Goal: Transaction & Acquisition: Purchase product/service

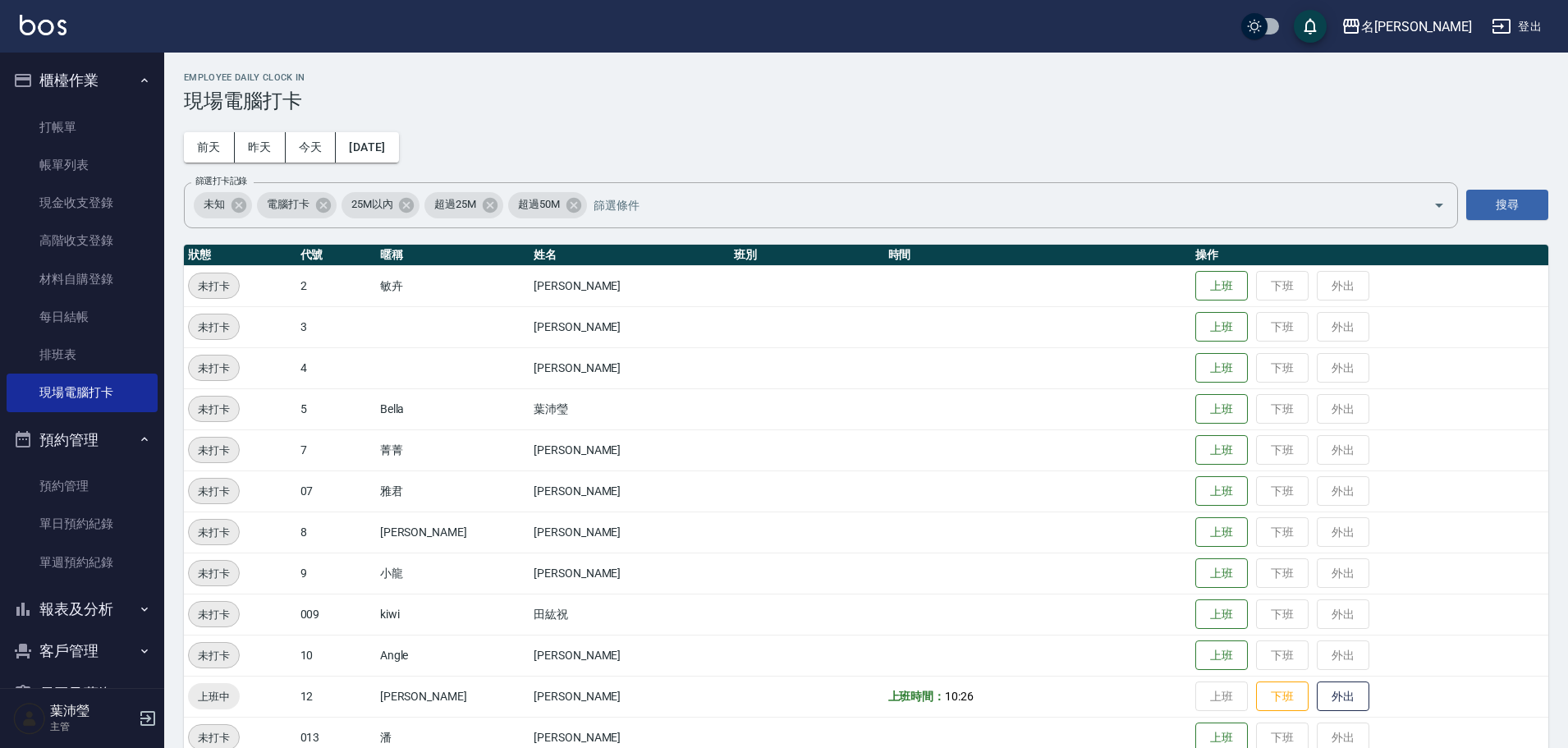
scroll to position [687, 0]
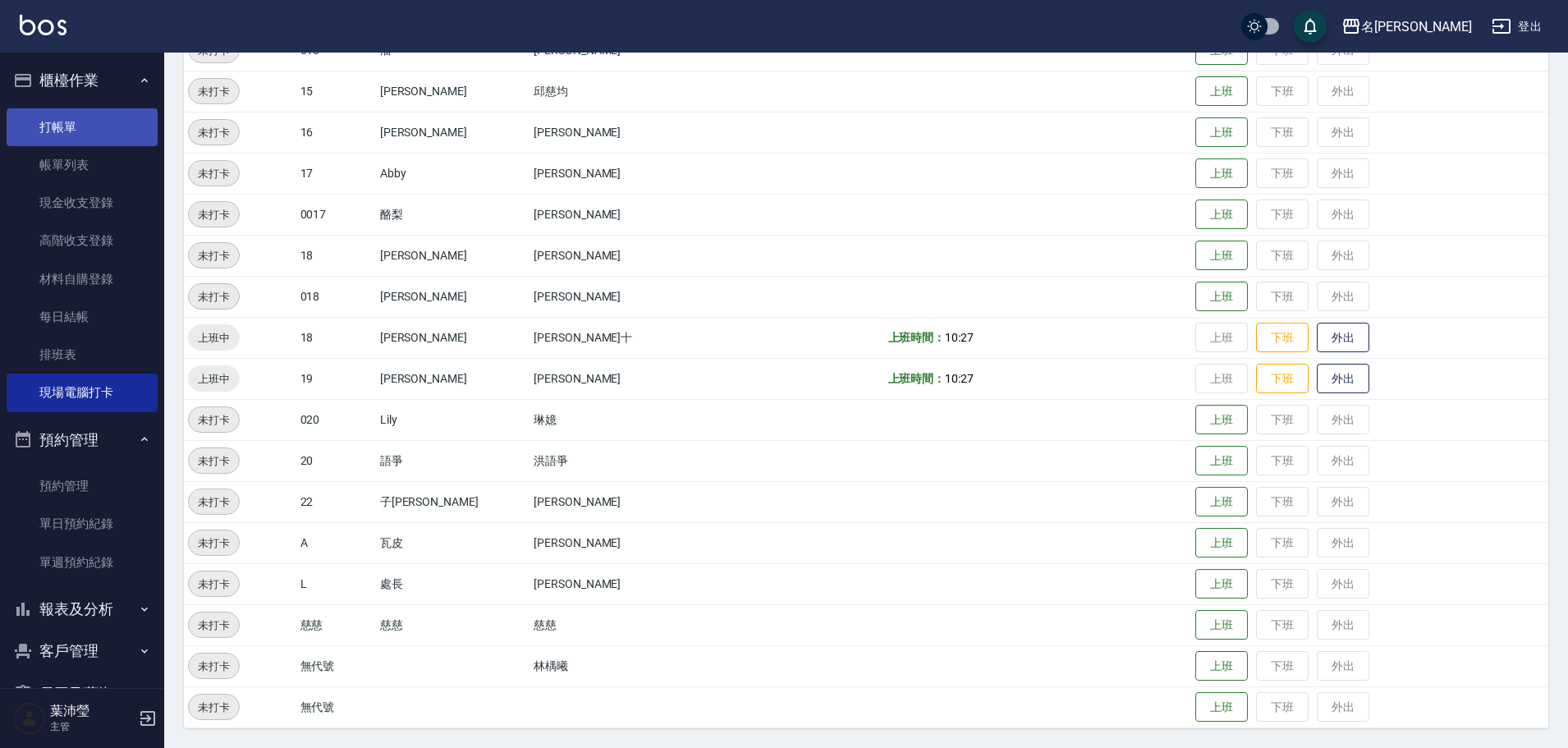
click at [81, 128] on link "打帳單" at bounding box center [81, 127] width 151 height 38
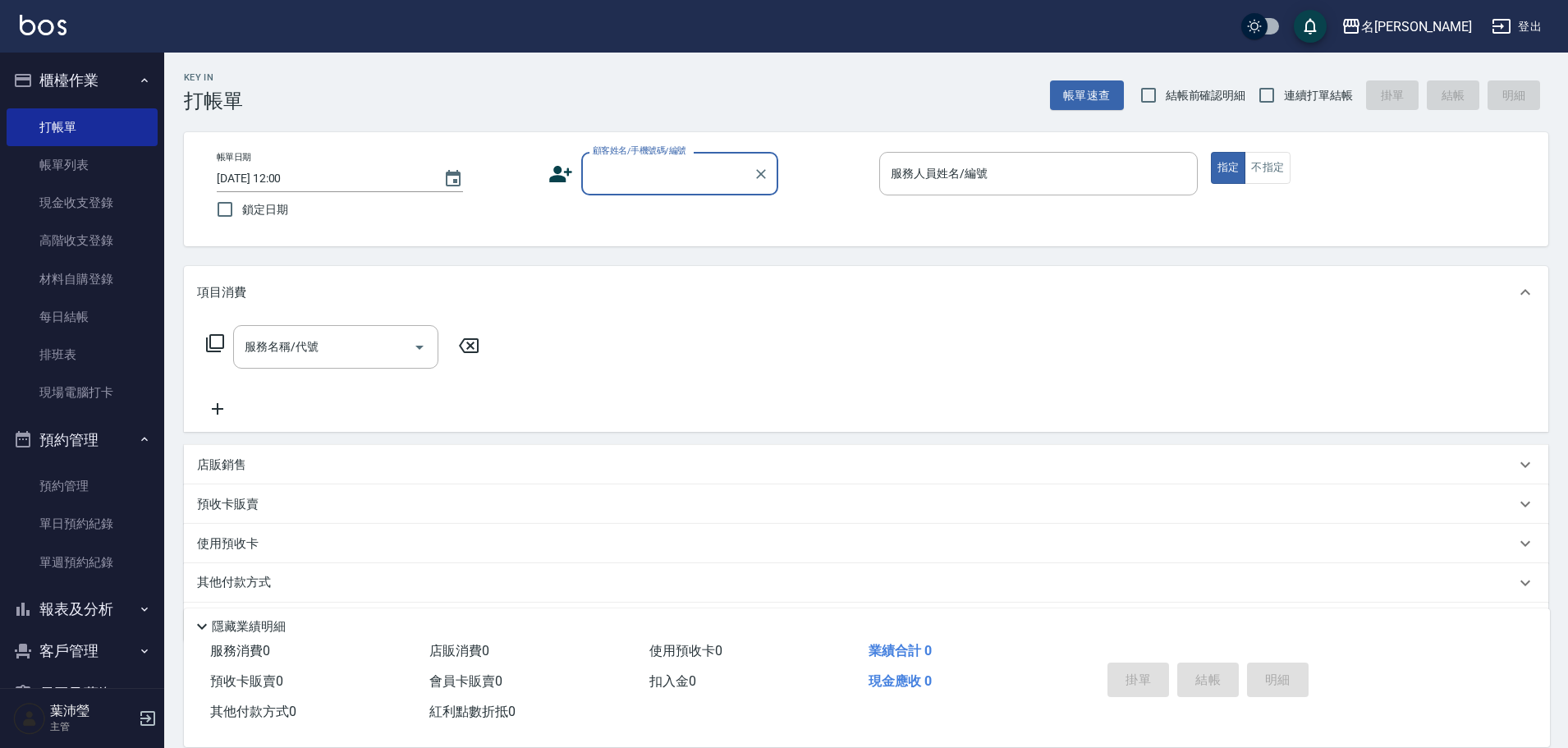
click at [719, 166] on input "顧客姓名/手機號碼/編號" at bounding box center [667, 173] width 157 height 29
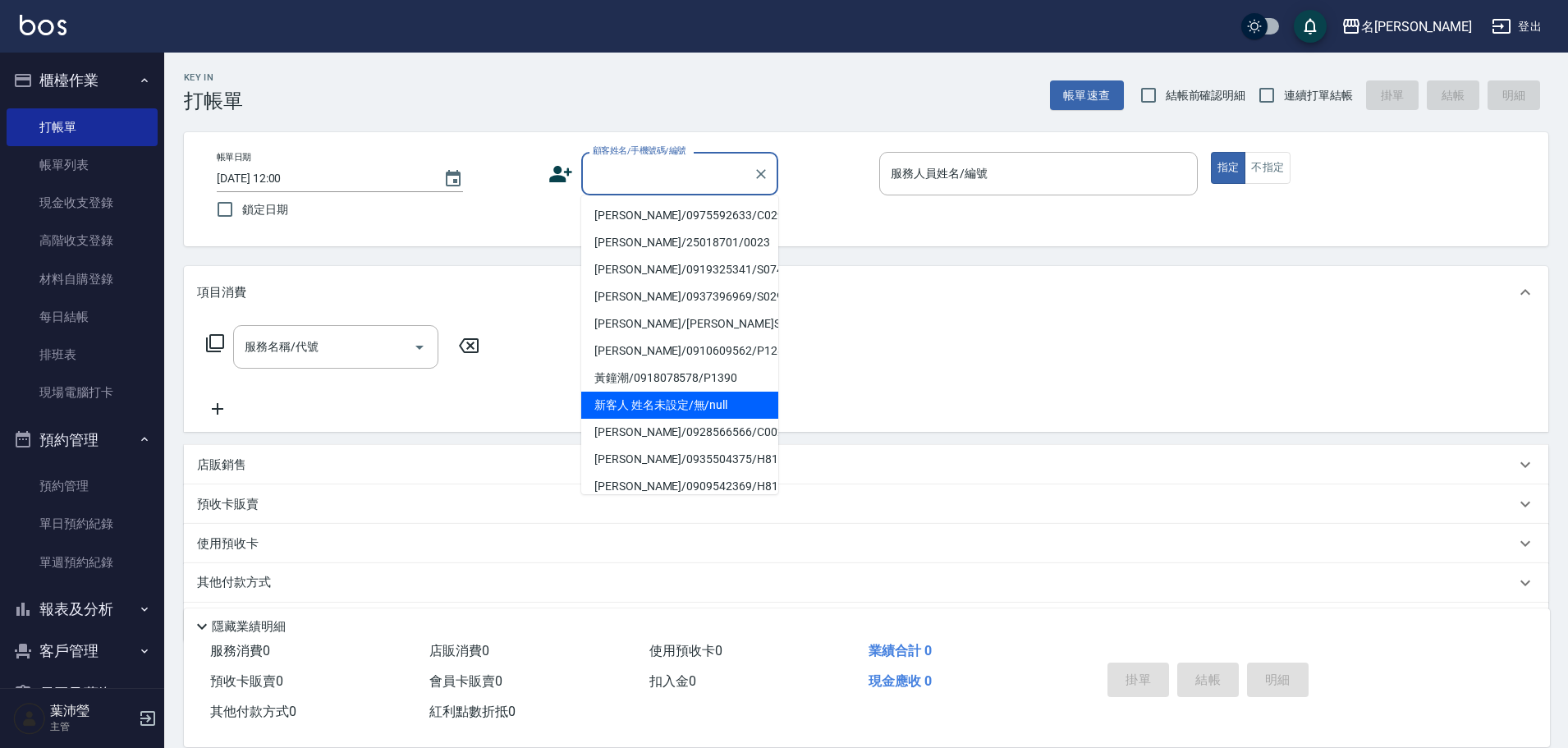
click at [671, 413] on li "新客人 姓名未設定/無/null" at bounding box center [680, 405] width 197 height 27
type input "新客人 姓名未設定/無/null"
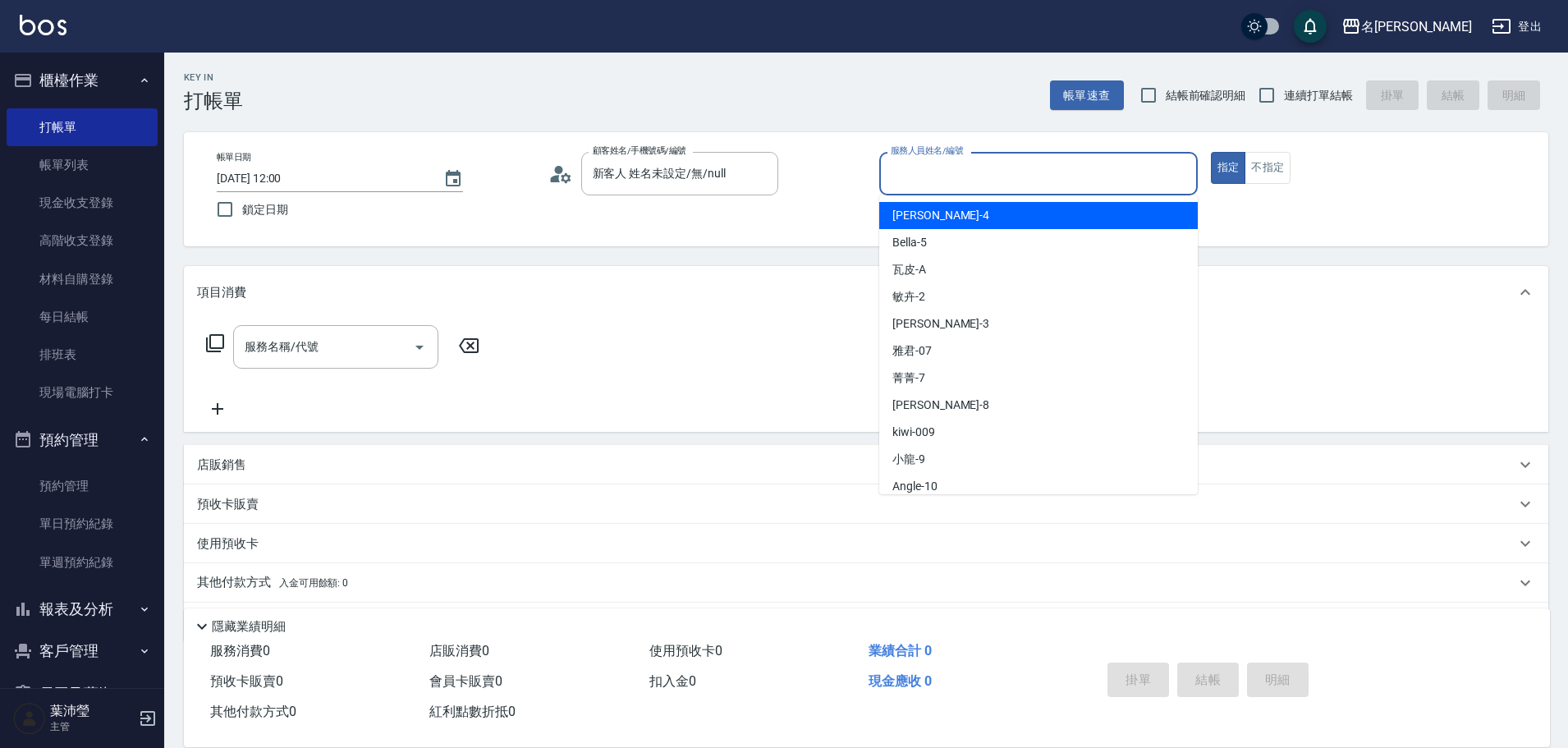
click at [918, 166] on input "服務人員姓名/編號" at bounding box center [1038, 173] width 304 height 29
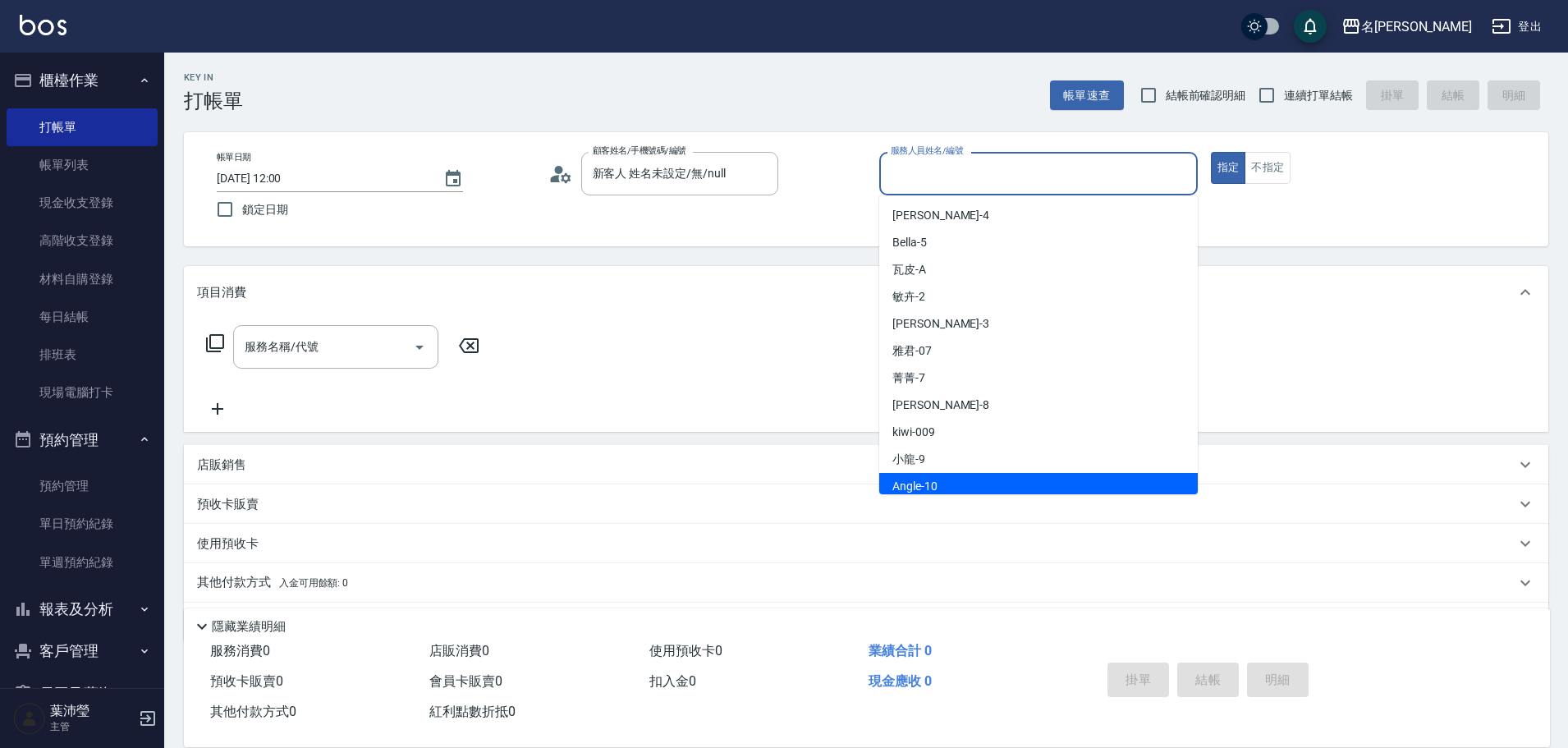
drag, startPoint x: 929, startPoint y: 485, endPoint x: 980, endPoint y: 411, distance: 89.9
click at [929, 484] on span "Angle -10" at bounding box center [915, 486] width 45 height 17
type input "Angle-10"
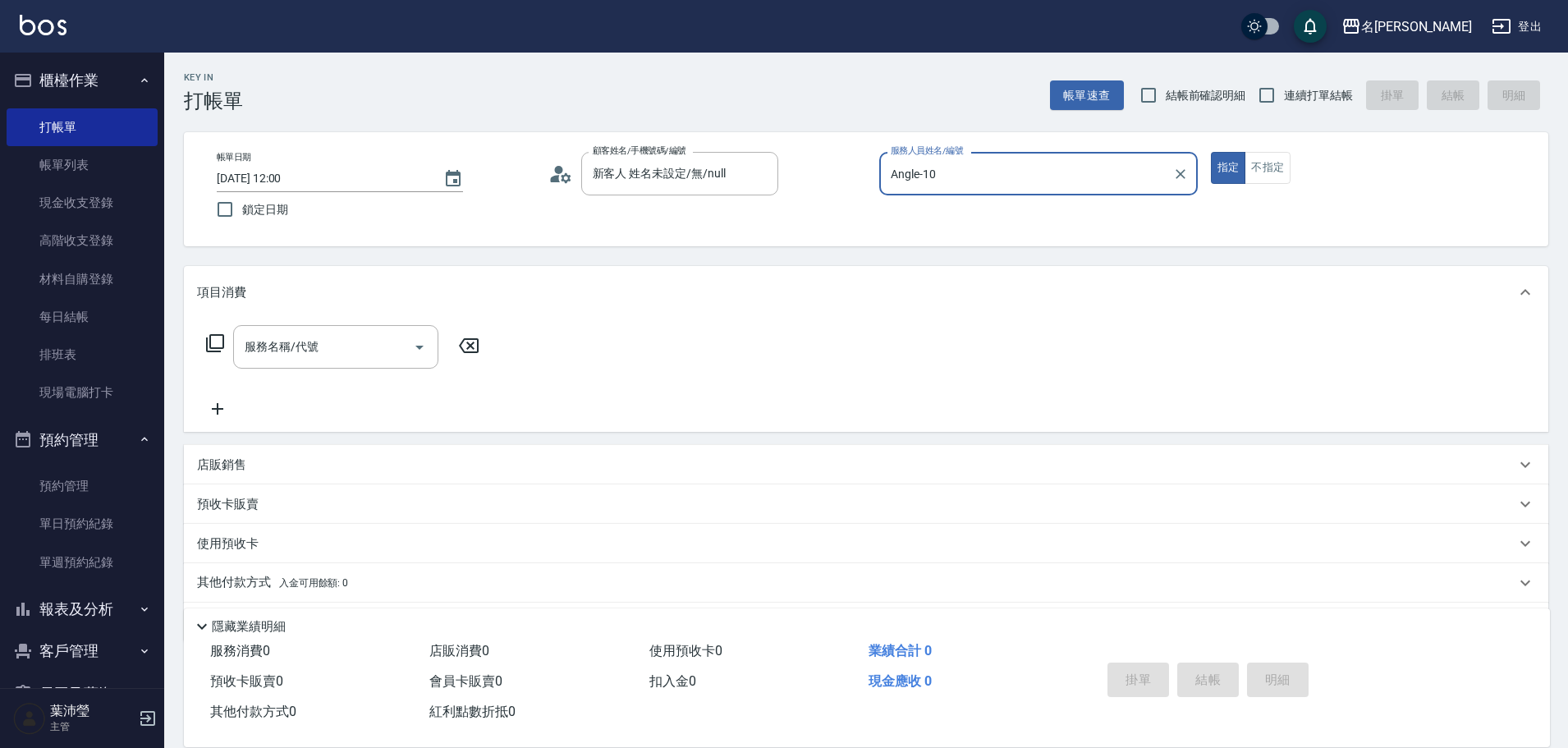
click at [217, 341] on icon at bounding box center [215, 343] width 20 height 20
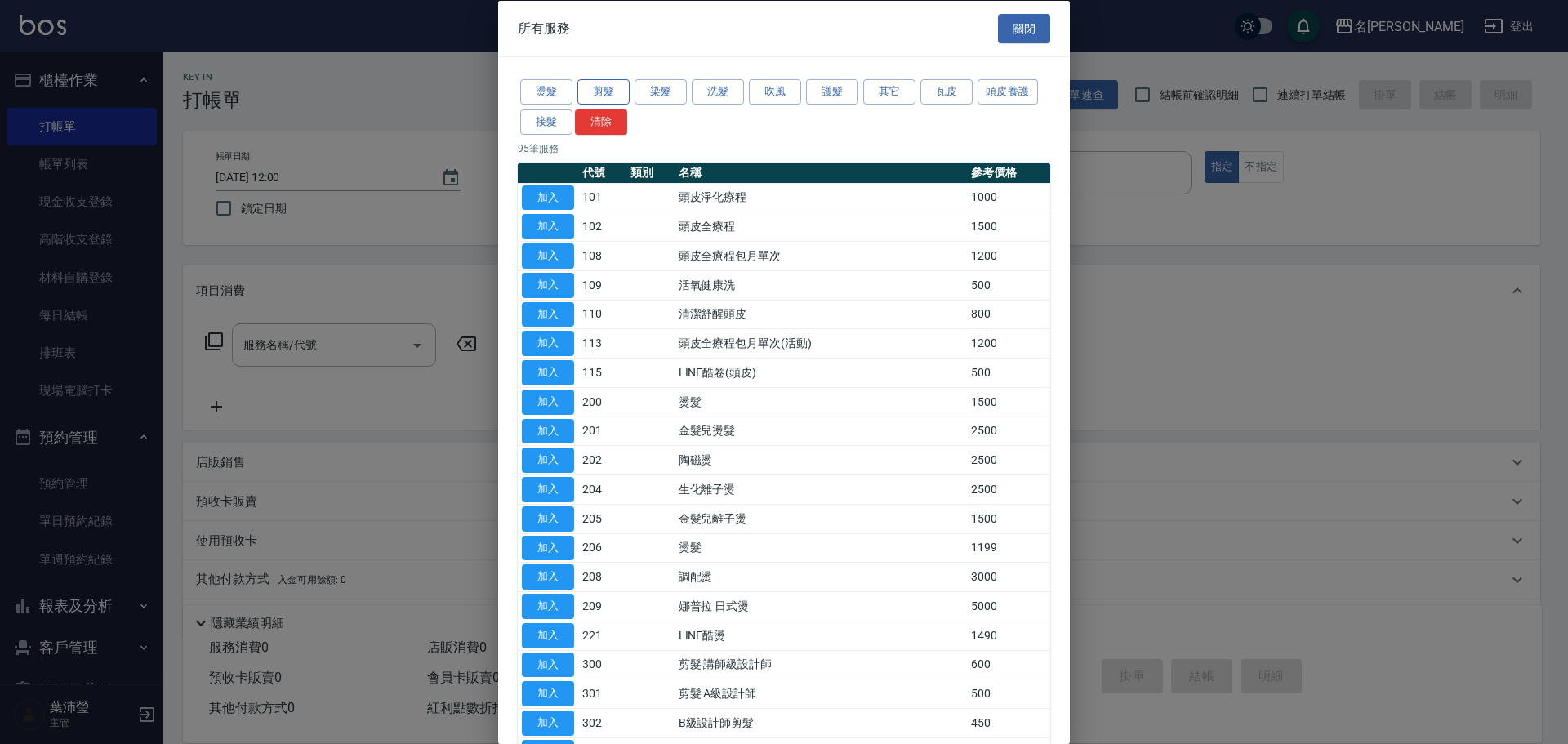
click at [607, 89] on button "剪髮" at bounding box center [603, 92] width 52 height 25
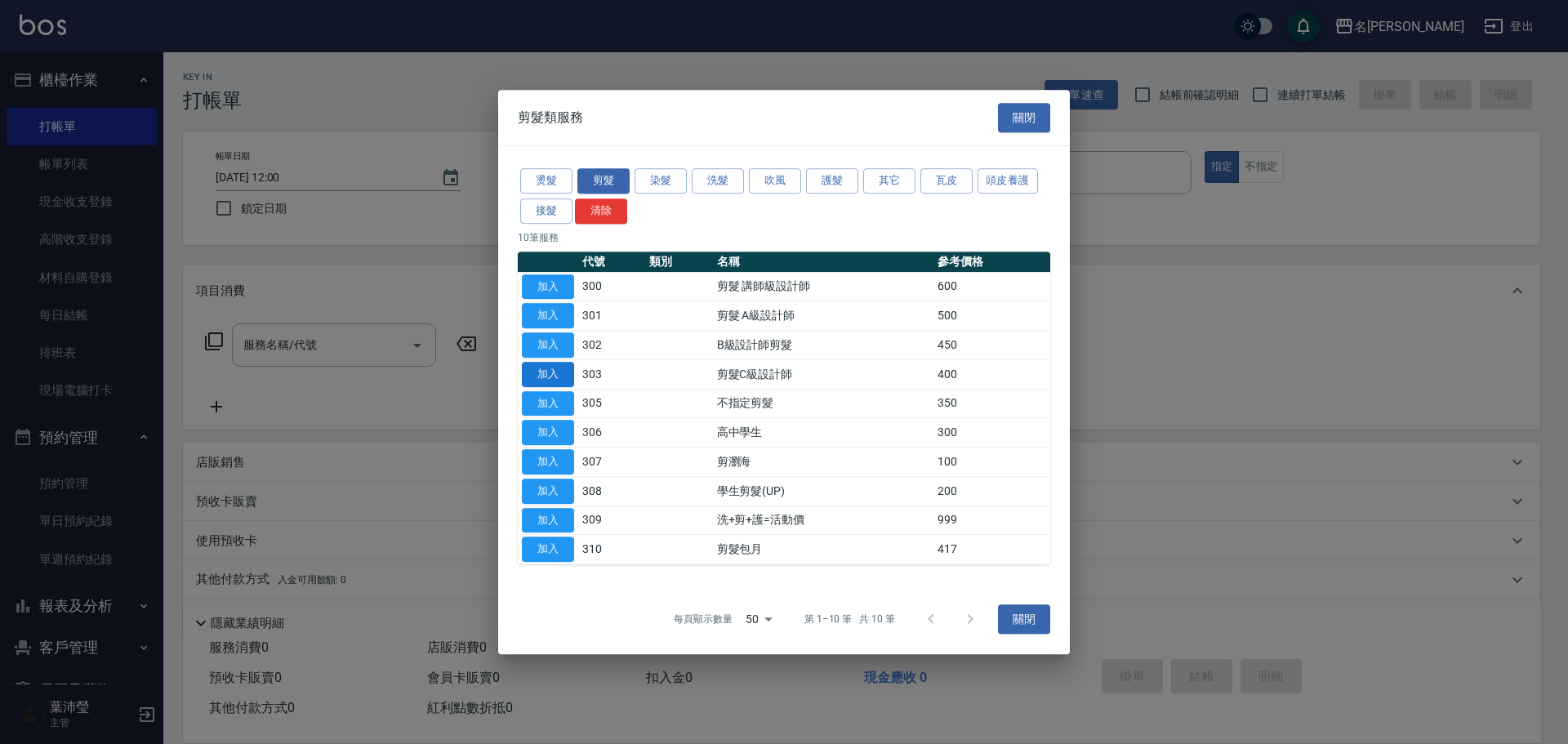
drag, startPoint x: 554, startPoint y: 403, endPoint x: 553, endPoint y: 384, distance: 19.0
click at [554, 400] on button "加入" at bounding box center [548, 403] width 52 height 25
type input "不指定剪髮(305)"
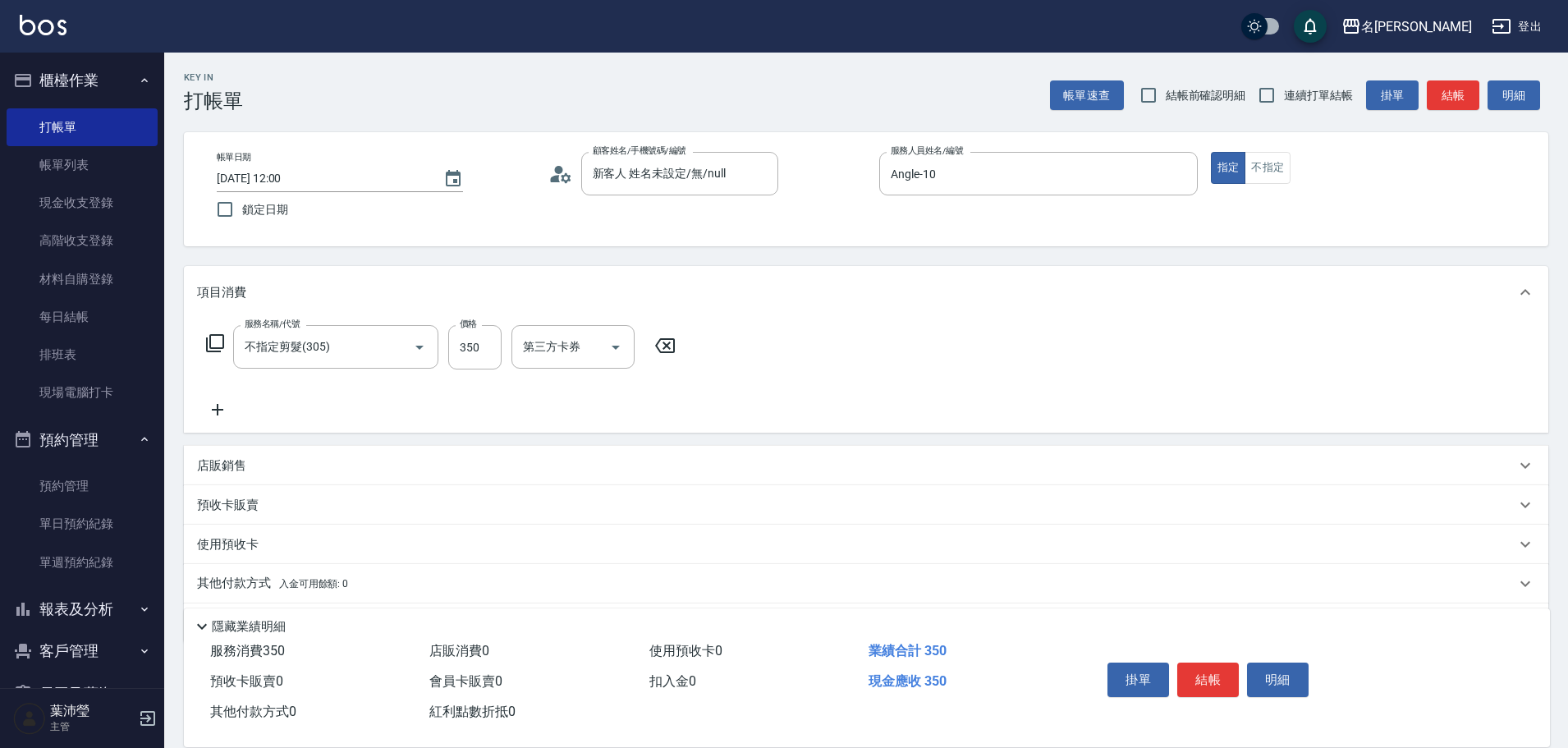
drag, startPoint x: 214, startPoint y: 410, endPoint x: 225, endPoint y: 356, distance: 55.1
click at [214, 409] on icon at bounding box center [217, 409] width 12 height 12
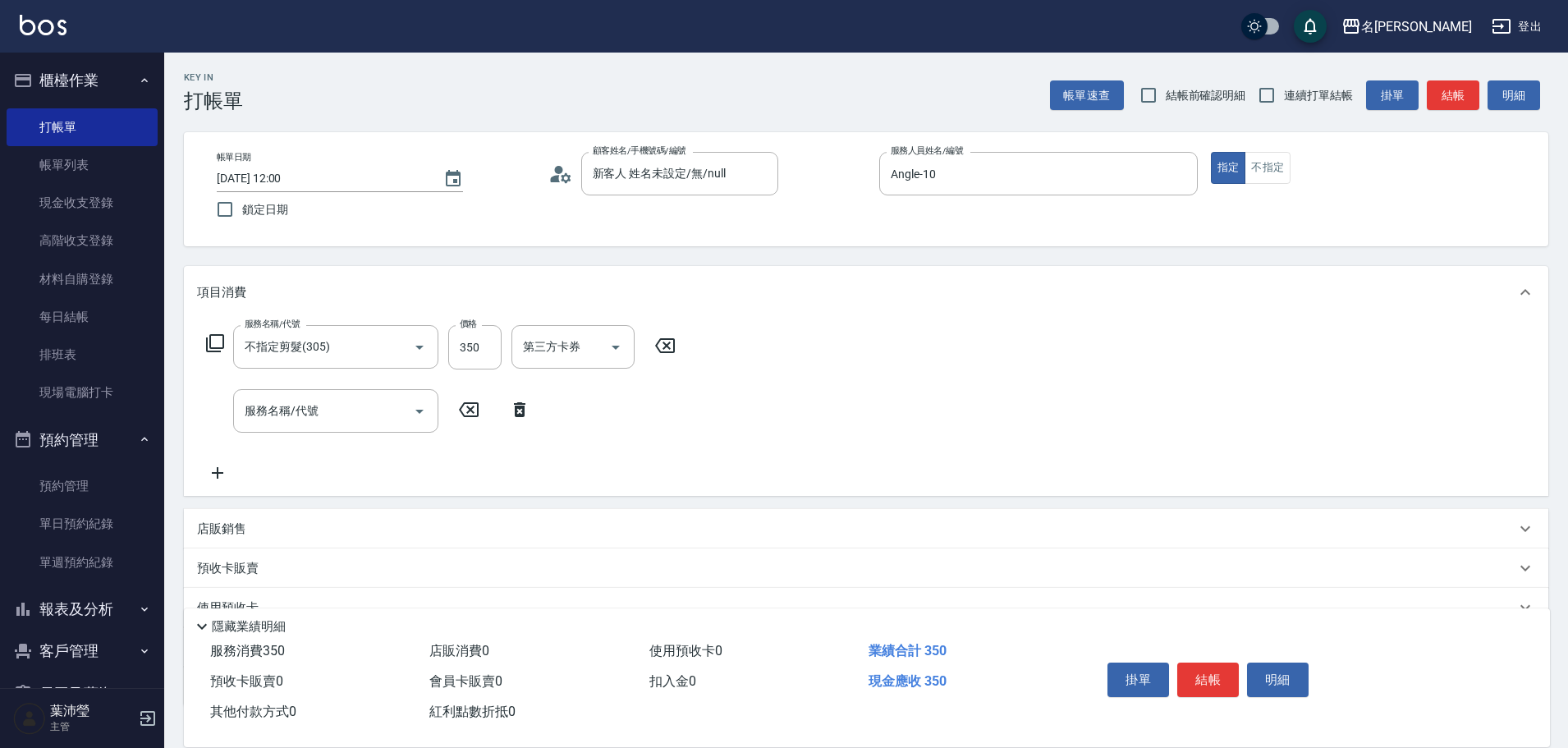
click at [218, 337] on icon at bounding box center [215, 343] width 20 height 20
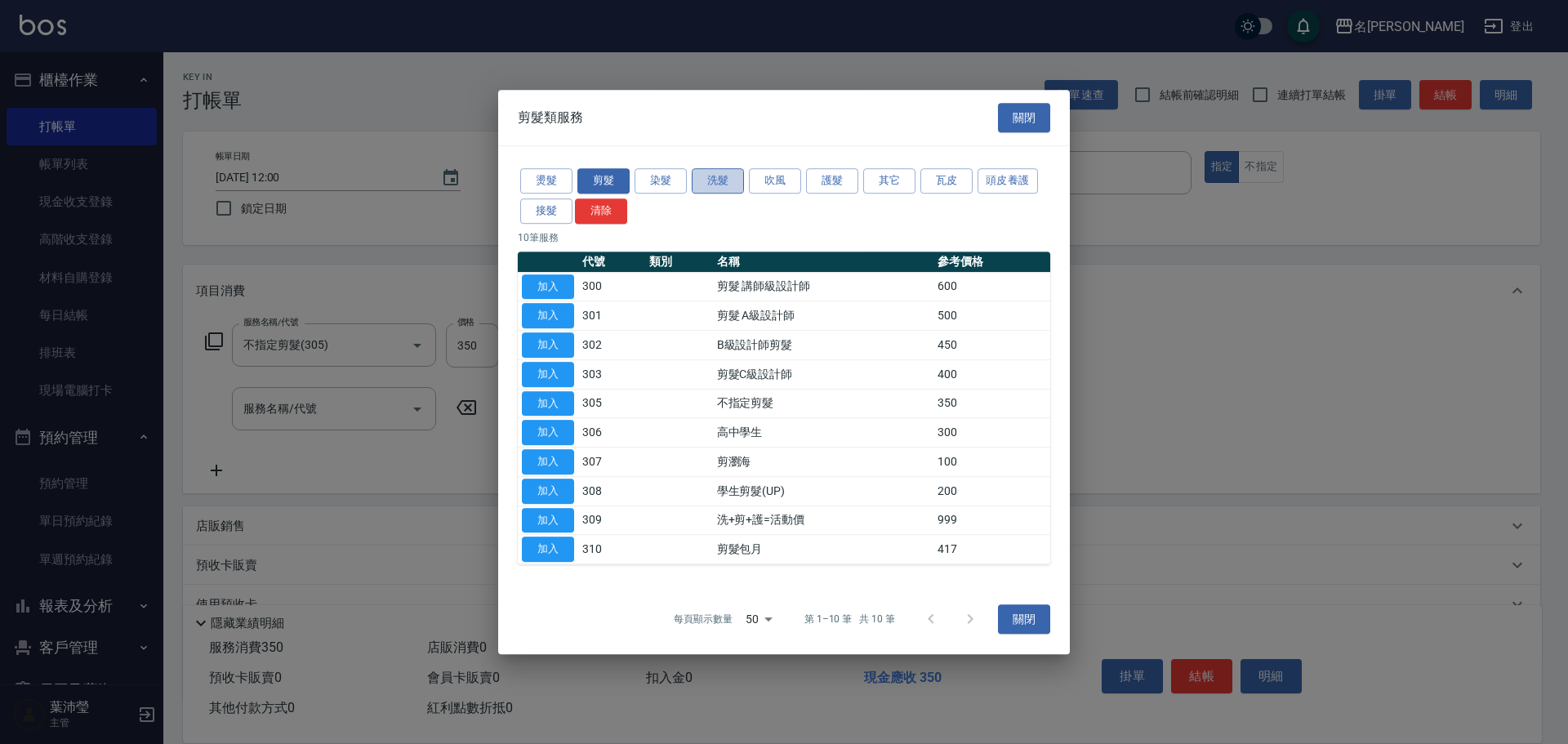
click at [713, 182] on button "洗髮" at bounding box center [718, 181] width 52 height 25
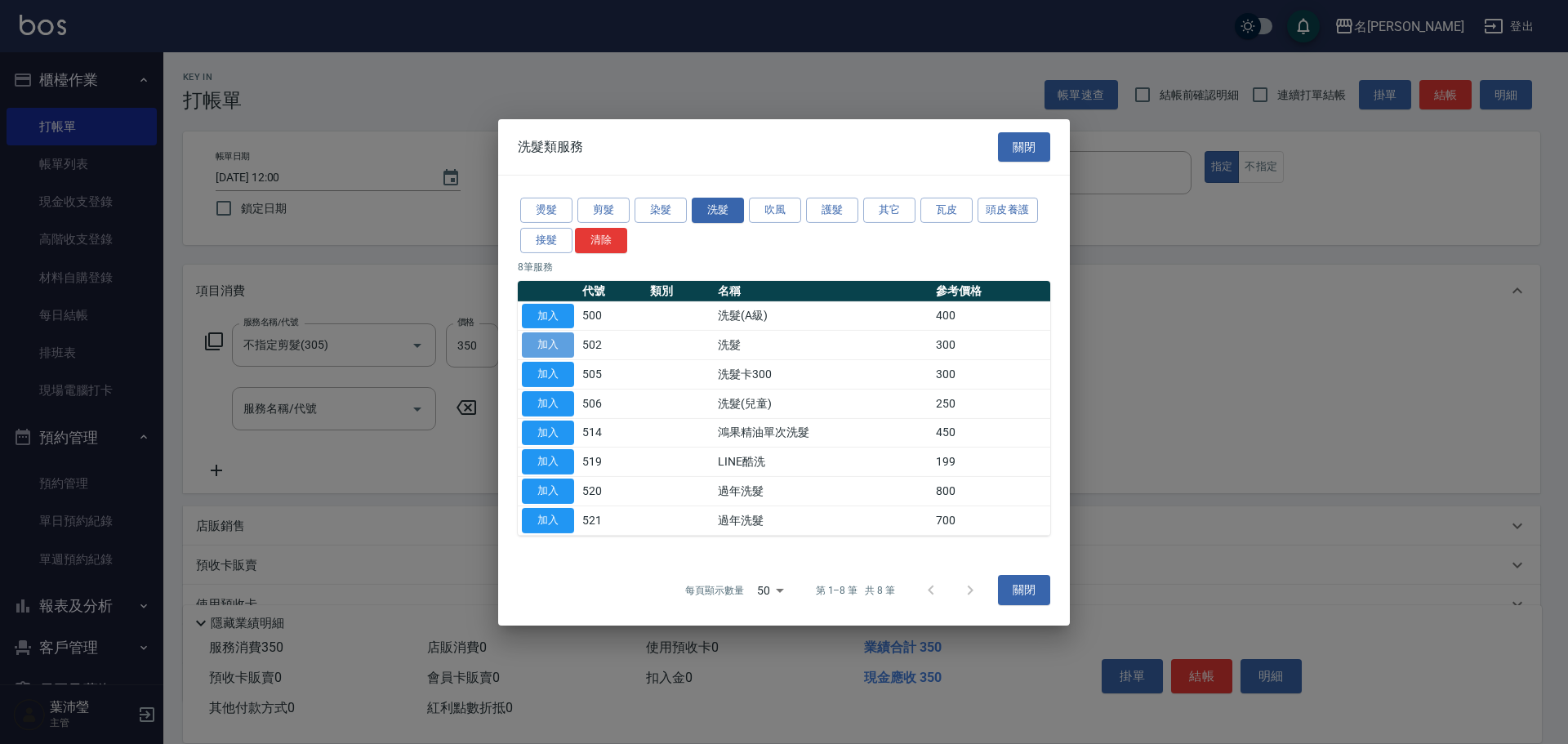
click at [542, 344] on button "加入" at bounding box center [548, 345] width 52 height 25
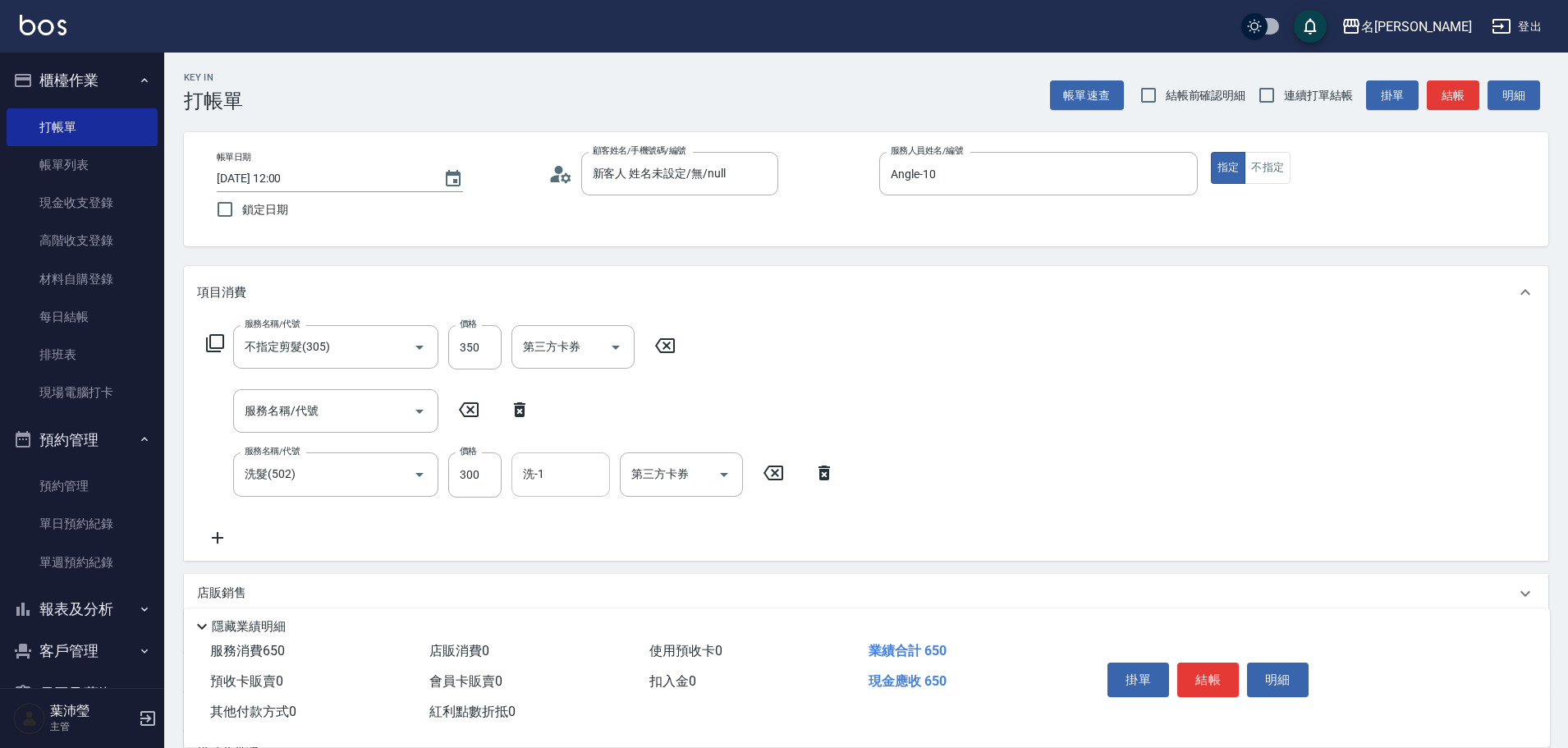
click at [559, 478] on input "洗-1" at bounding box center [560, 474] width 84 height 29
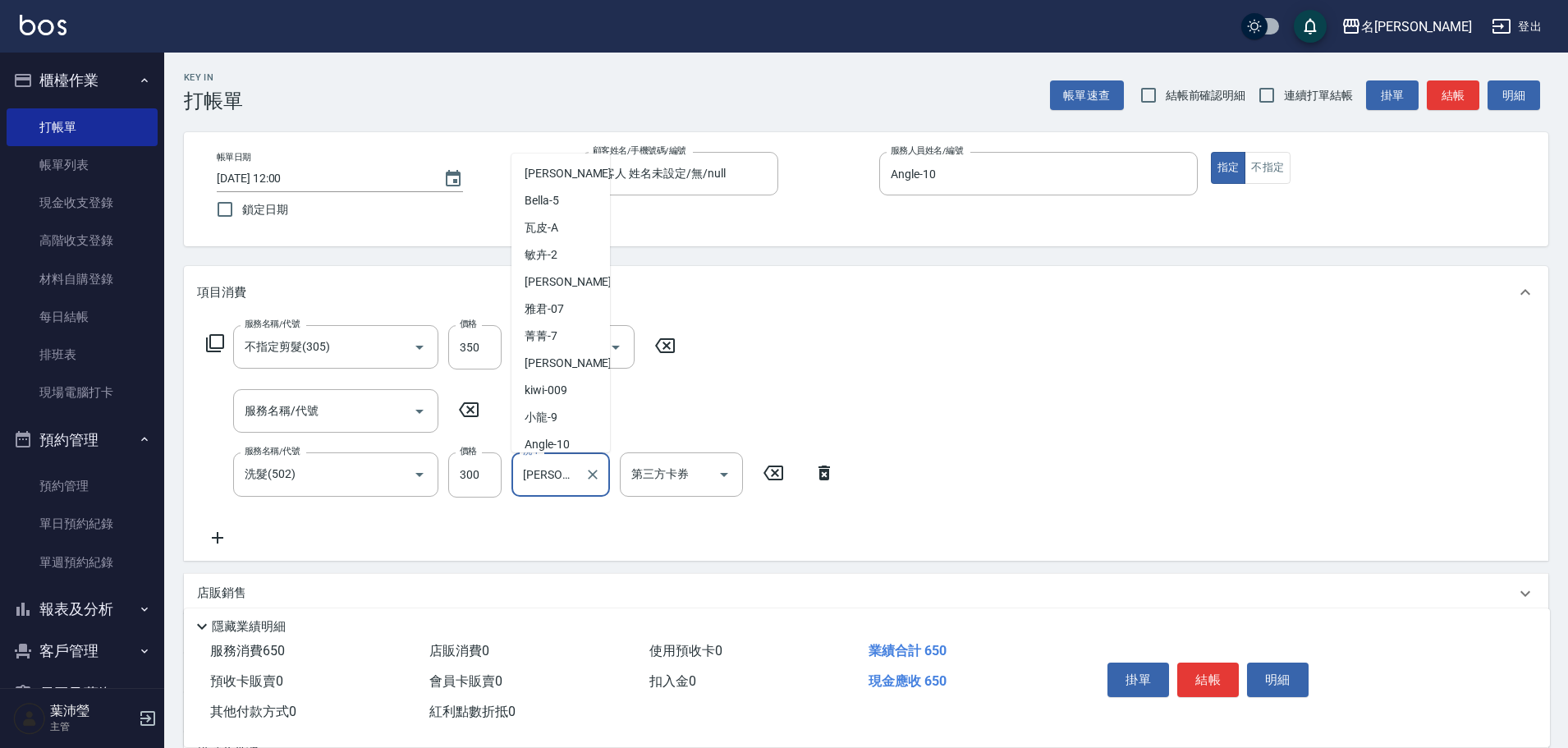
click at [571, 472] on input "[PERSON_NAME]-19" at bounding box center [548, 474] width 59 height 29
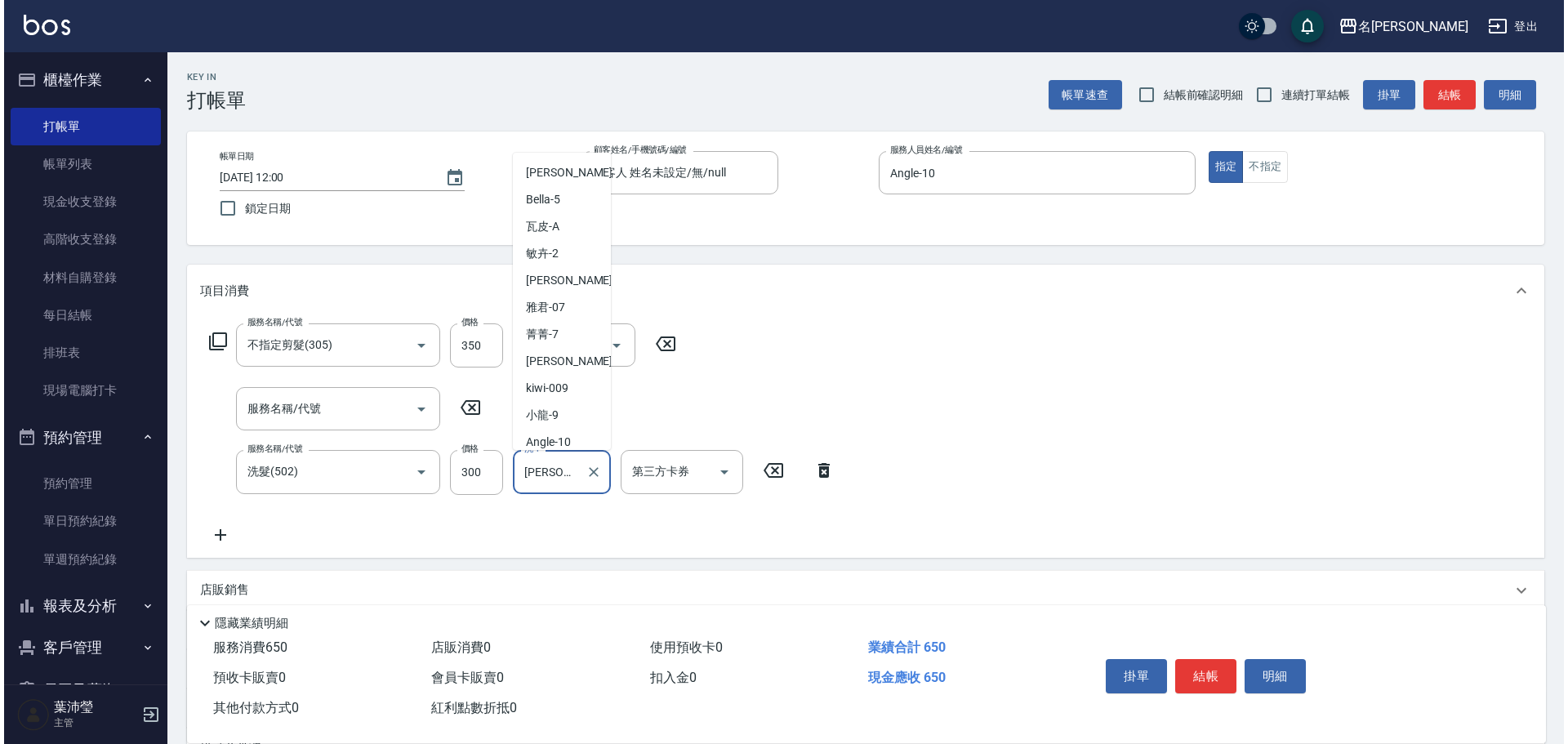
scroll to position [275, 0]
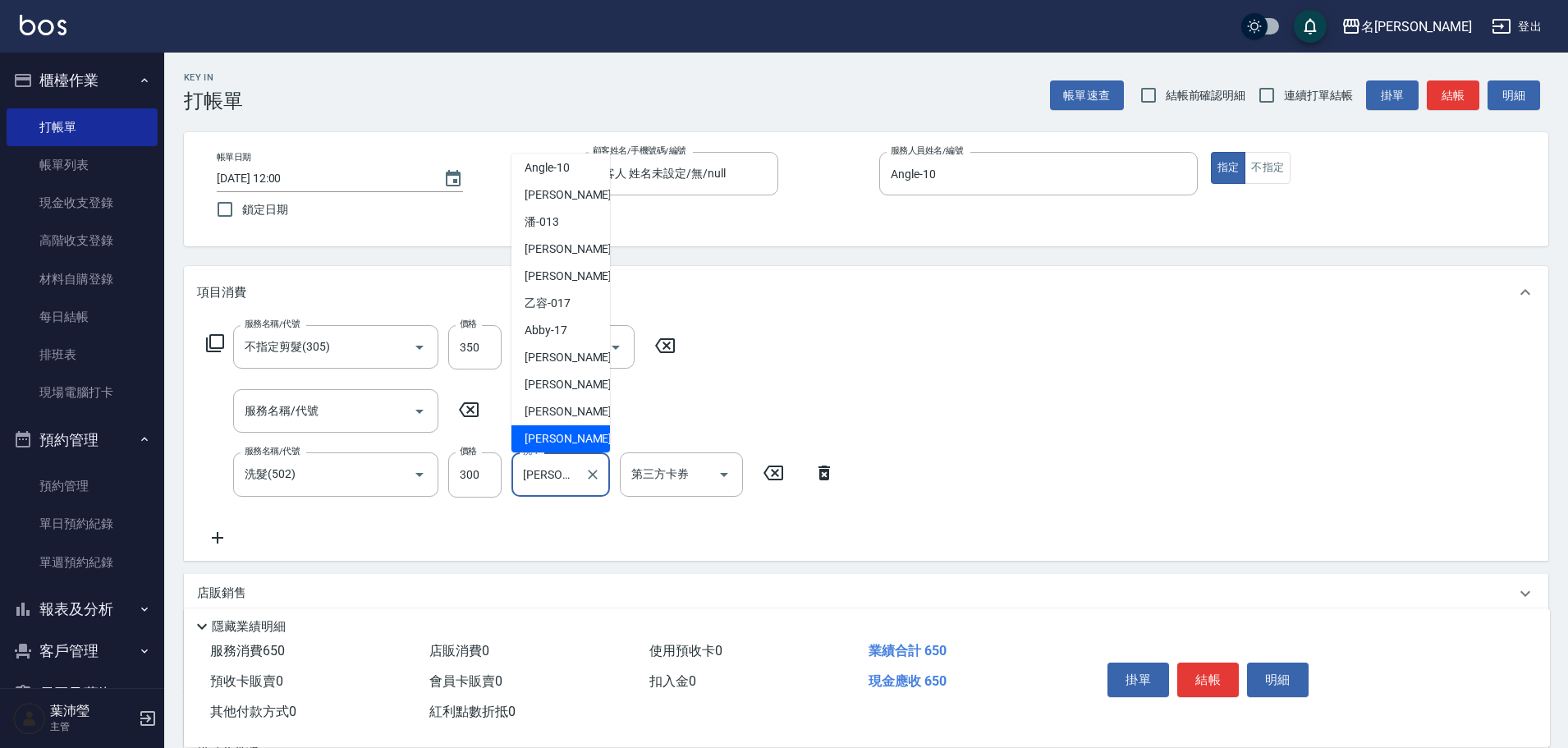
drag, startPoint x: 565, startPoint y: 481, endPoint x: 506, endPoint y: 490, distance: 59.7
click at [506, 490] on div "服務名稱/代號 洗髮(502) 服務名稱/代號 價格 300 價格 洗-1 宥蓁-19 洗-1 第三方卡券 第三方卡券" at bounding box center [521, 474] width 648 height 44
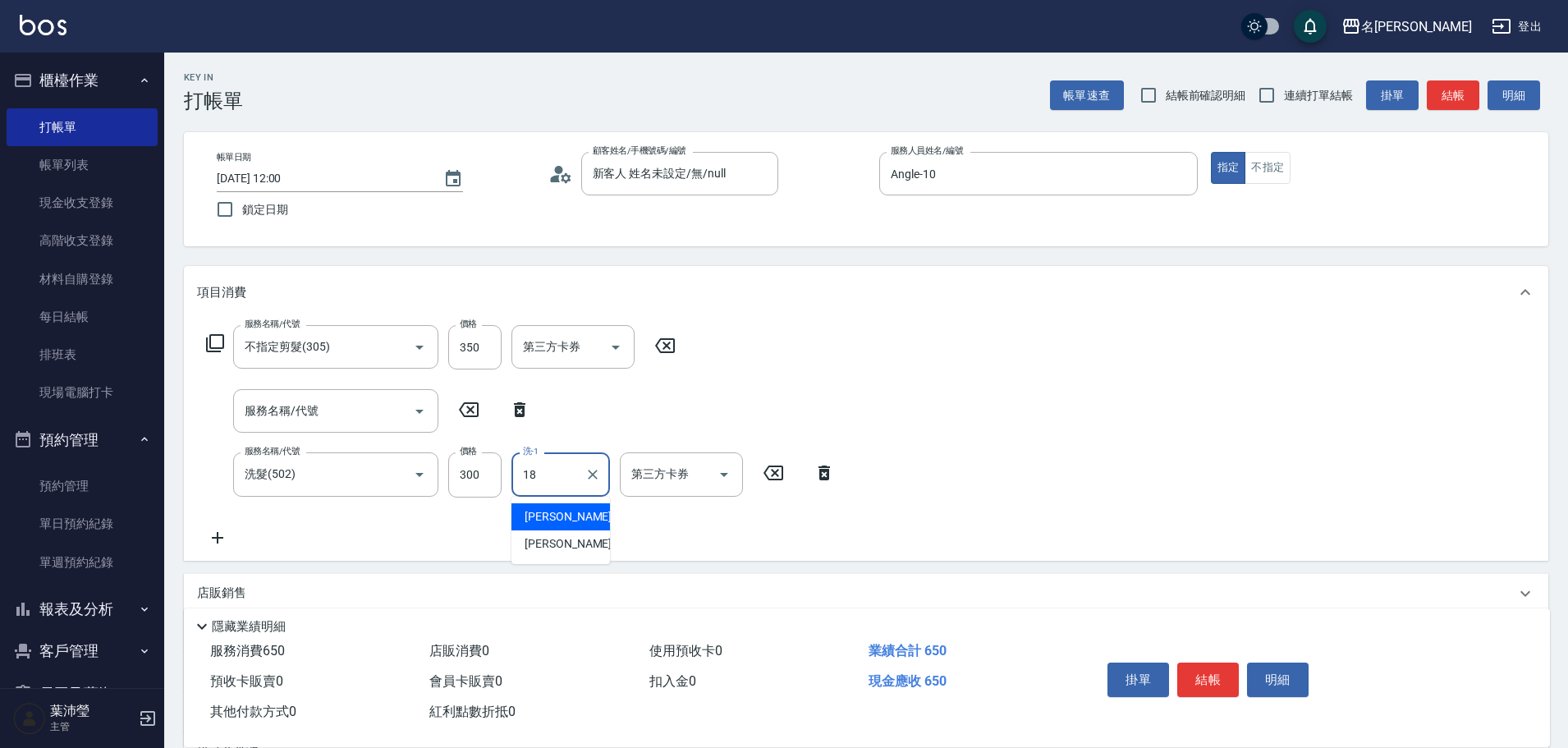
type input "[PERSON_NAME]-18"
click at [1214, 677] on button "結帳" at bounding box center [1208, 679] width 61 height 34
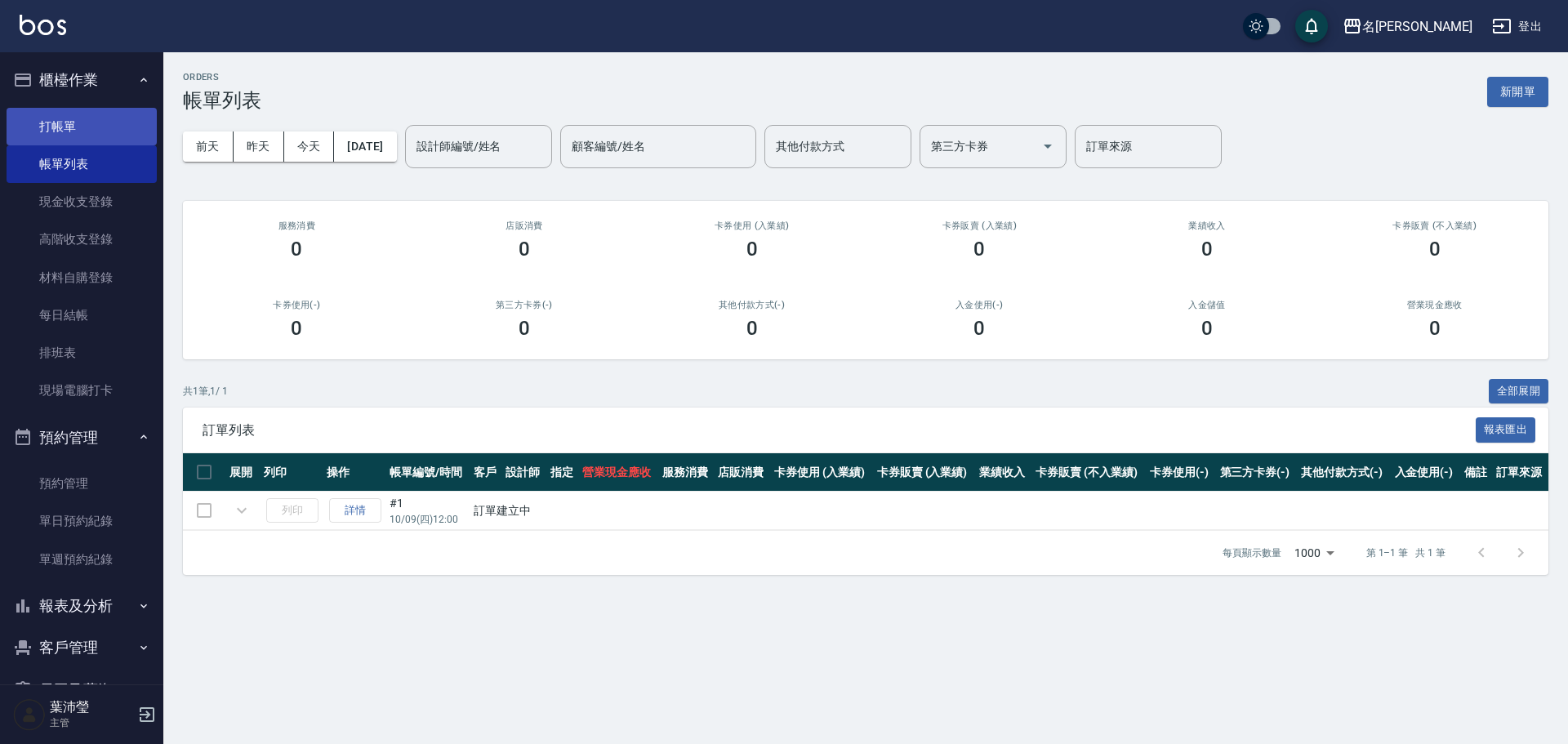
click at [96, 120] on link "打帳單" at bounding box center [81, 127] width 150 height 38
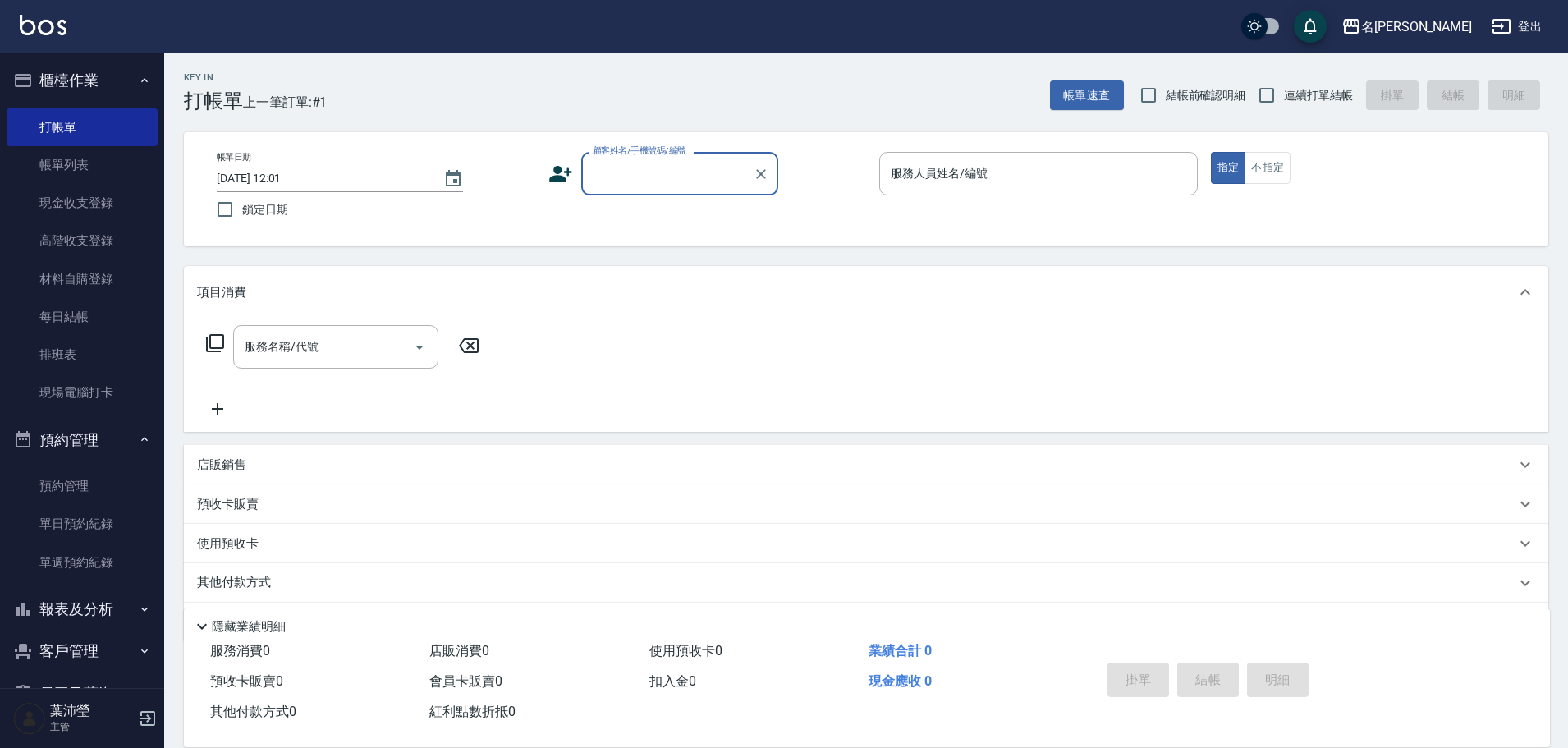
click at [643, 172] on input "顧客姓名/手機號碼/編號" at bounding box center [667, 173] width 157 height 29
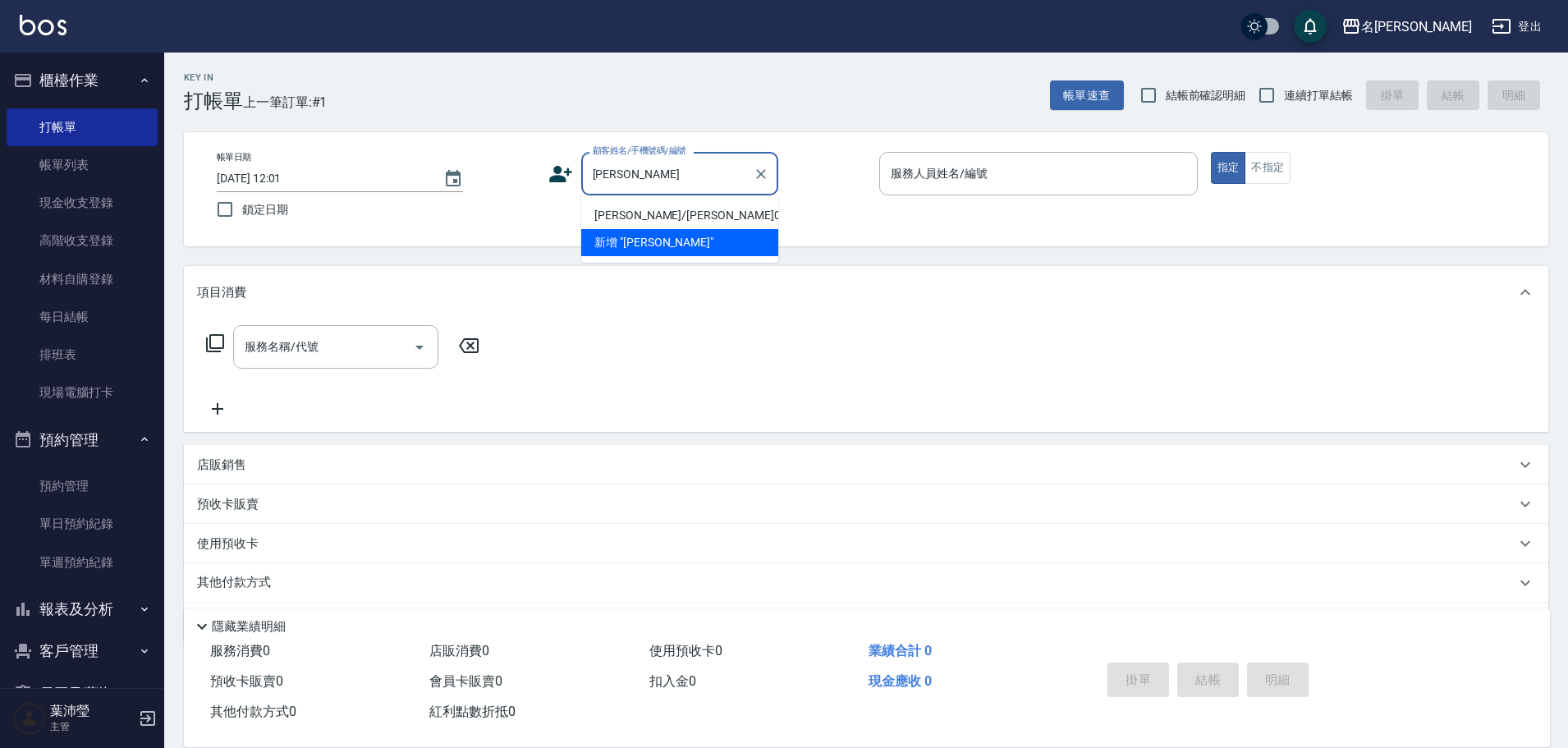
type input "[PERSON_NAME]"
click at [588, 314] on div "項目消費" at bounding box center [867, 292] width 1365 height 52
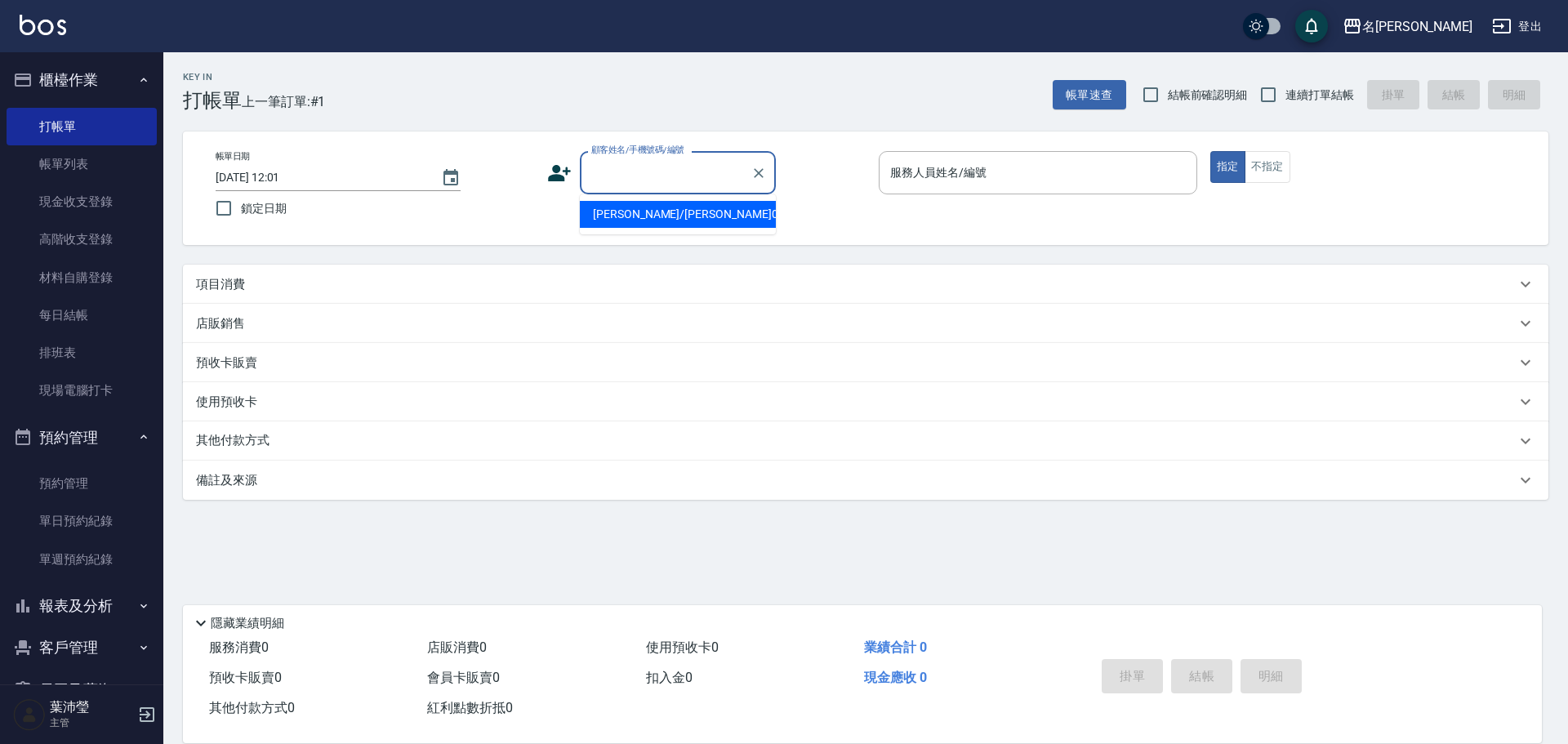
click at [622, 176] on input "顧客姓名/手機號碼/編號" at bounding box center [665, 173] width 156 height 29
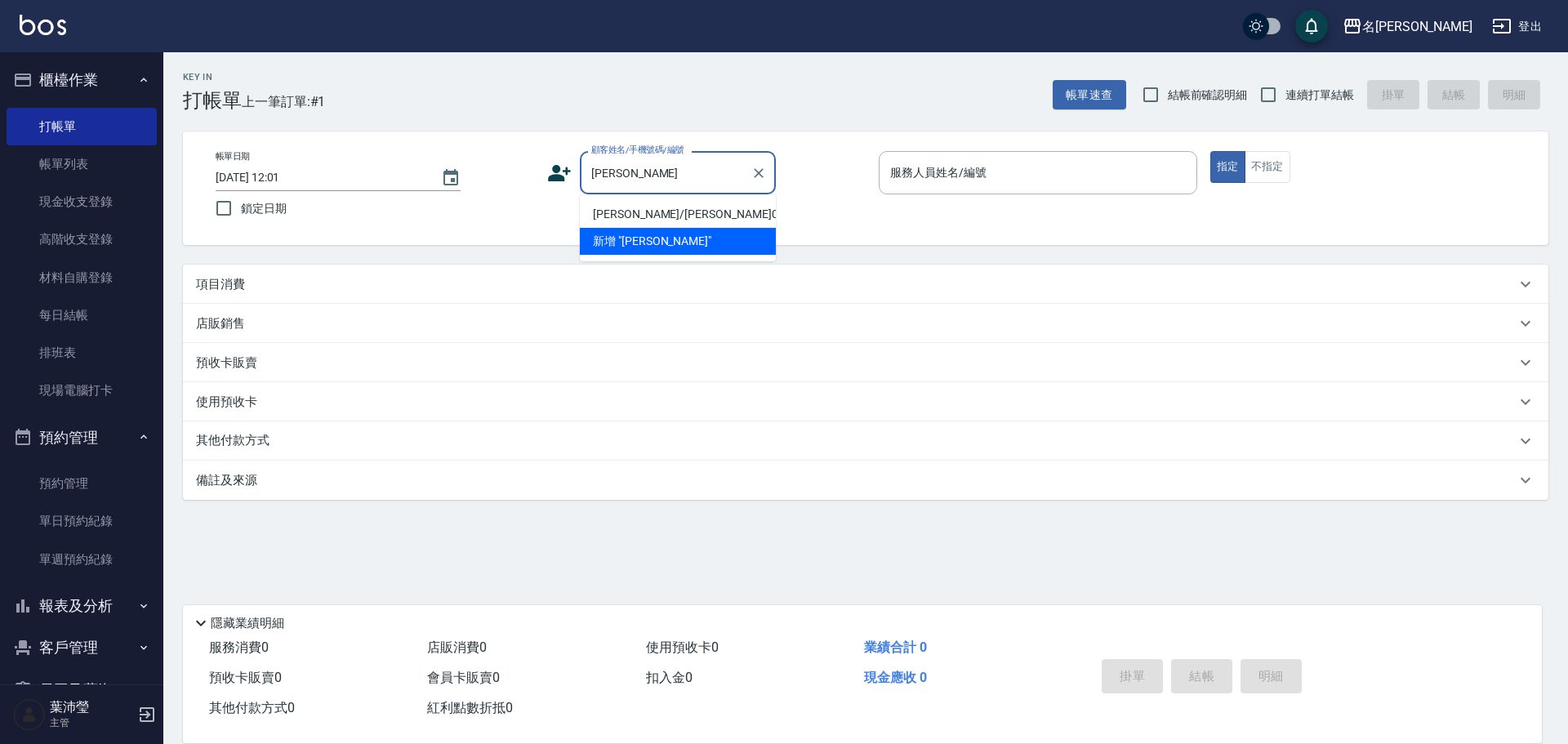
click at [626, 165] on input "[PERSON_NAME]" at bounding box center [665, 173] width 156 height 29
drag, startPoint x: 626, startPoint y: 165, endPoint x: 606, endPoint y: 189, distance: 31.2
click at [606, 187] on input "[PERSON_NAME]" at bounding box center [665, 173] width 156 height 29
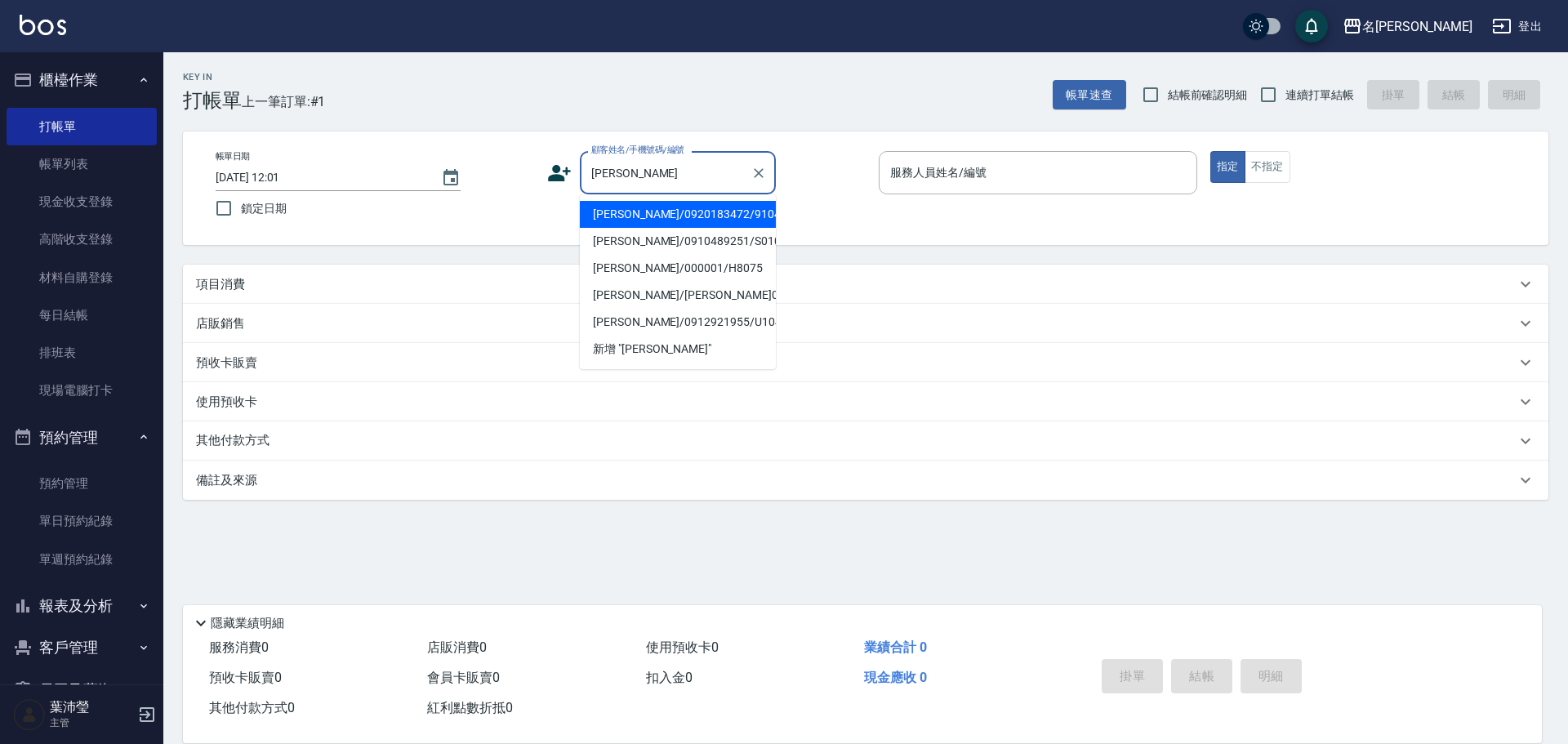
click at [608, 216] on li "[PERSON_NAME]/0920183472/9104" at bounding box center [678, 215] width 196 height 27
type input "[PERSON_NAME]/0920183472/9104"
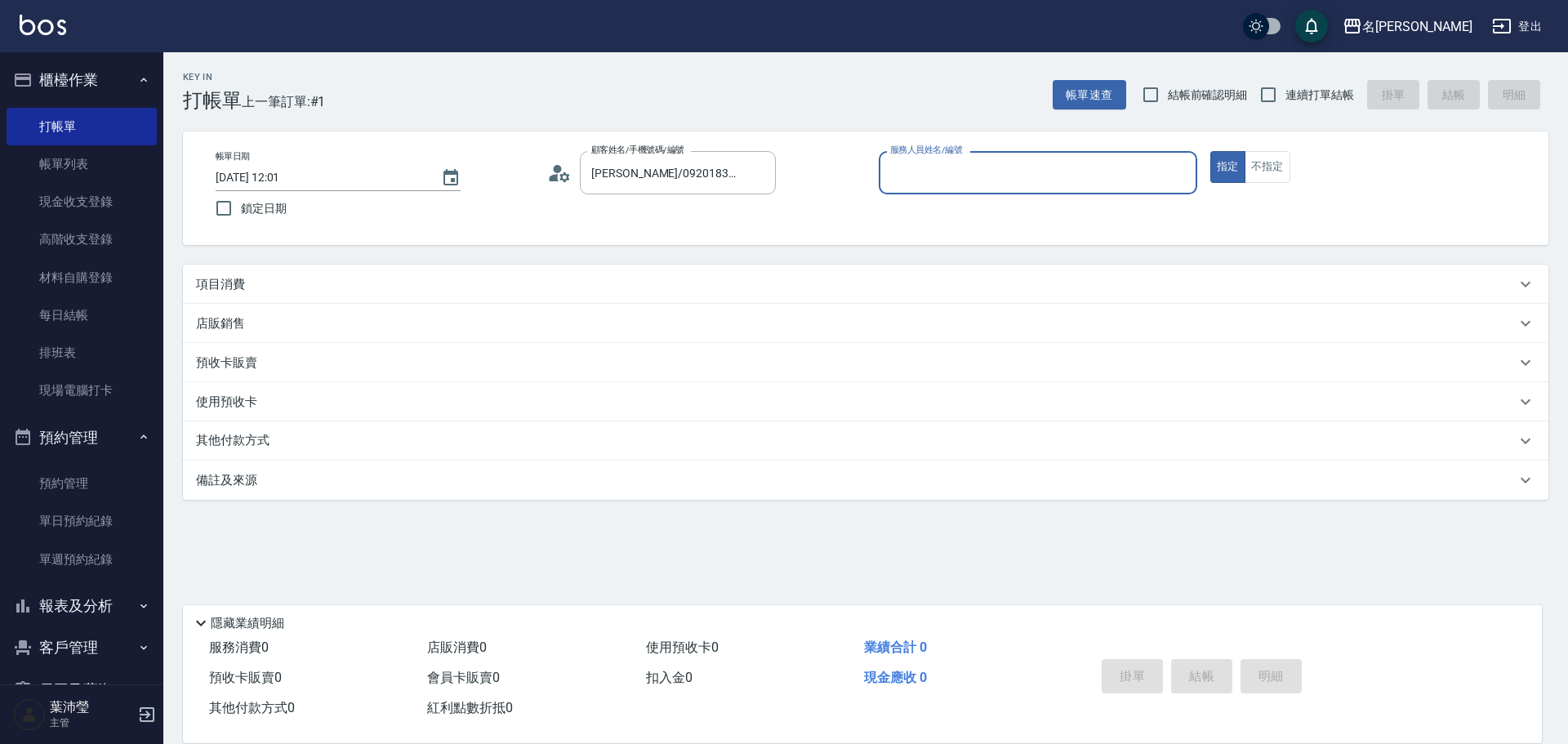
type input "Angle-10"
click at [215, 286] on p "項目消費" at bounding box center [220, 284] width 49 height 17
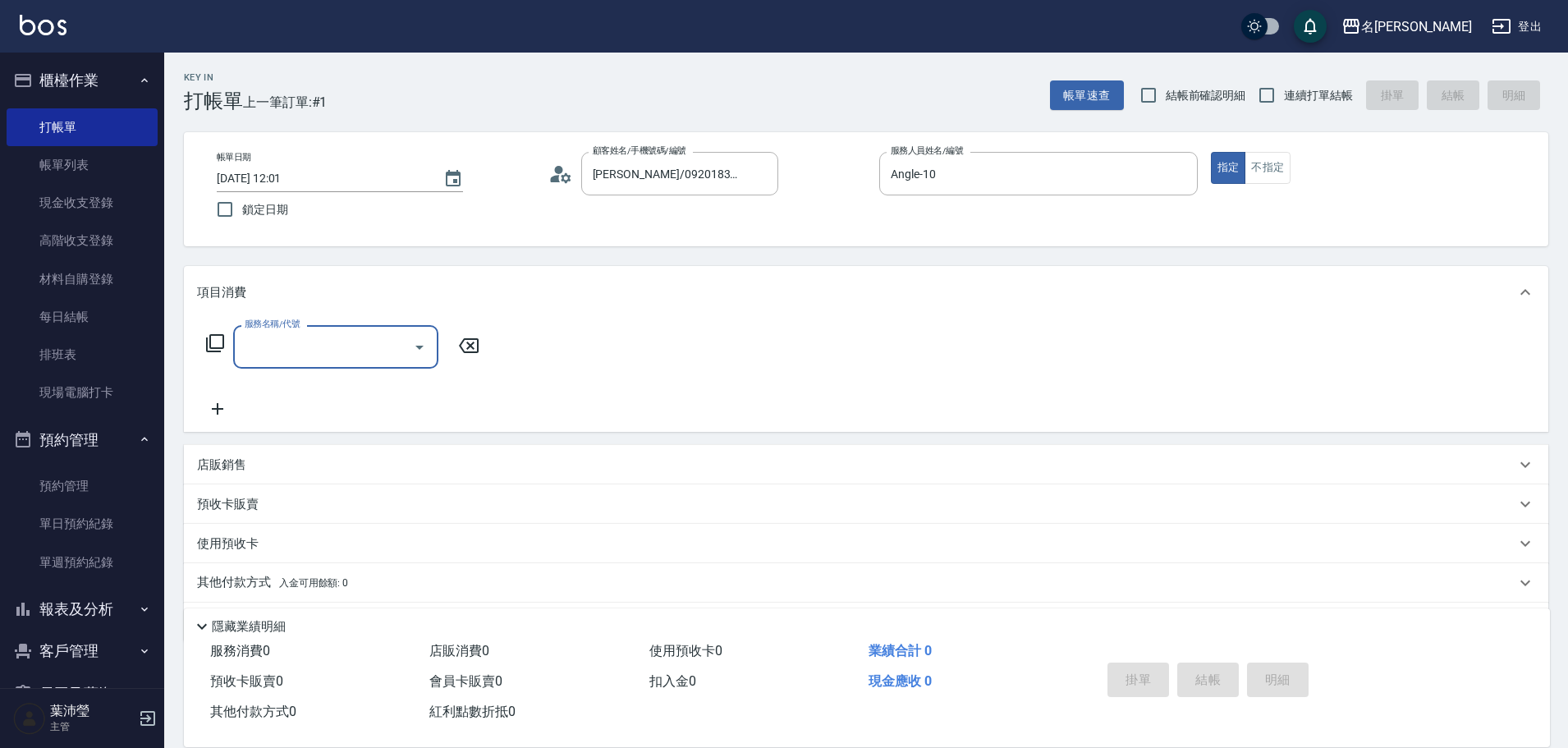
click at [212, 332] on div "服務名稱/代號 服務名稱/代號" at bounding box center [343, 347] width 292 height 43
click at [219, 339] on icon at bounding box center [215, 343] width 20 height 20
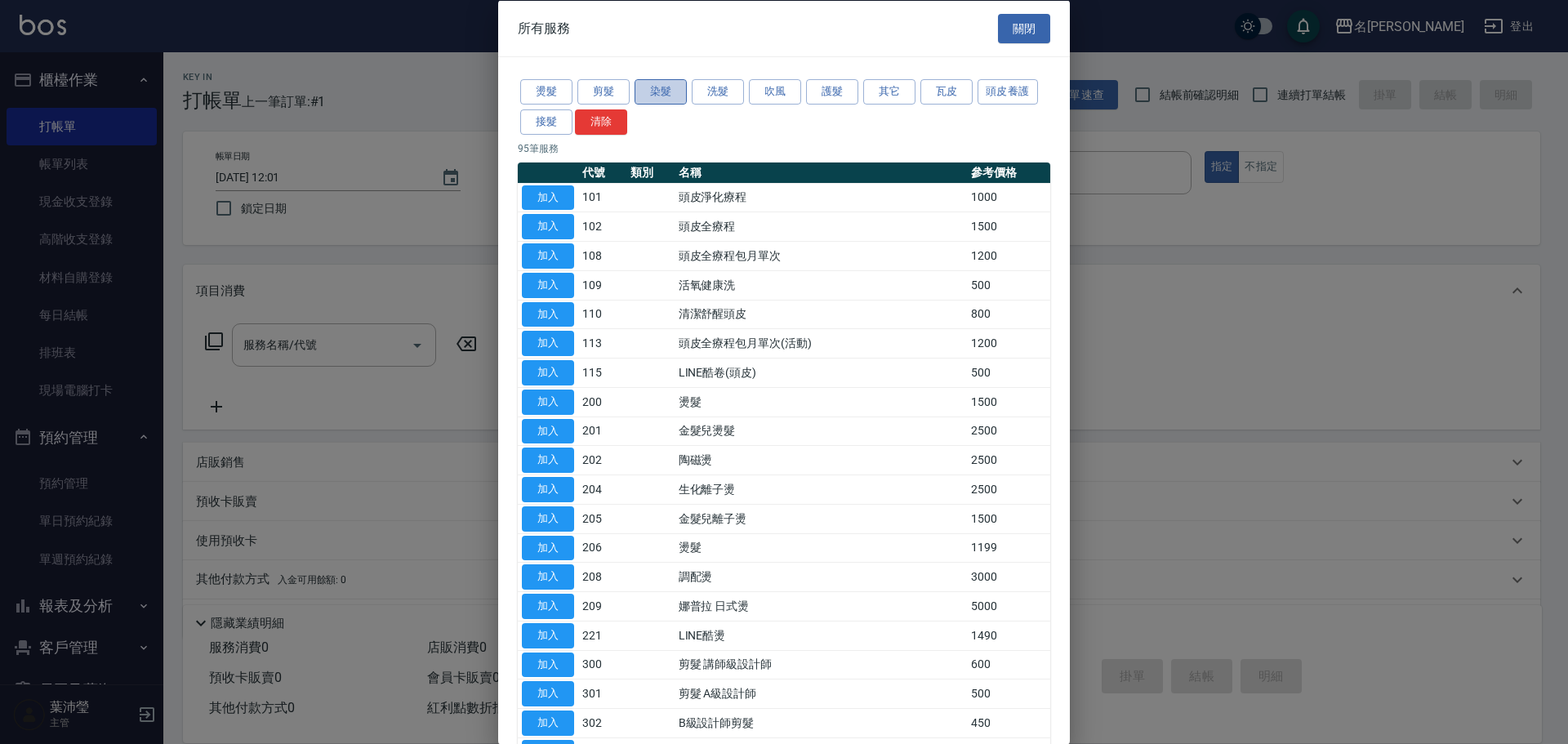
click at [643, 96] on button "染髮" at bounding box center [660, 92] width 52 height 25
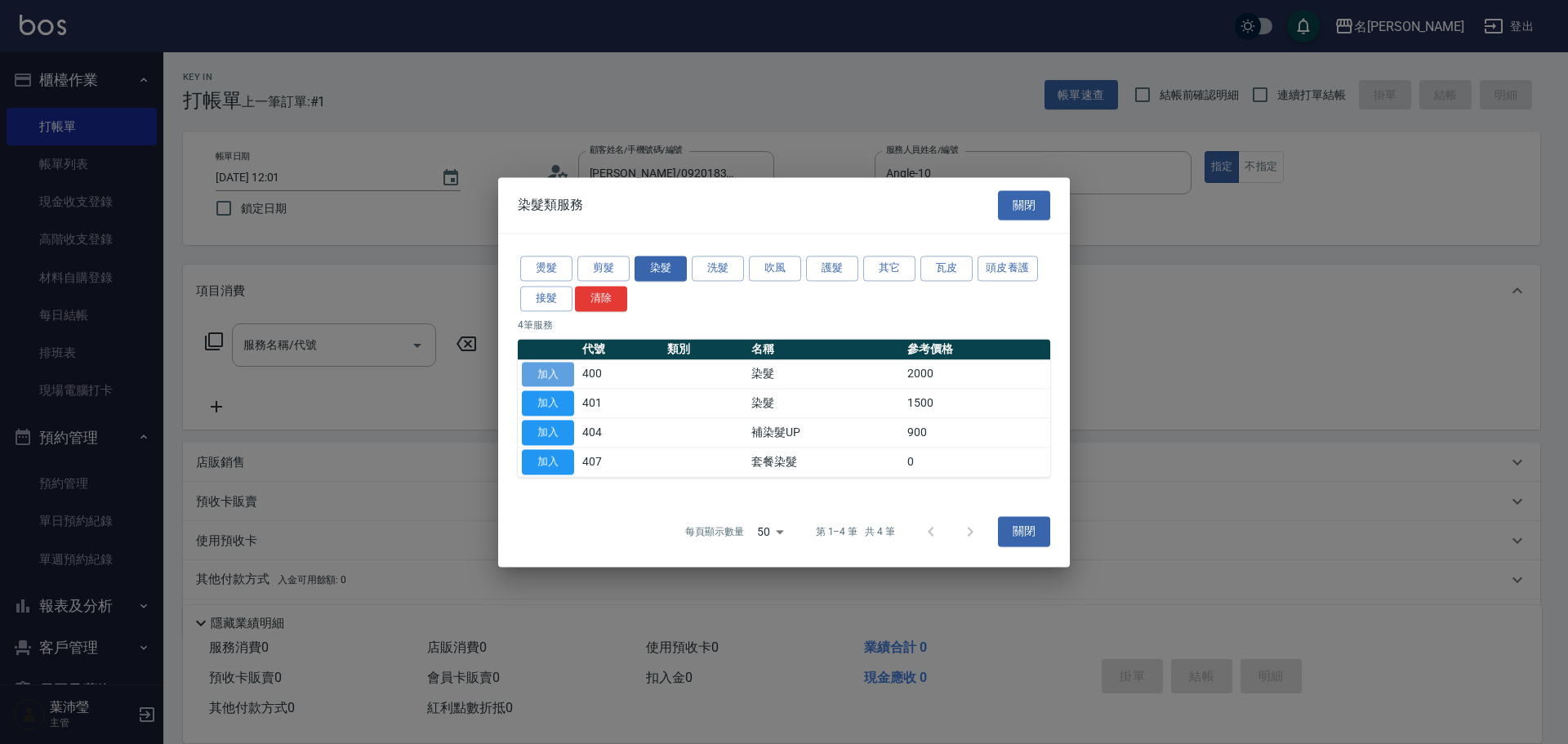
click at [527, 370] on button "加入" at bounding box center [548, 375] width 52 height 25
type input "染髮(400)"
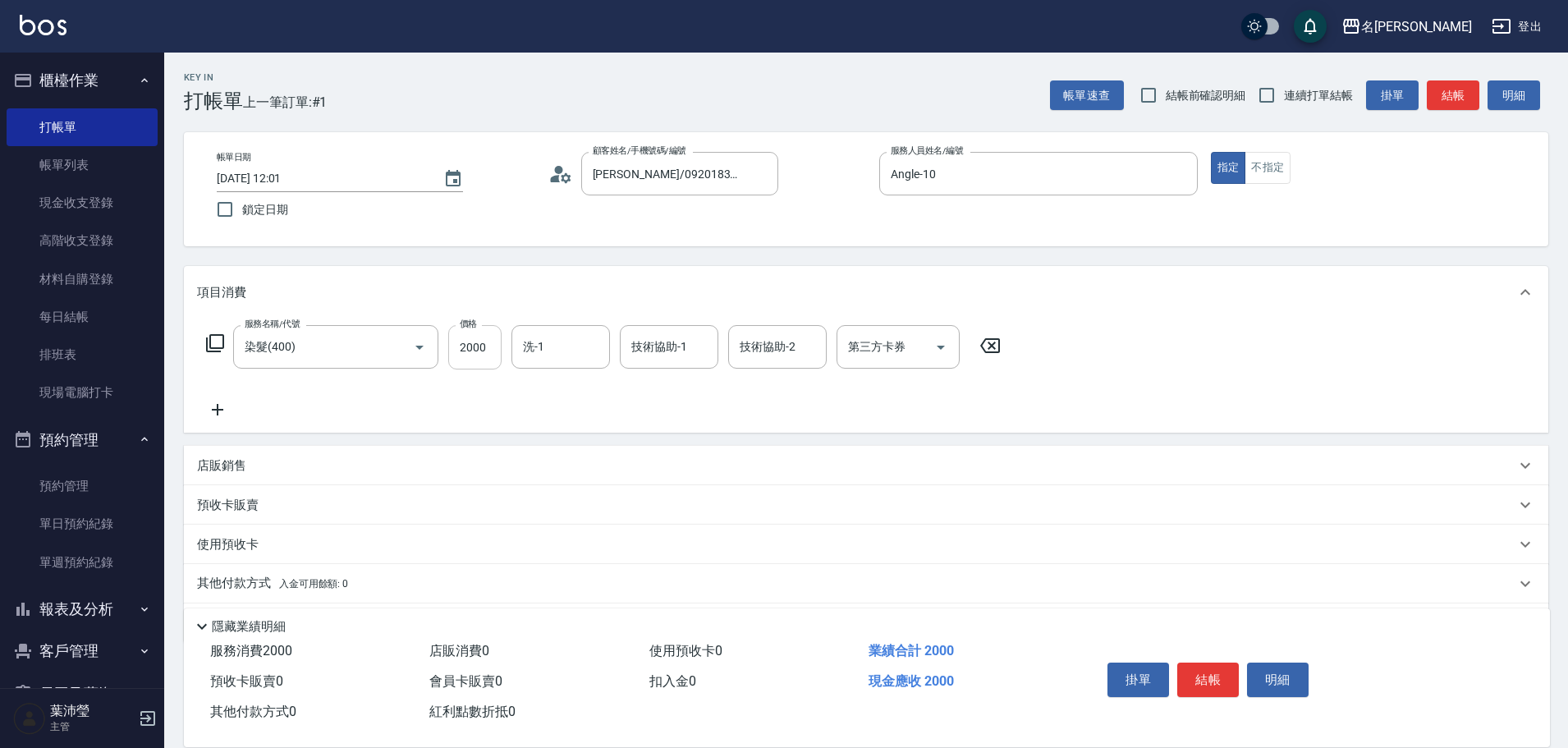
click at [475, 350] on input "2000" at bounding box center [474, 347] width 53 height 44
type input "1450"
click at [522, 350] on input "洗-1" at bounding box center [560, 347] width 84 height 29
type input "1919"
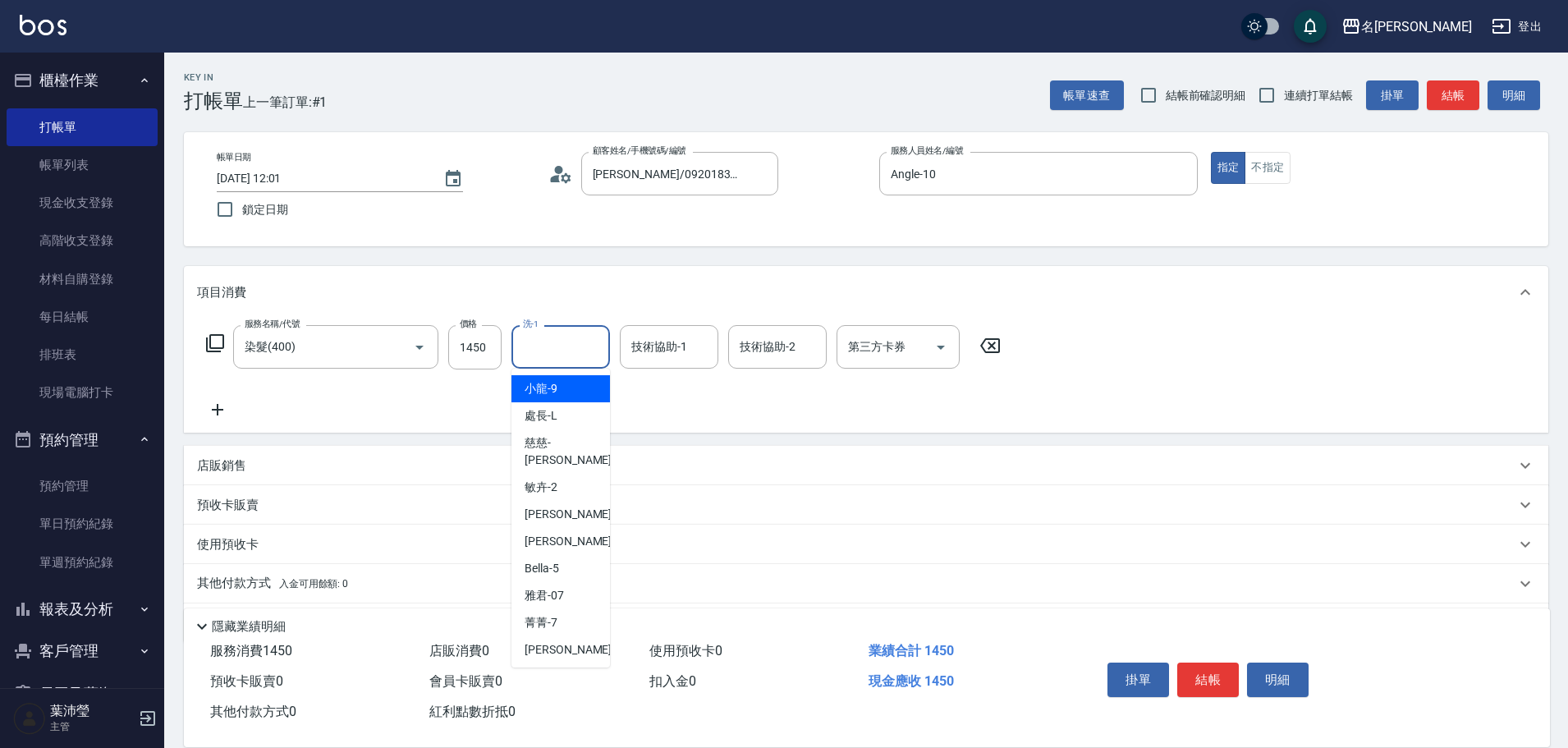
click at [533, 355] on input "洗-1" at bounding box center [560, 347] width 84 height 29
type input "[PERSON_NAME]-19"
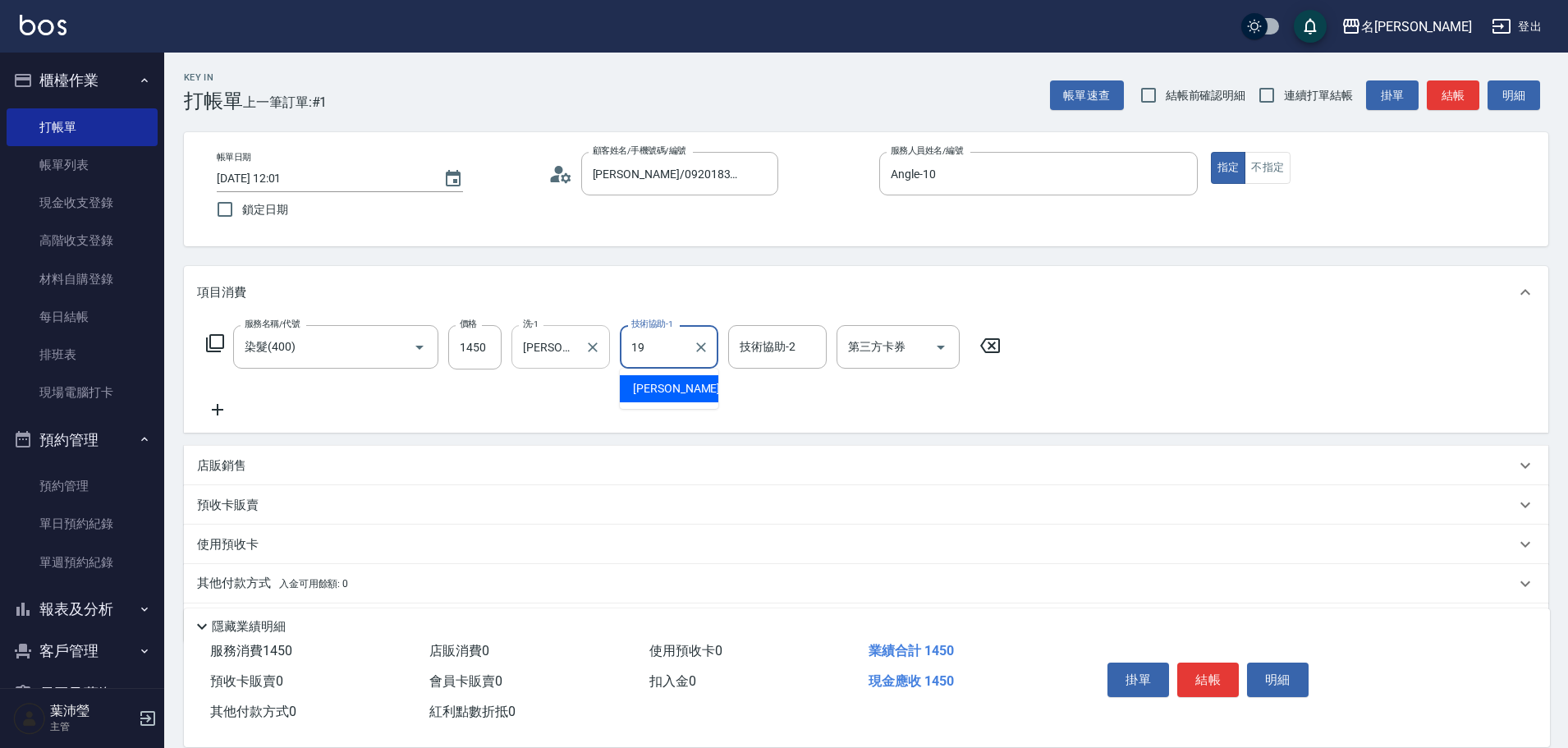
type input "[PERSON_NAME]-19"
click at [213, 408] on icon at bounding box center [217, 409] width 41 height 20
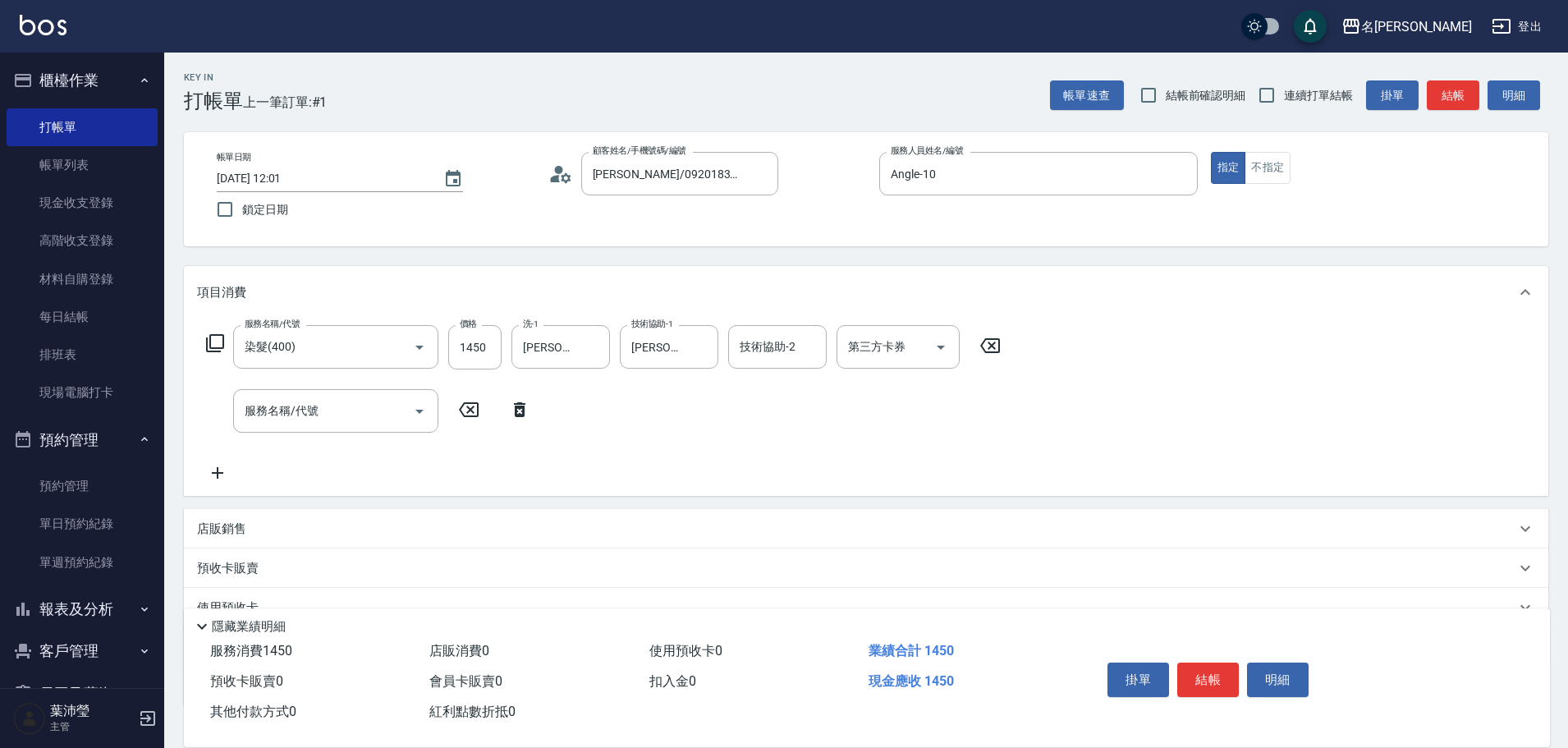
click at [211, 343] on icon at bounding box center [215, 343] width 18 height 18
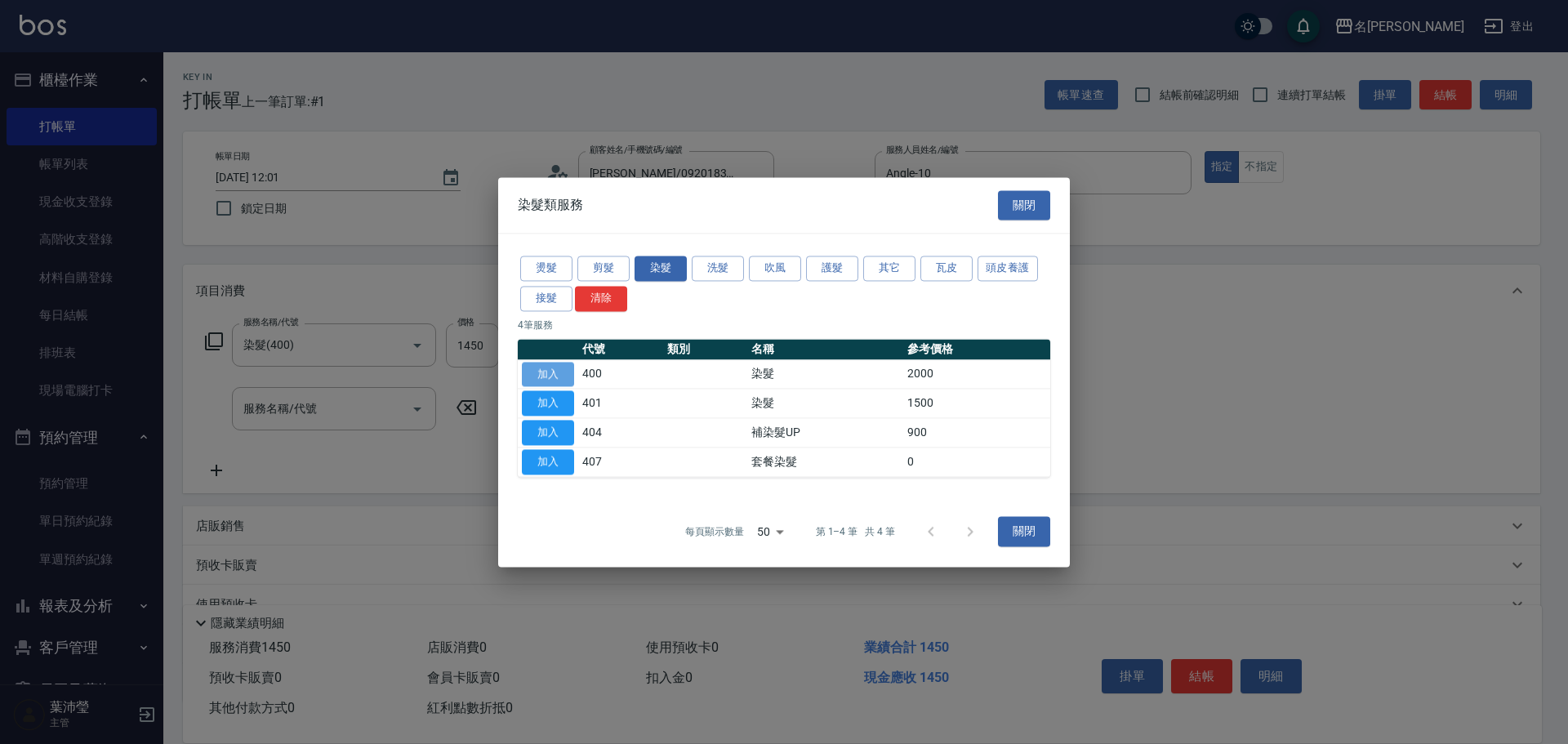
click at [560, 372] on button "加入" at bounding box center [548, 375] width 52 height 25
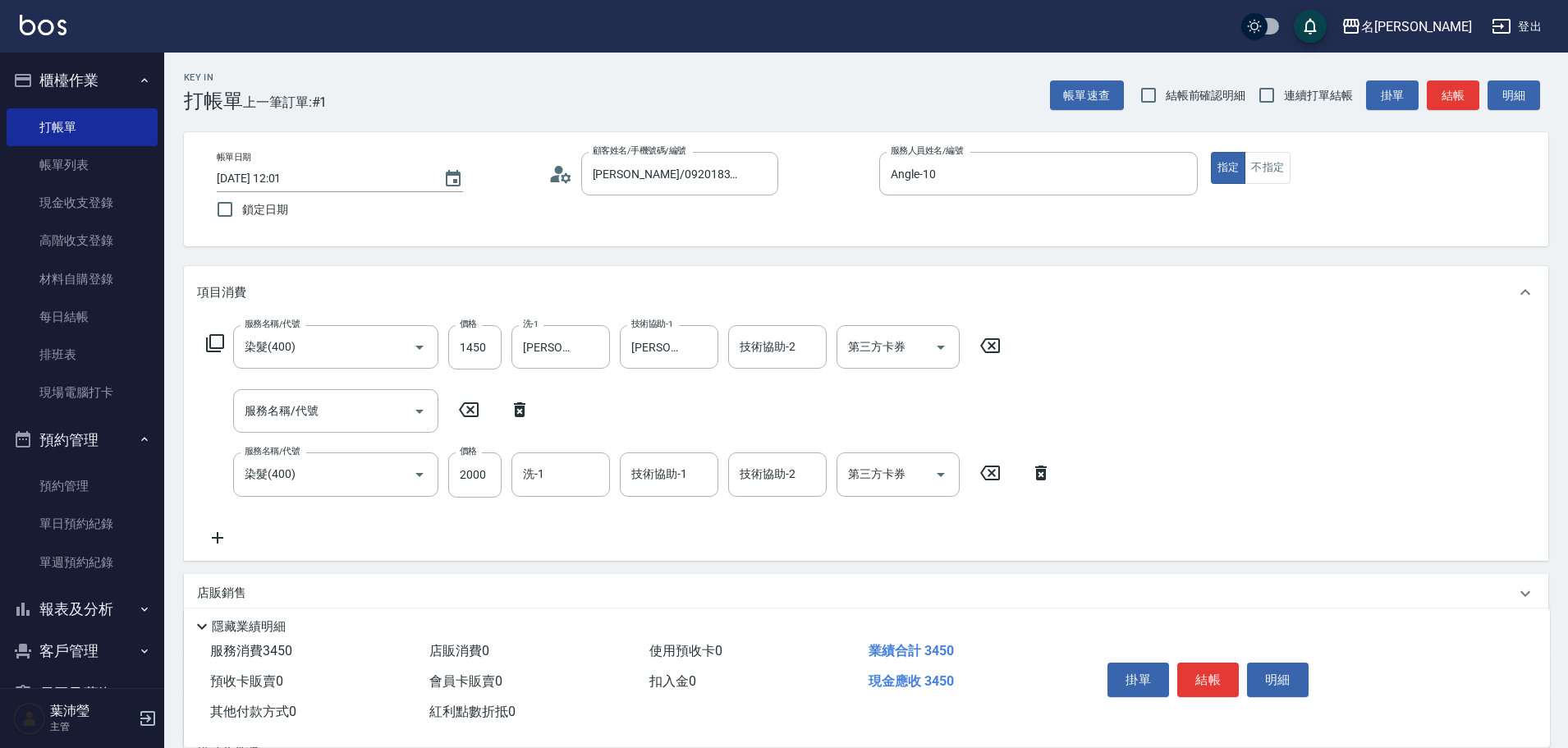
click at [526, 406] on icon at bounding box center [519, 409] width 41 height 20
type input "染髮(400)"
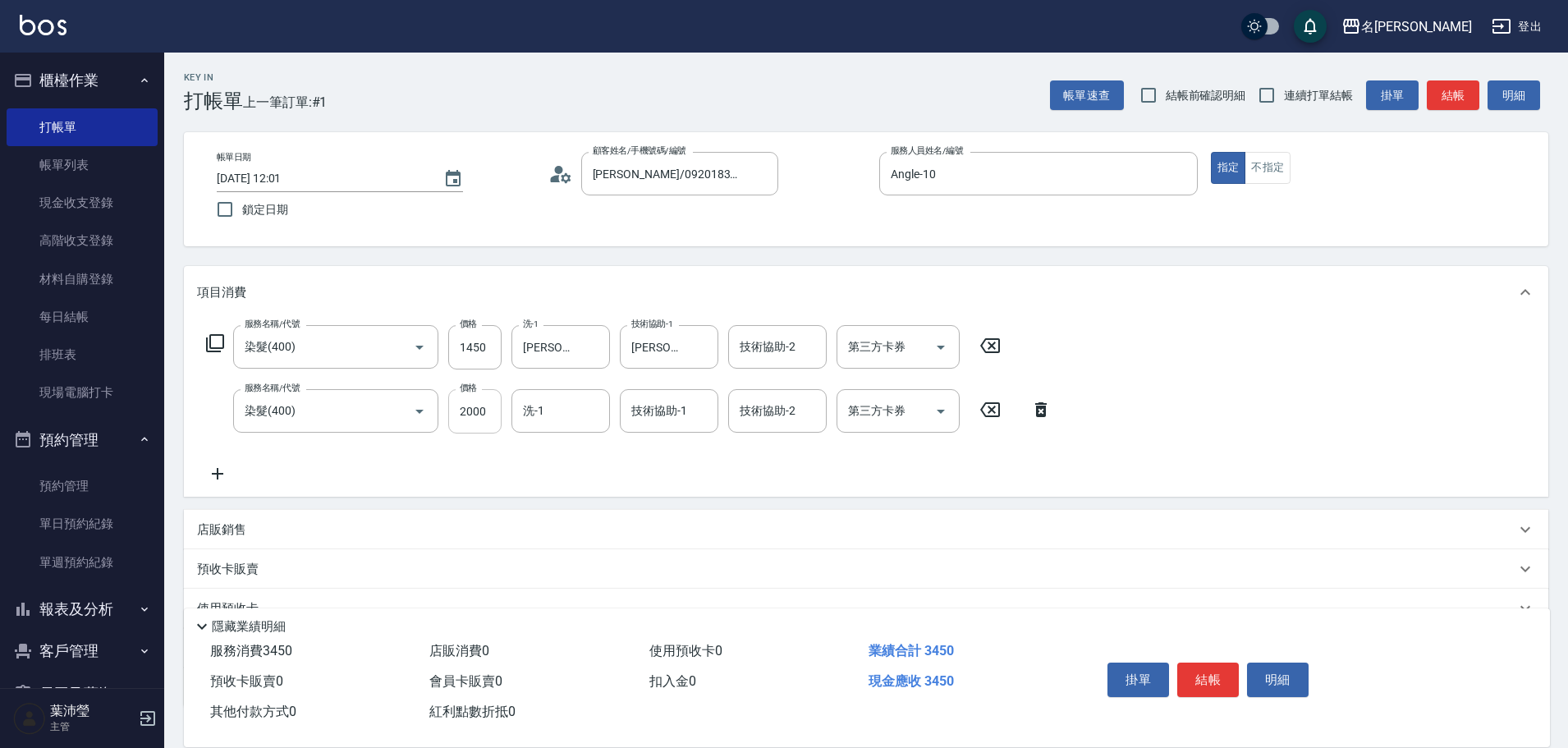
click at [474, 417] on input "2000" at bounding box center [474, 411] width 53 height 44
drag, startPoint x: 470, startPoint y: 407, endPoint x: 448, endPoint y: 409, distance: 22.1
click at [448, 409] on input "15" at bounding box center [474, 411] width 53 height 44
click at [542, 428] on div "洗-1" at bounding box center [560, 411] width 99 height 43
type input "1450"
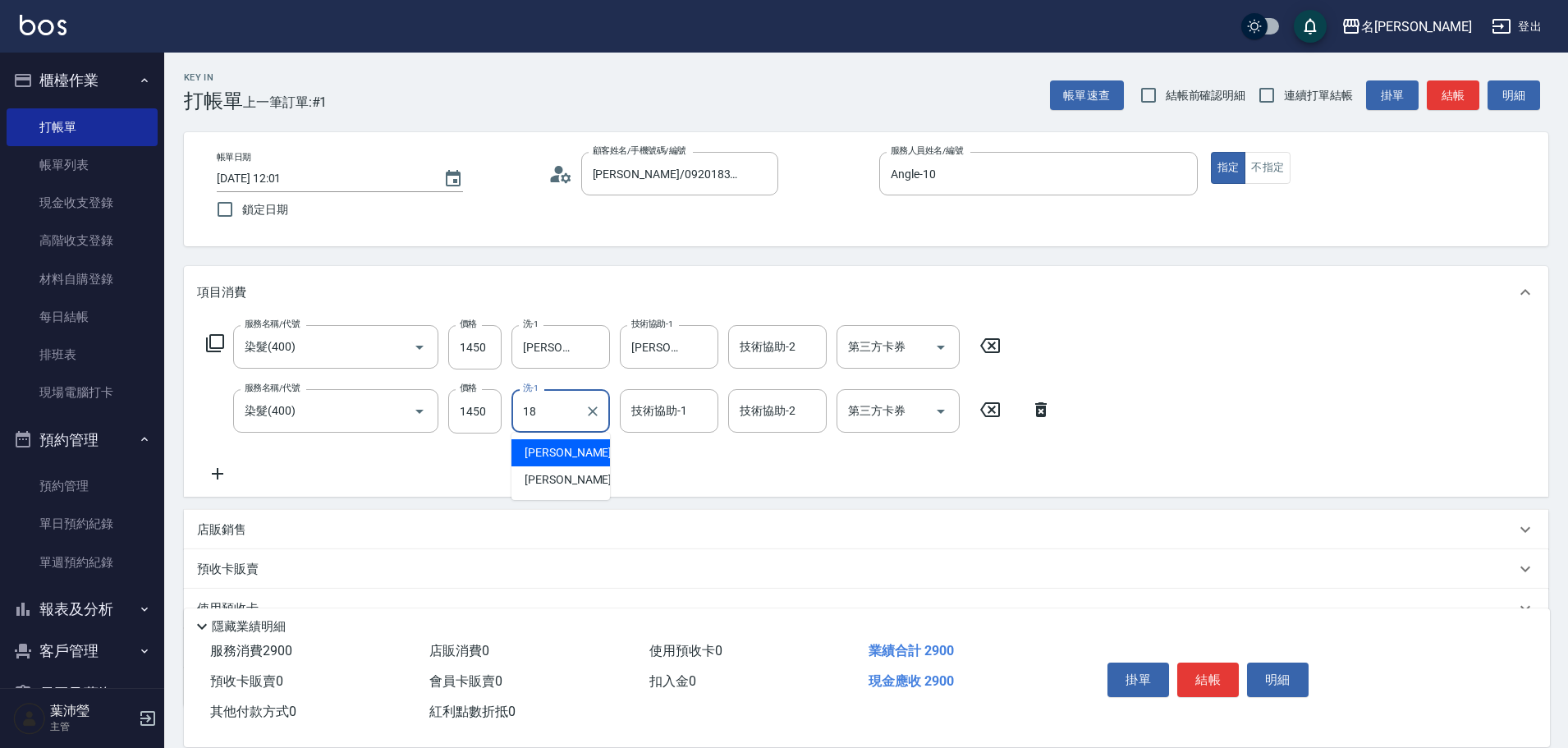
type input "[PERSON_NAME]-18"
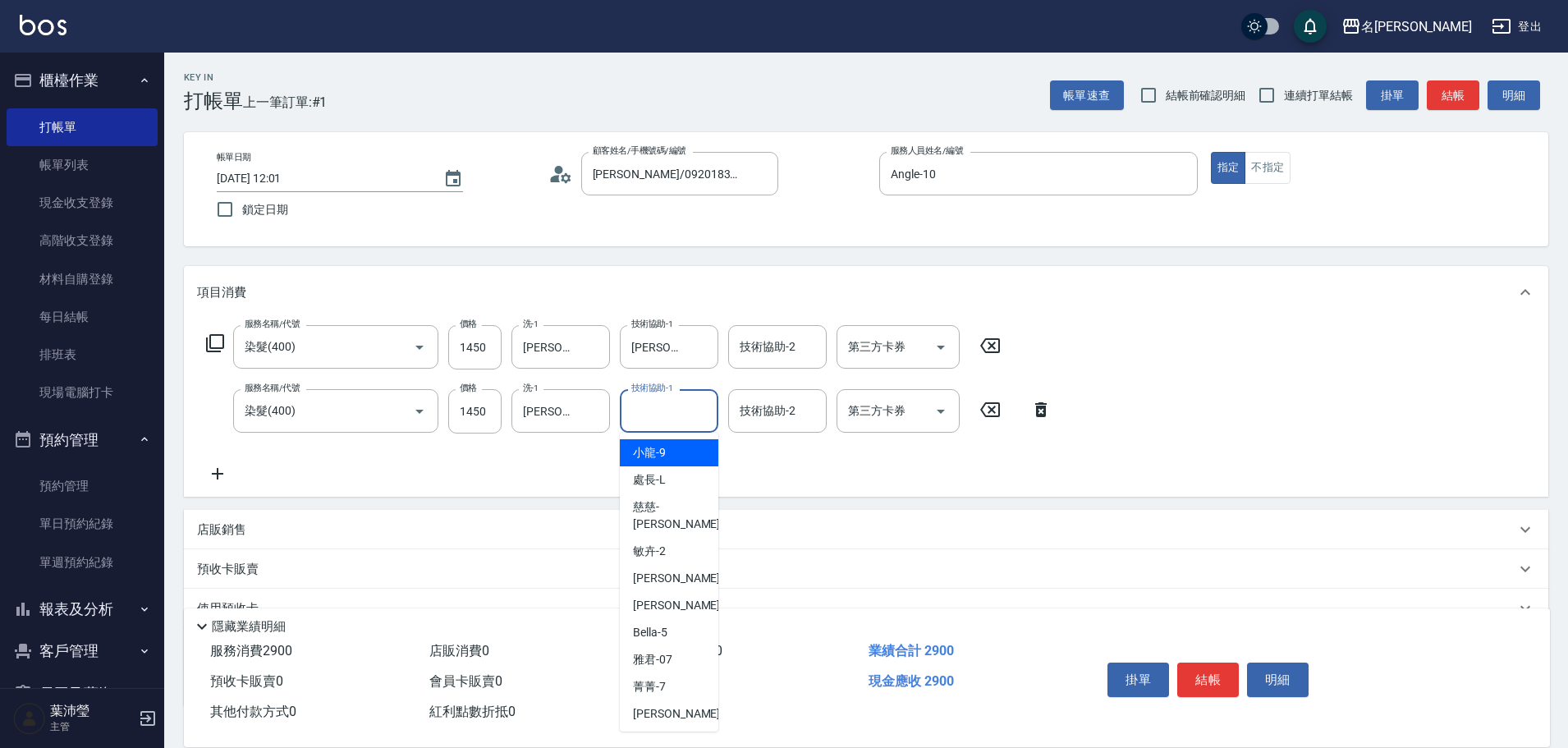
click at [667, 421] on input "技術協助-1" at bounding box center [669, 411] width 84 height 29
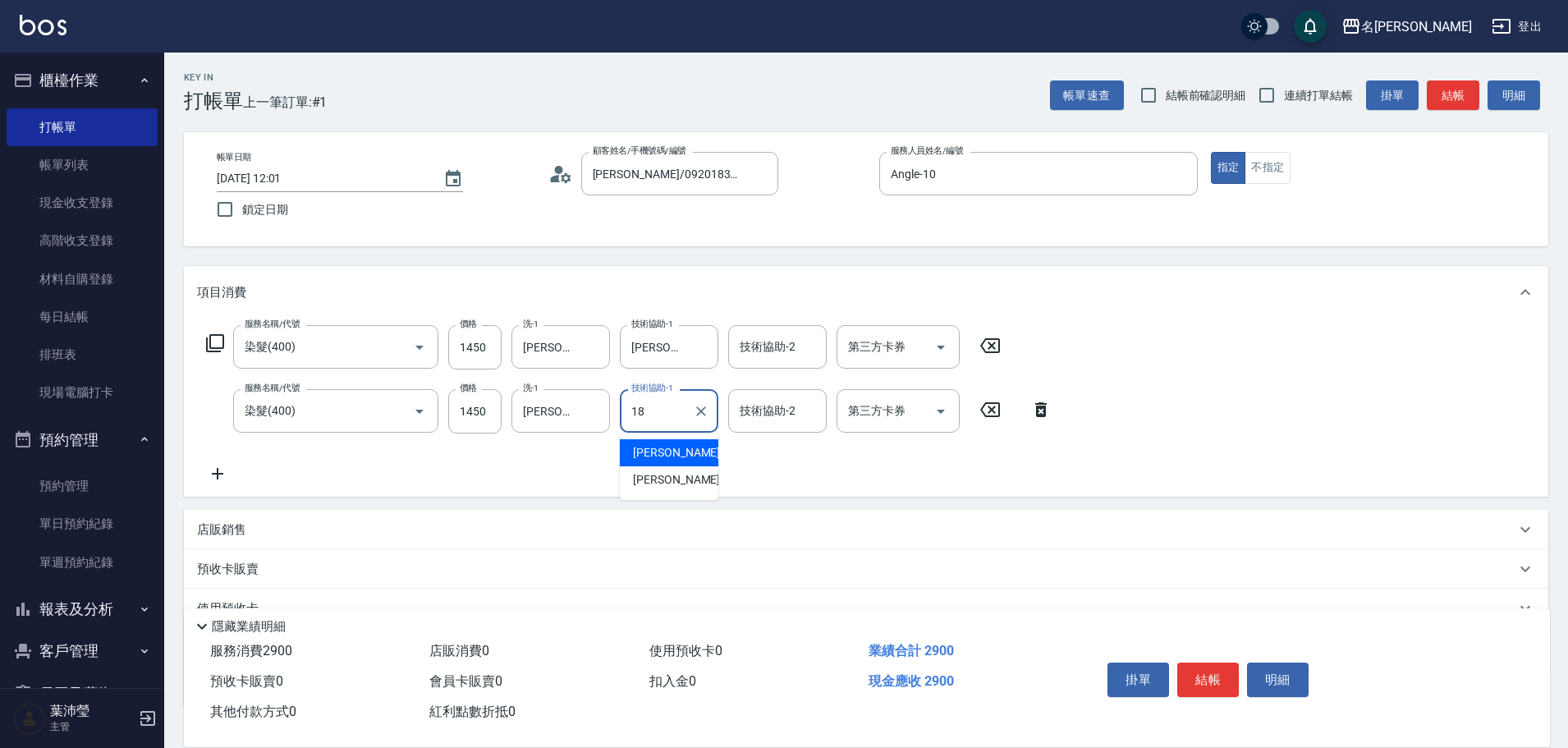
type input "[PERSON_NAME]-18"
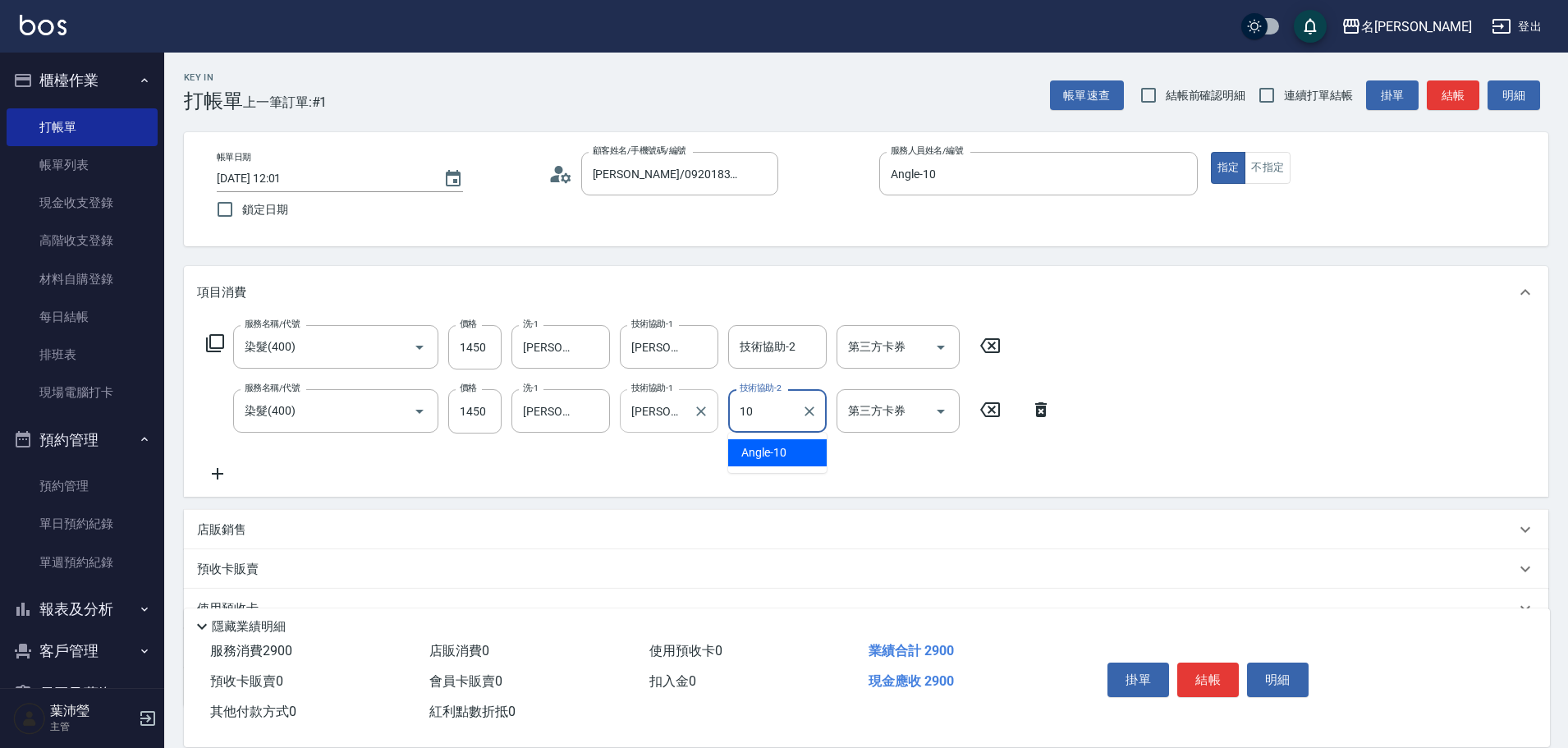
type input "Angle-10"
click at [1230, 683] on button "結帳" at bounding box center [1208, 679] width 61 height 34
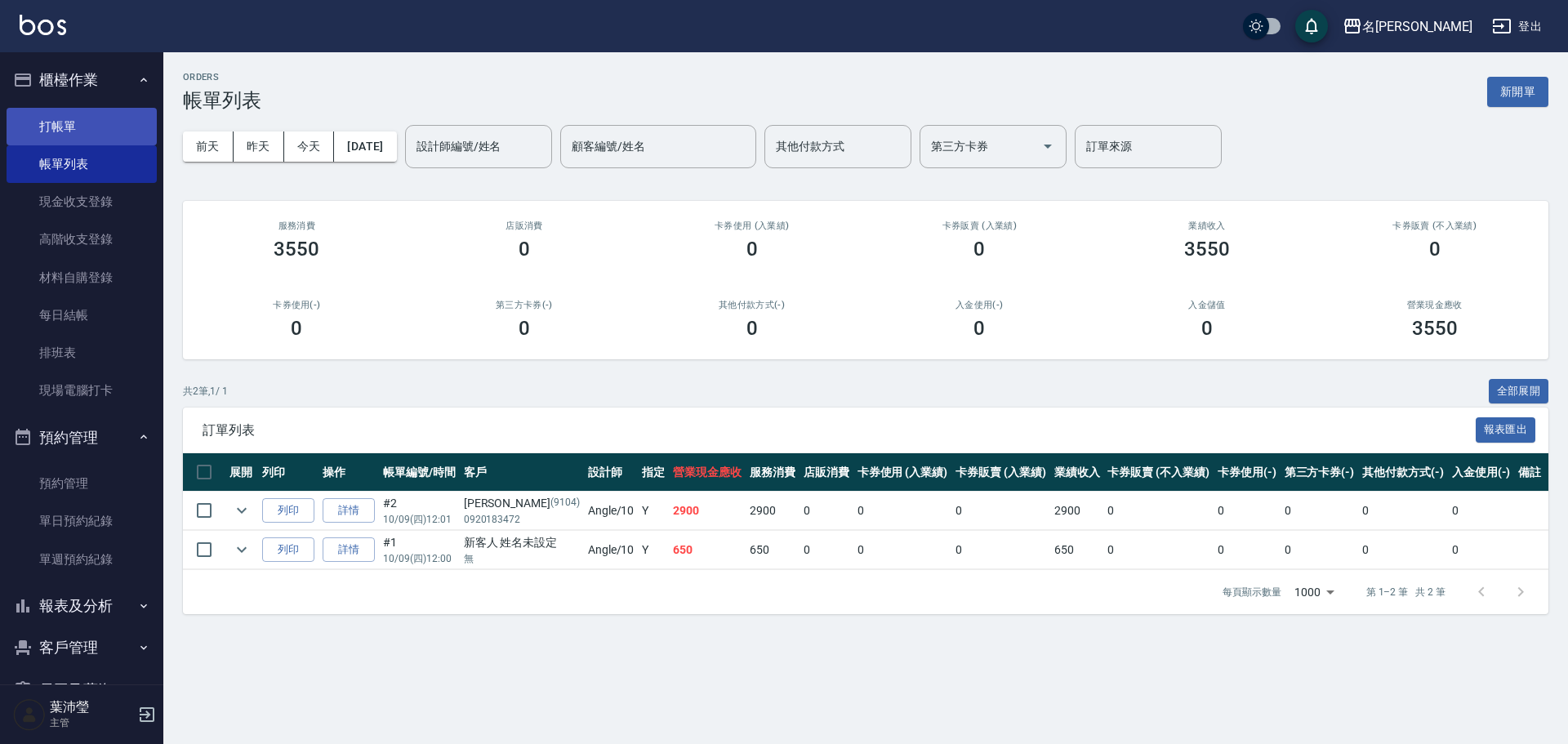
click at [102, 123] on link "打帳單" at bounding box center [81, 127] width 150 height 38
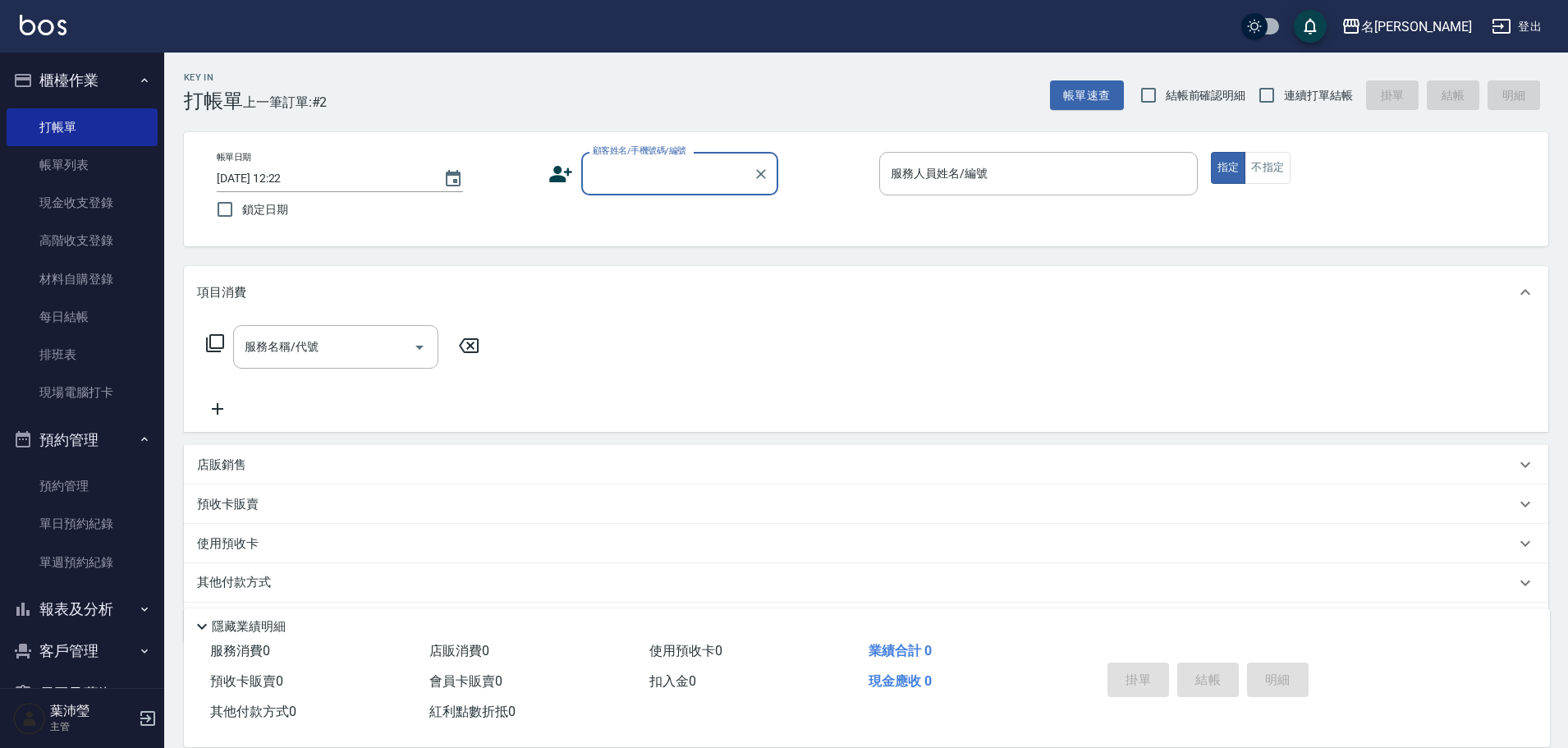
click at [666, 182] on input "顧客姓名/手機號碼/編號" at bounding box center [667, 173] width 157 height 29
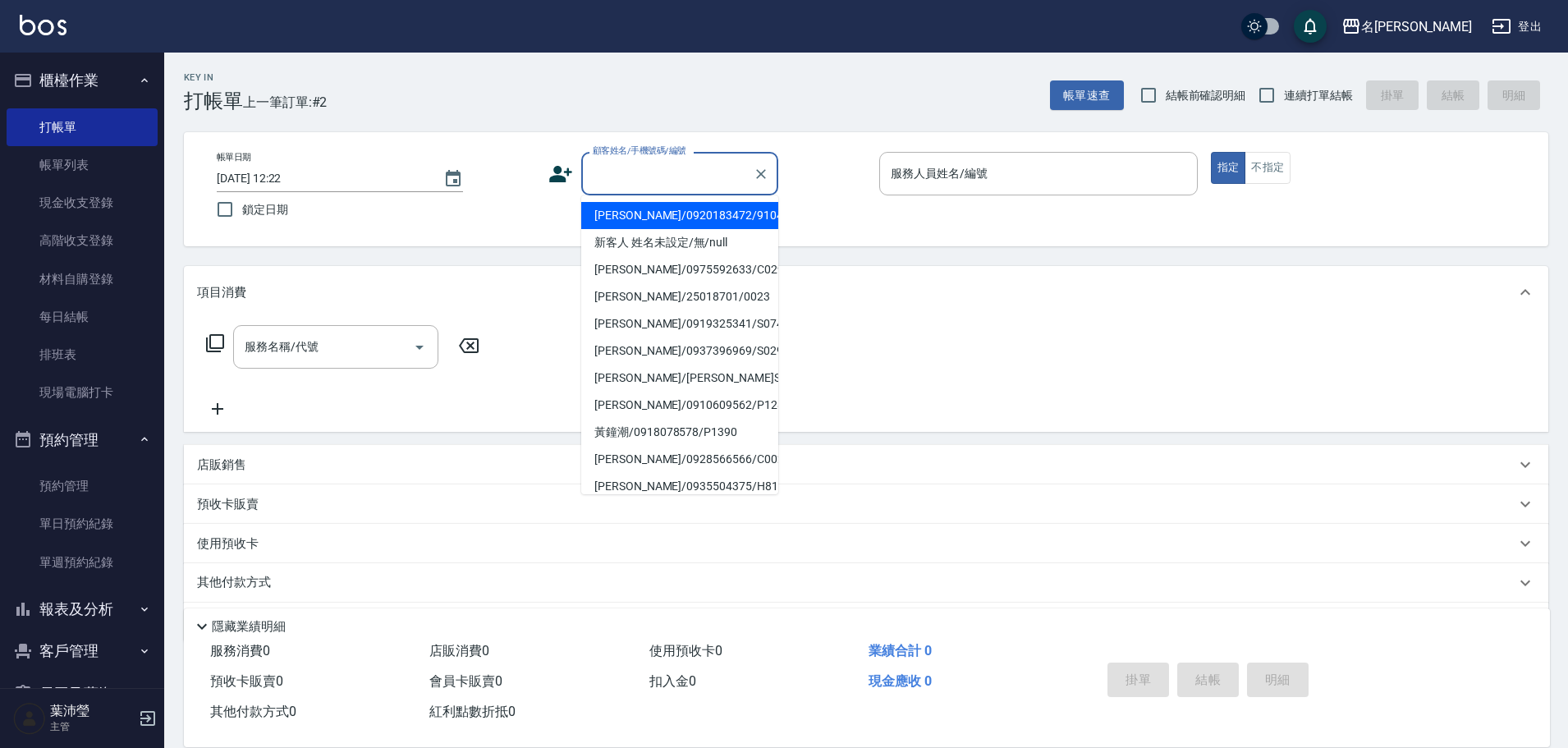
type input "ㄌ"
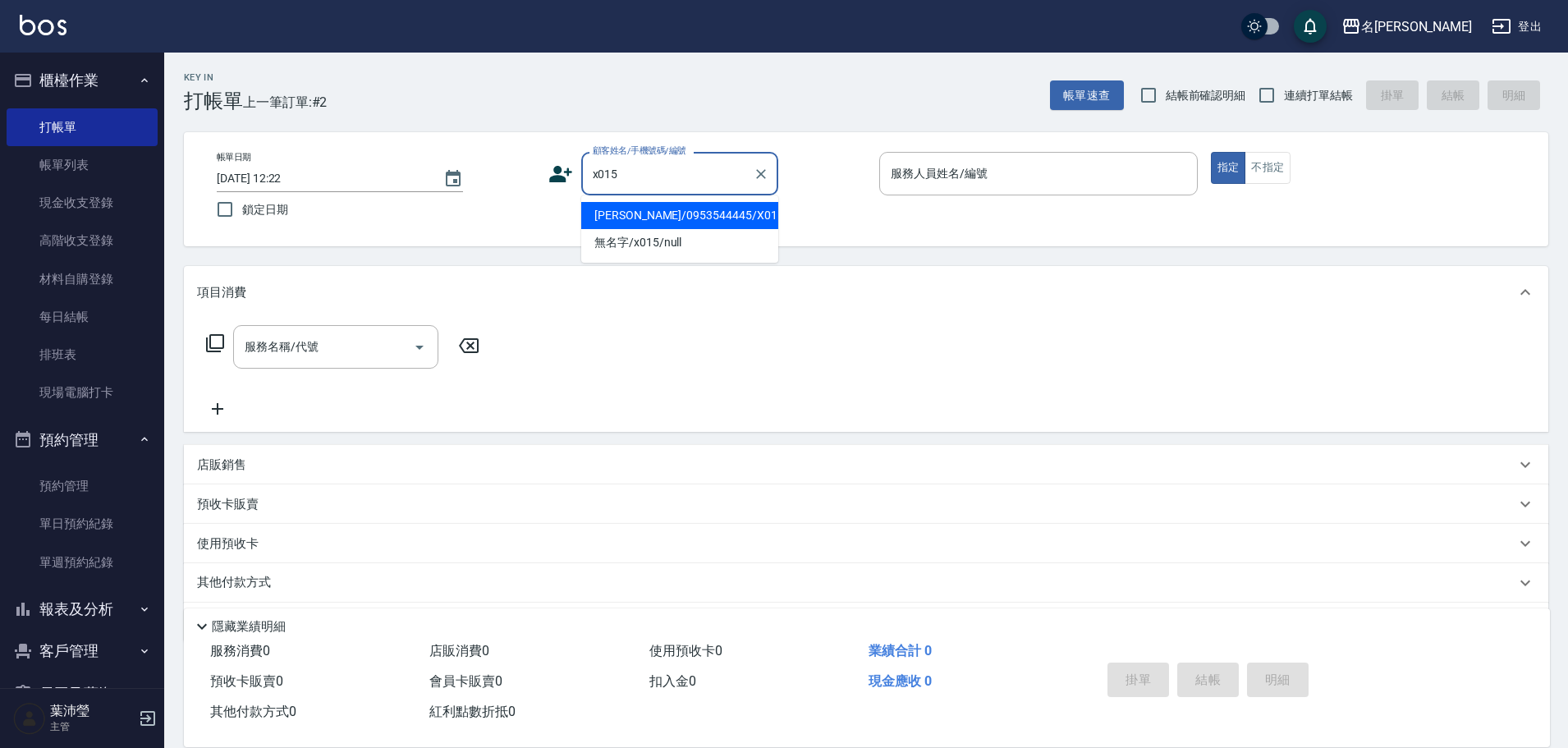
click at [678, 218] on li "[PERSON_NAME]/0953544445/X015" at bounding box center [680, 216] width 197 height 27
type input "[PERSON_NAME]/0953544445/X015"
type input "菁菁-7"
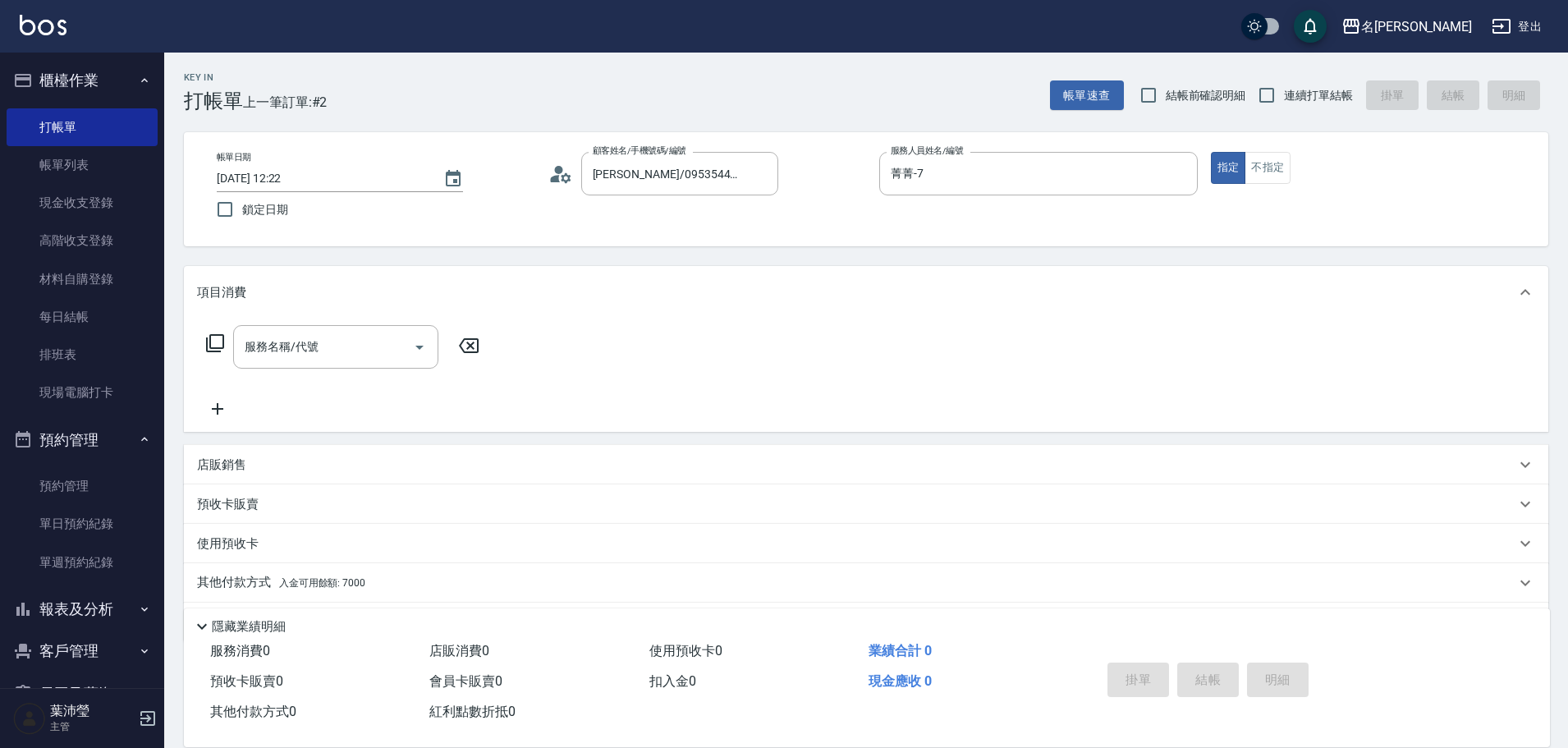
click at [225, 336] on div "服務名稱/代號 服務名稱/代號" at bounding box center [343, 347] width 292 height 43
click at [214, 346] on icon at bounding box center [215, 343] width 20 height 20
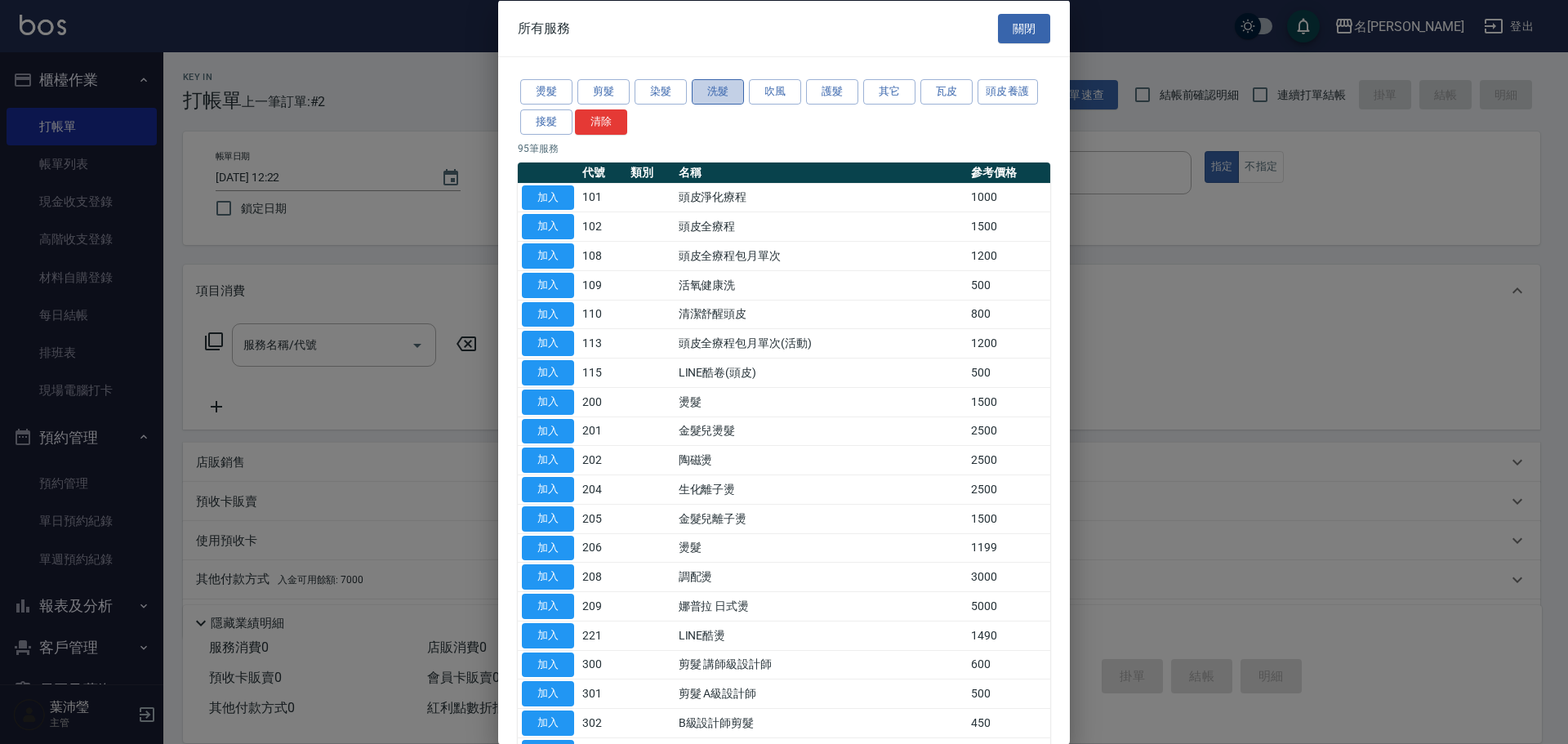
click at [709, 97] on button "洗髮" at bounding box center [718, 92] width 52 height 25
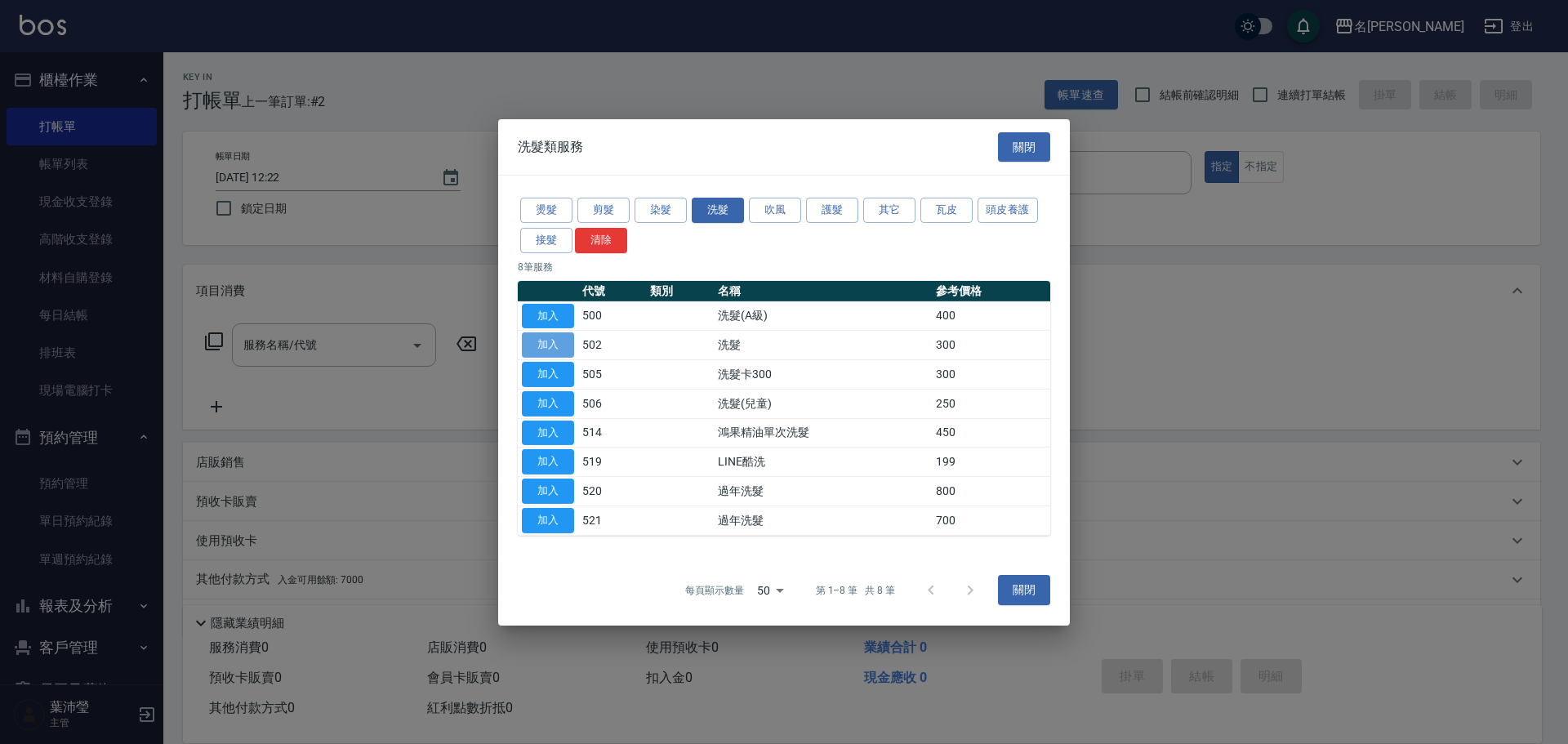
click at [548, 344] on button "加入" at bounding box center [548, 345] width 52 height 25
type input "洗髮(502)"
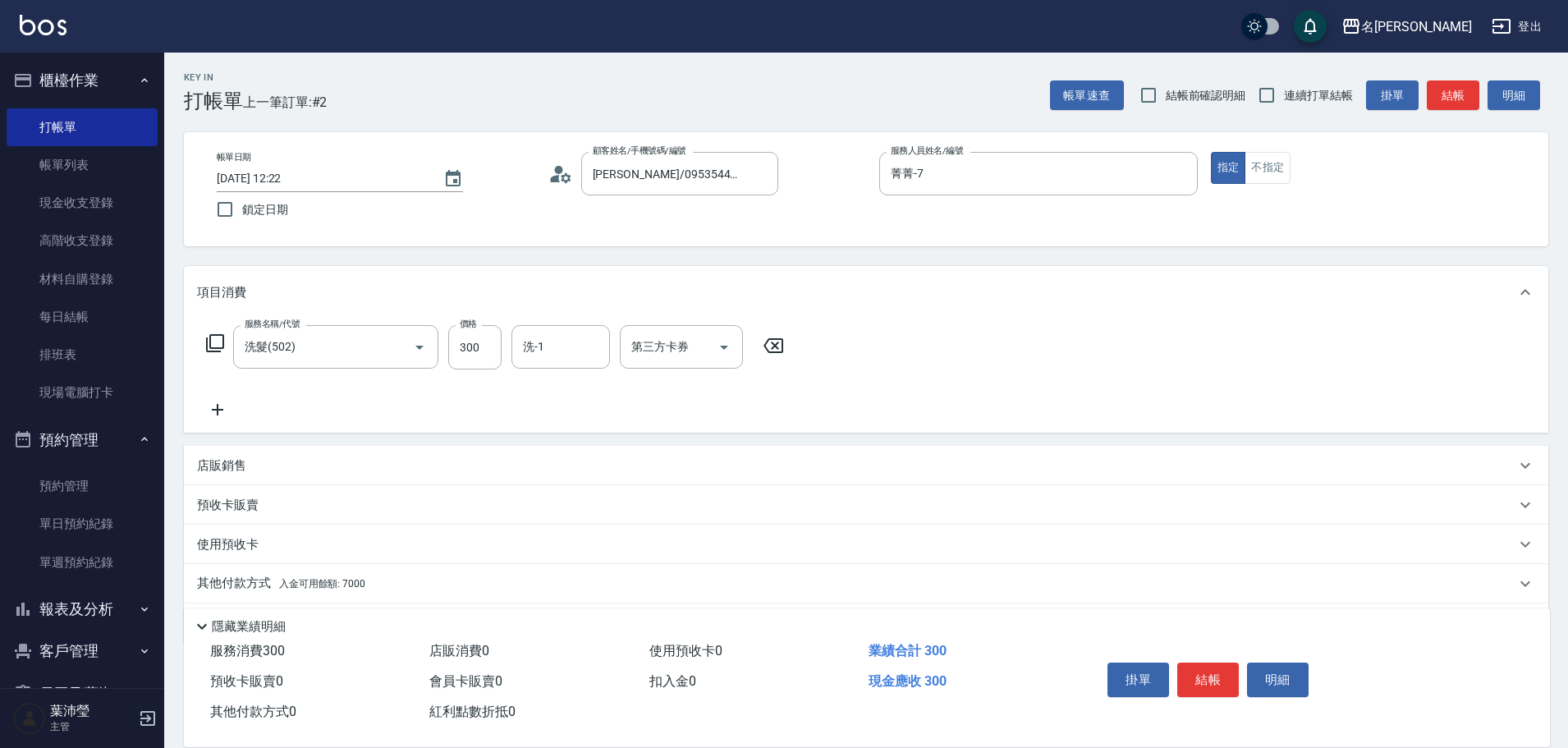
click at [774, 345] on icon at bounding box center [774, 345] width 20 height 14
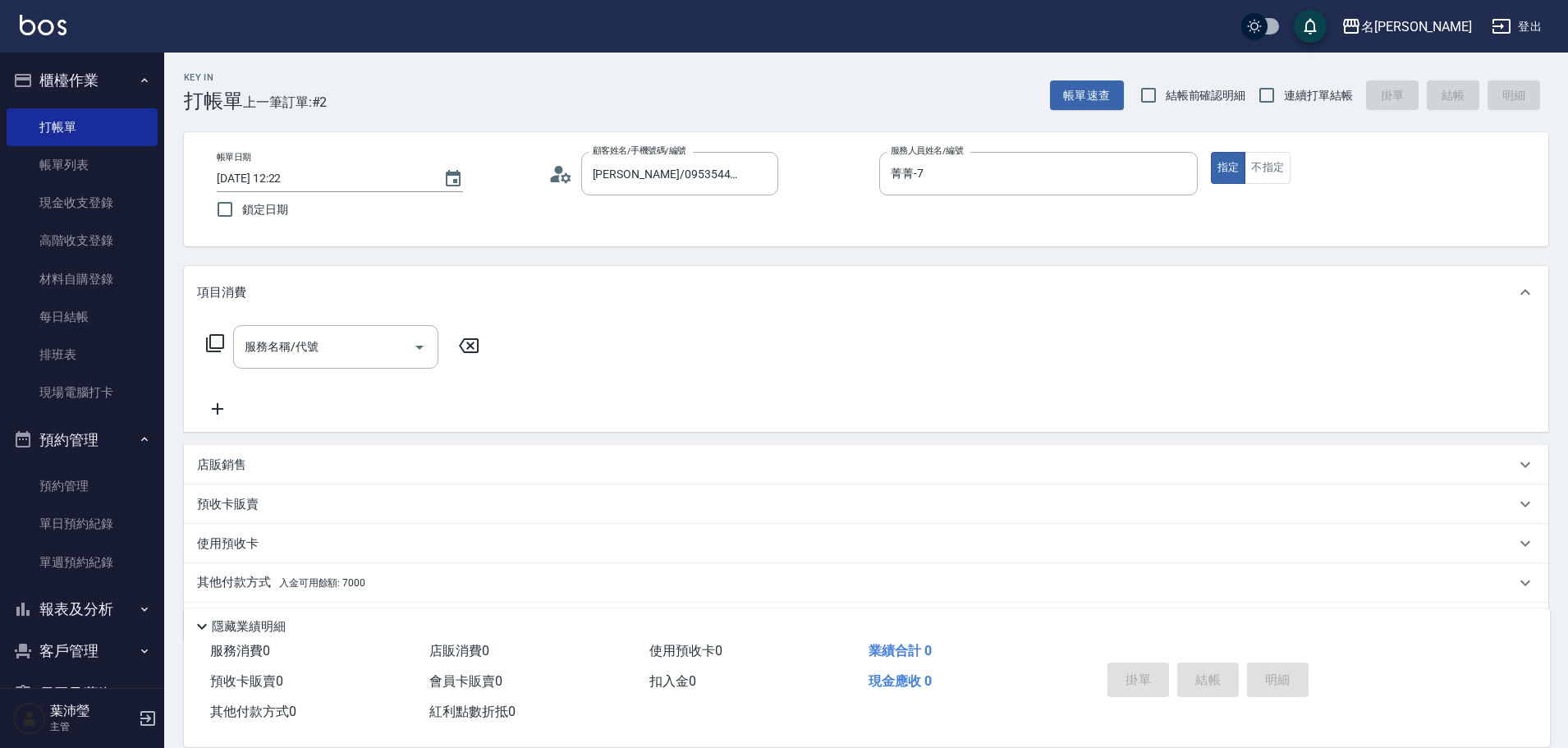
click at [214, 341] on icon at bounding box center [215, 343] width 20 height 20
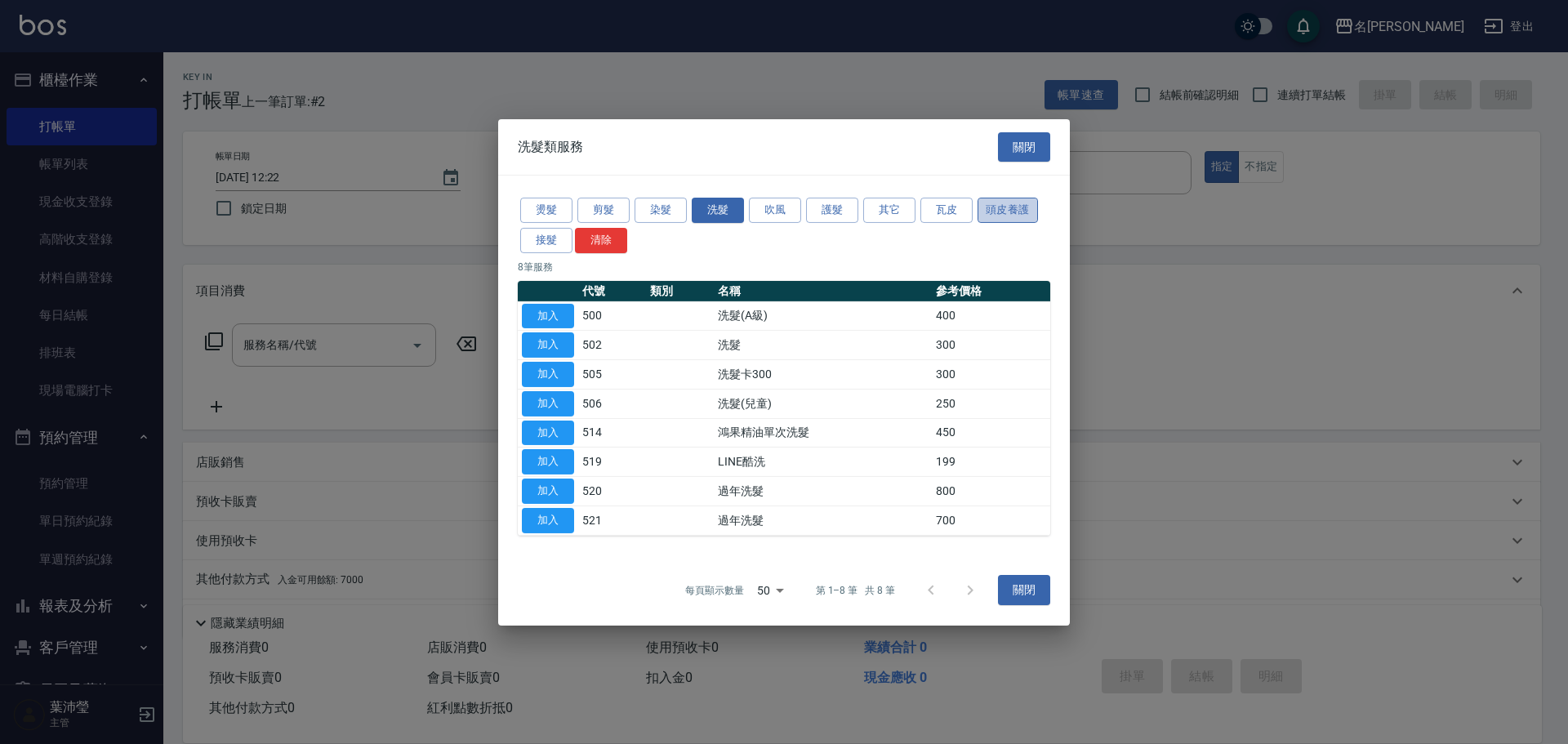
click at [1004, 209] on button "頭皮養護" at bounding box center [1007, 210] width 60 height 25
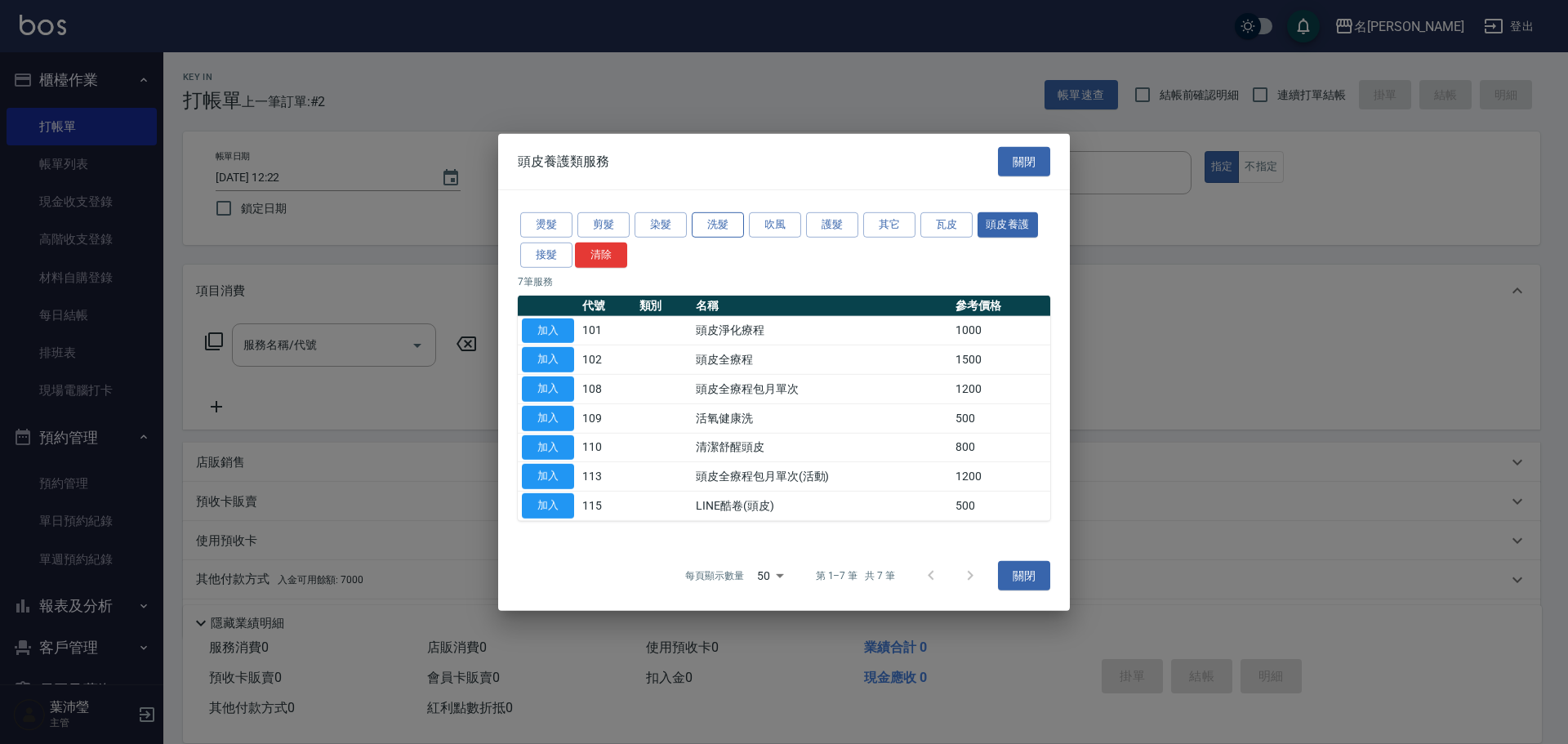
click at [722, 226] on button "洗髮" at bounding box center [718, 225] width 52 height 25
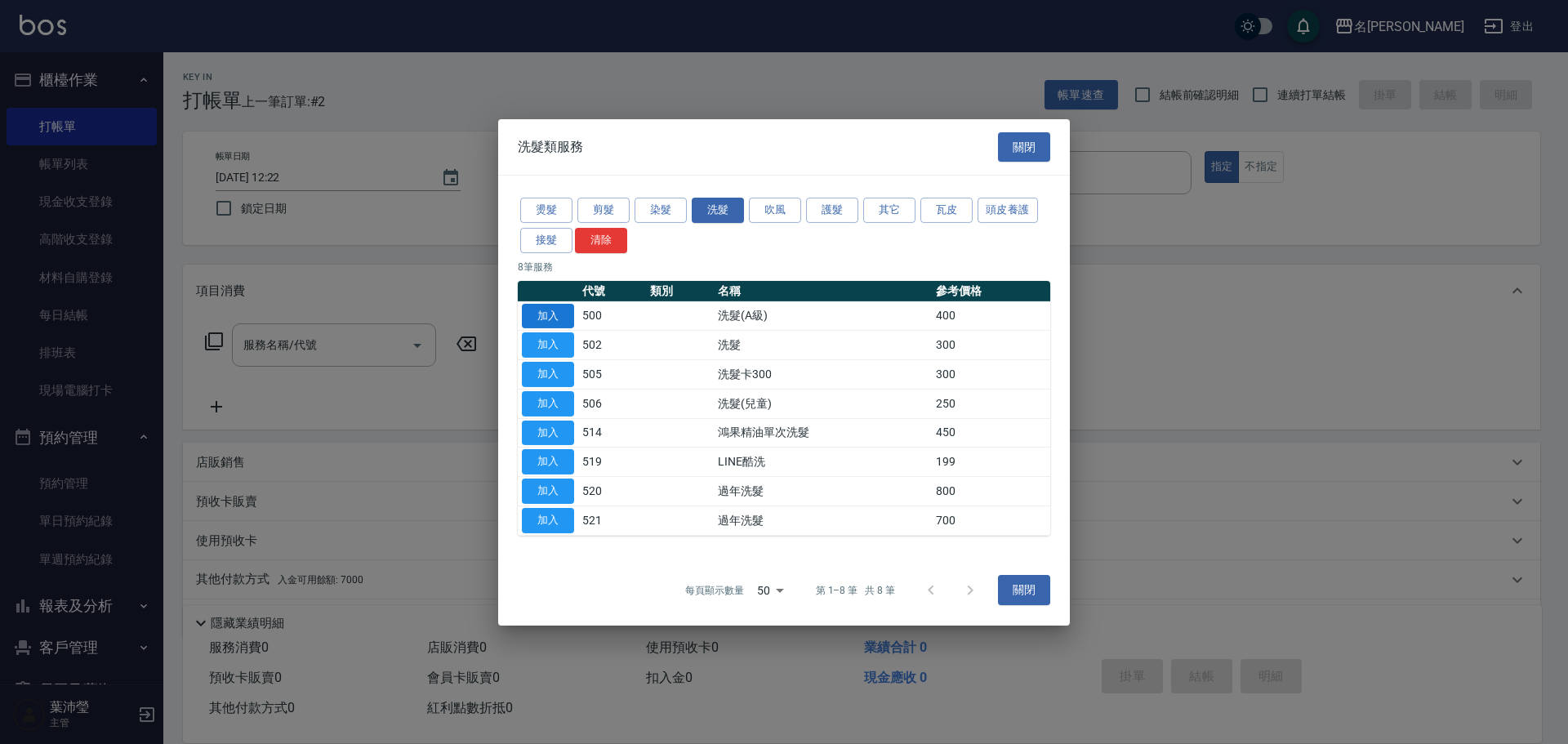
click at [561, 317] on button "加入" at bounding box center [548, 315] width 52 height 25
type input "洗髮(A級)(500)"
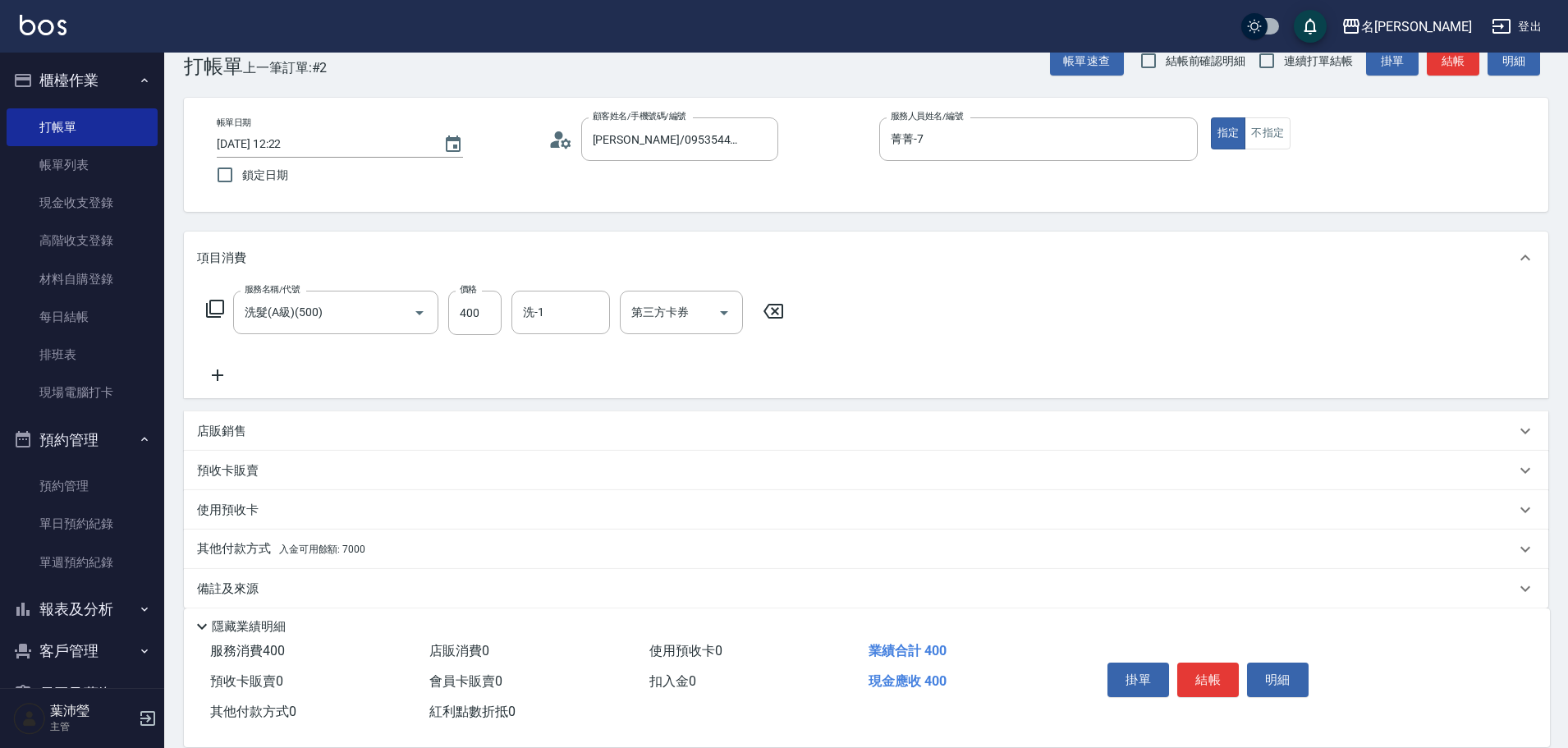
scroll to position [52, 0]
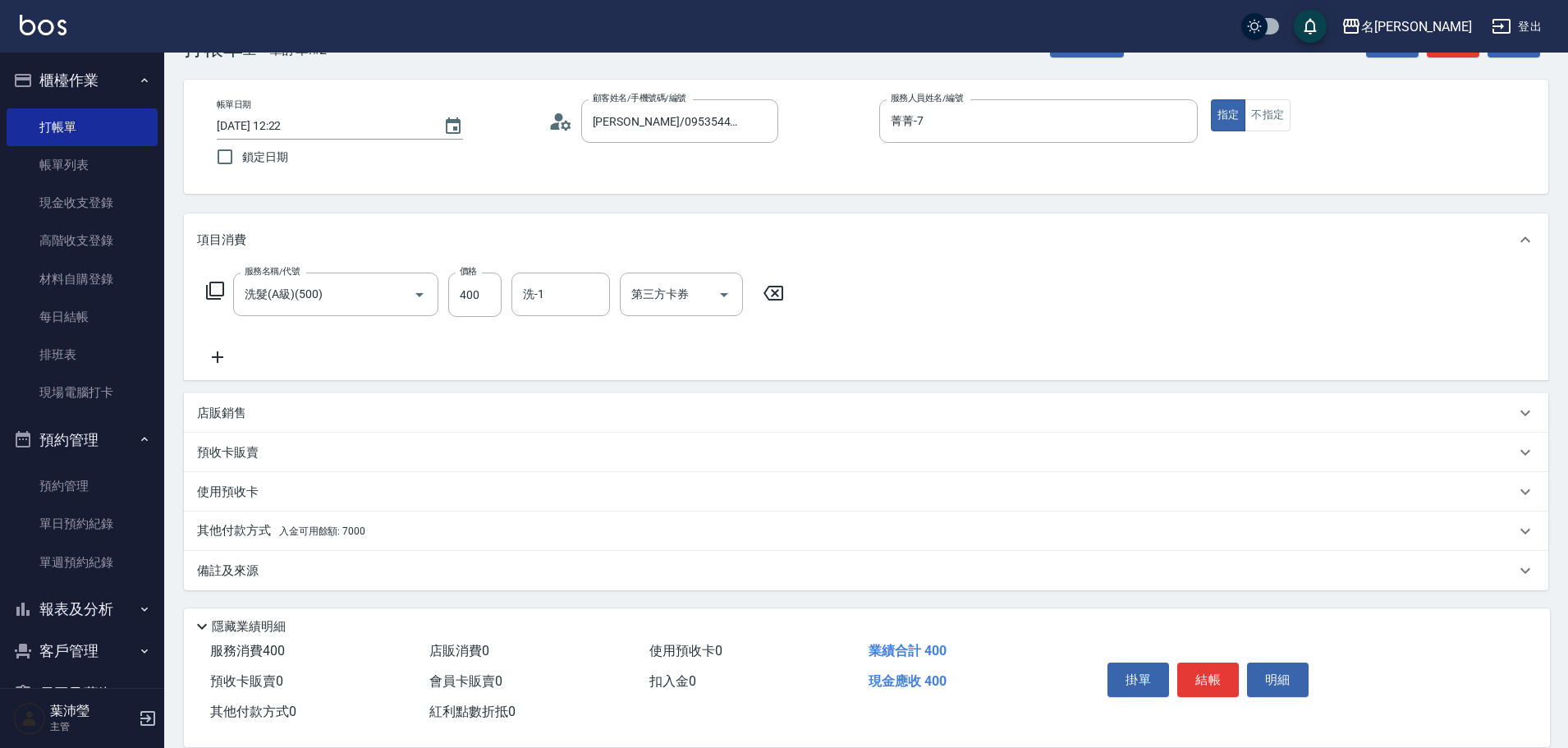
click at [325, 411] on div "店販銷售" at bounding box center [856, 413] width 1319 height 17
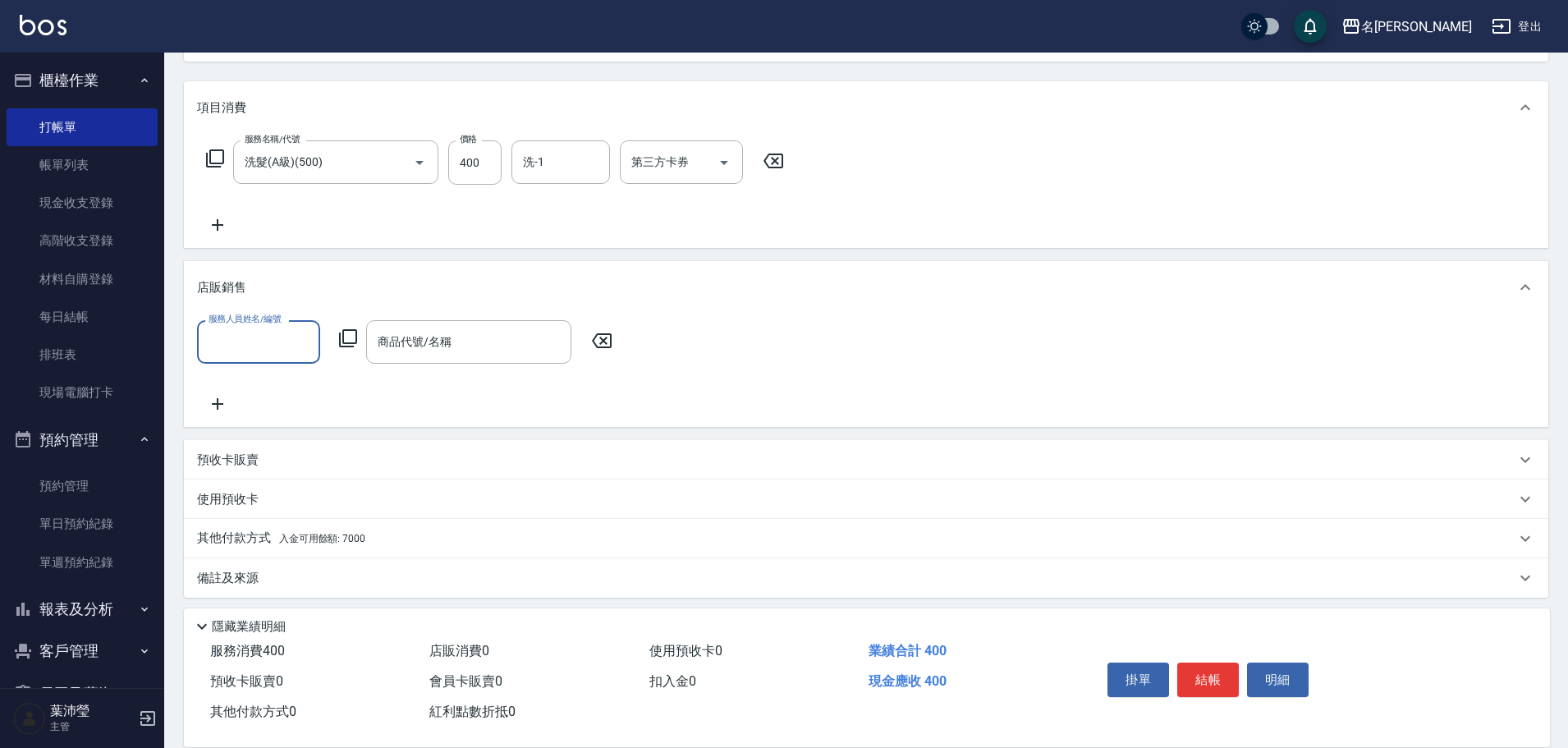
scroll to position [192, 0]
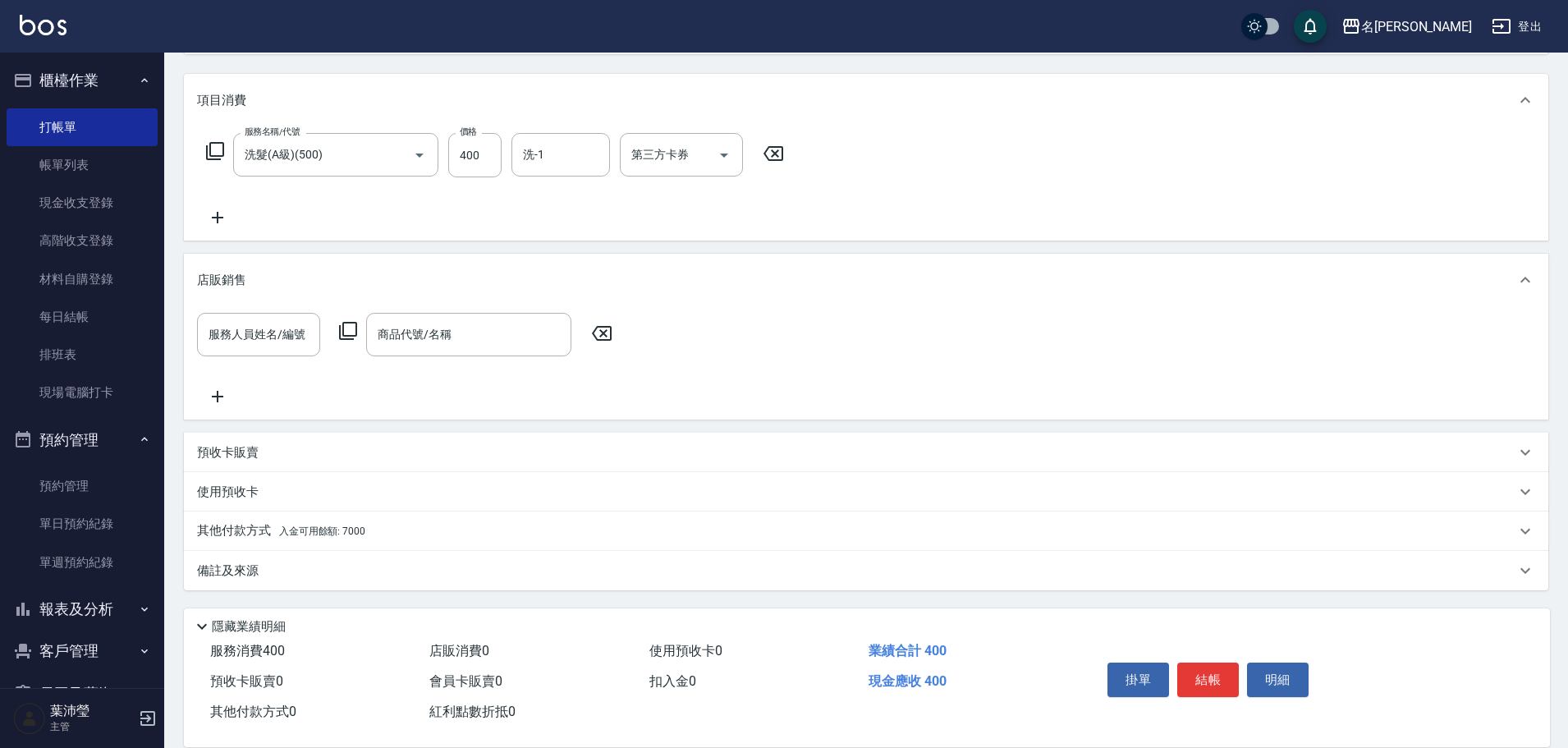
click at [250, 524] on p "其他付款方式 入金可用餘額: 7000" at bounding box center [281, 531] width 168 height 18
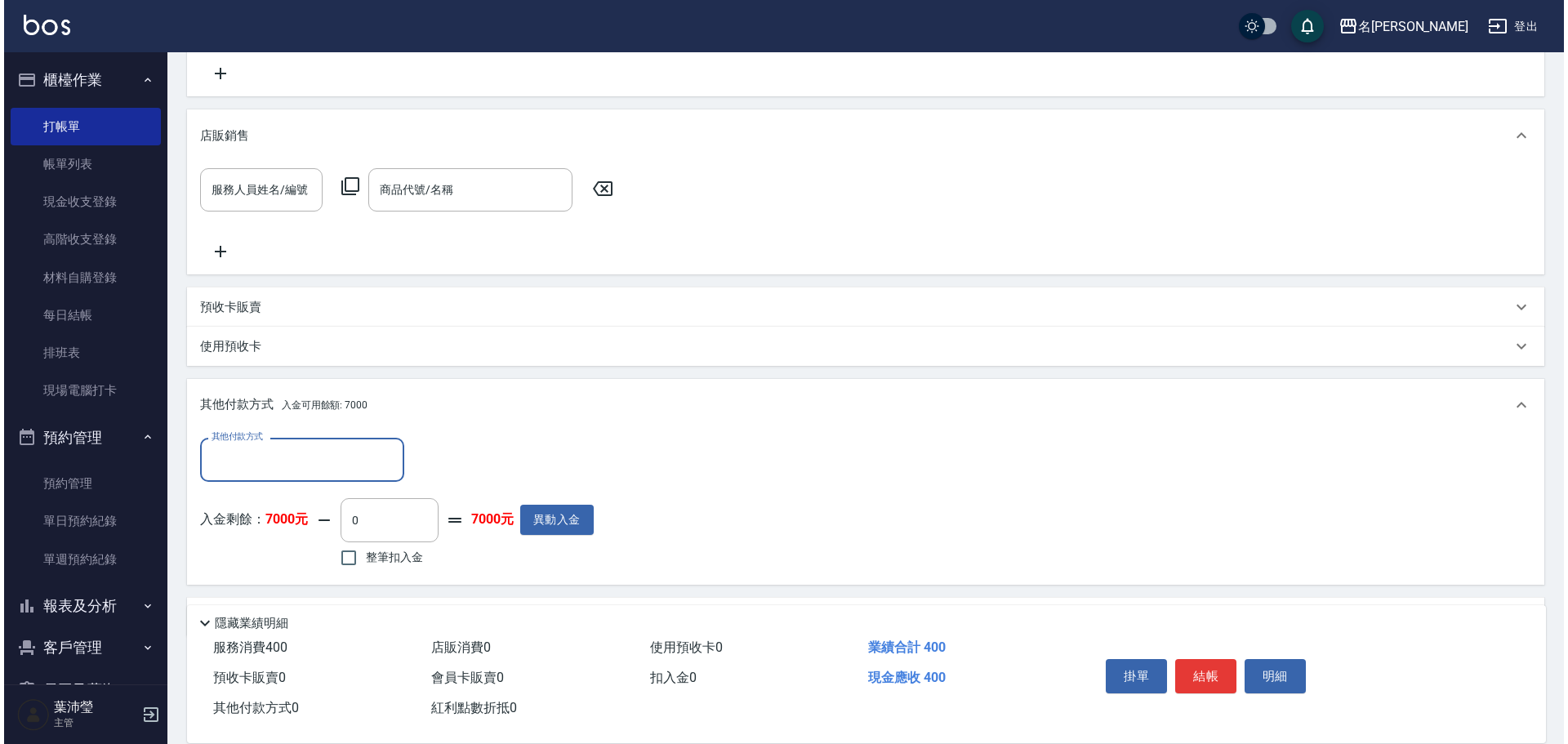
scroll to position [384, 0]
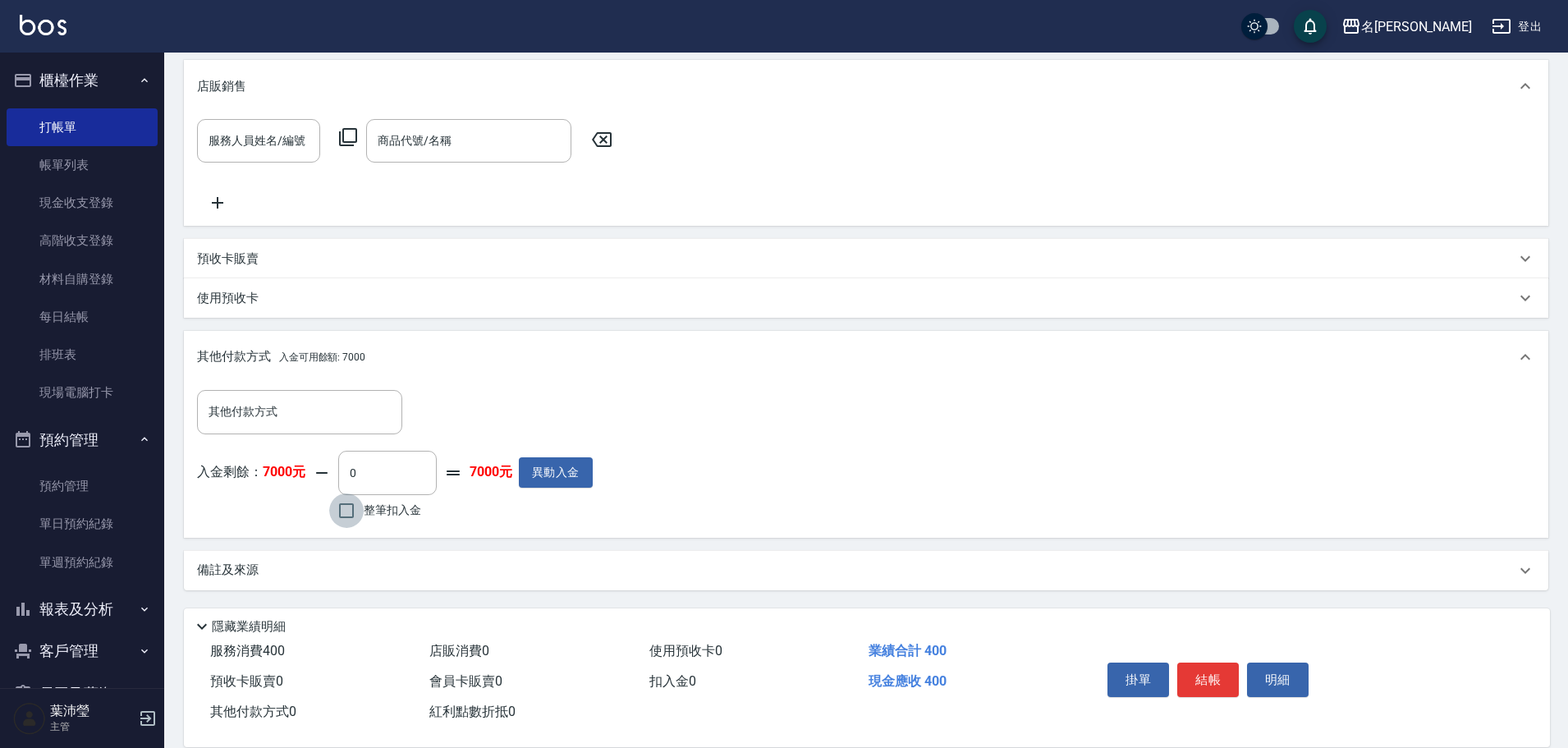
click at [340, 508] on input "整筆扣入金" at bounding box center [346, 510] width 34 height 34
checkbox input "true"
type input "400"
click at [1272, 670] on button "明細" at bounding box center [1278, 679] width 61 height 34
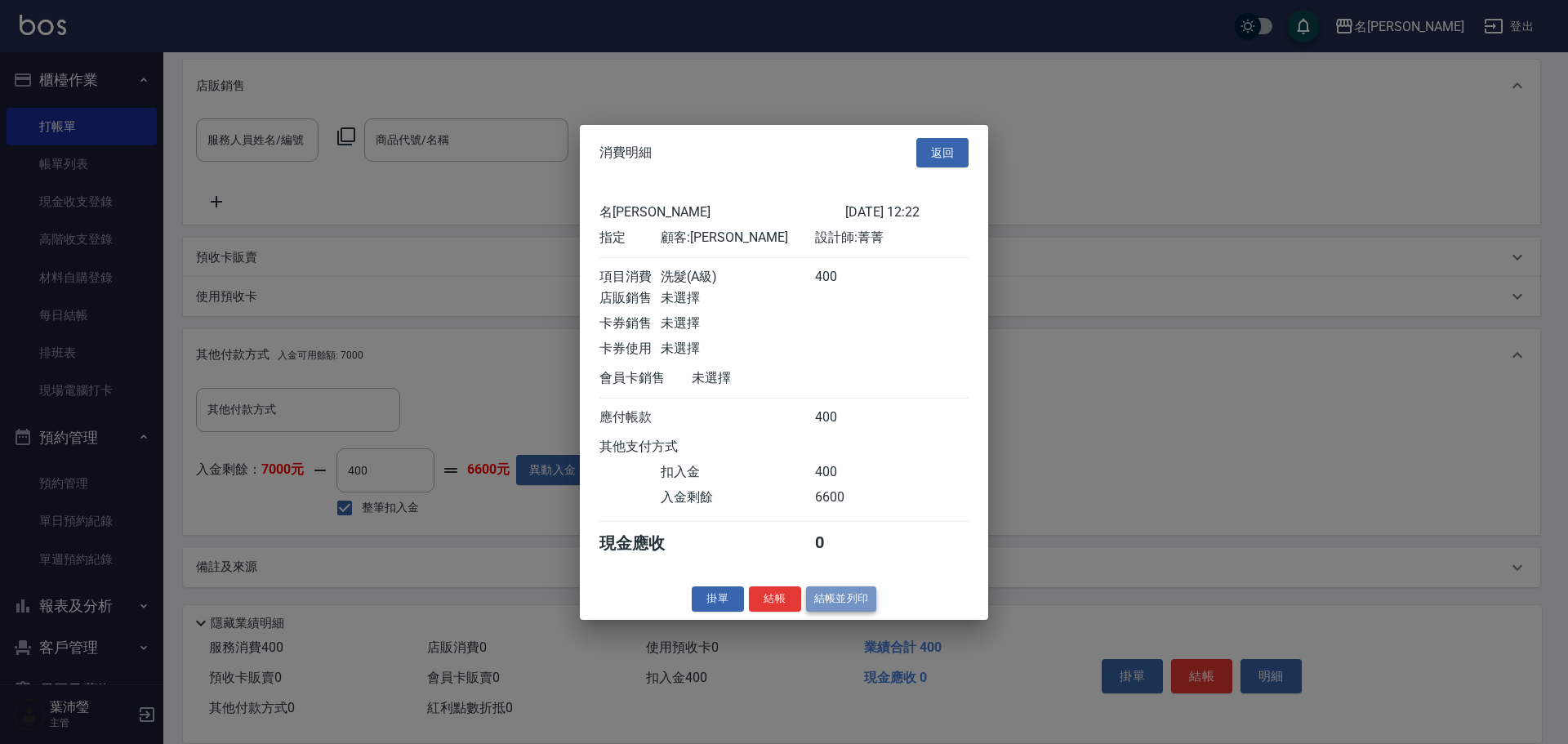
click at [855, 608] on button "結帳並列印" at bounding box center [841, 598] width 71 height 25
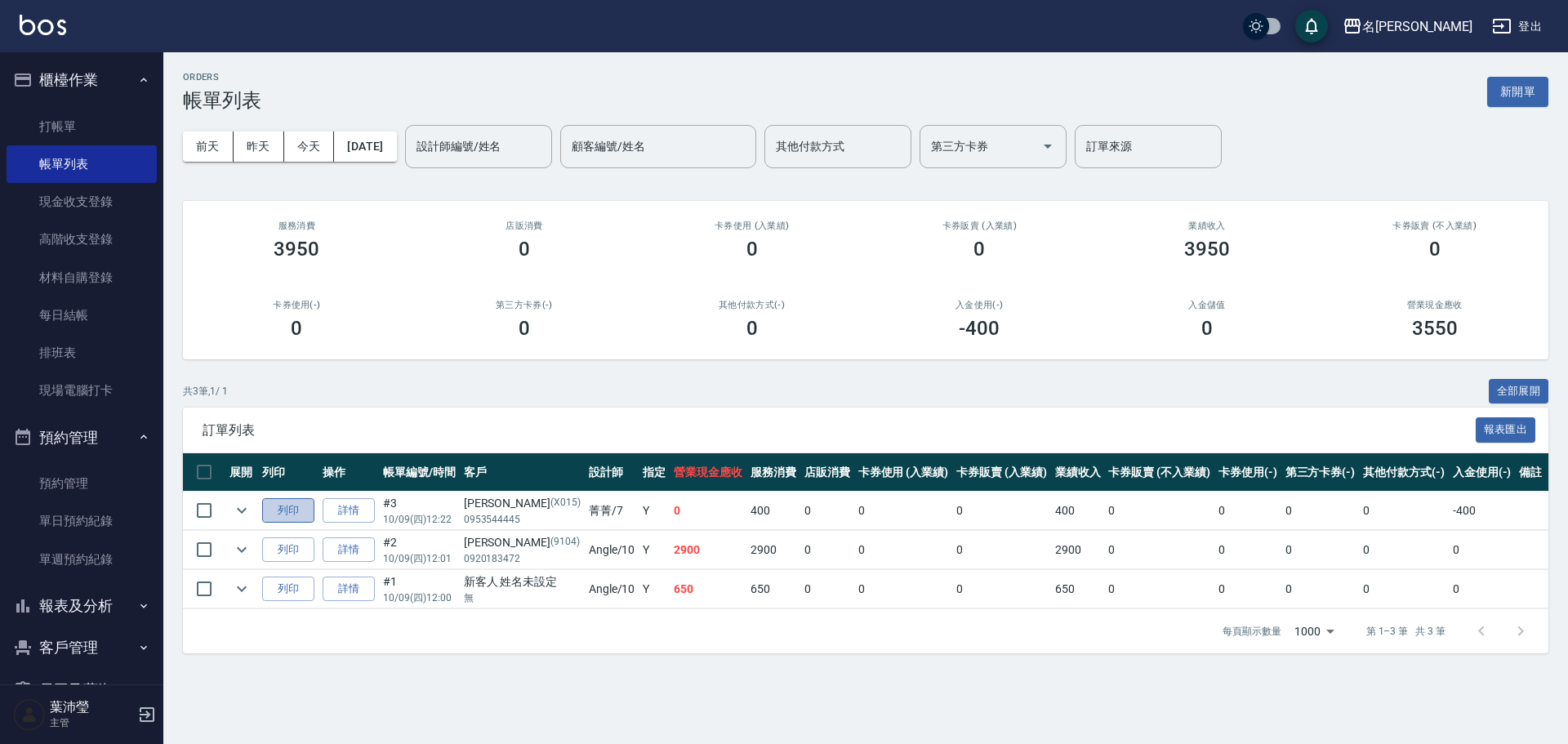
click at [301, 509] on button "列印" at bounding box center [288, 510] width 52 height 25
click at [274, 511] on button "列印" at bounding box center [288, 510] width 52 height 25
click at [206, 509] on input "checkbox" at bounding box center [204, 510] width 34 height 34
checkbox input "true"
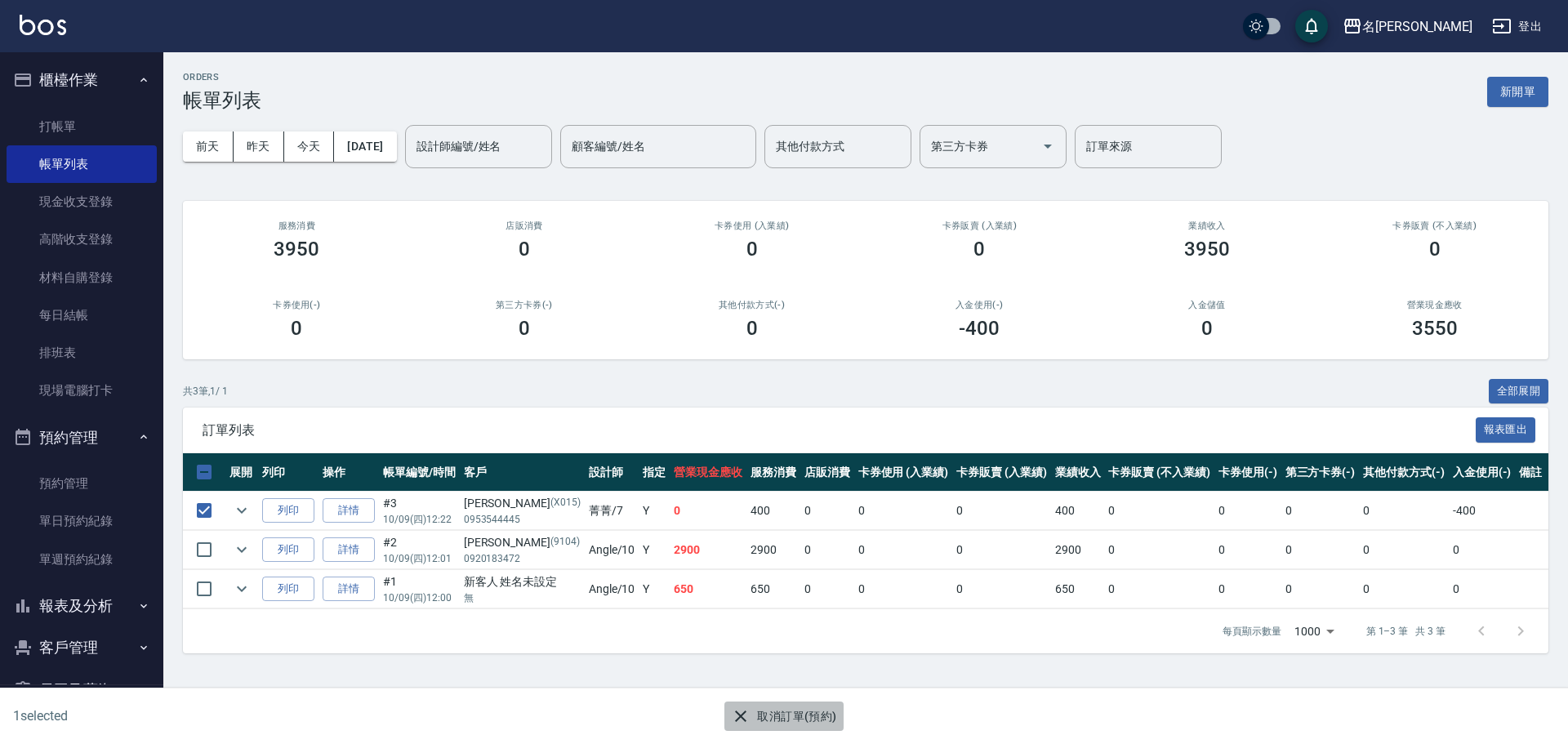
click at [783, 717] on button "取消訂單(預約)" at bounding box center [784, 716] width 119 height 31
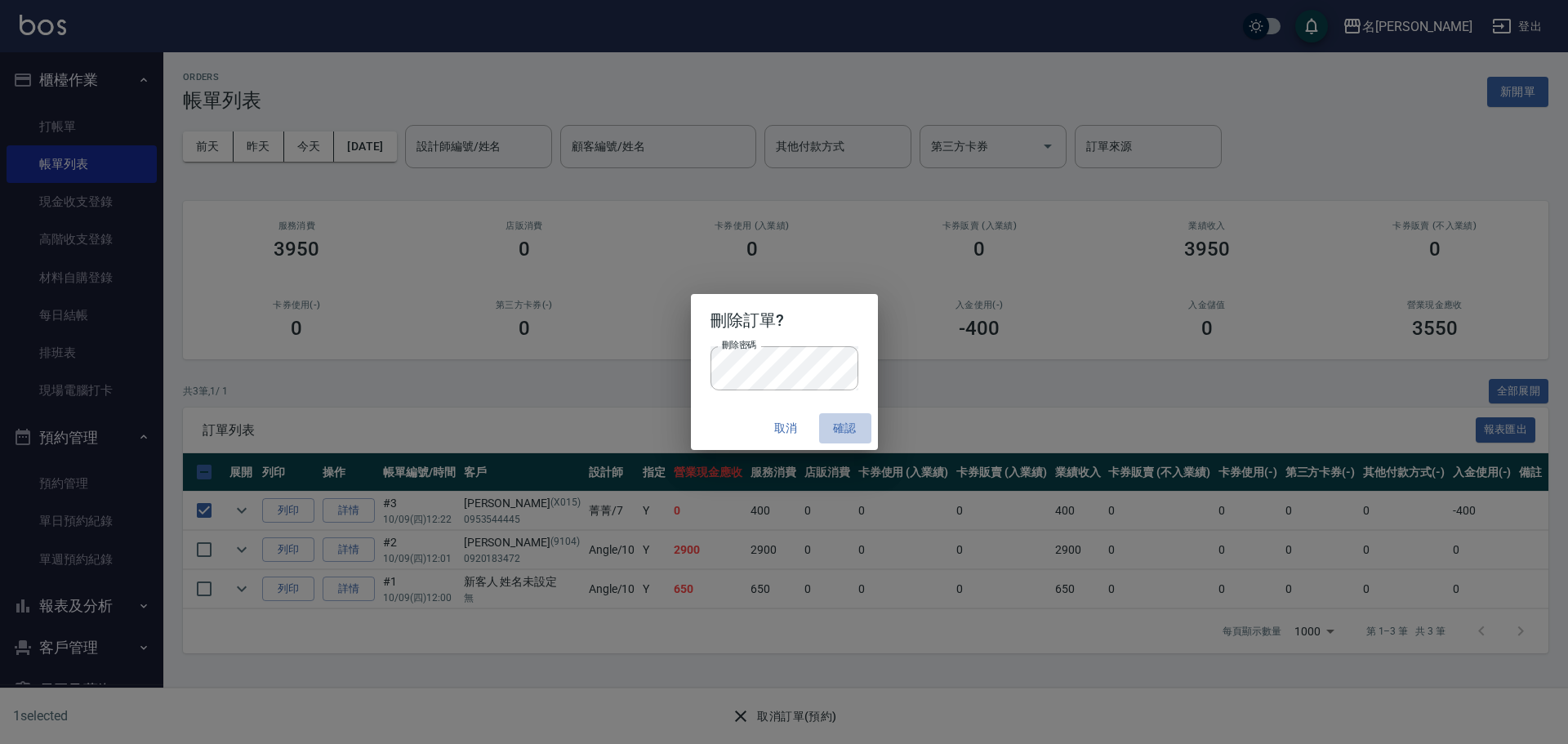
click at [827, 424] on button "確認" at bounding box center [845, 429] width 52 height 31
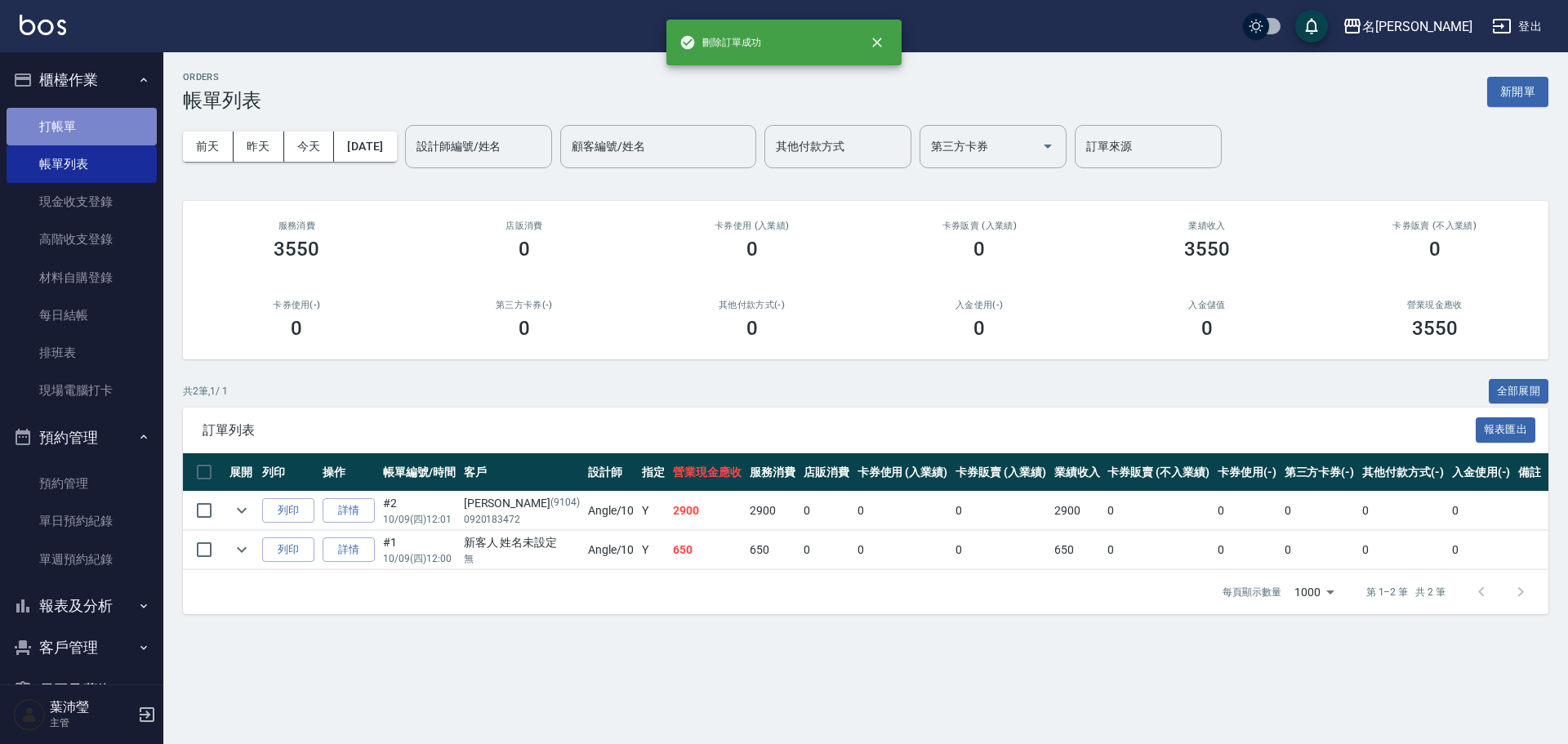
click at [83, 135] on link "打帳單" at bounding box center [81, 127] width 150 height 38
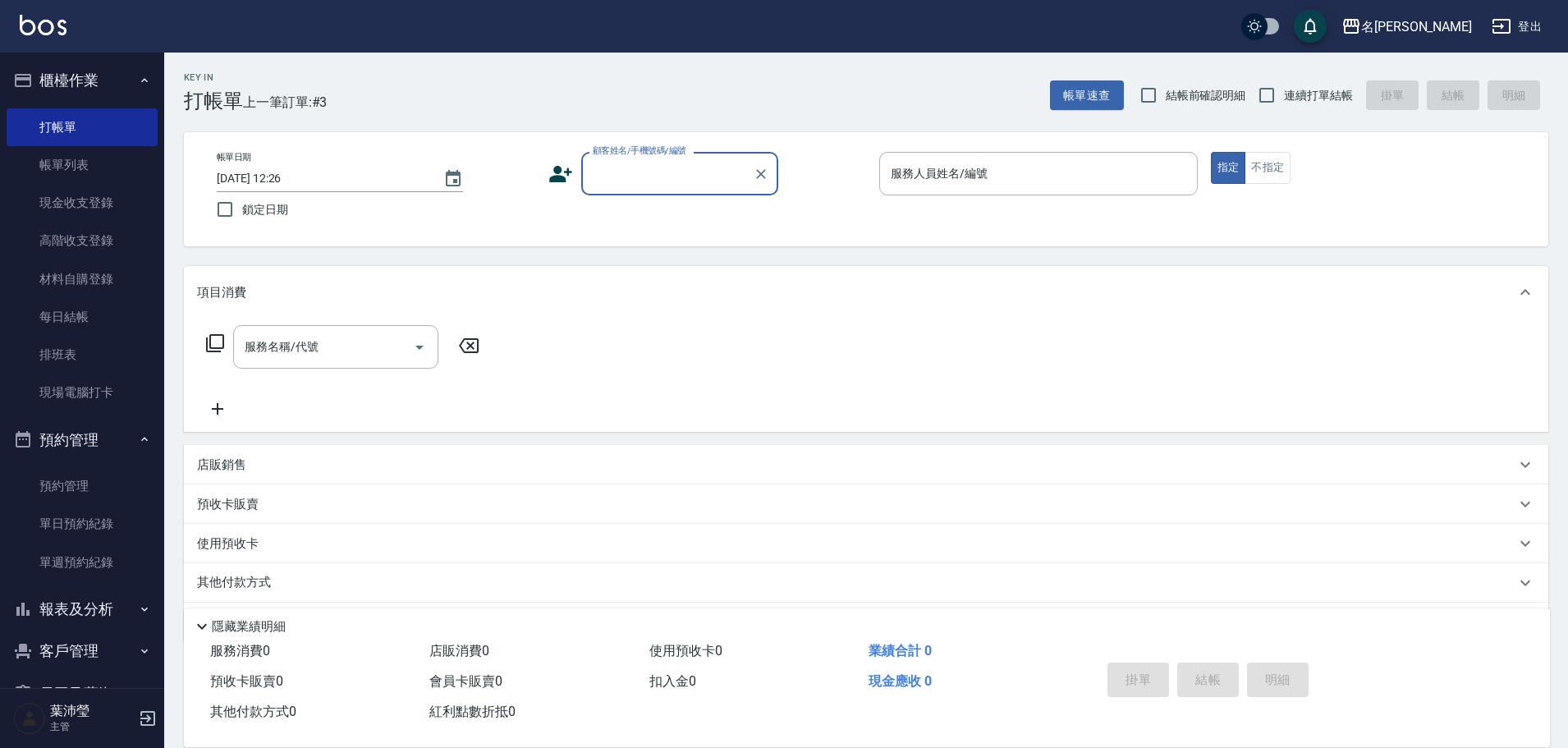
click at [634, 175] on input "顧客姓名/手機號碼/編號" at bounding box center [667, 173] width 157 height 29
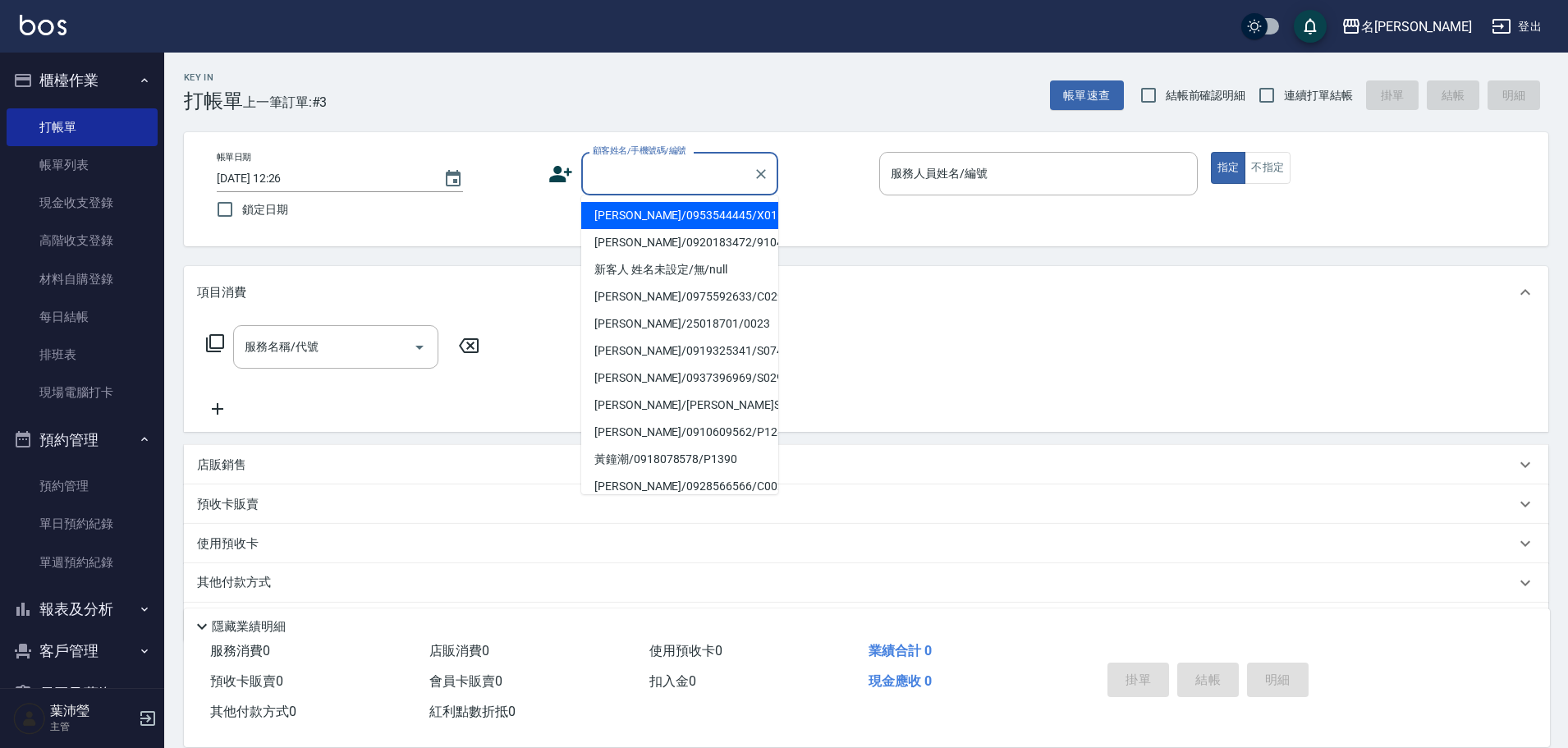
click at [666, 206] on li "[PERSON_NAME]/0953544445/X015" at bounding box center [680, 216] width 197 height 27
type input "[PERSON_NAME]/0953544445/X015"
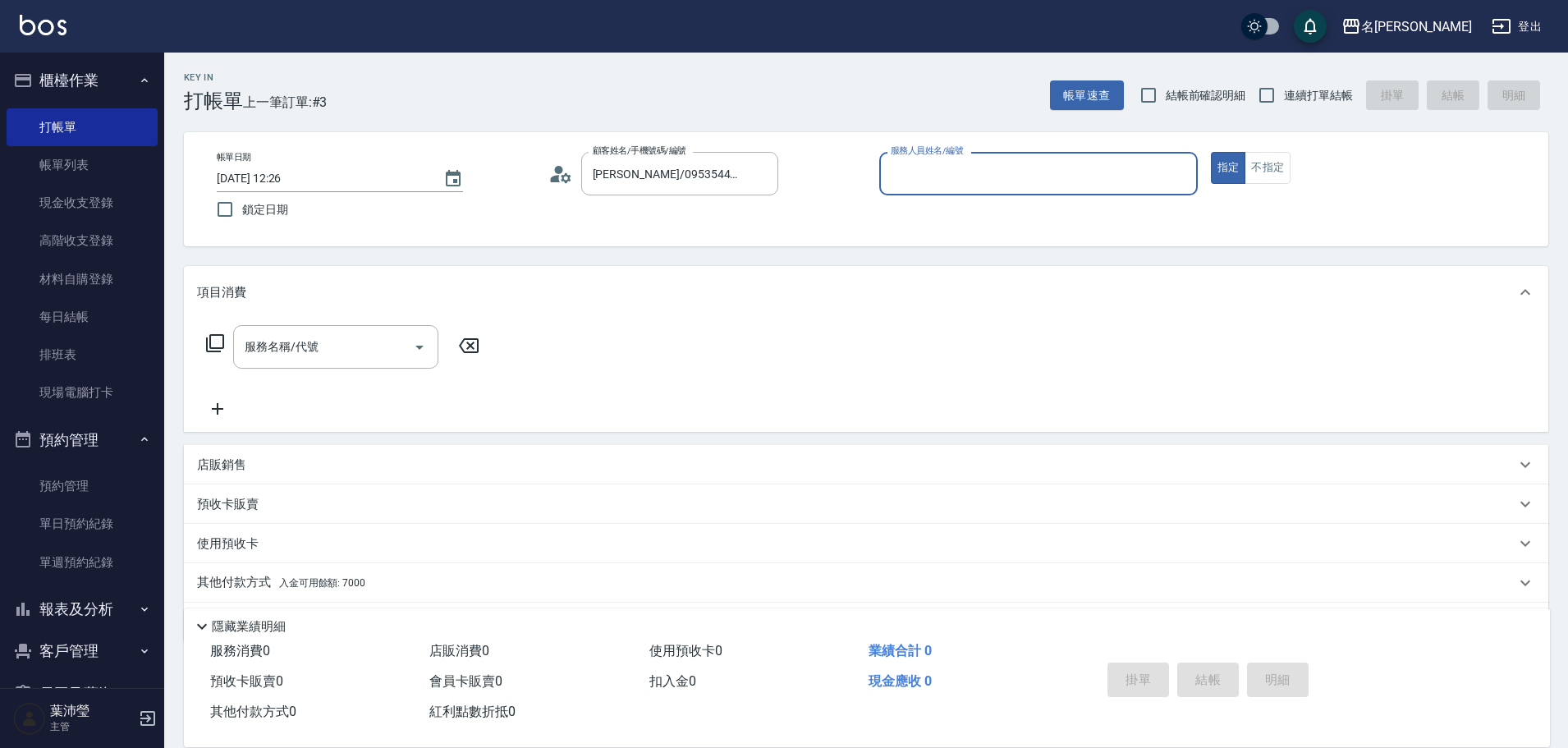
type input "菁菁-7"
click at [208, 341] on icon at bounding box center [215, 343] width 18 height 18
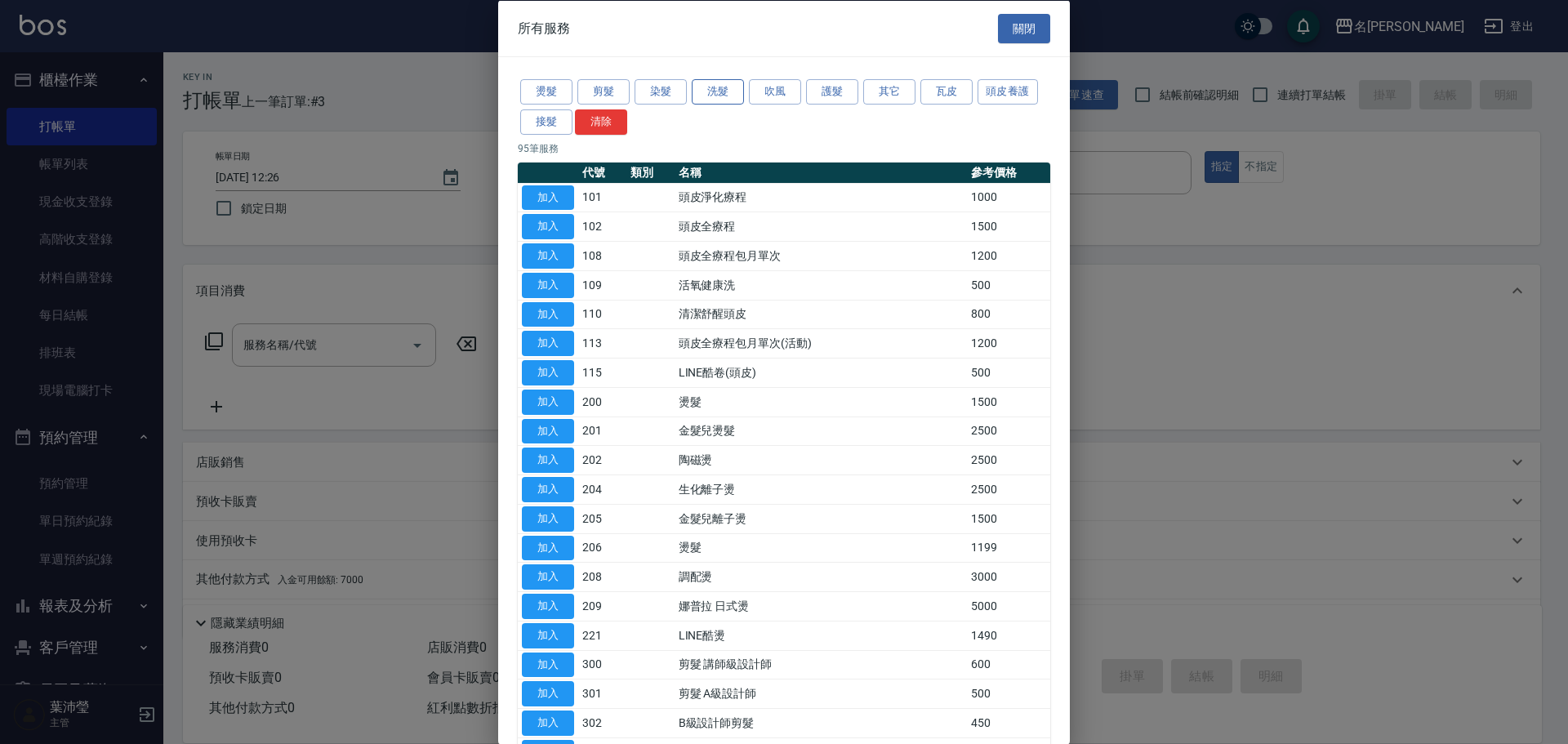
click at [726, 84] on button "洗髮" at bounding box center [718, 92] width 52 height 25
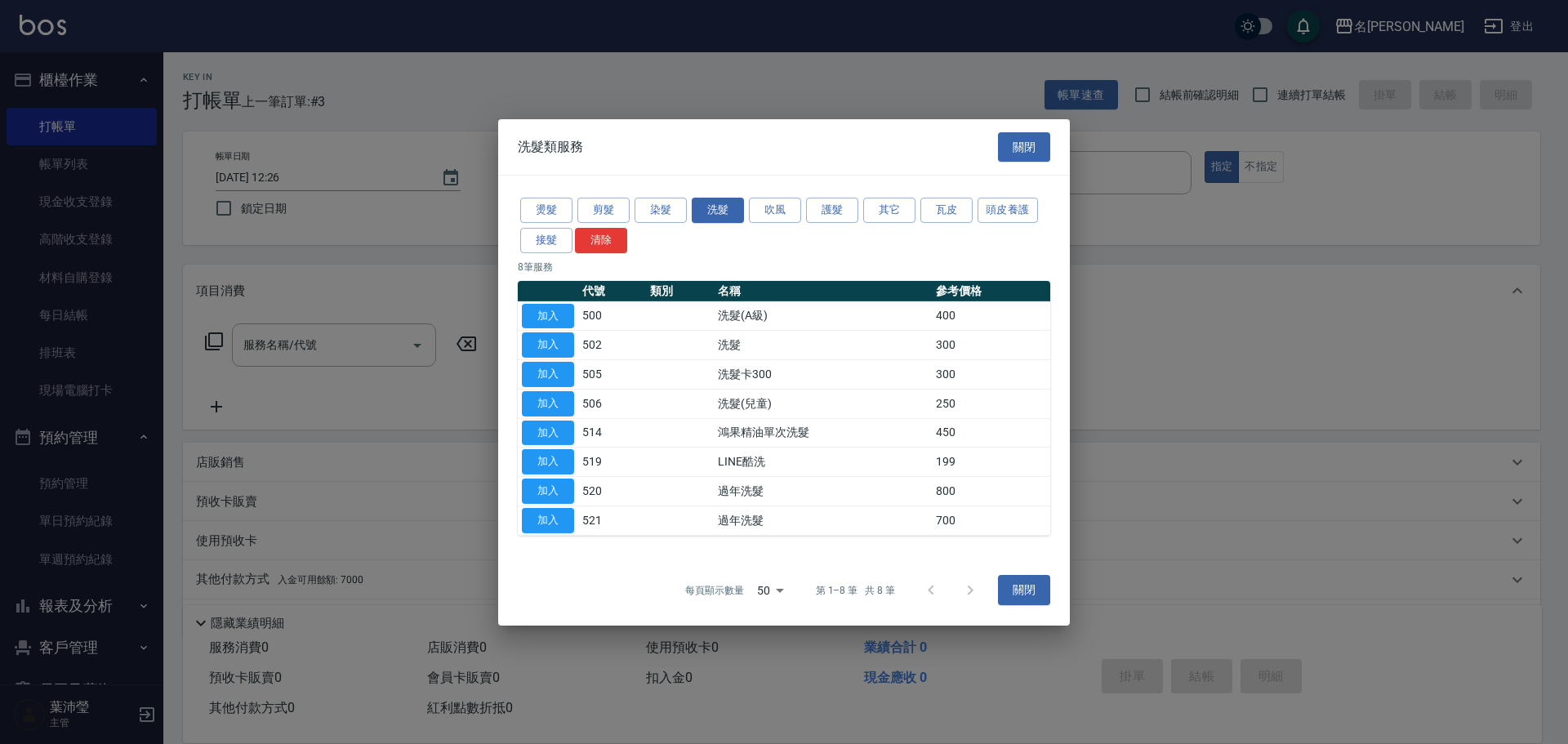
click at [554, 311] on button "加入" at bounding box center [548, 315] width 52 height 25
type input "洗髮(A級)(500)"
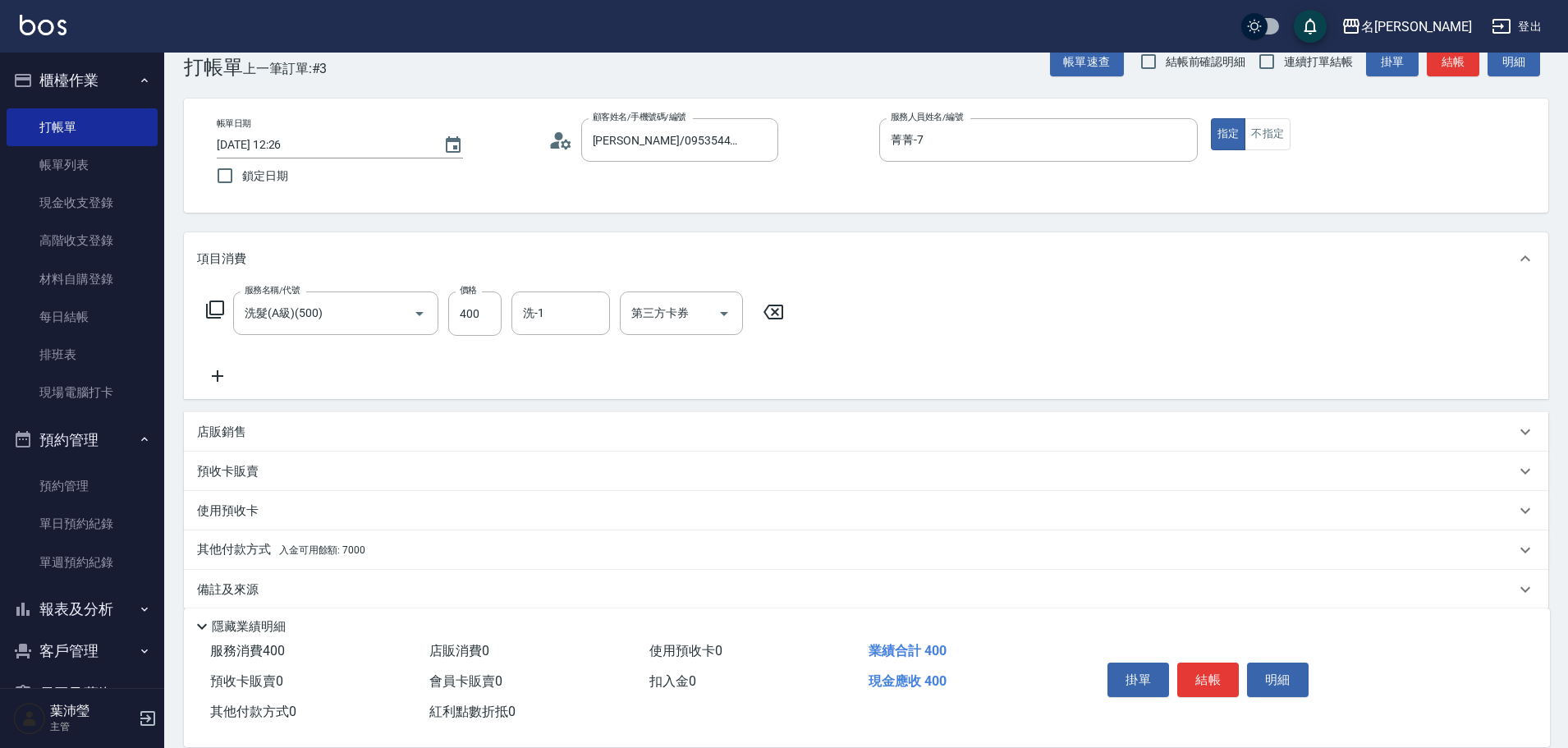
scroll to position [52, 0]
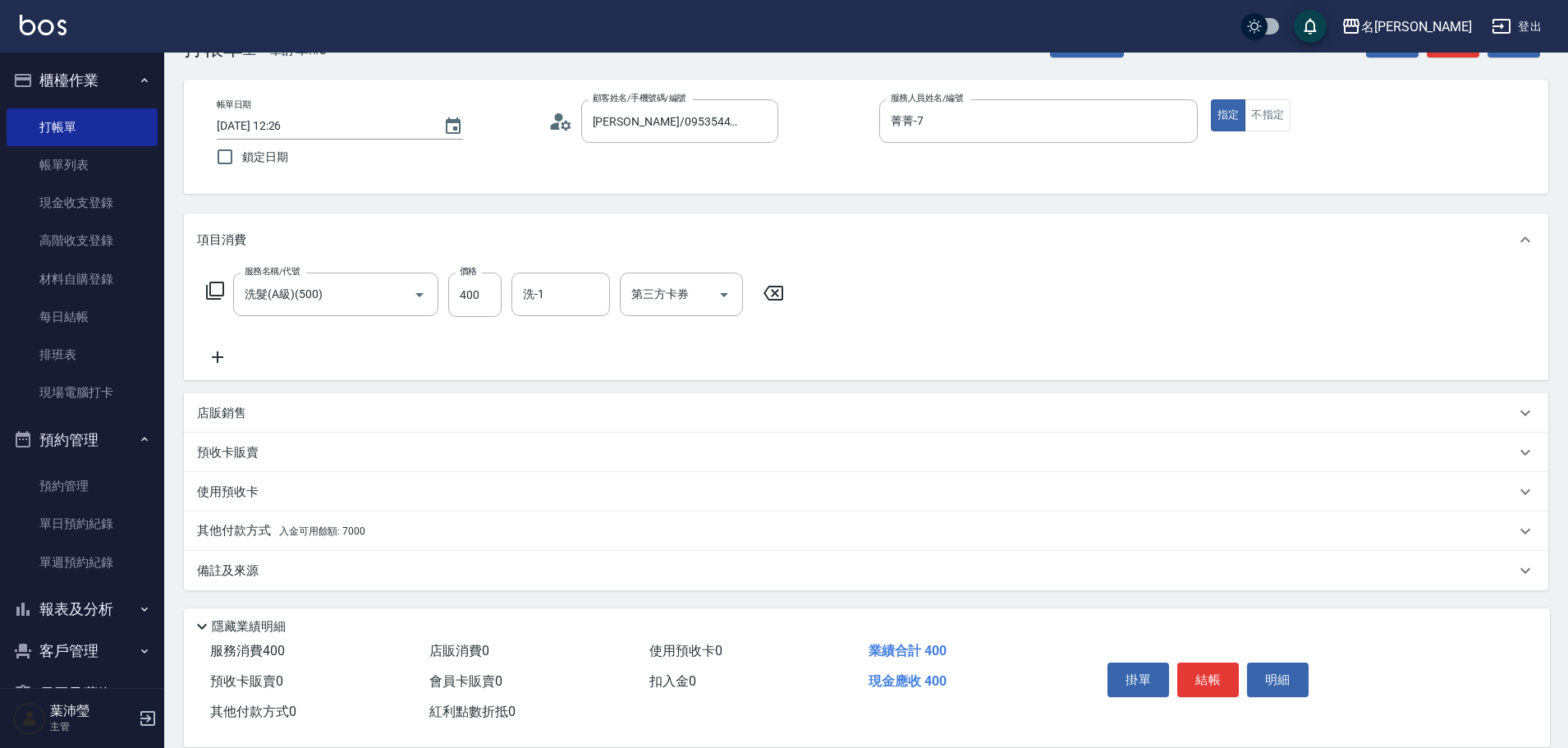
click at [357, 536] on span "入金可用餘額: 7000" at bounding box center [322, 531] width 86 height 12
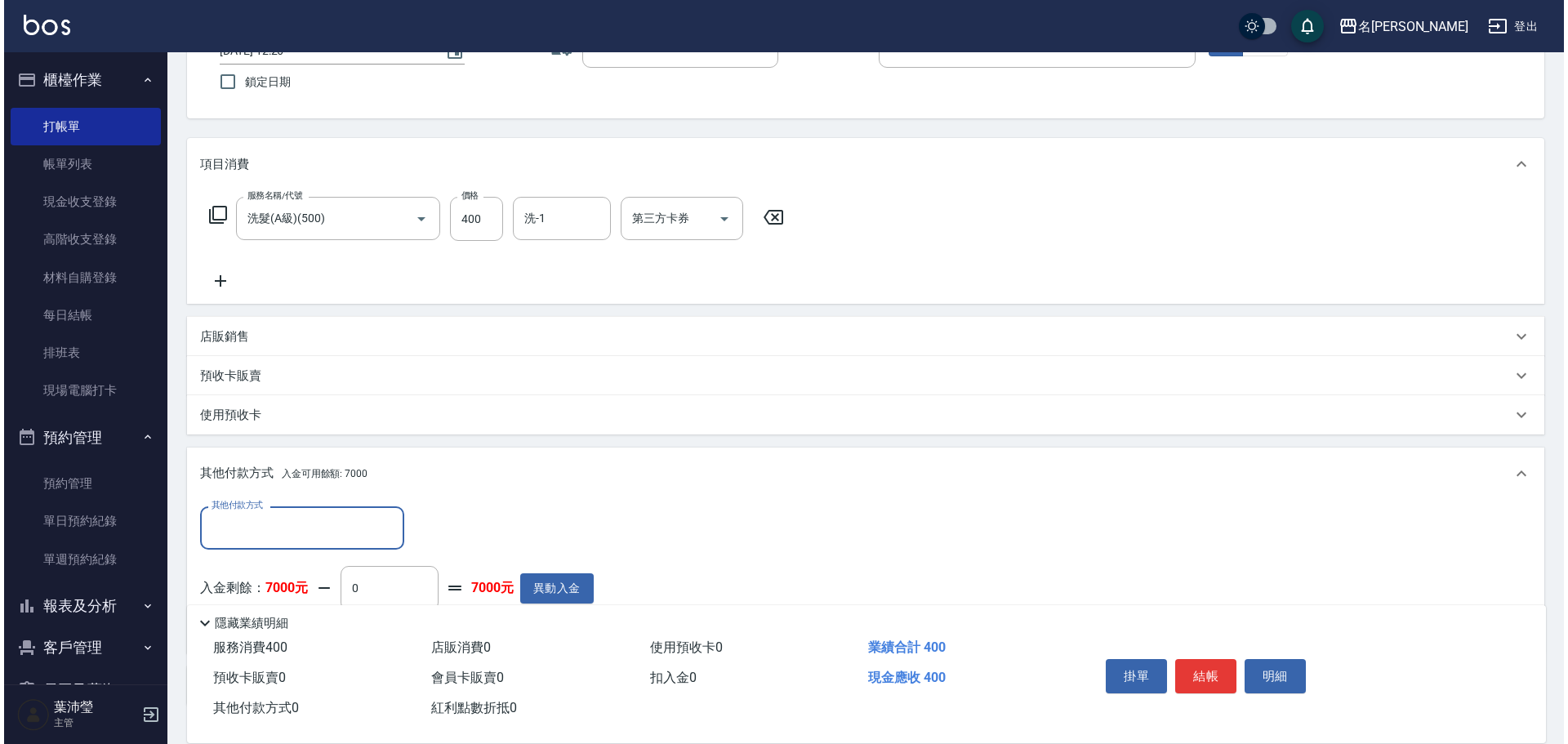
scroll to position [216, 0]
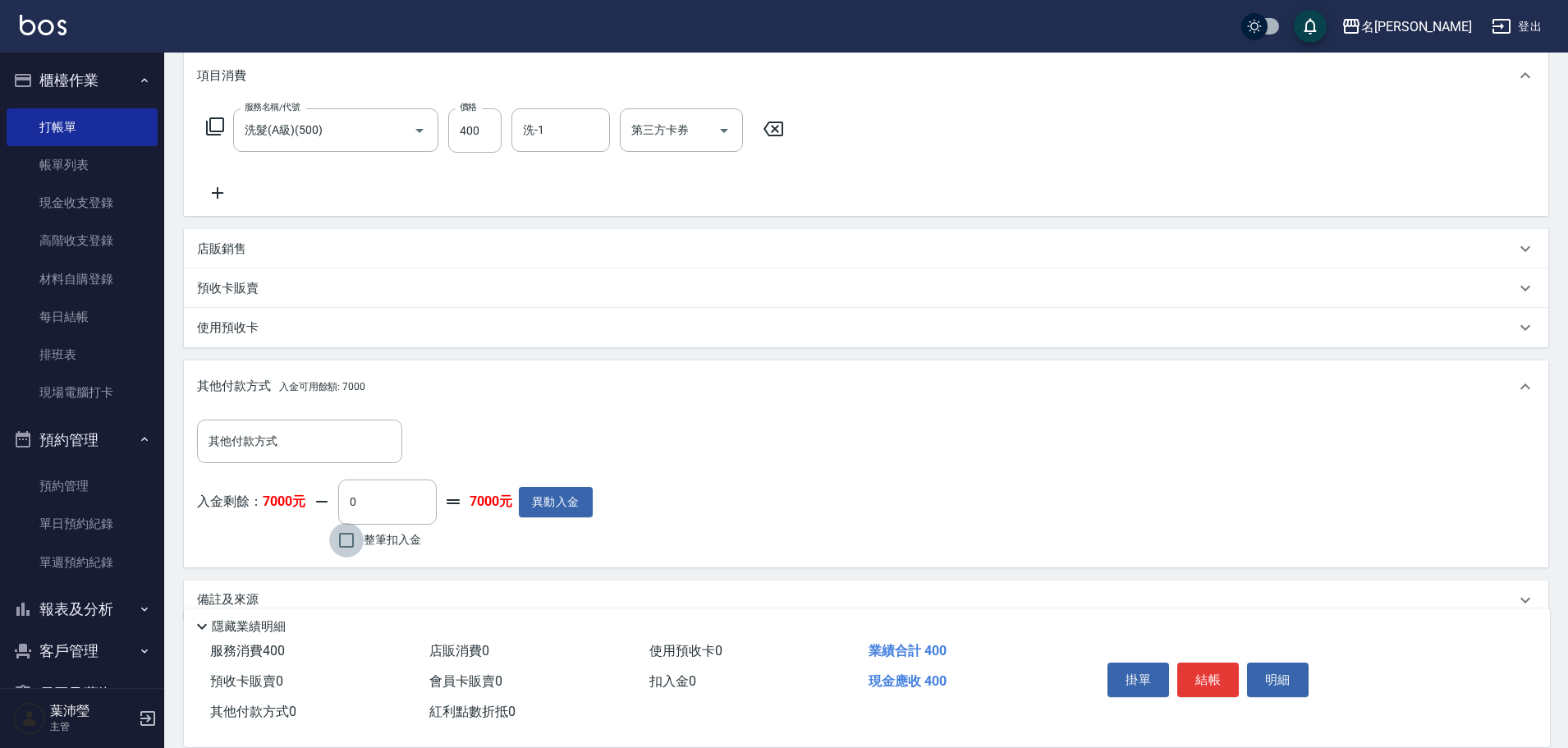
click at [346, 541] on input "整筆扣入金" at bounding box center [346, 540] width 34 height 34
checkbox input "true"
type input "400"
drag, startPoint x: 1270, startPoint y: 679, endPoint x: 1244, endPoint y: 677, distance: 26.1
click at [1266, 679] on button "明細" at bounding box center [1278, 679] width 61 height 34
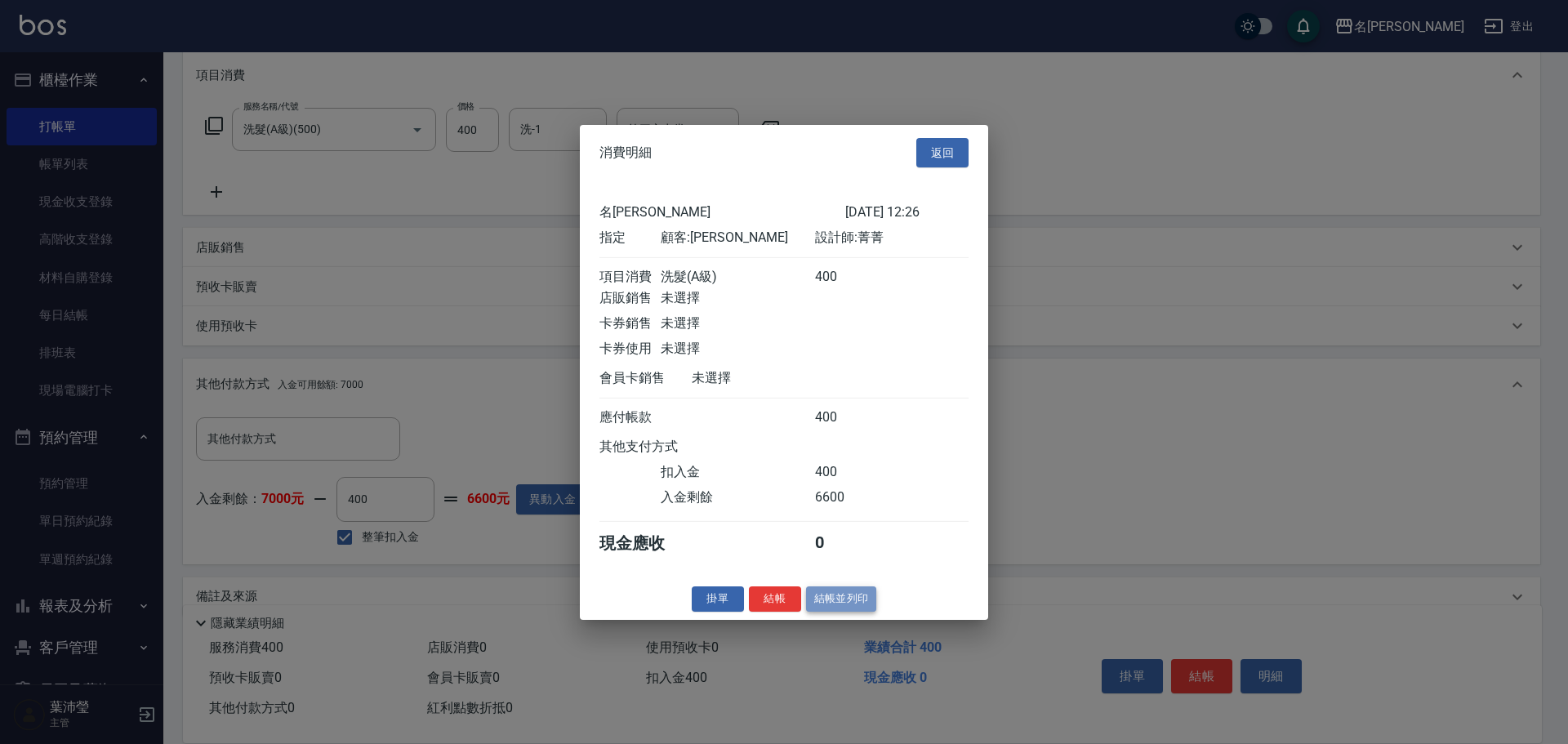
click at [835, 612] on button "結帳並列印" at bounding box center [841, 598] width 71 height 25
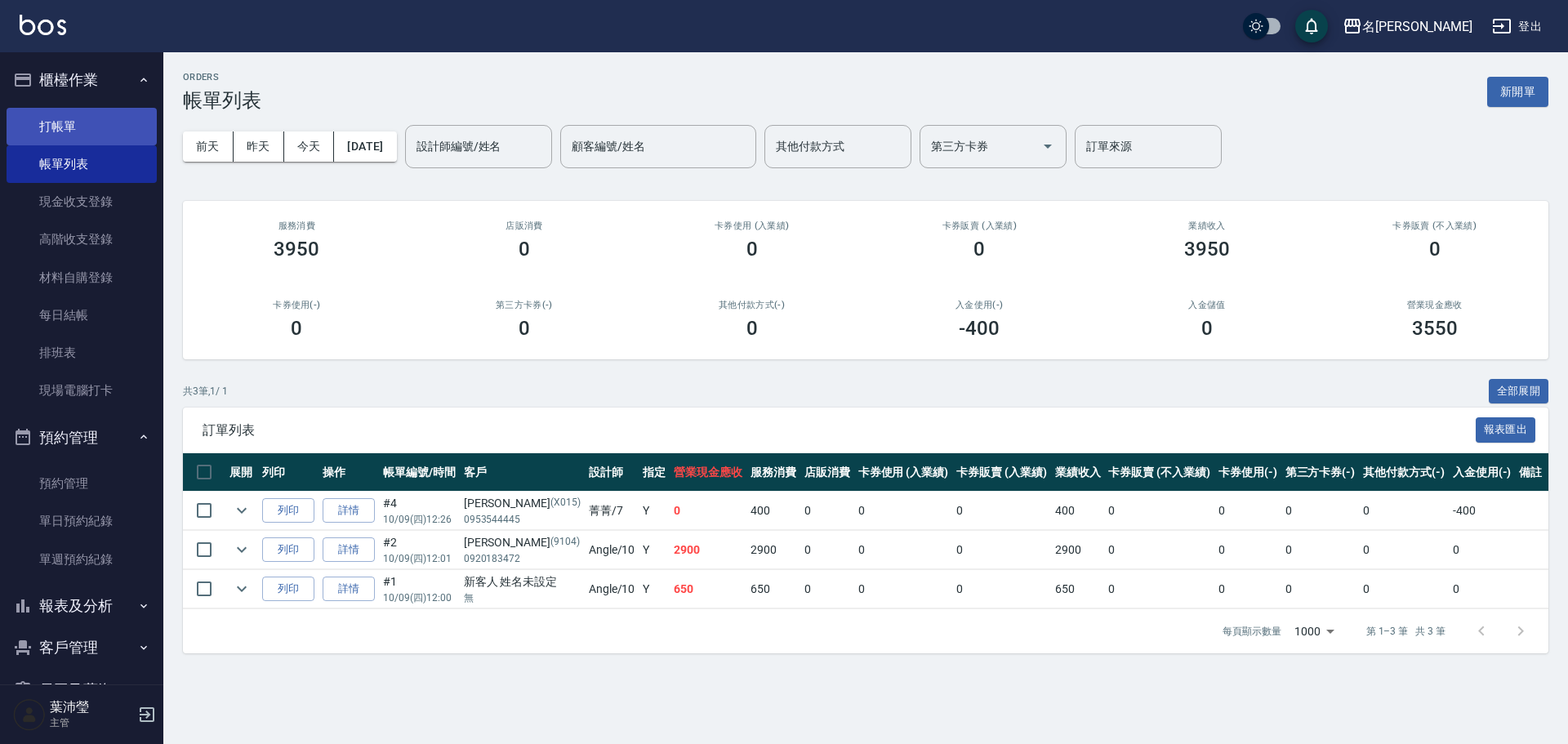
click at [98, 117] on link "打帳單" at bounding box center [81, 127] width 150 height 38
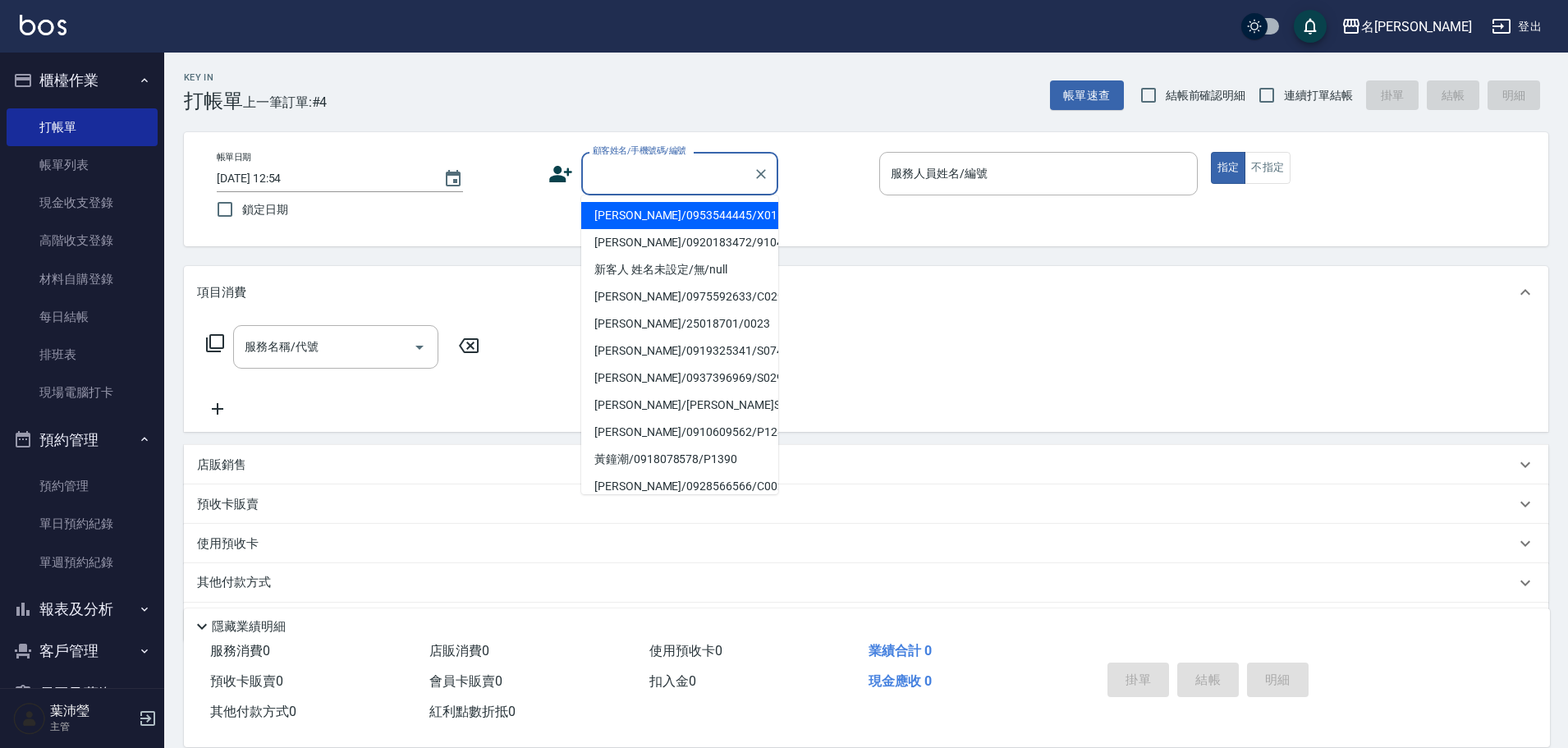
click at [643, 188] on input "顧客姓名/手機號碼/編號" at bounding box center [667, 173] width 157 height 29
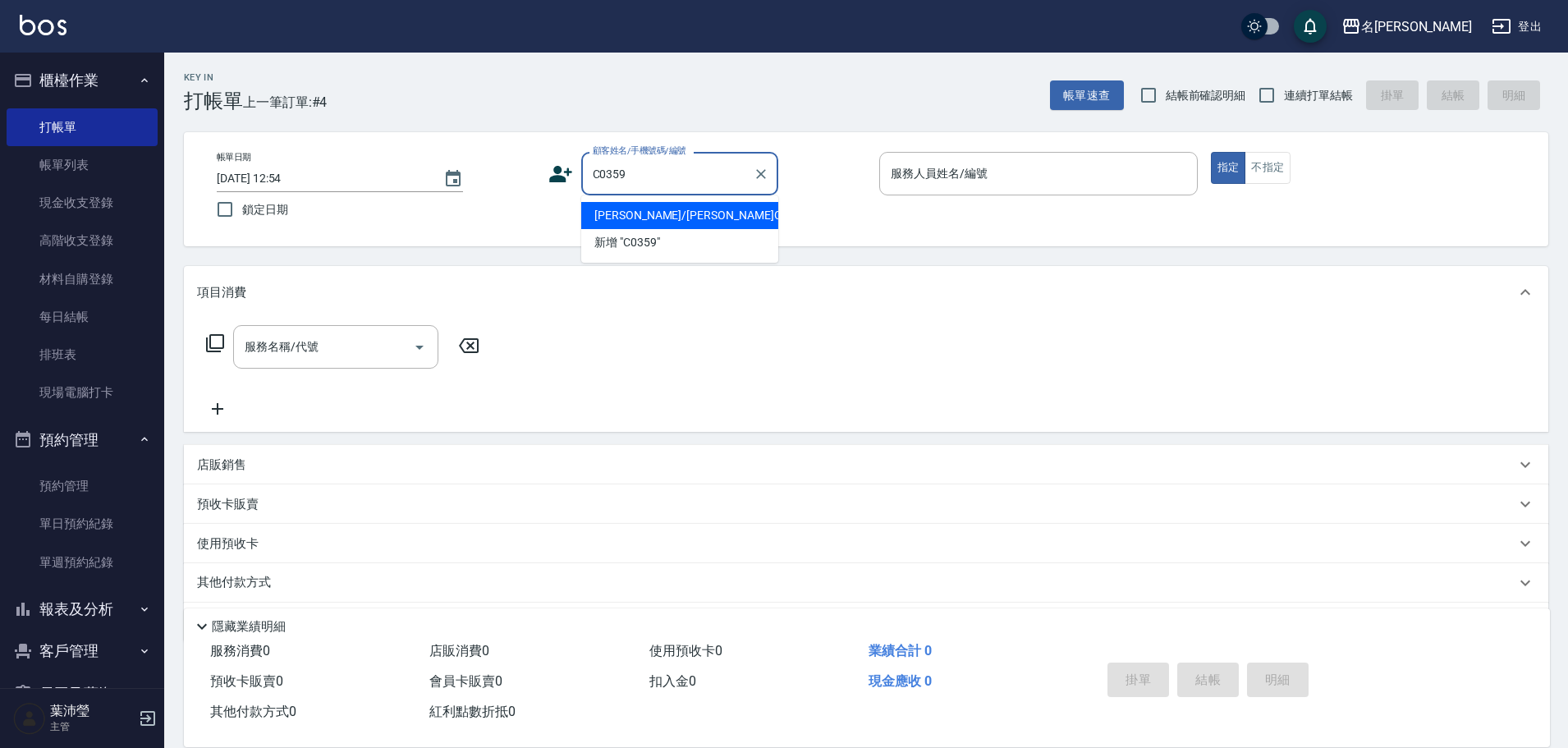
click at [665, 220] on li "[PERSON_NAME]/[PERSON_NAME]C0359/C0359" at bounding box center [680, 216] width 197 height 27
type input "[PERSON_NAME]/[PERSON_NAME]C0359/C0359"
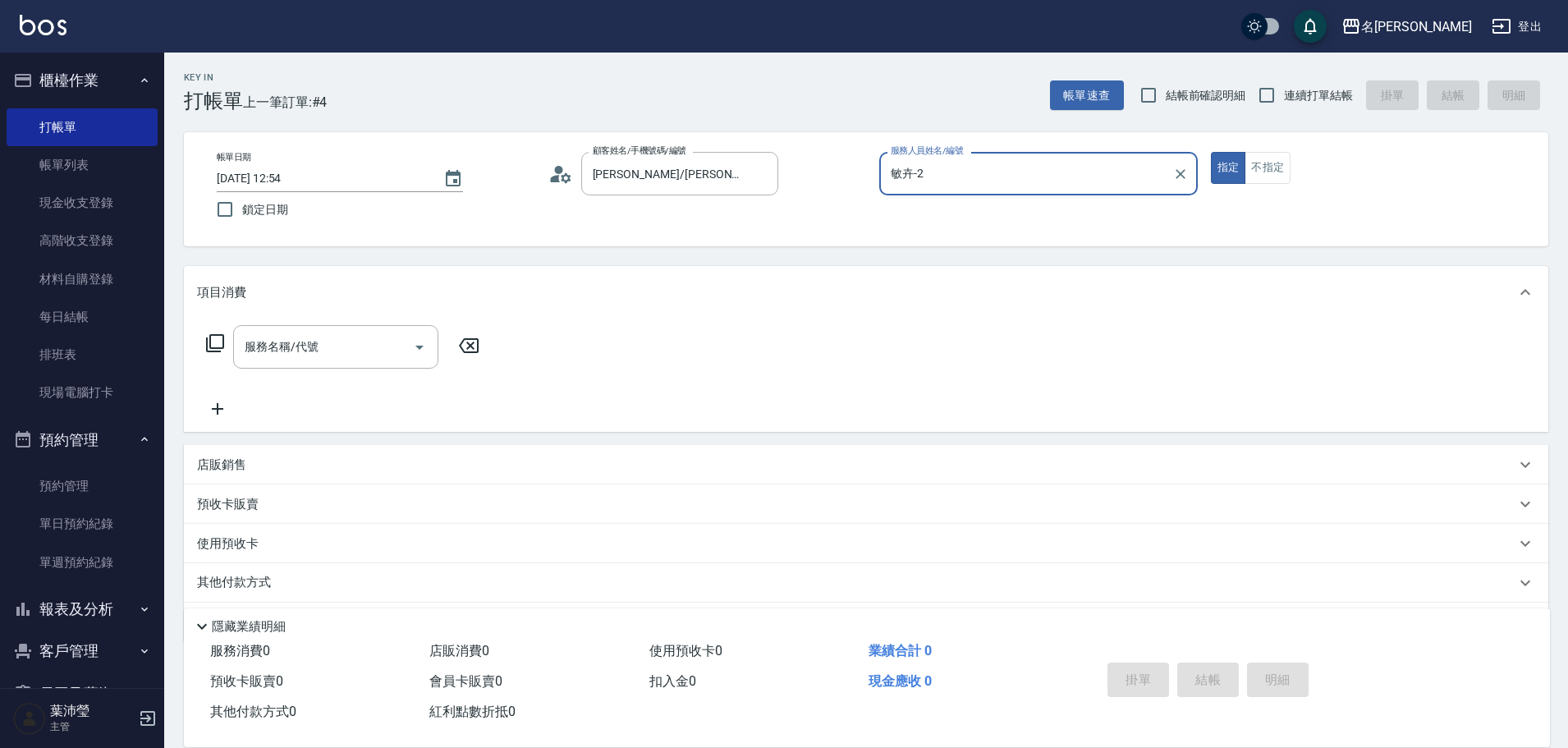
type input "敏卉-2"
click at [221, 341] on icon at bounding box center [215, 343] width 20 height 20
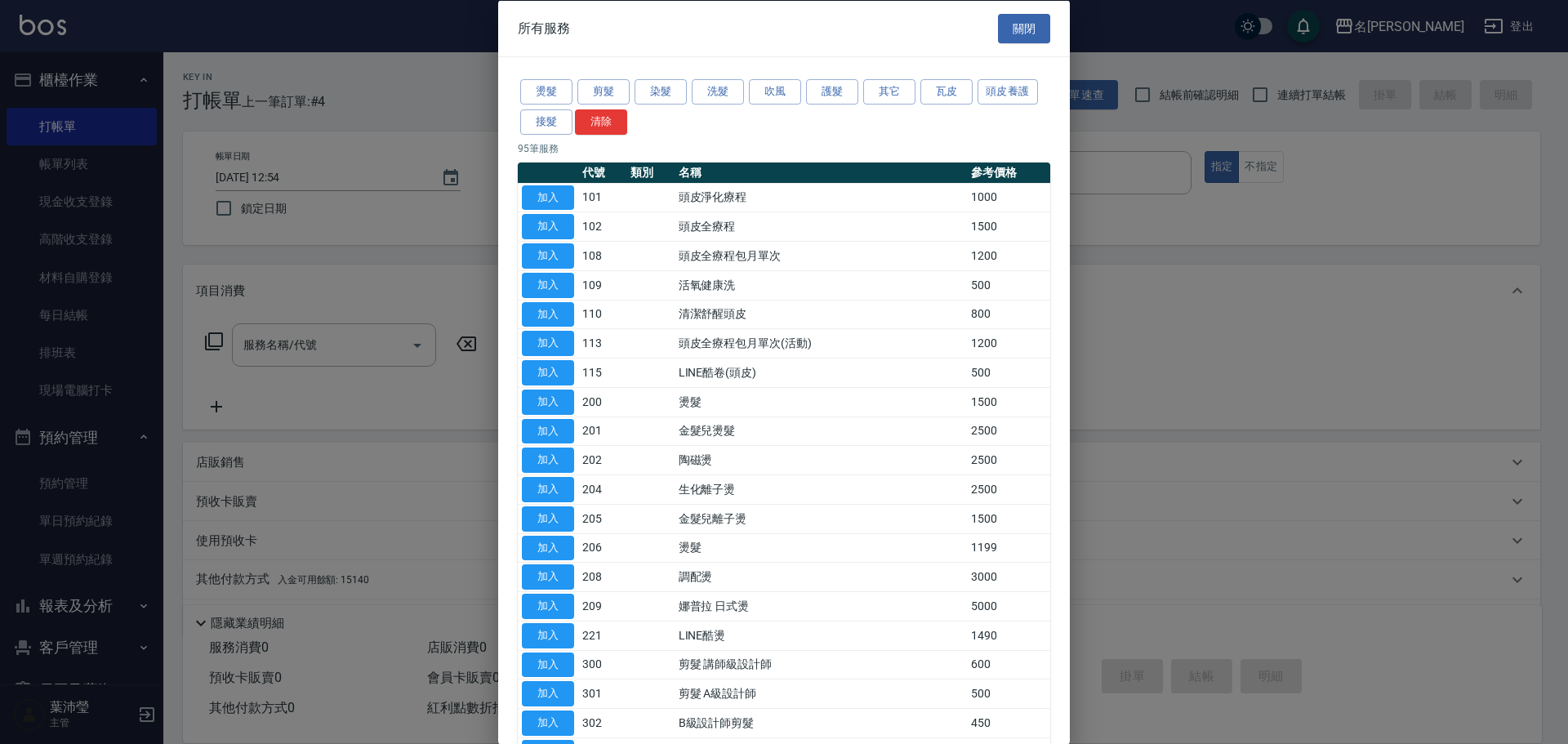
click at [705, 104] on div "燙髮 剪髮 染髮 洗髮 吹風 護髮 其它 瓦皮 頭皮養護 接髮 清除" at bounding box center [784, 106] width 532 height 60
click at [701, 96] on button "洗髮" at bounding box center [718, 92] width 52 height 25
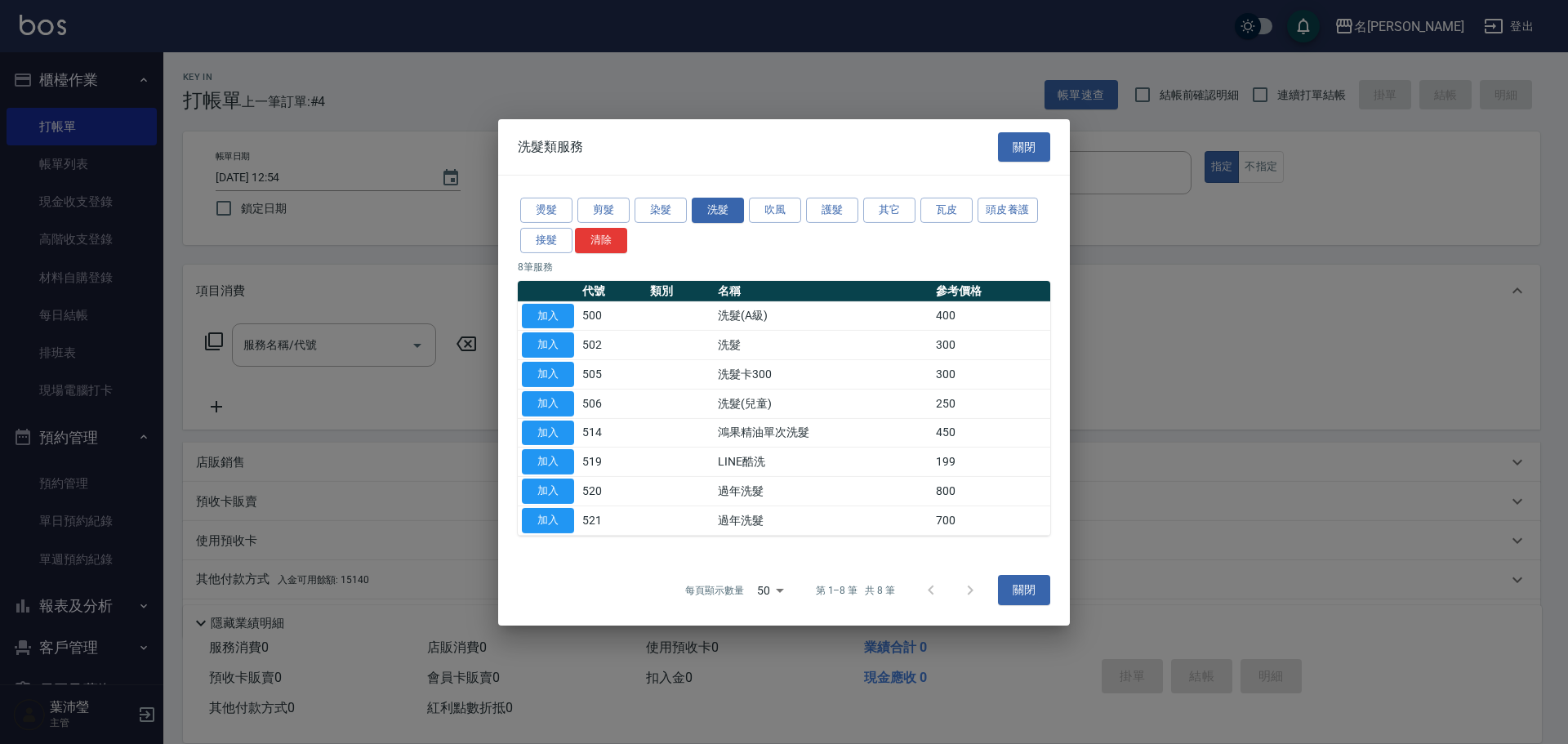
click at [551, 315] on button "加入" at bounding box center [548, 315] width 52 height 25
type input "洗髮(A級)(500)"
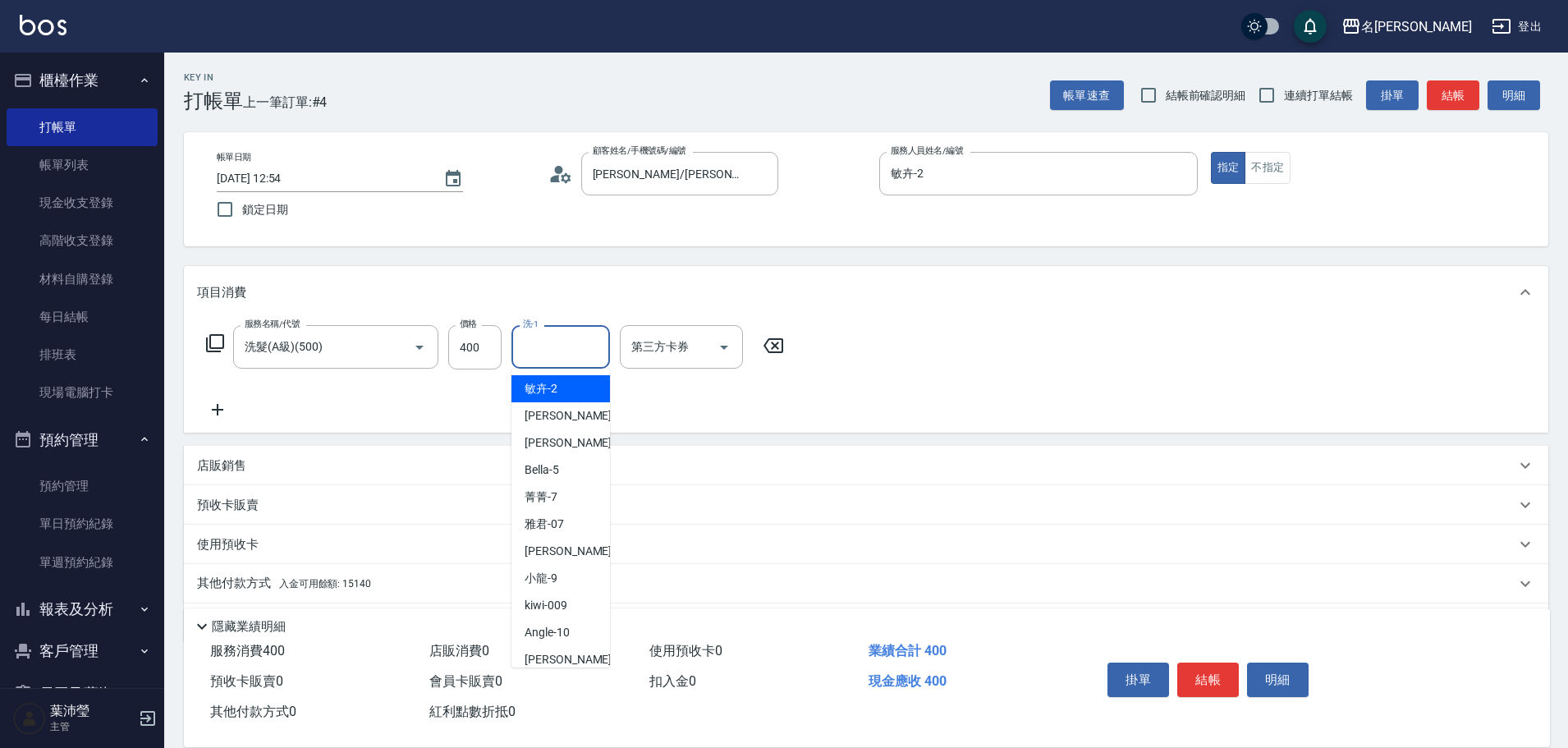
click at [545, 354] on input "洗-1" at bounding box center [560, 347] width 84 height 29
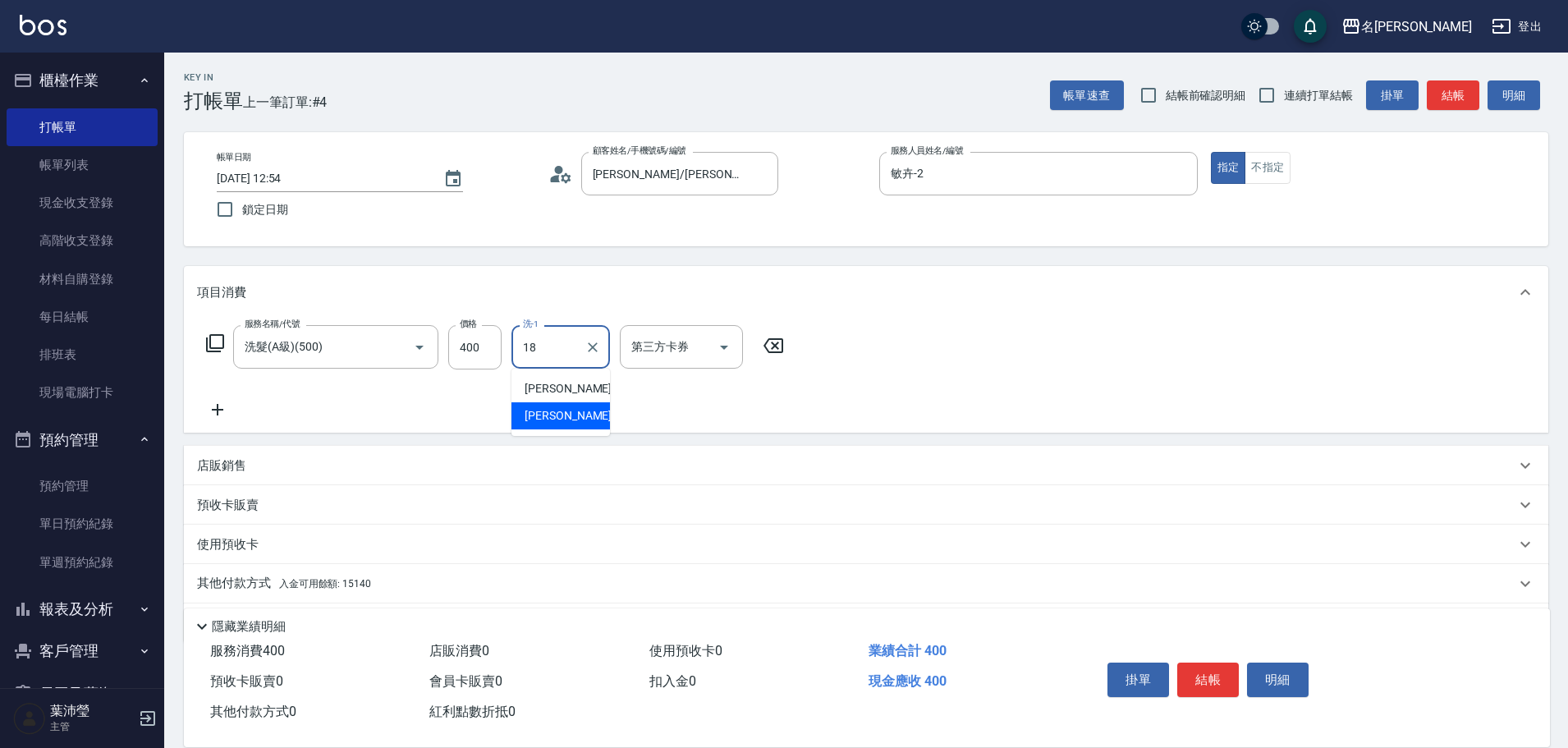
click at [568, 423] on span "[PERSON_NAME] -18" at bounding box center [577, 416] width 103 height 17
type input "[PERSON_NAME]-18"
click at [243, 578] on p "其他付款方式 入金可用餘額: 15140" at bounding box center [284, 584] width 174 height 18
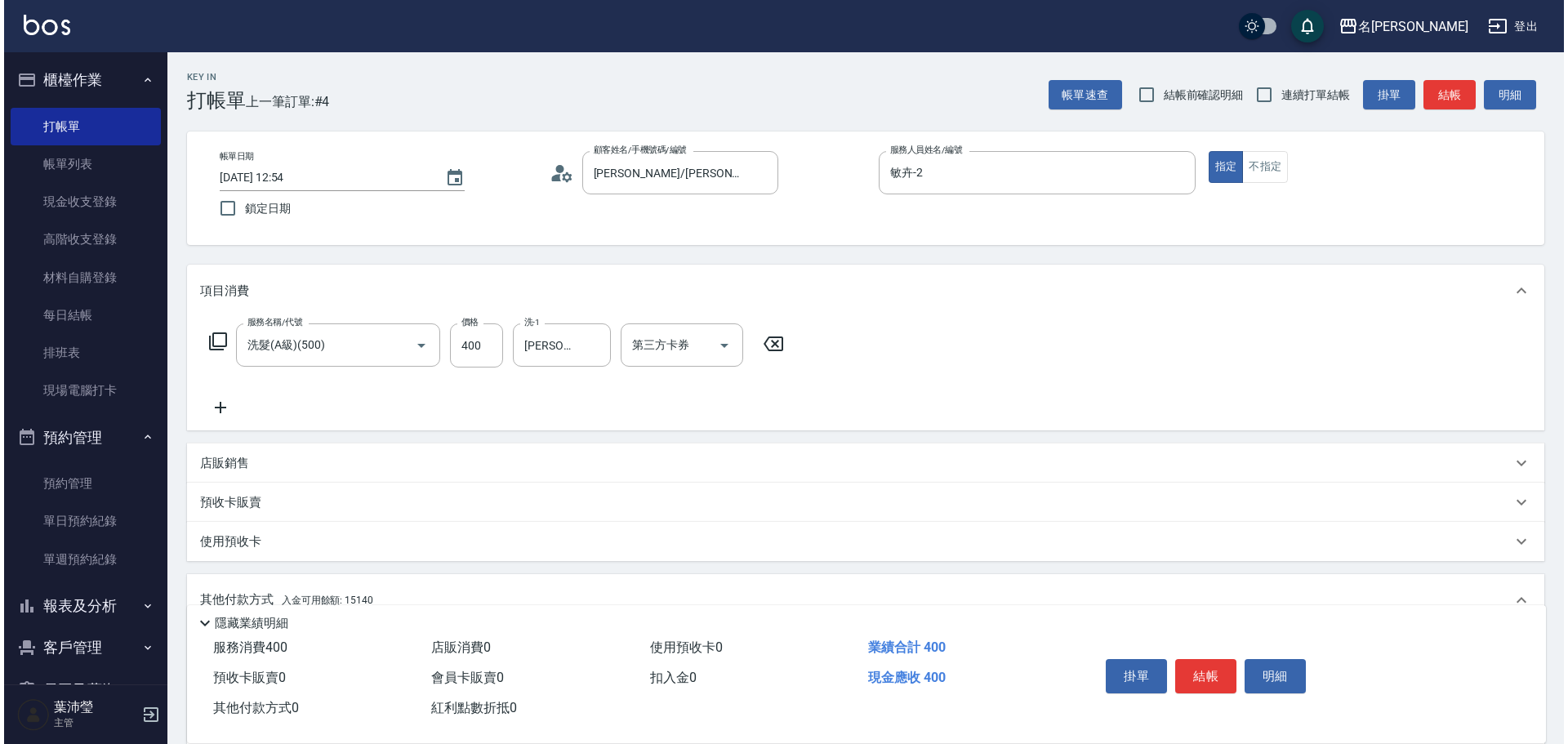
scroll to position [245, 0]
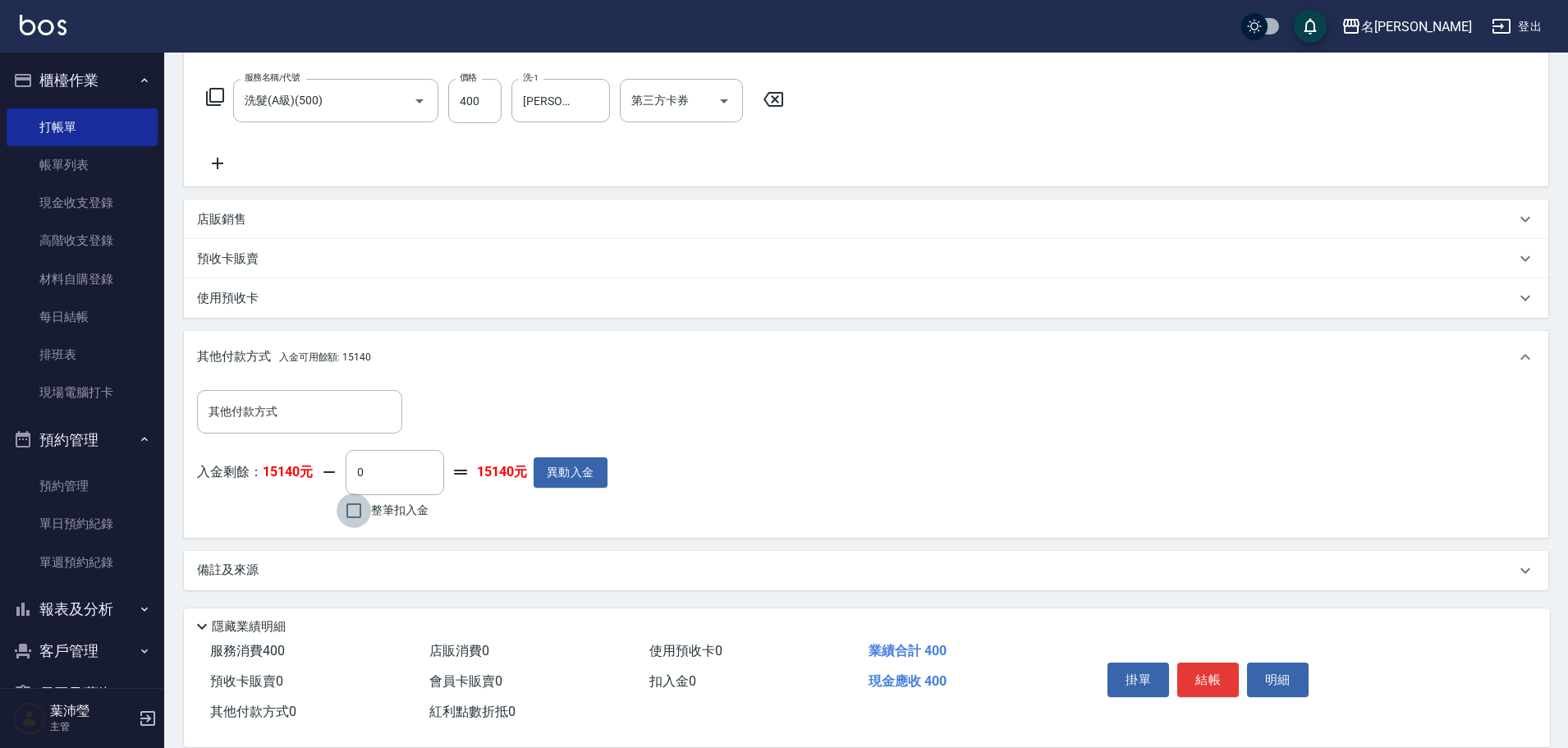
click at [355, 509] on input "整筆扣入金" at bounding box center [354, 510] width 34 height 34
checkbox input "true"
type input "400"
click at [1267, 672] on button "明細" at bounding box center [1278, 679] width 61 height 34
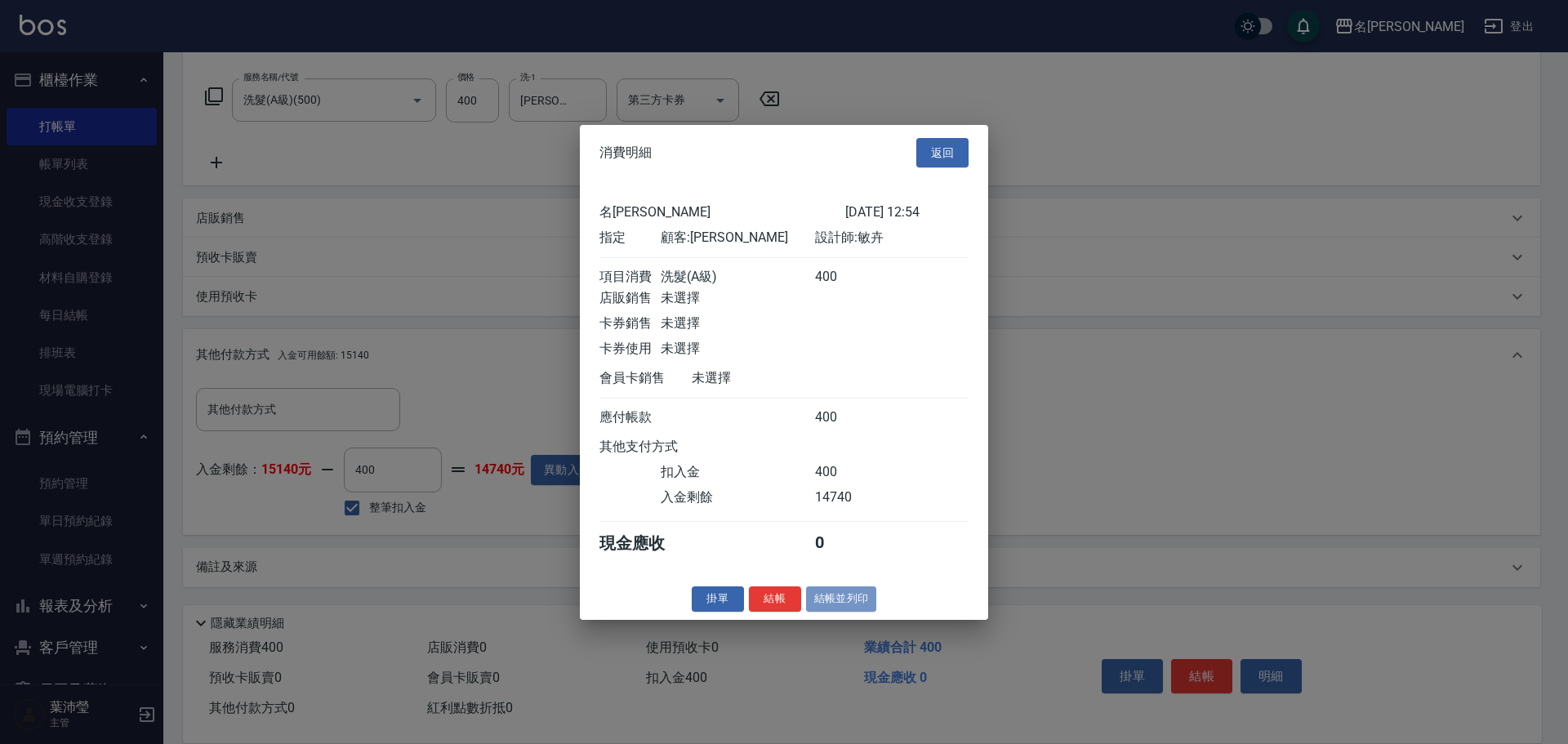
click at [837, 611] on button "結帳並列印" at bounding box center [841, 598] width 71 height 25
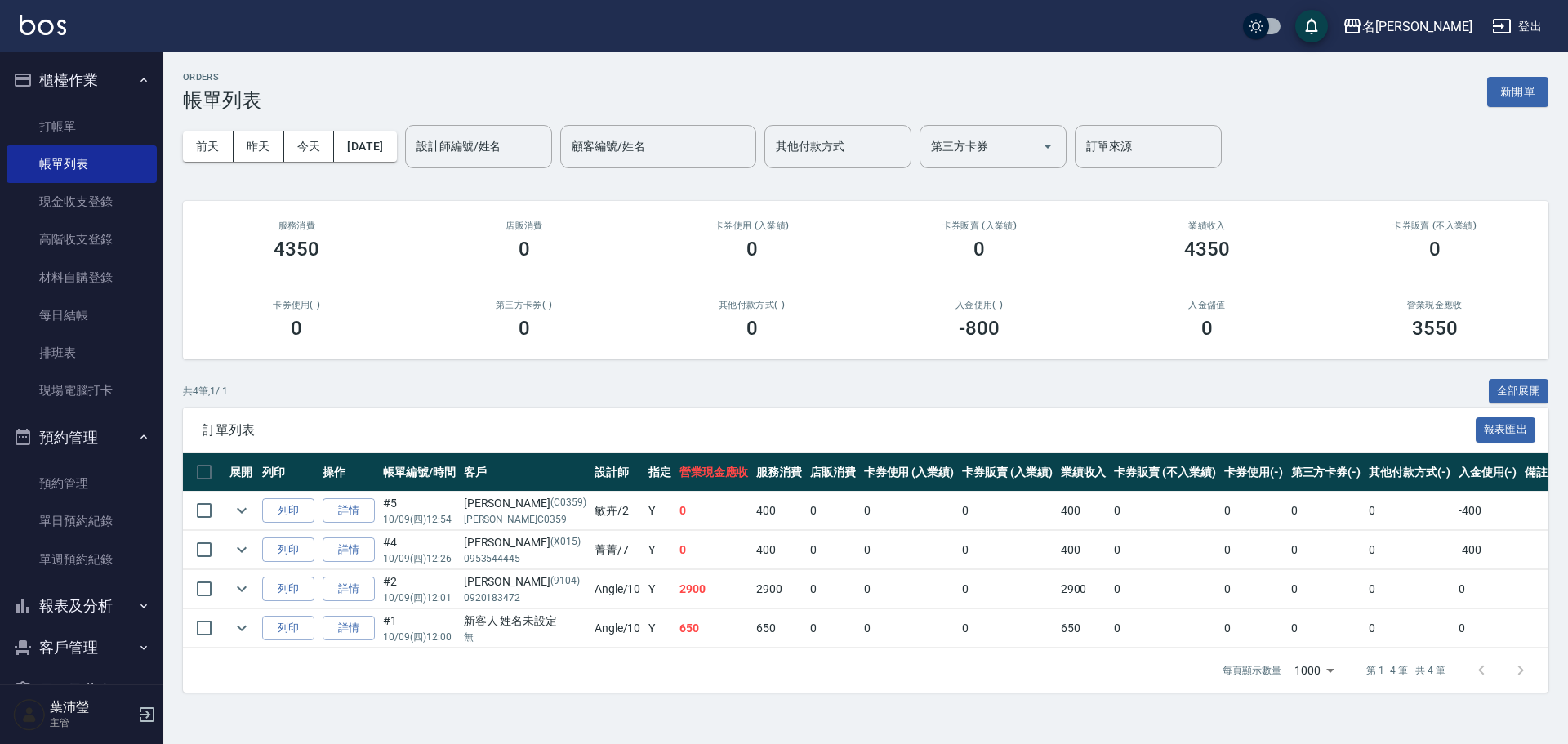
click at [979, 384] on div "共 4 筆, 1 / 1 全部展開" at bounding box center [865, 392] width 1365 height 25
click at [1508, 107] on div "ORDERS 帳單列表 新開單" at bounding box center [865, 92] width 1365 height 40
click at [1508, 102] on button "新開單" at bounding box center [1518, 92] width 61 height 31
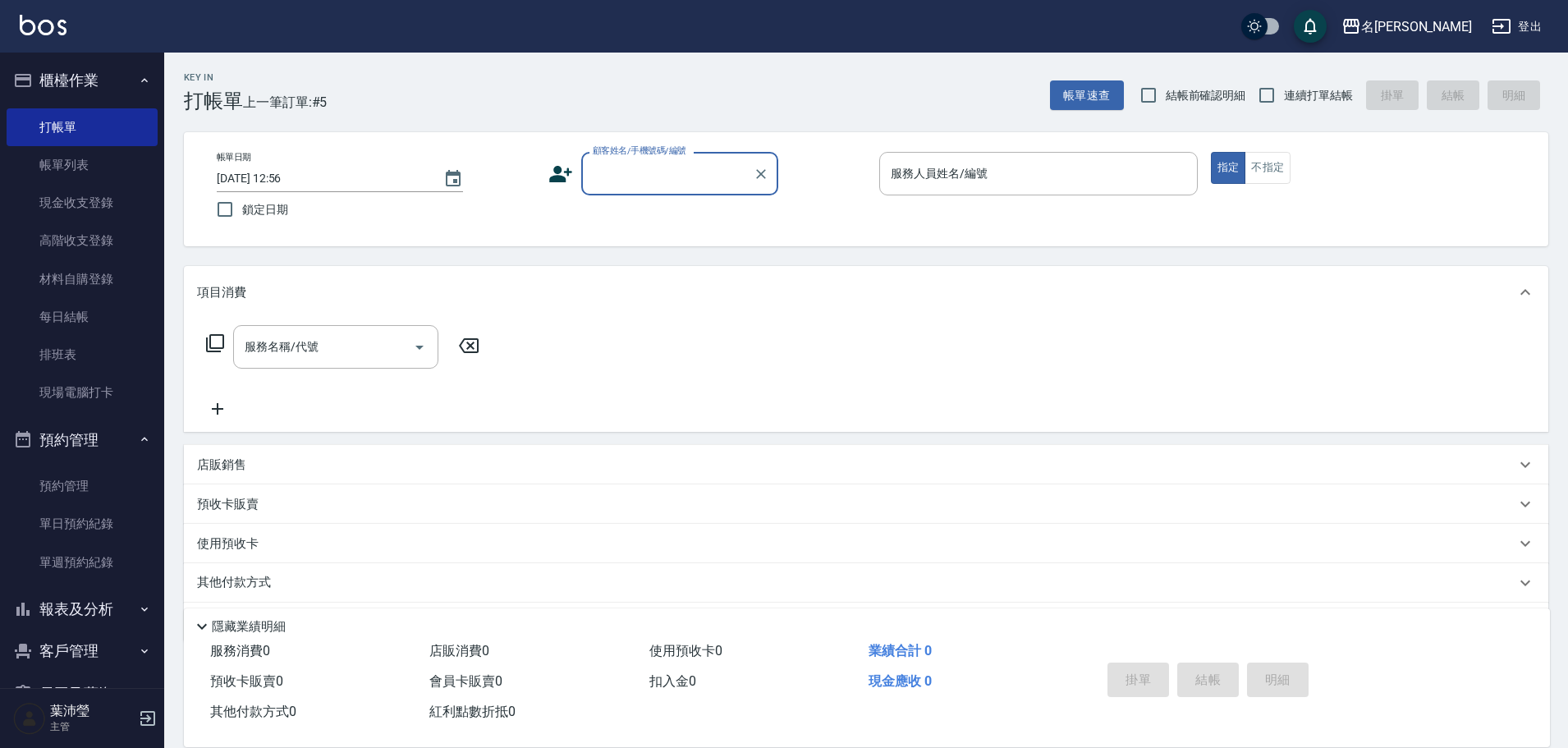
click at [646, 185] on input "顧客姓名/手機號碼/編號" at bounding box center [667, 173] width 157 height 29
drag, startPoint x: 658, startPoint y: 179, endPoint x: 535, endPoint y: 203, distance: 125.3
click at [537, 203] on div "帳單日期 [DATE] 12:56 鎖定日期 顧客姓名/手機號碼/編號 U,4 顧客姓名/手機號碼/編號 服務人員姓名/編號 服務人員姓名/編號 指定 不指定" at bounding box center [866, 189] width 1326 height 75
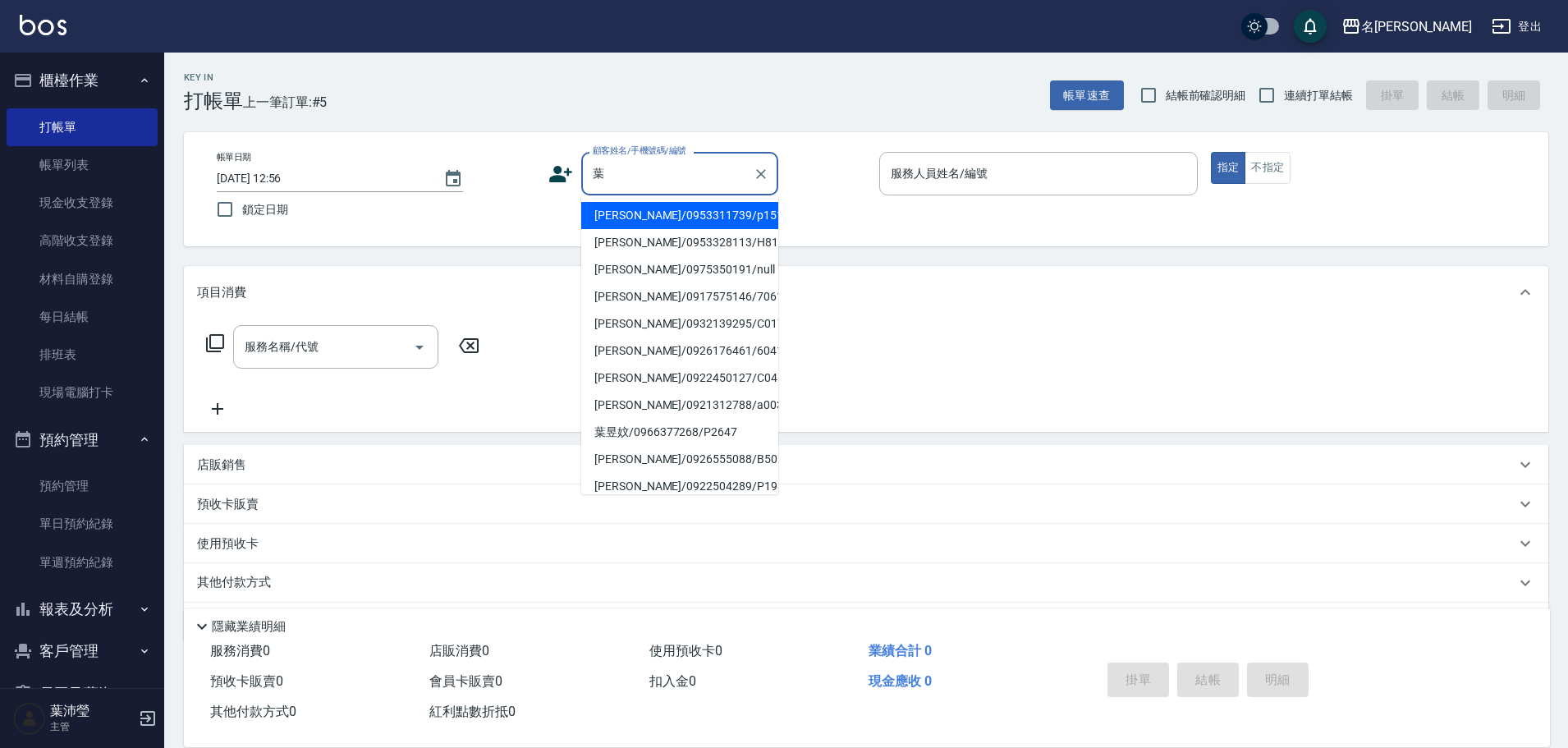
click at [651, 240] on li "[PERSON_NAME]/0953328113/H8176" at bounding box center [680, 243] width 197 height 27
type input "[PERSON_NAME]/0953328113/H8176"
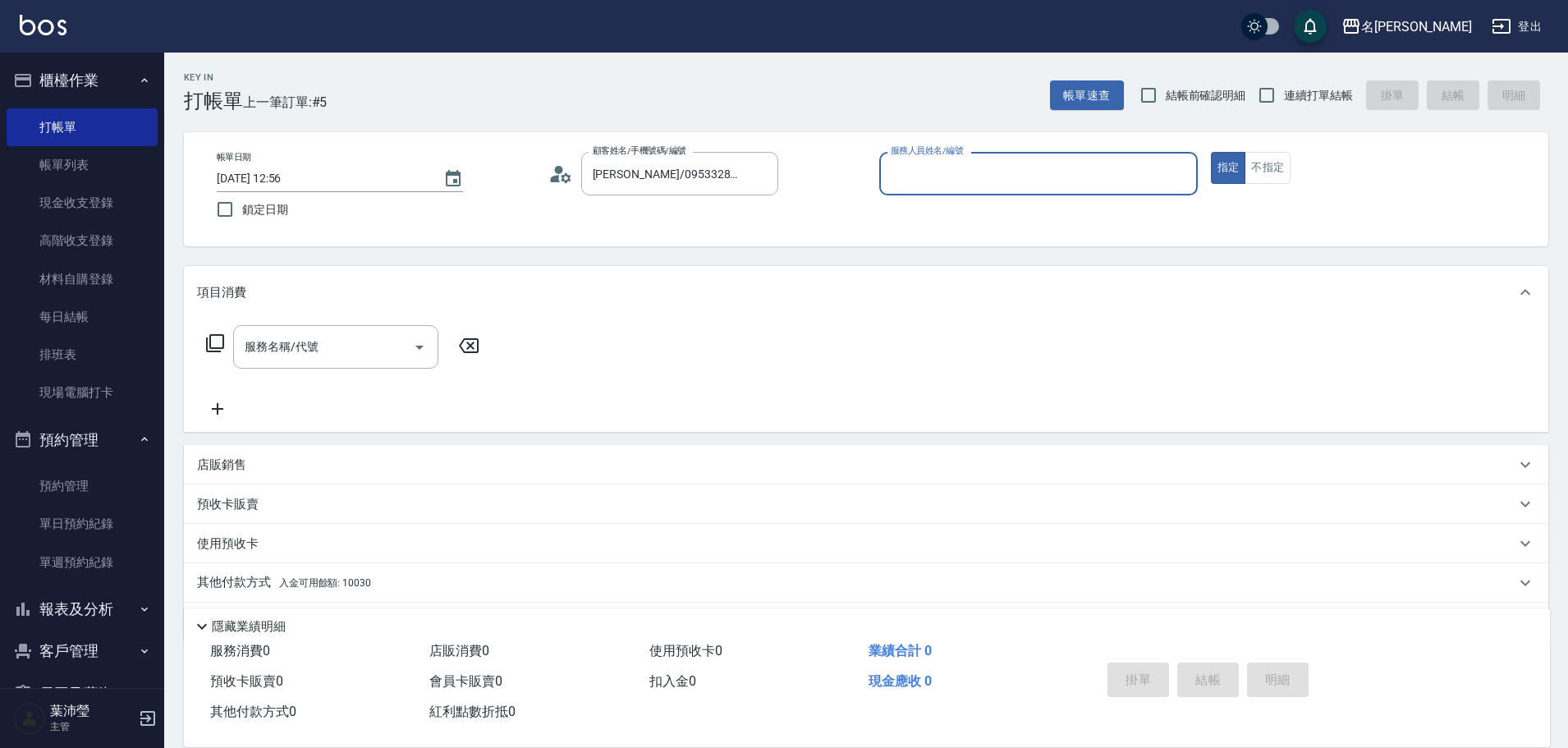
click at [962, 170] on input "服務人員姓名/編號" at bounding box center [1038, 173] width 304 height 29
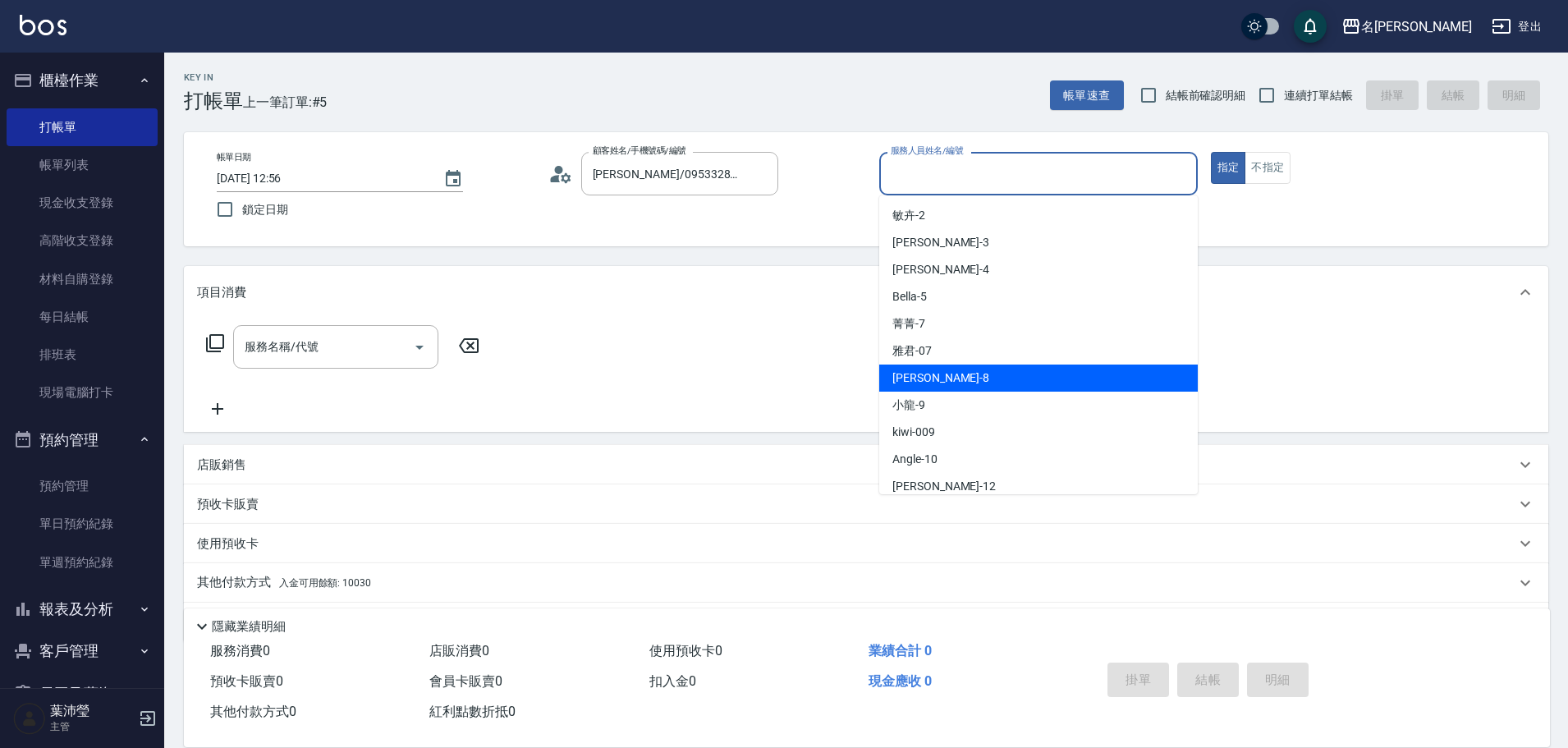
click at [939, 374] on div "Emma -8" at bounding box center [1038, 378] width 319 height 27
type input "Emma-8"
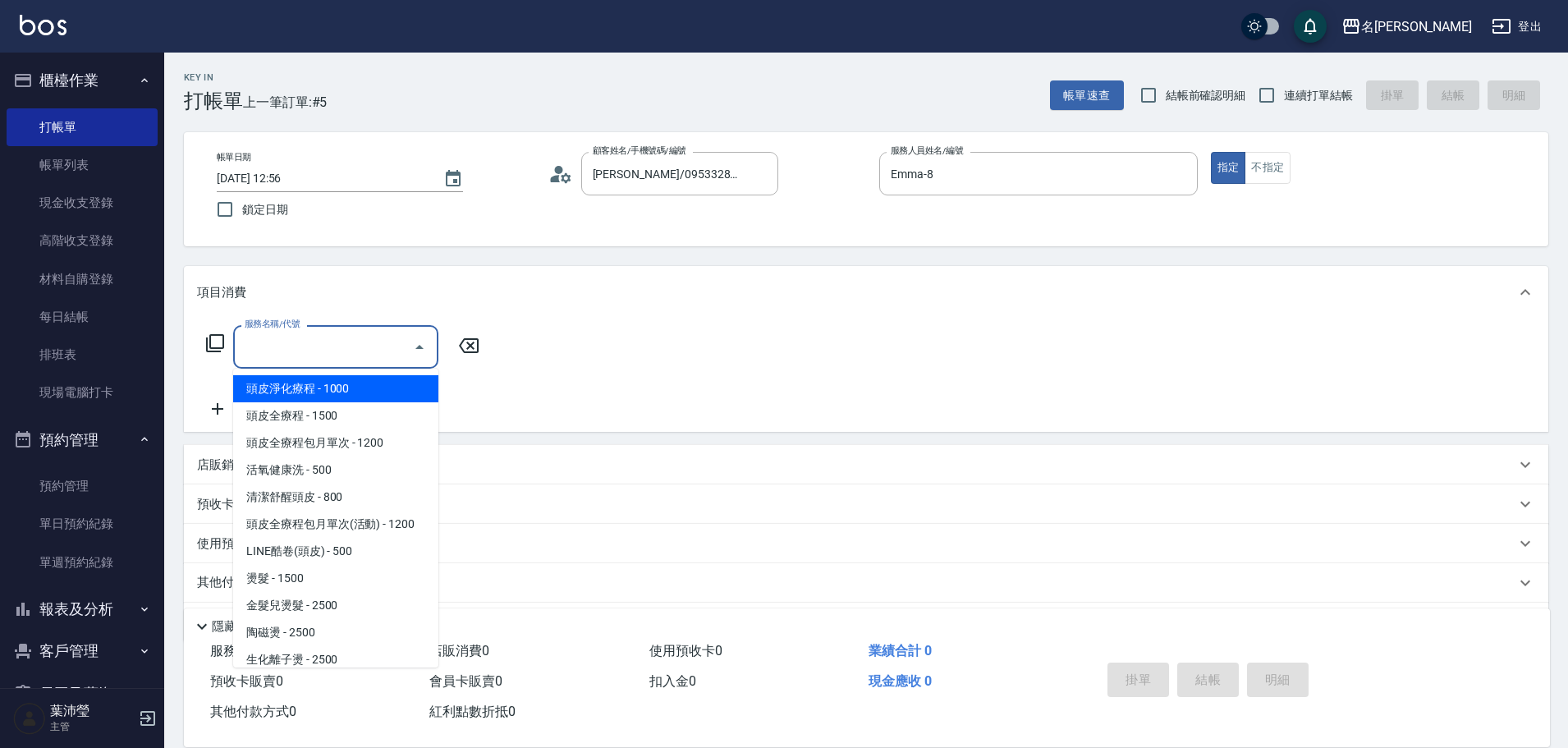
click at [309, 351] on input "服務名稱/代號" at bounding box center [324, 347] width 166 height 29
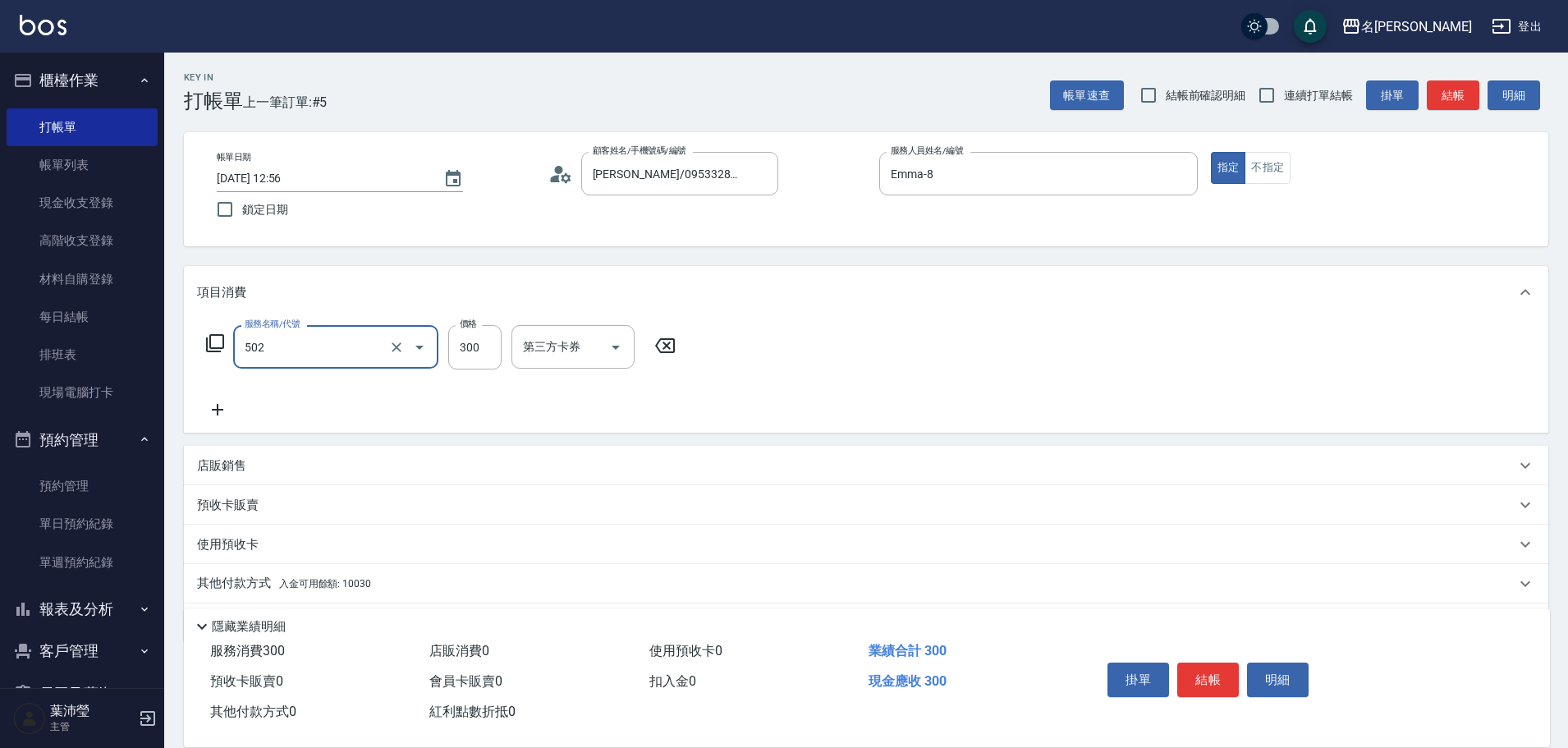
type input "洗髮(502)"
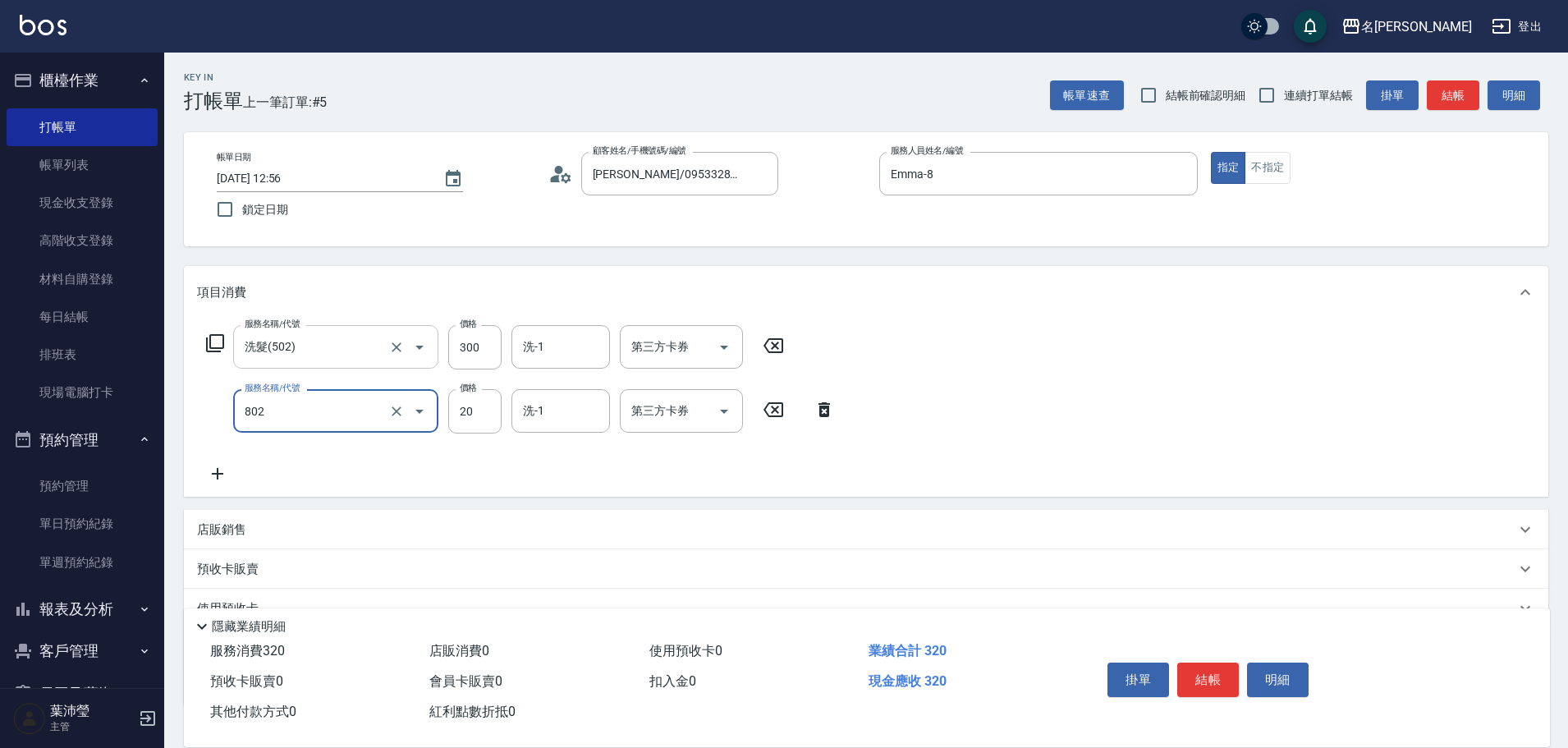
type input "潤絲(802)"
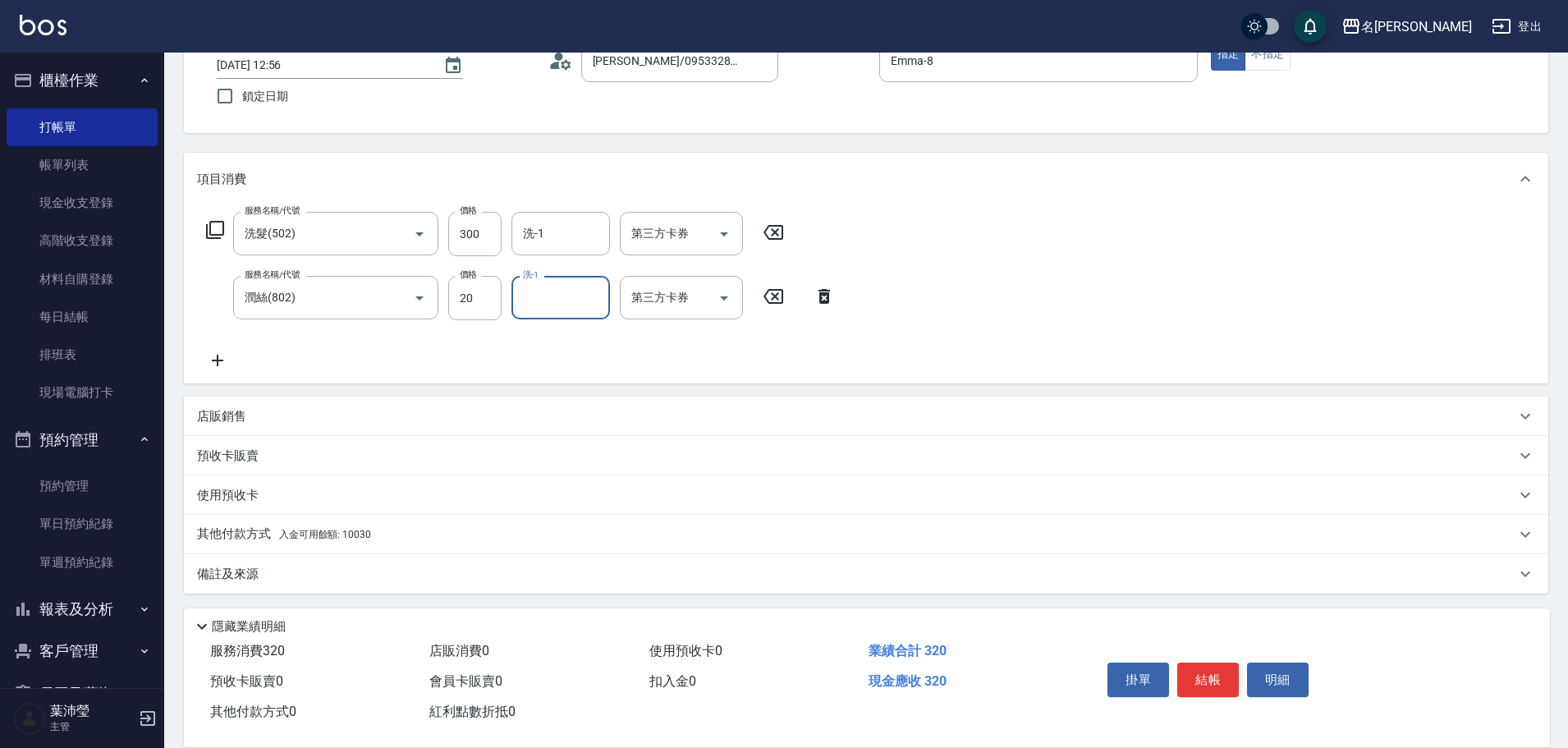
scroll to position [117, 0]
click at [312, 526] on span "入金可用餘額: 10030" at bounding box center [325, 531] width 92 height 12
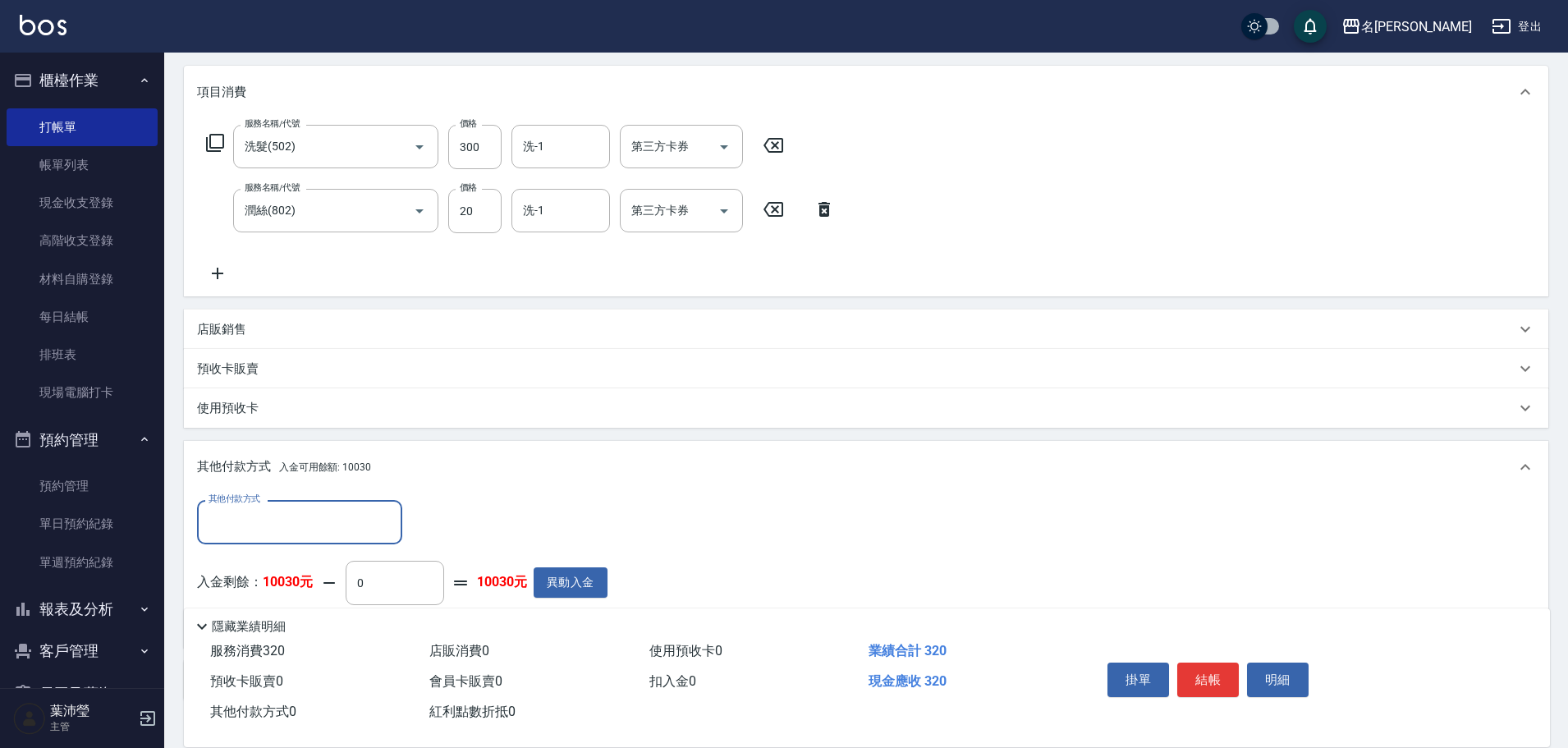
scroll to position [281, 0]
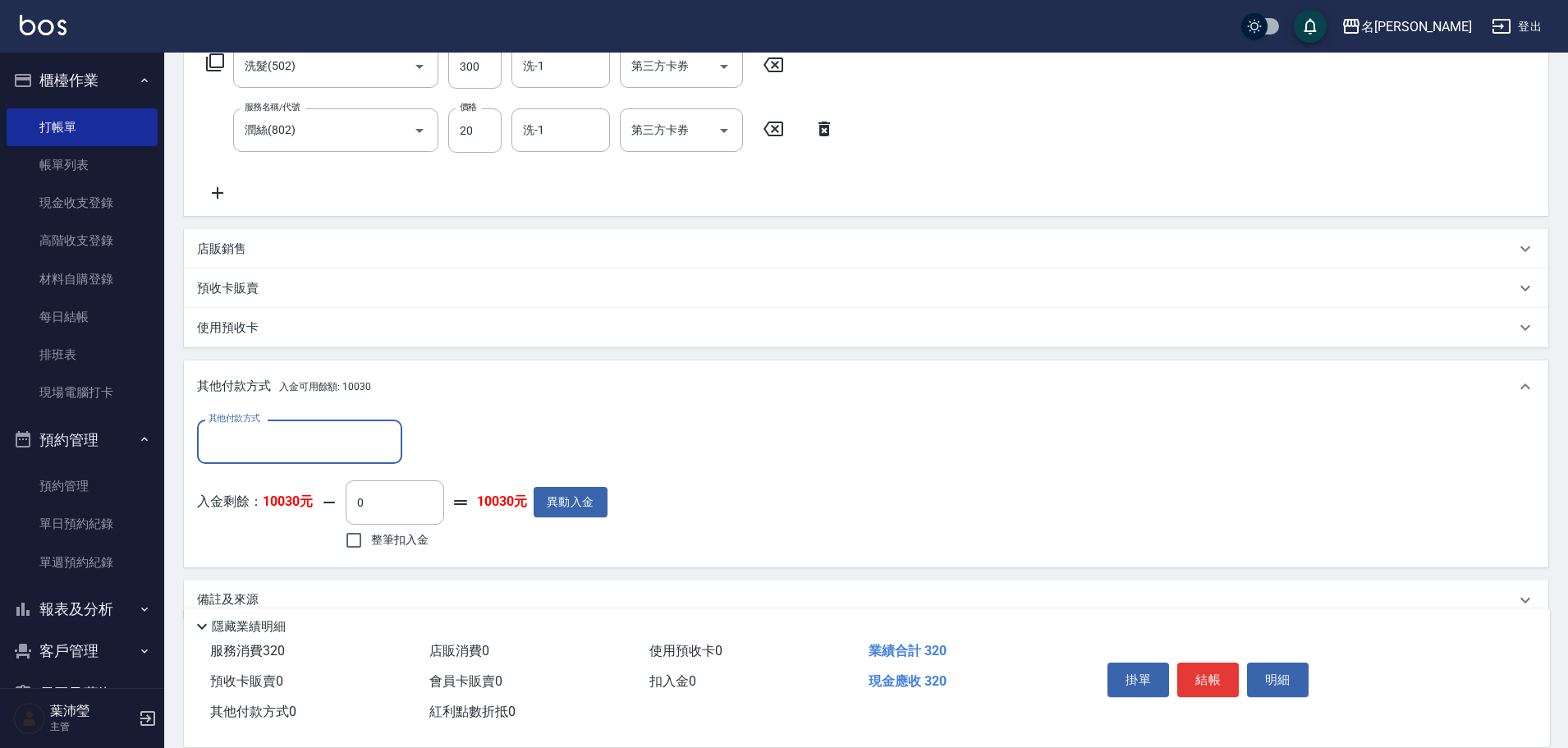
drag, startPoint x: 367, startPoint y: 541, endPoint x: 392, endPoint y: 541, distance: 25.0
click at [369, 542] on input "整筆扣入金" at bounding box center [354, 540] width 34 height 34
checkbox input "true"
type input "320"
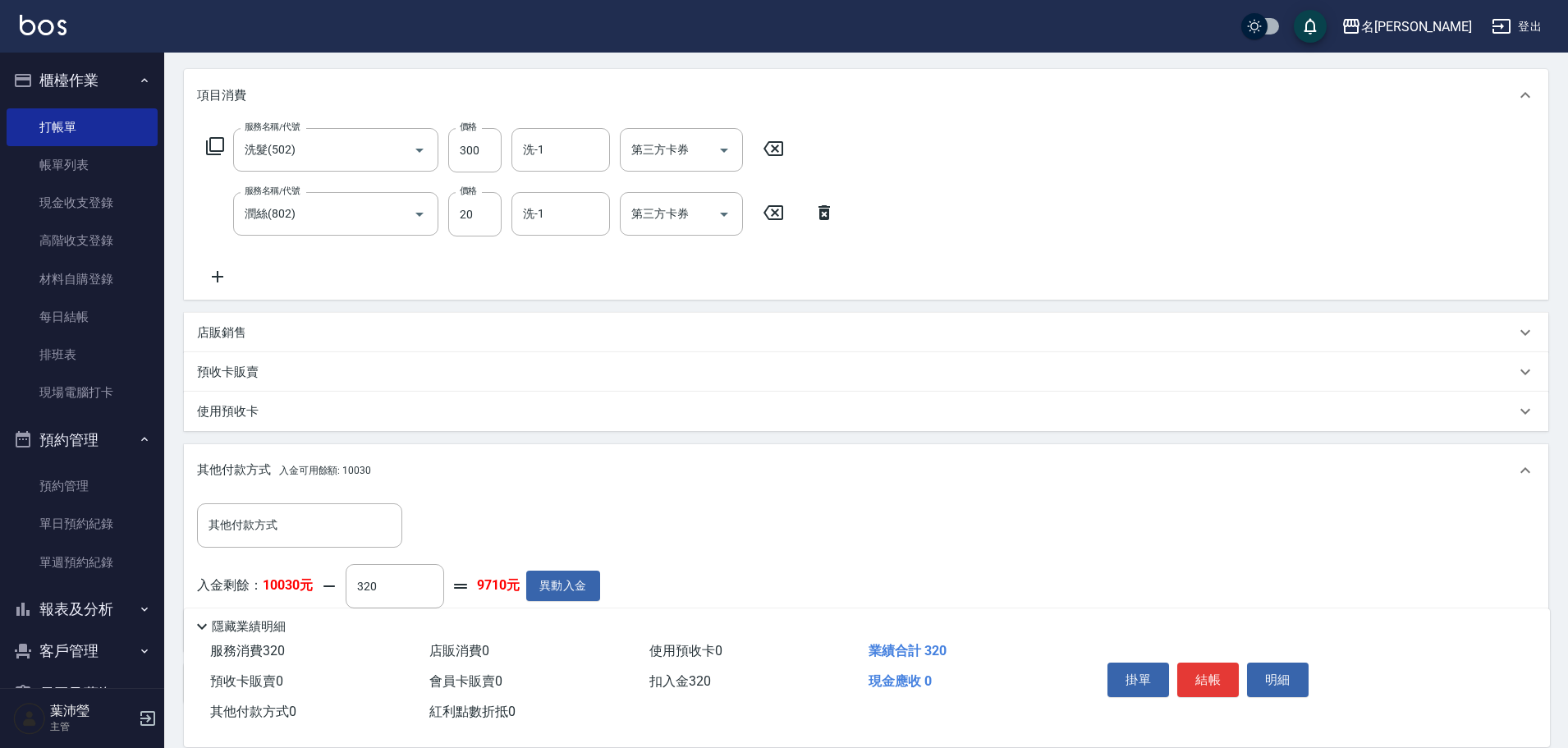
scroll to position [34, 0]
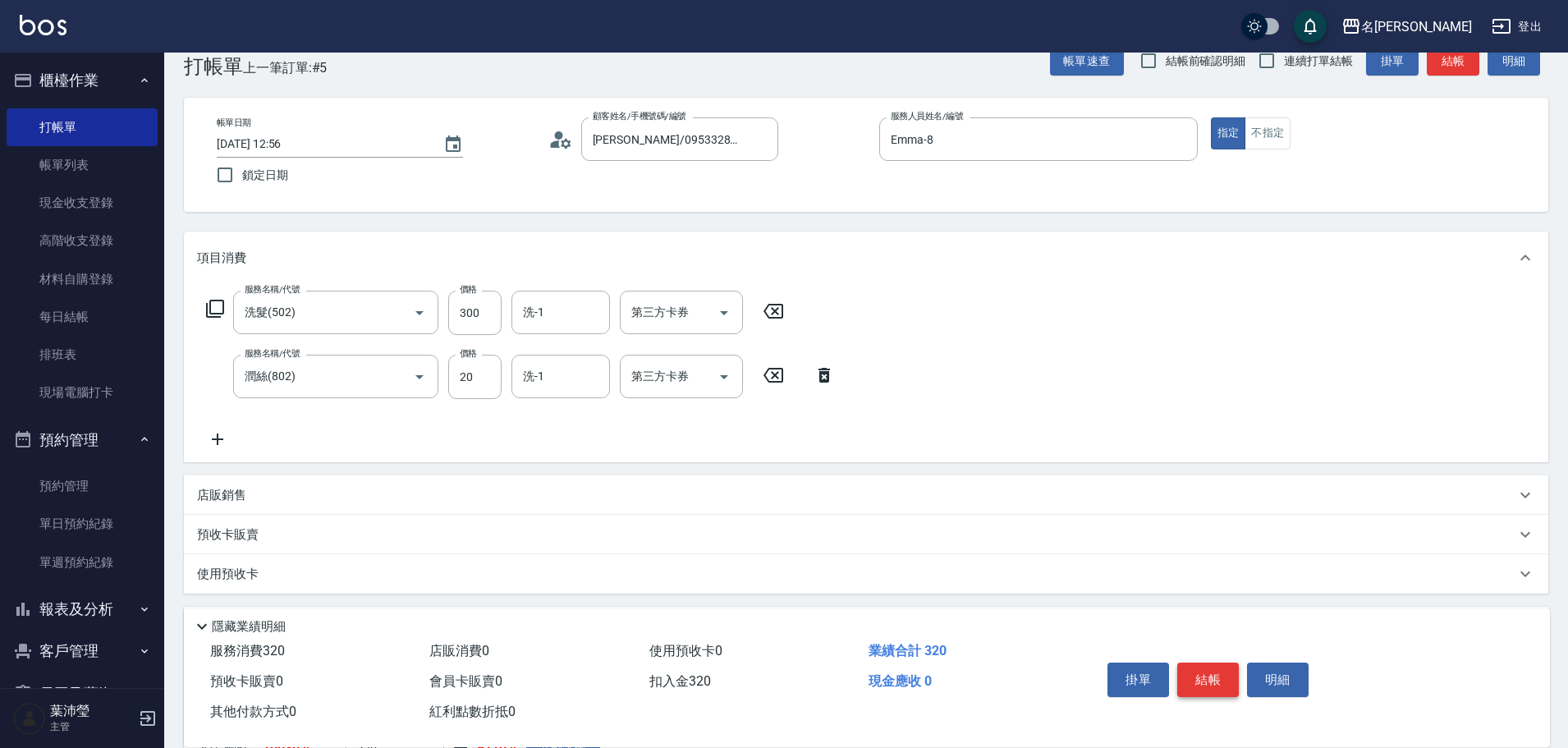
click at [1226, 673] on button "結帳" at bounding box center [1208, 679] width 61 height 34
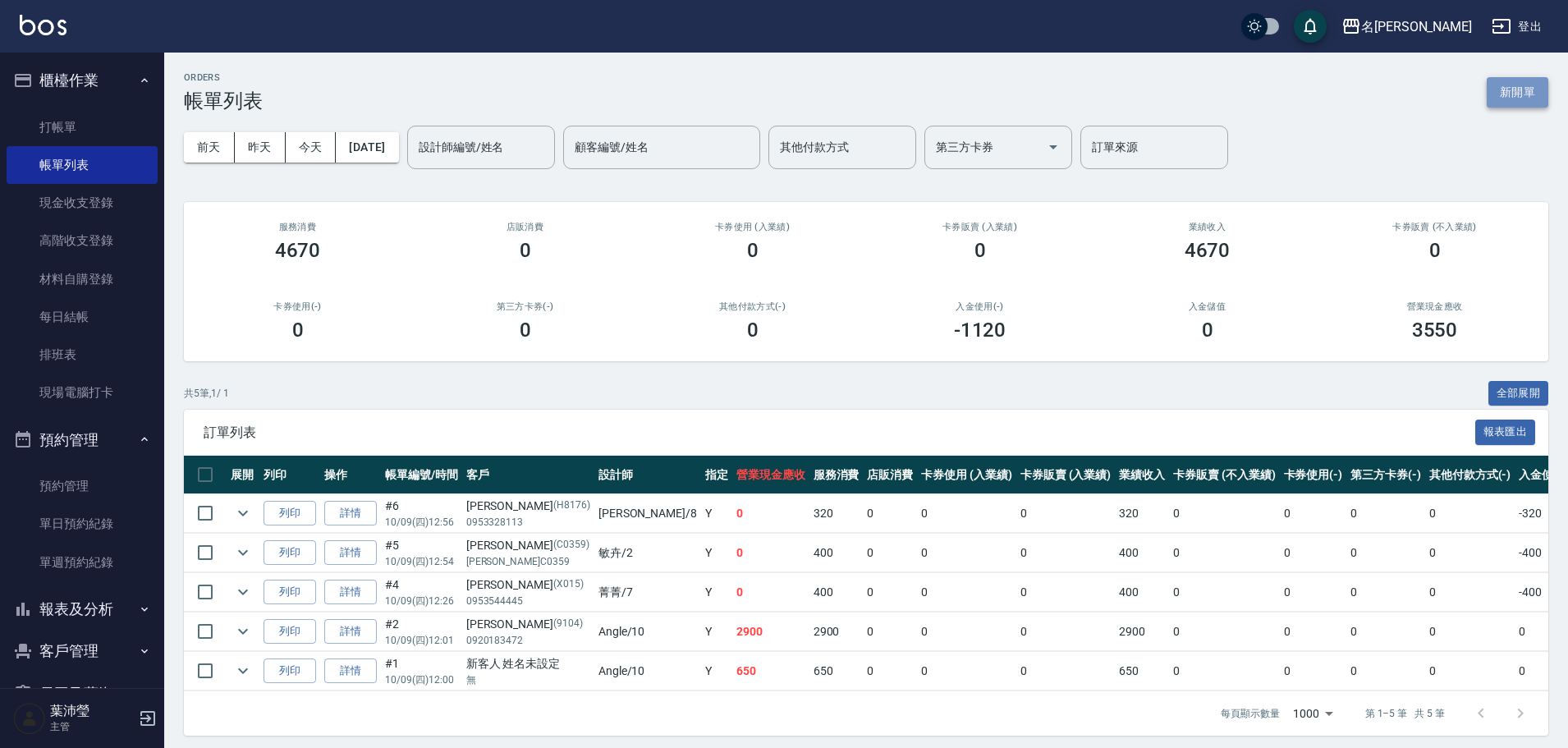
click at [1512, 79] on button "新開單" at bounding box center [1517, 92] width 61 height 31
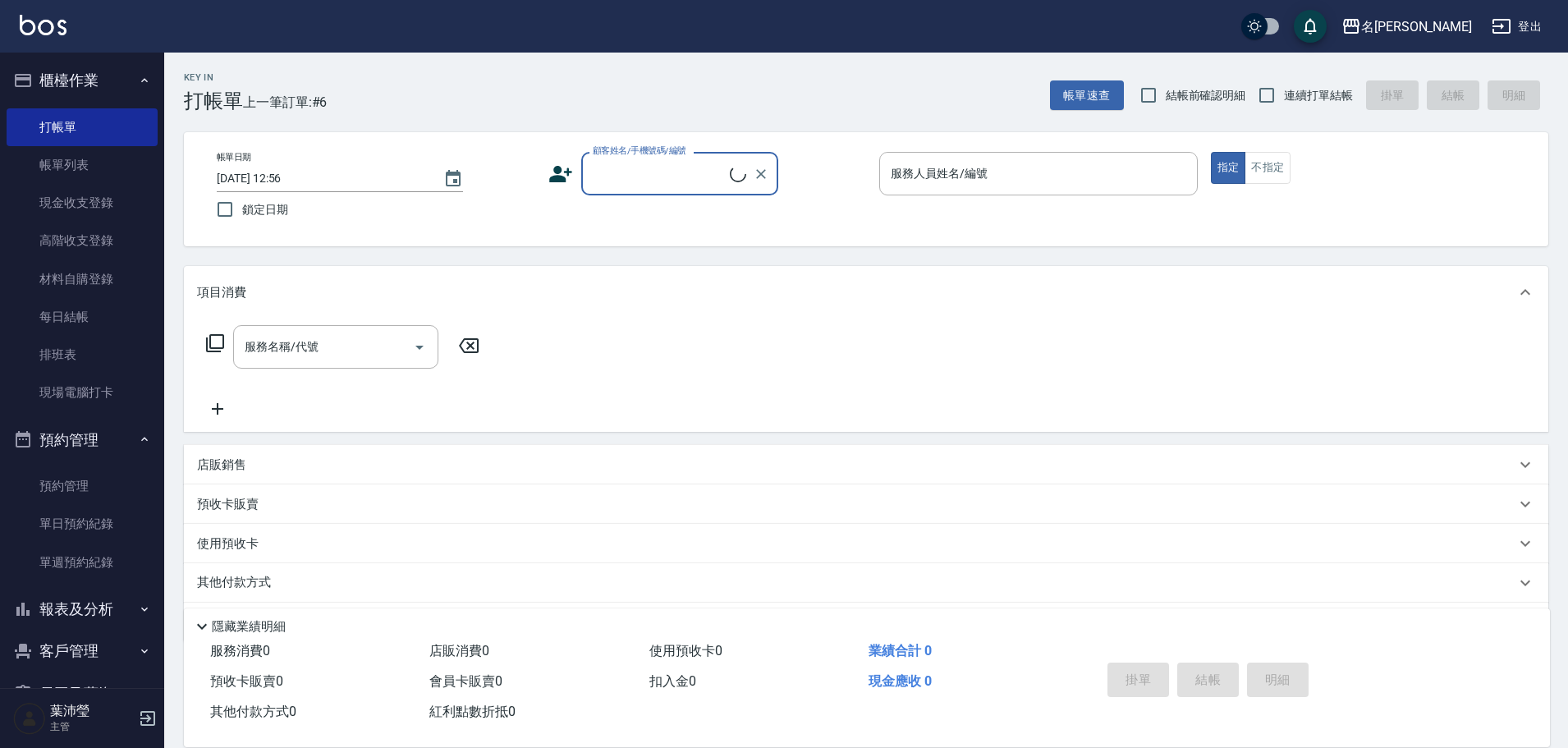
click at [718, 173] on input "顧客姓名/手機號碼/編號" at bounding box center [659, 173] width 141 height 29
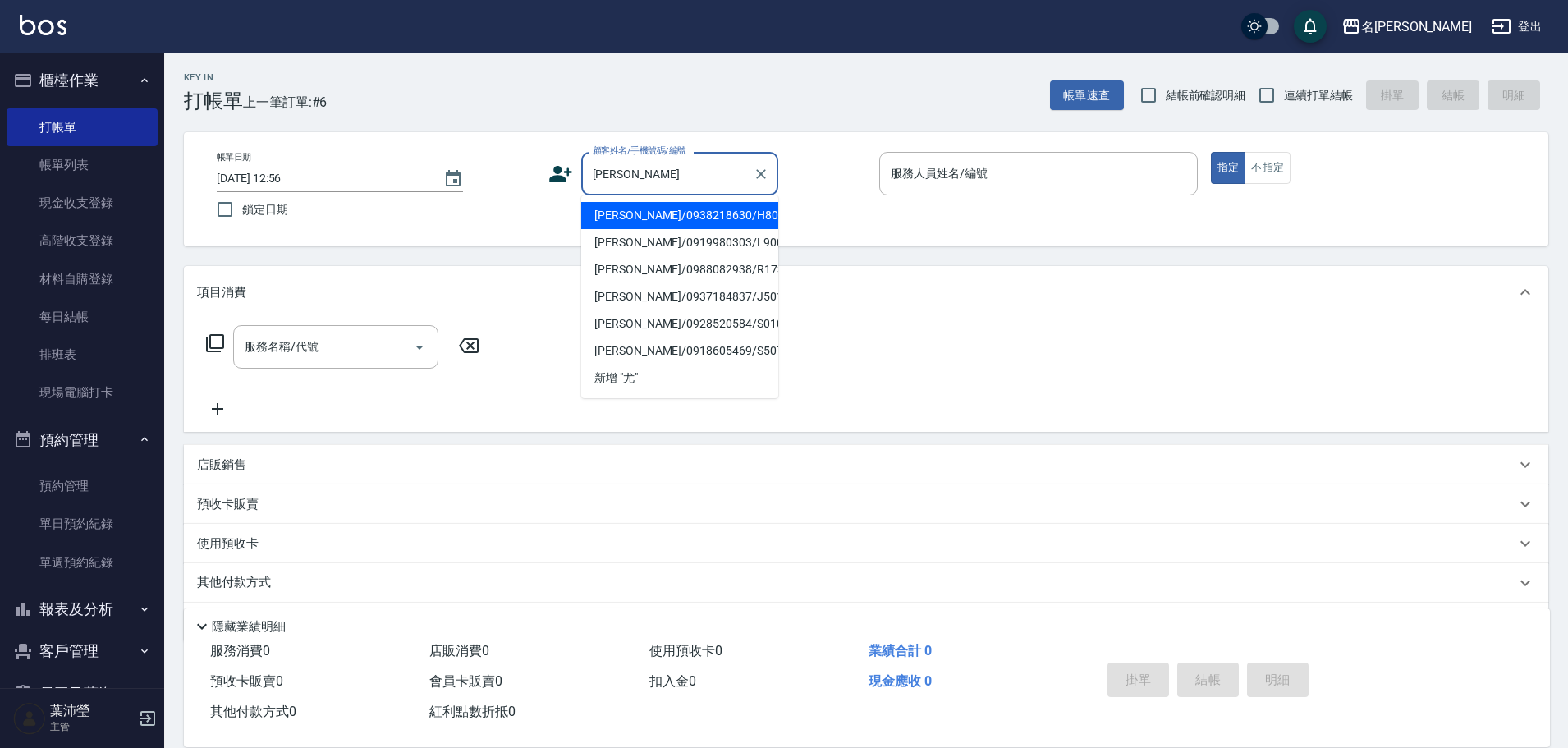
click at [634, 214] on li "[PERSON_NAME]/0938218630/H8055" at bounding box center [680, 216] width 197 height 27
type input "[PERSON_NAME]/0938218630/H8055"
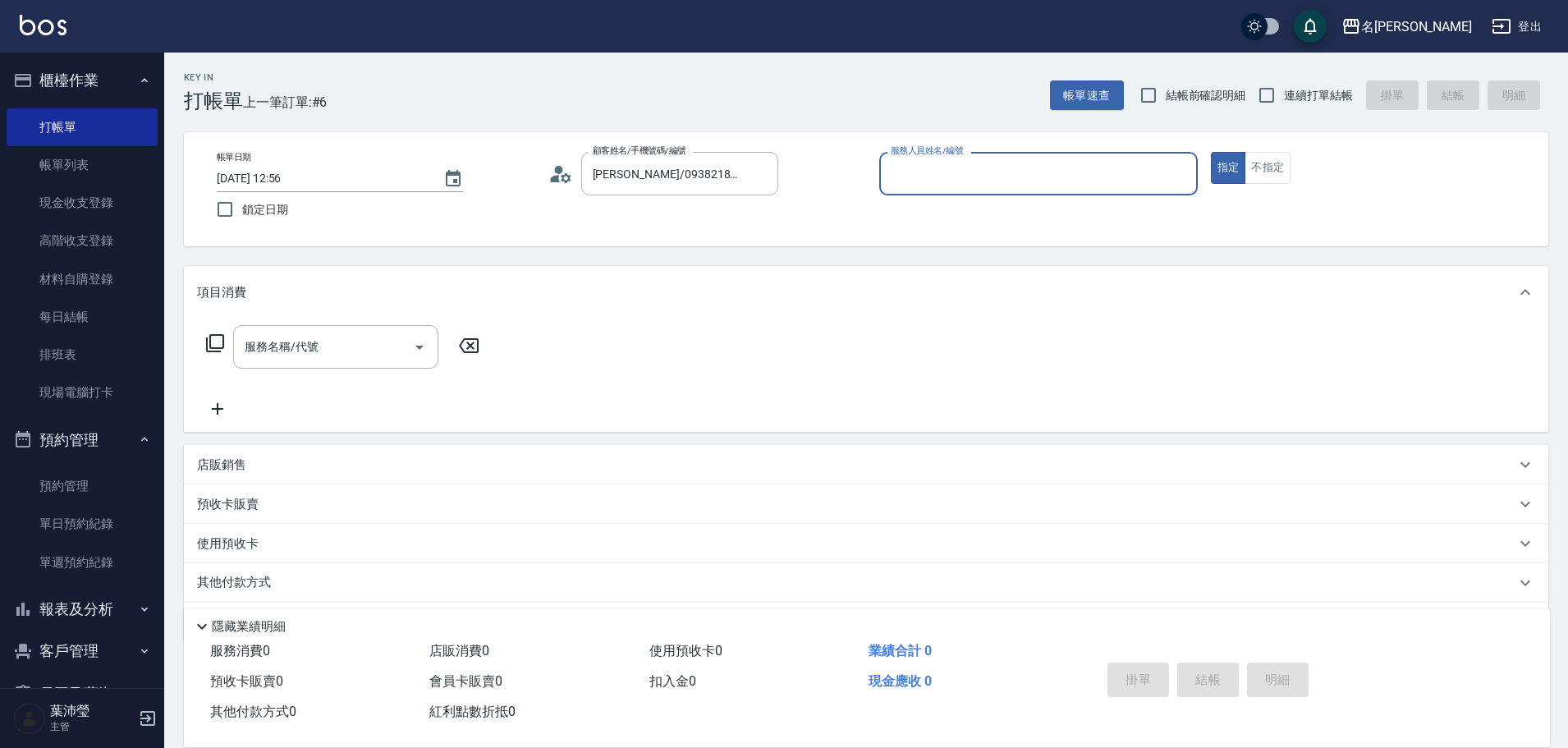
type input "Emma-8"
click at [300, 344] on input "服務名稱/代號" at bounding box center [324, 347] width 166 height 29
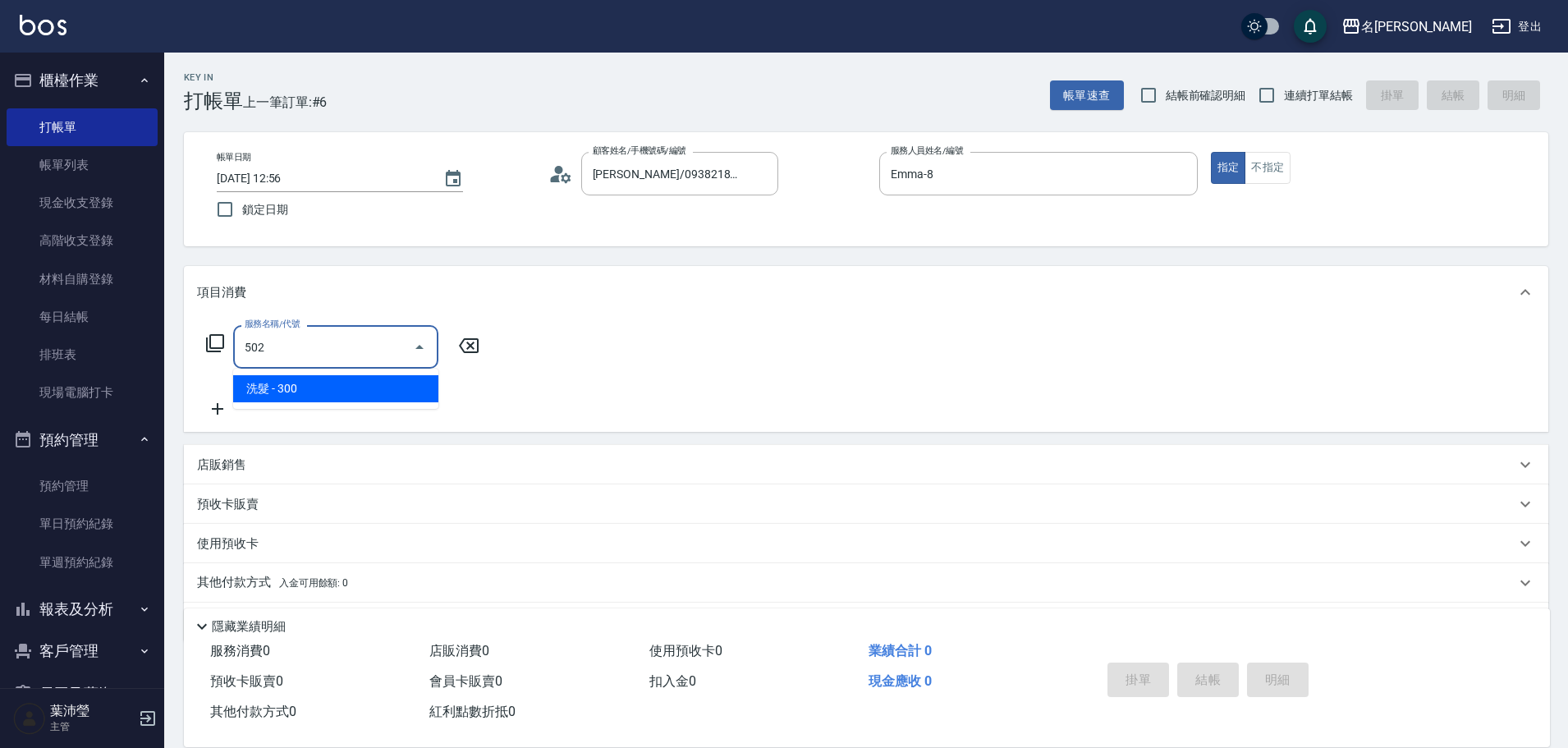
type input "洗髮(502)"
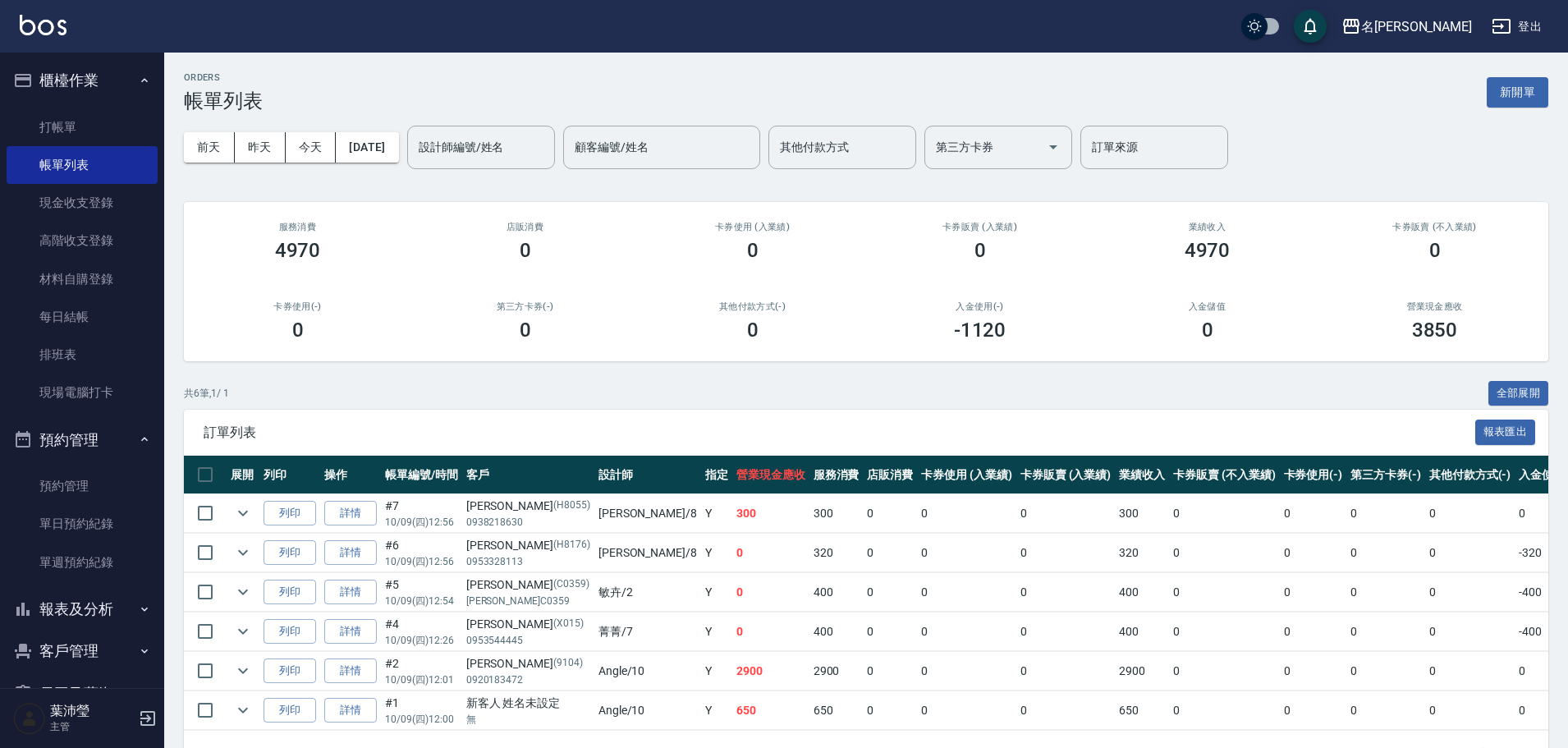
click at [1514, 98] on button "新開單" at bounding box center [1517, 92] width 61 height 31
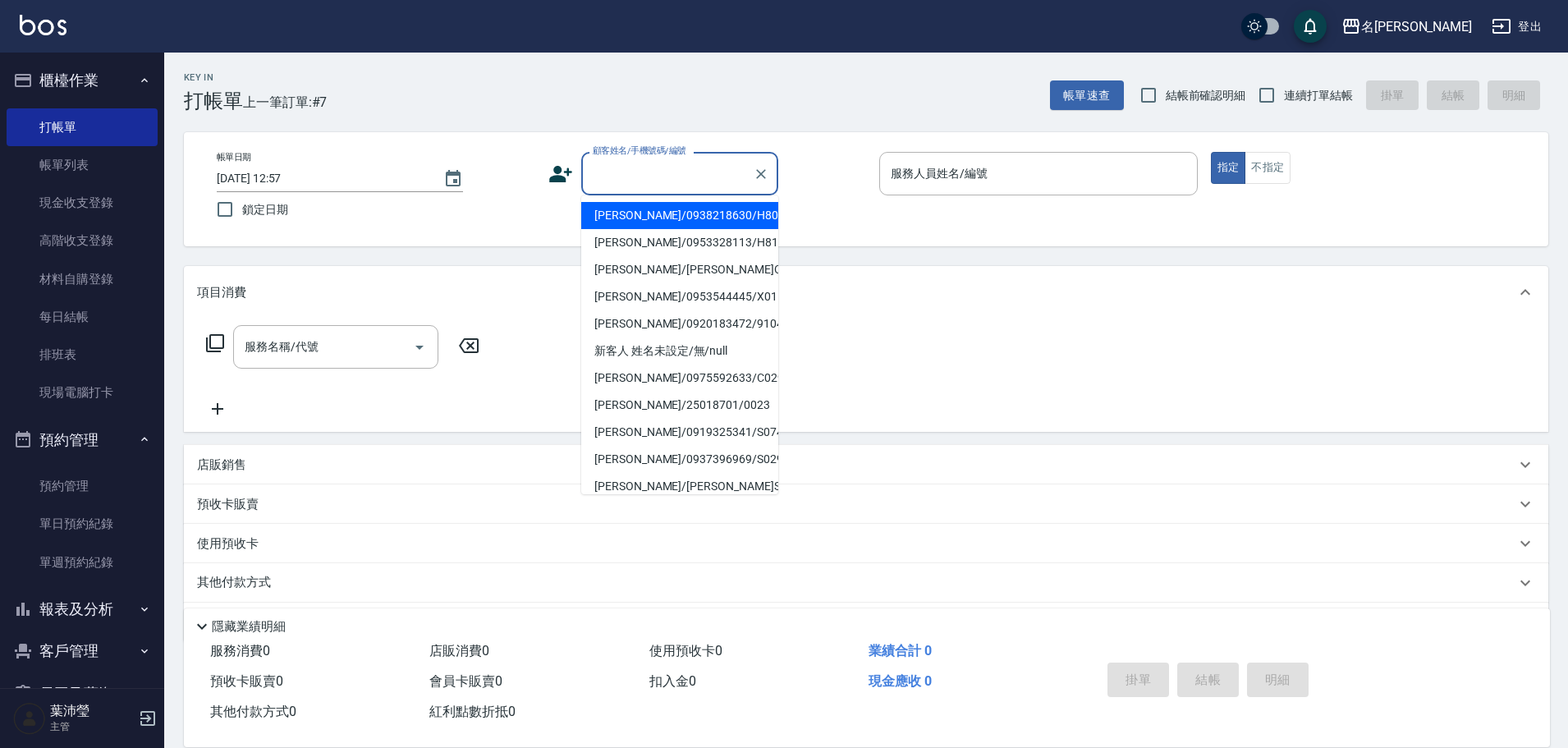
click at [632, 184] on input "顧客姓名/手機號碼/編號" at bounding box center [667, 173] width 157 height 29
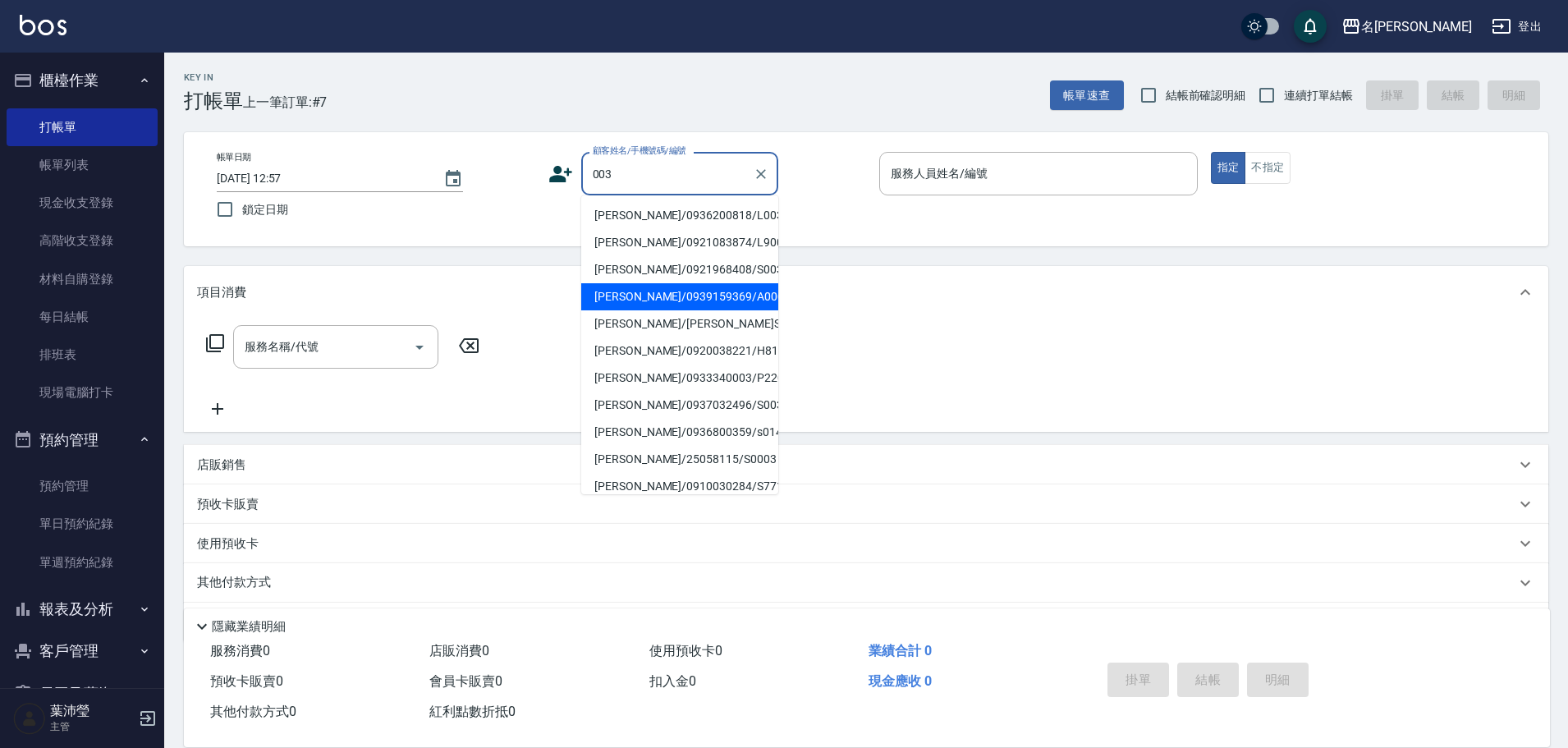
click at [709, 293] on li "[PERSON_NAME]/0939159369/A0003" at bounding box center [680, 296] width 197 height 27
type input "[PERSON_NAME]/0939159369/A0003"
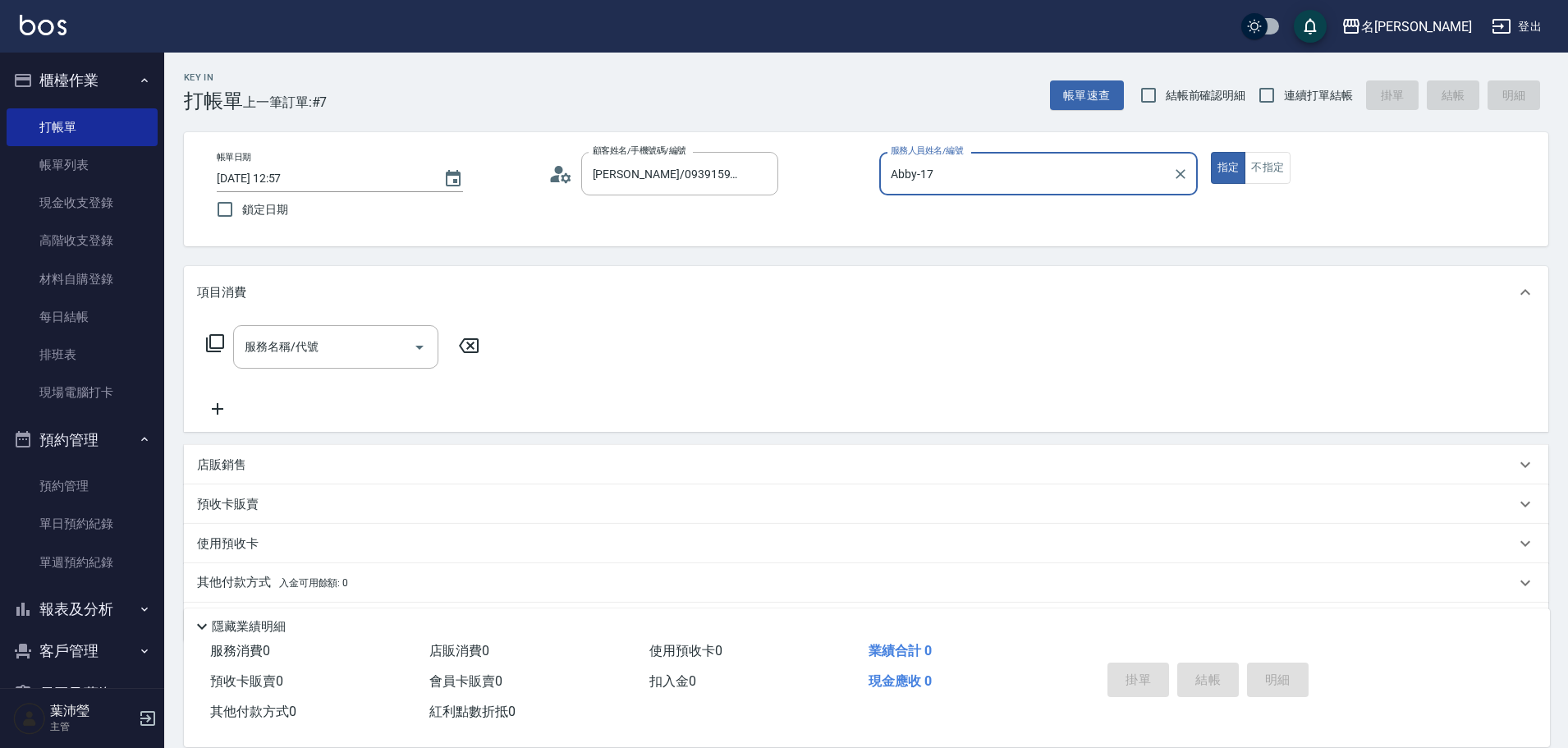
click at [912, 184] on input "Abby-17" at bounding box center [1026, 173] width 279 height 29
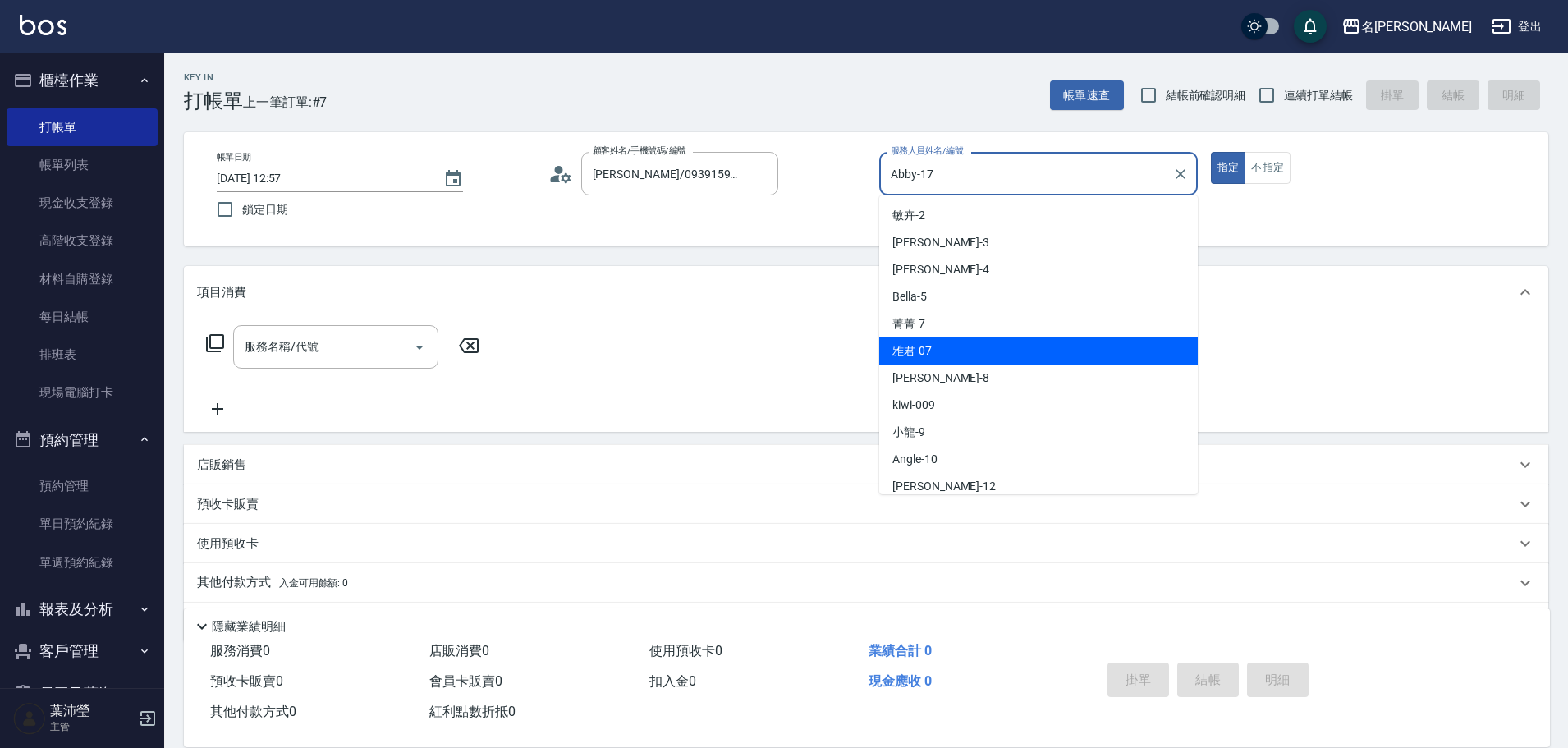
scroll to position [141, 0]
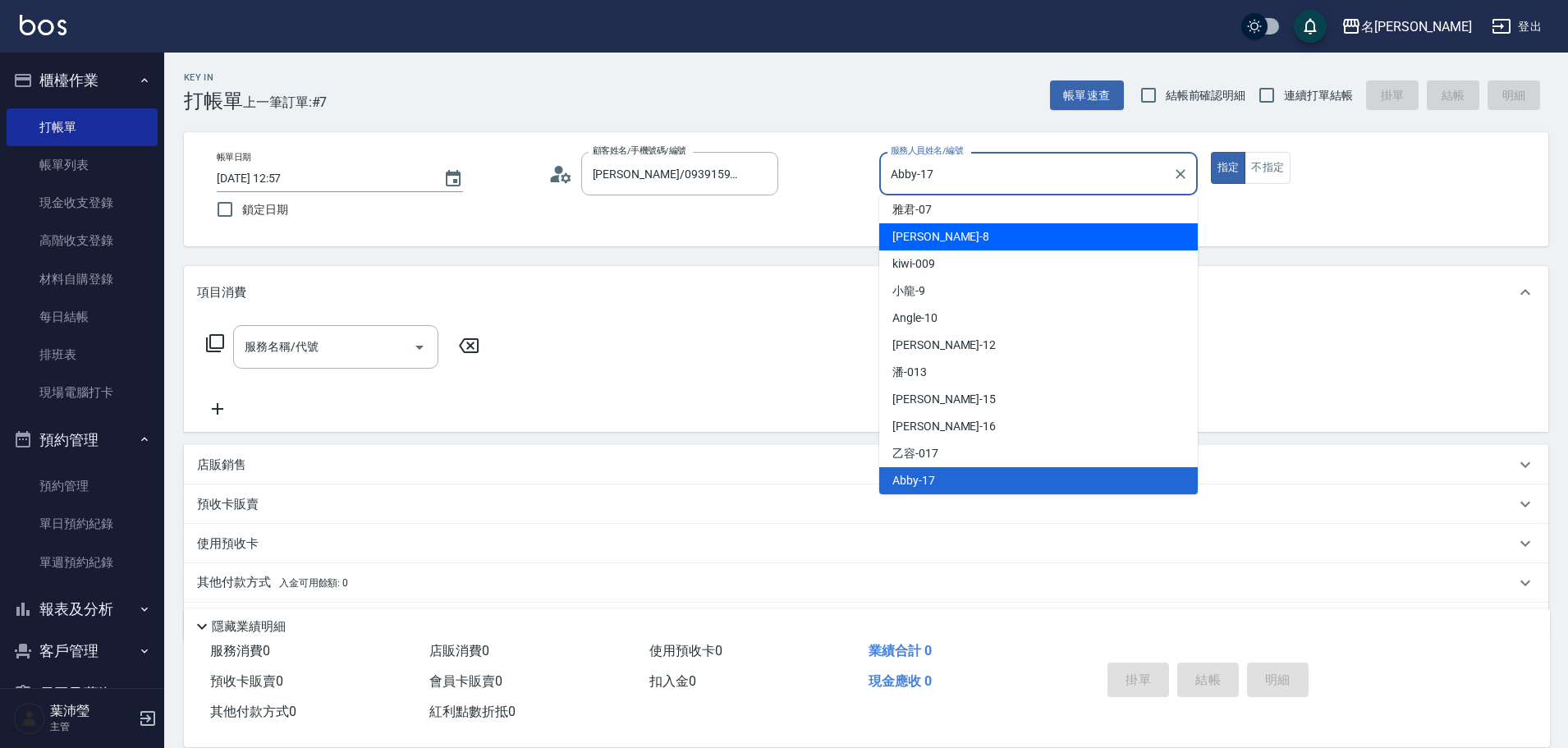
click at [927, 243] on span "Emma -8" at bounding box center [941, 237] width 97 height 17
type input "Emma-8"
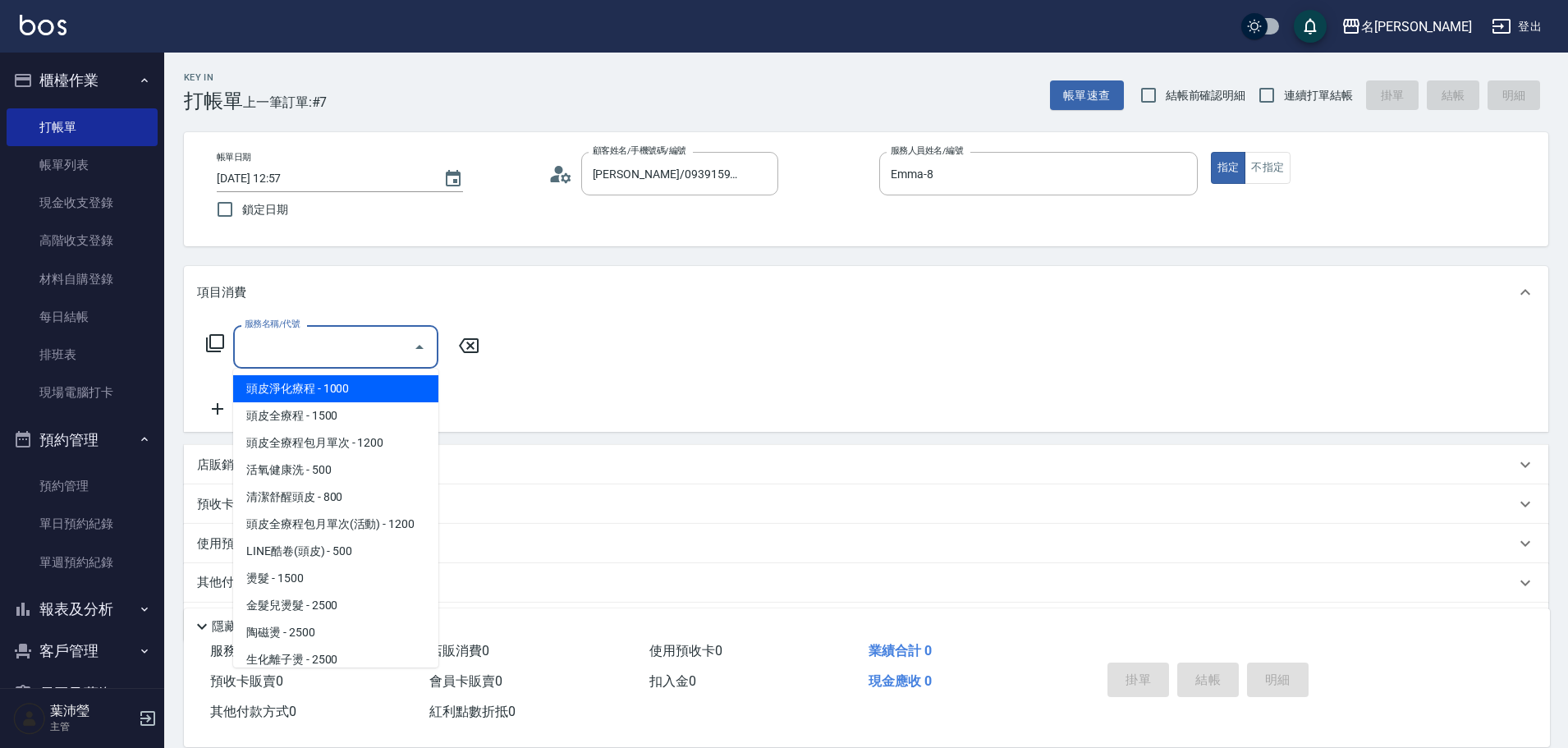
click at [363, 333] on input "服務名稱/代號" at bounding box center [324, 347] width 166 height 29
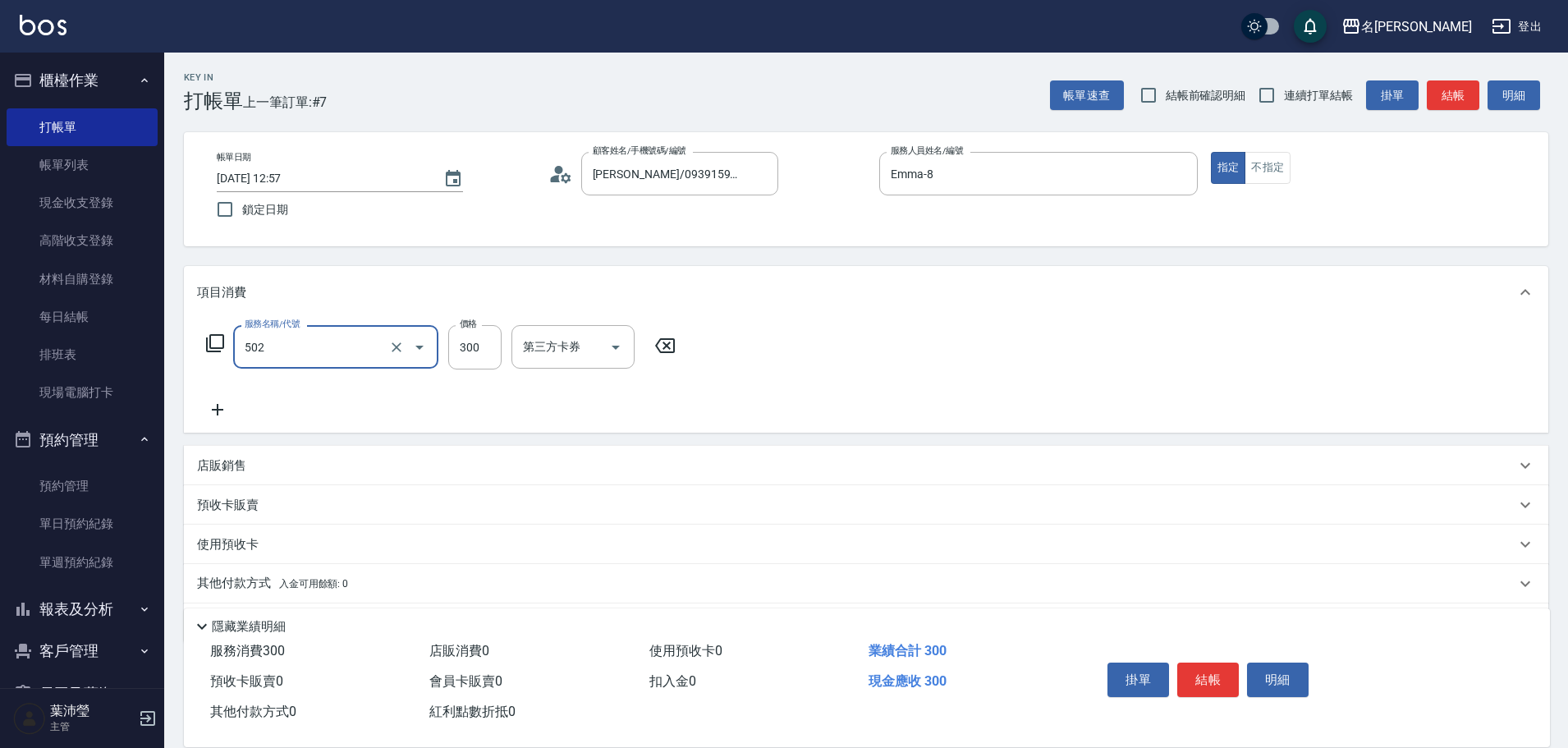
type input "洗髮(502)"
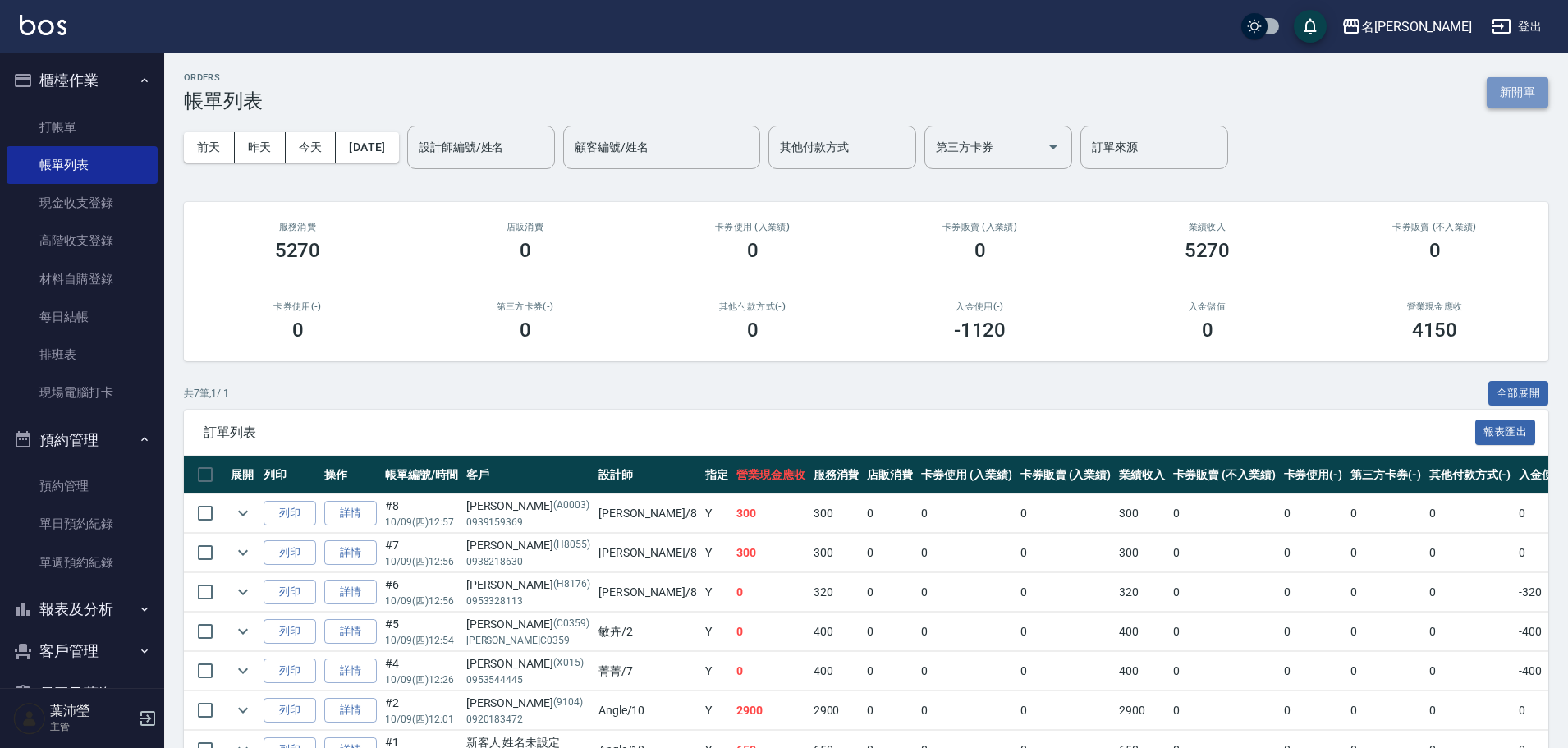
click at [1532, 98] on button "新開單" at bounding box center [1517, 92] width 61 height 31
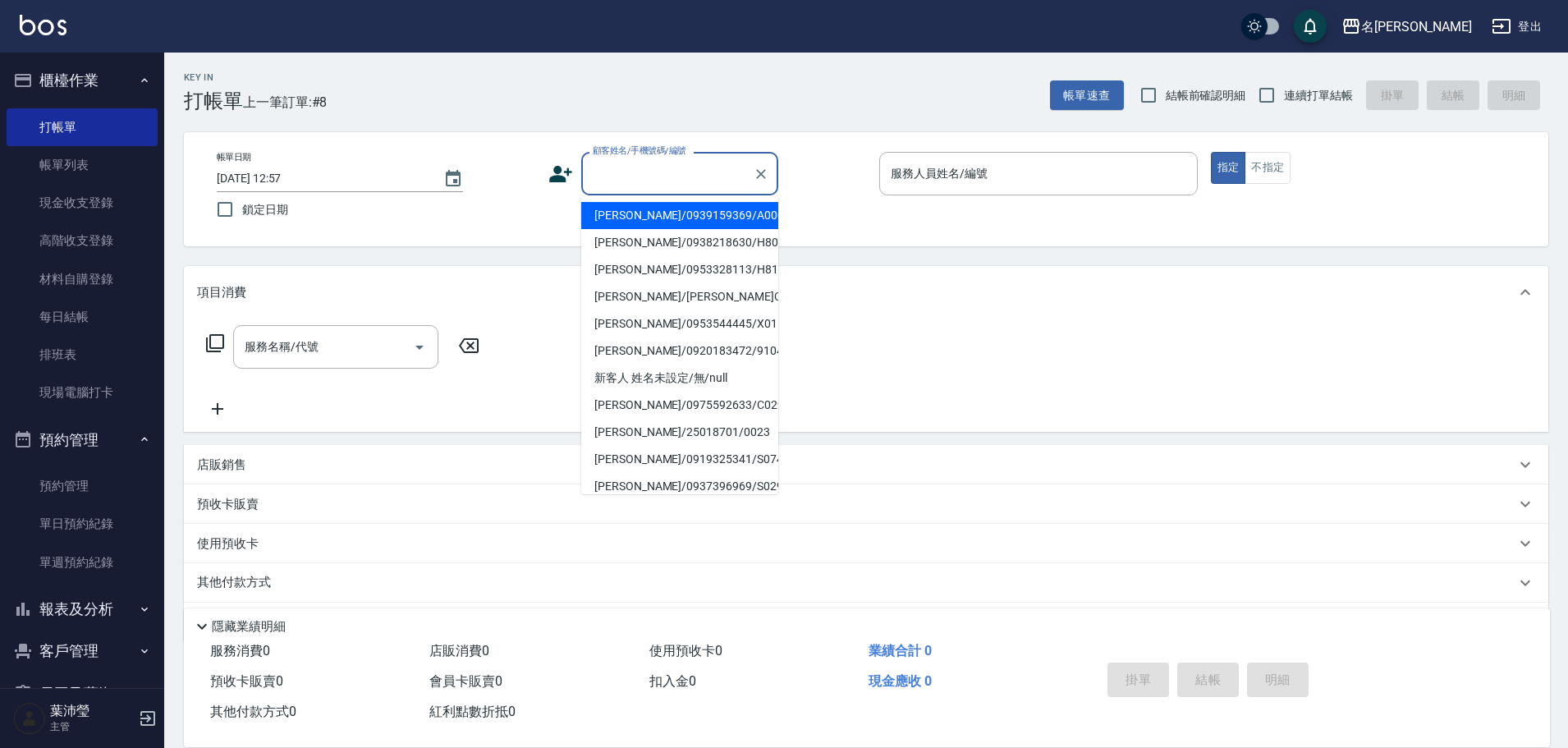
drag, startPoint x: 693, startPoint y: 165, endPoint x: 685, endPoint y: 191, distance: 27.2
click at [692, 165] on input "顧客姓名/手機號碼/編號" at bounding box center [667, 173] width 157 height 29
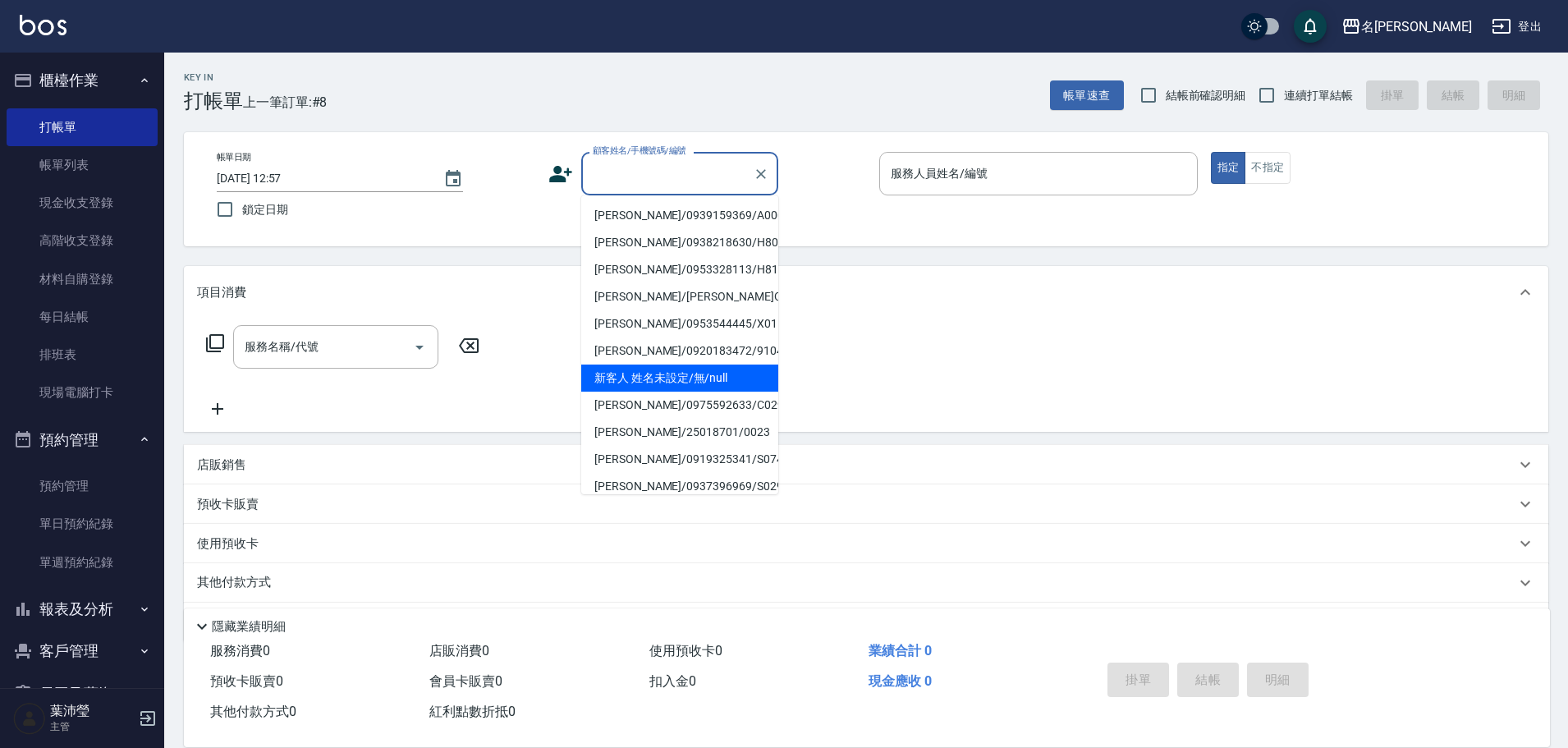
click at [686, 368] on li "新客人 姓名未設定/無/null" at bounding box center [680, 378] width 197 height 27
type input "新客人 姓名未設定/無/null"
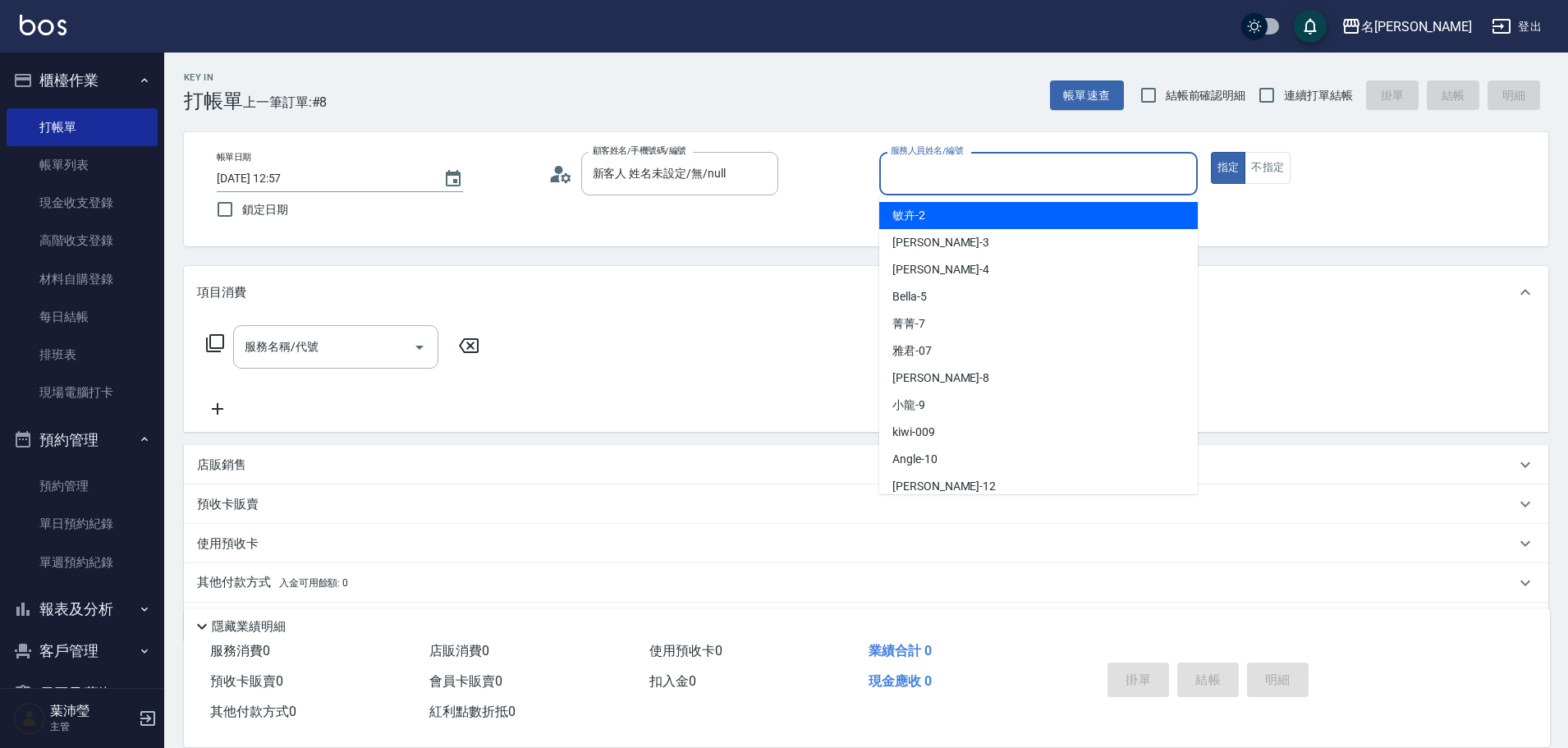
click at [918, 168] on input "服務人員姓名/編號" at bounding box center [1038, 173] width 304 height 29
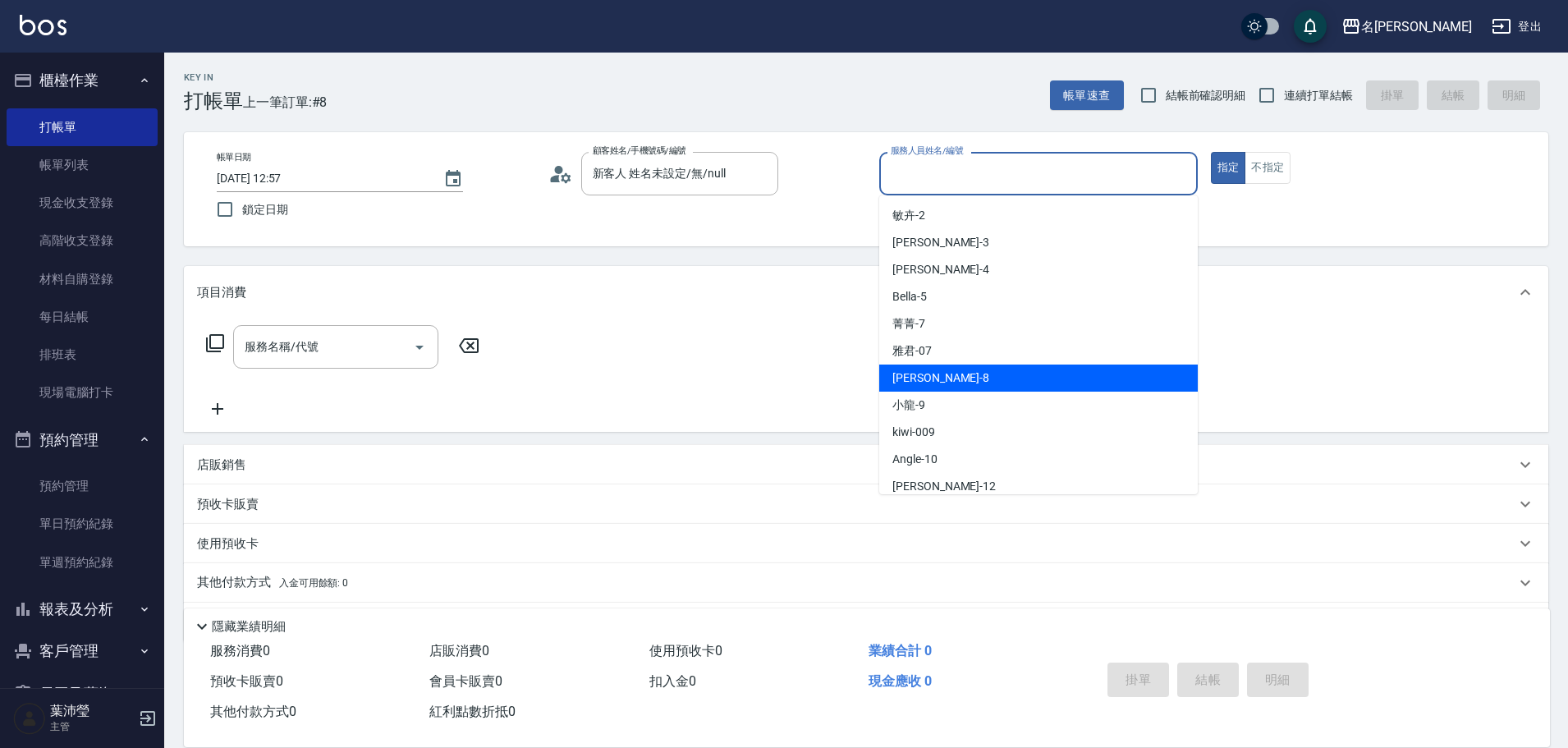
click at [901, 373] on span "Emma -8" at bounding box center [941, 378] width 97 height 17
type input "Emma-8"
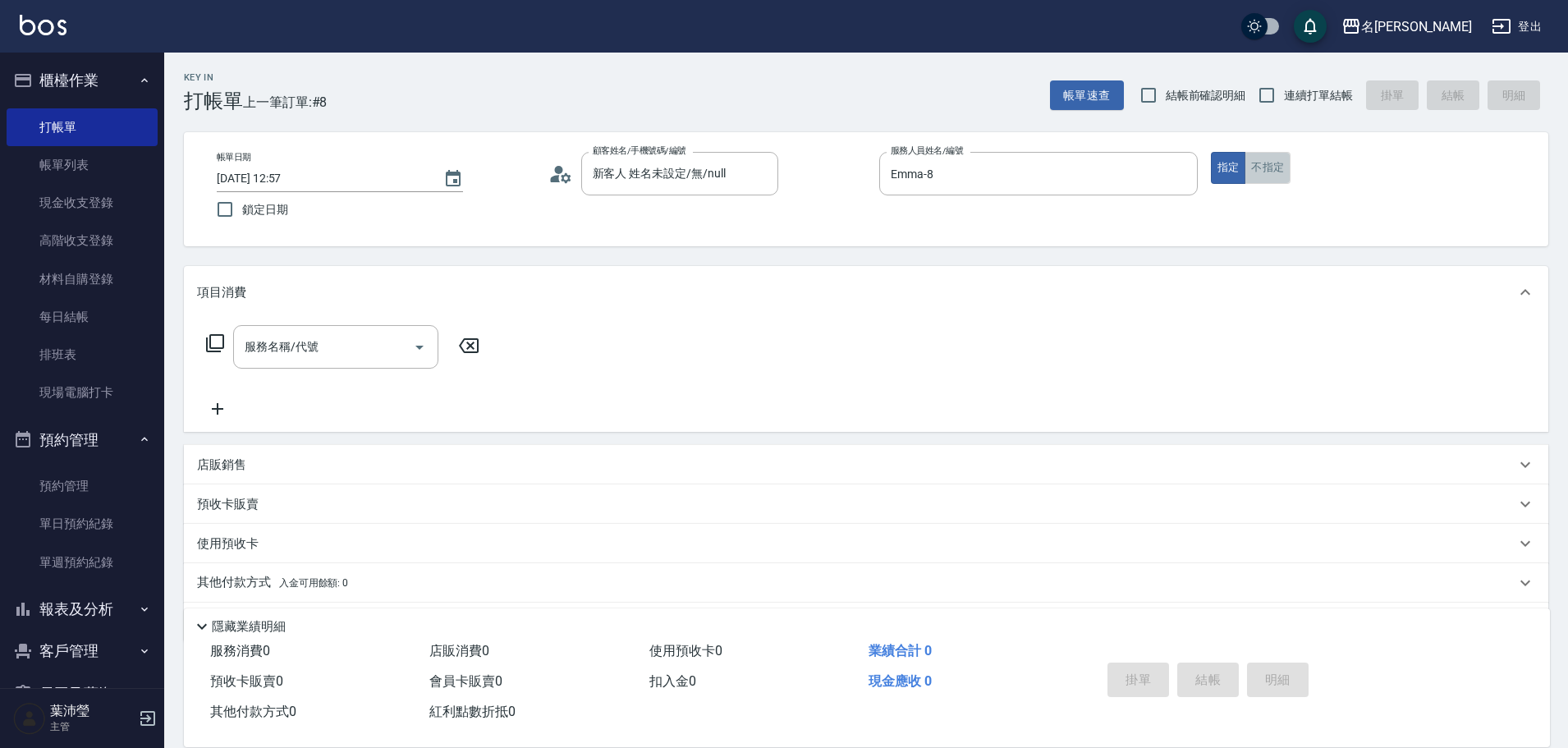
click at [1275, 161] on button "不指定" at bounding box center [1267, 167] width 46 height 32
click at [408, 348] on button "Open" at bounding box center [419, 347] width 26 height 26
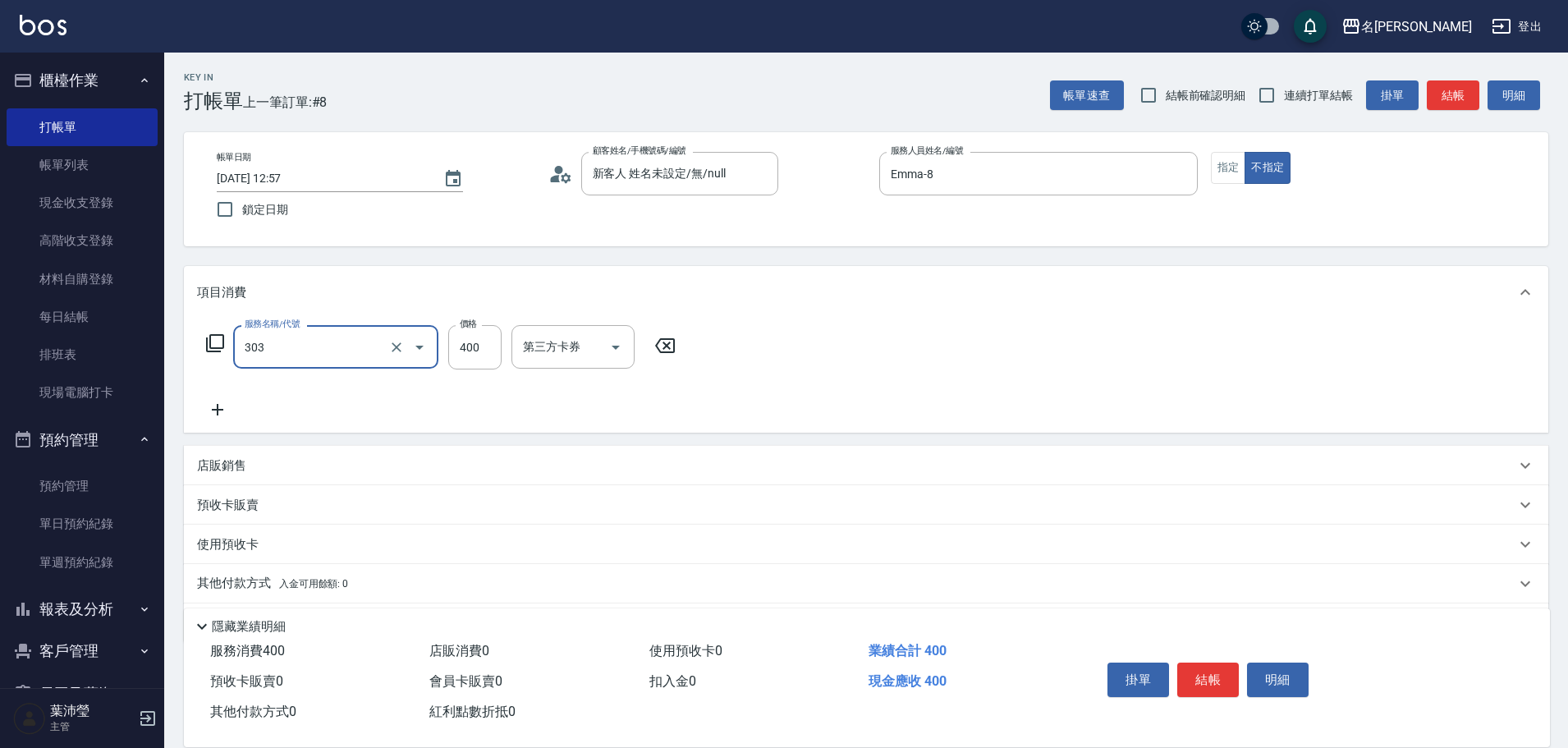
type input "剪髮C級設計師(303)"
type input "350"
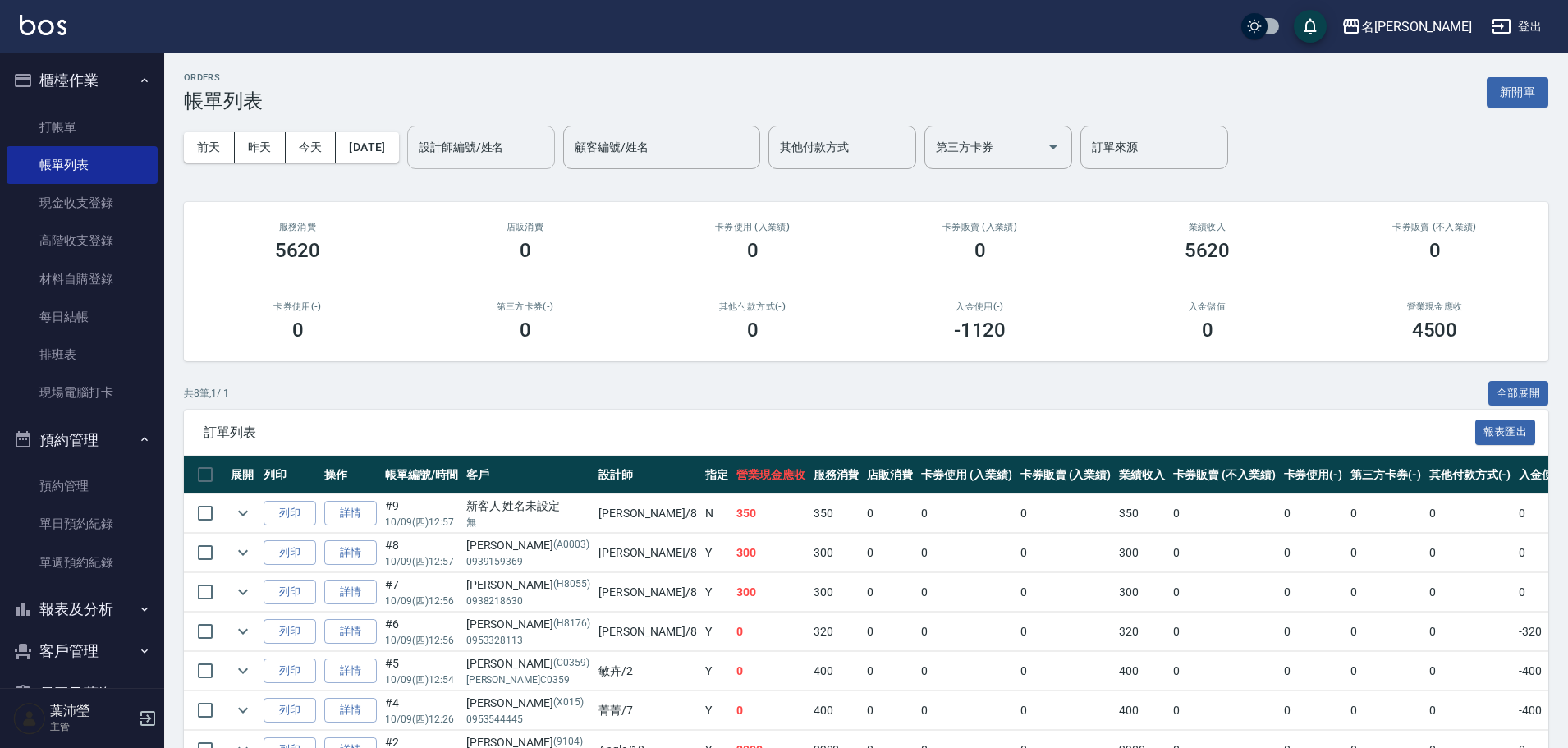
click at [544, 155] on input "設計師編號/姓名" at bounding box center [481, 147] width 133 height 29
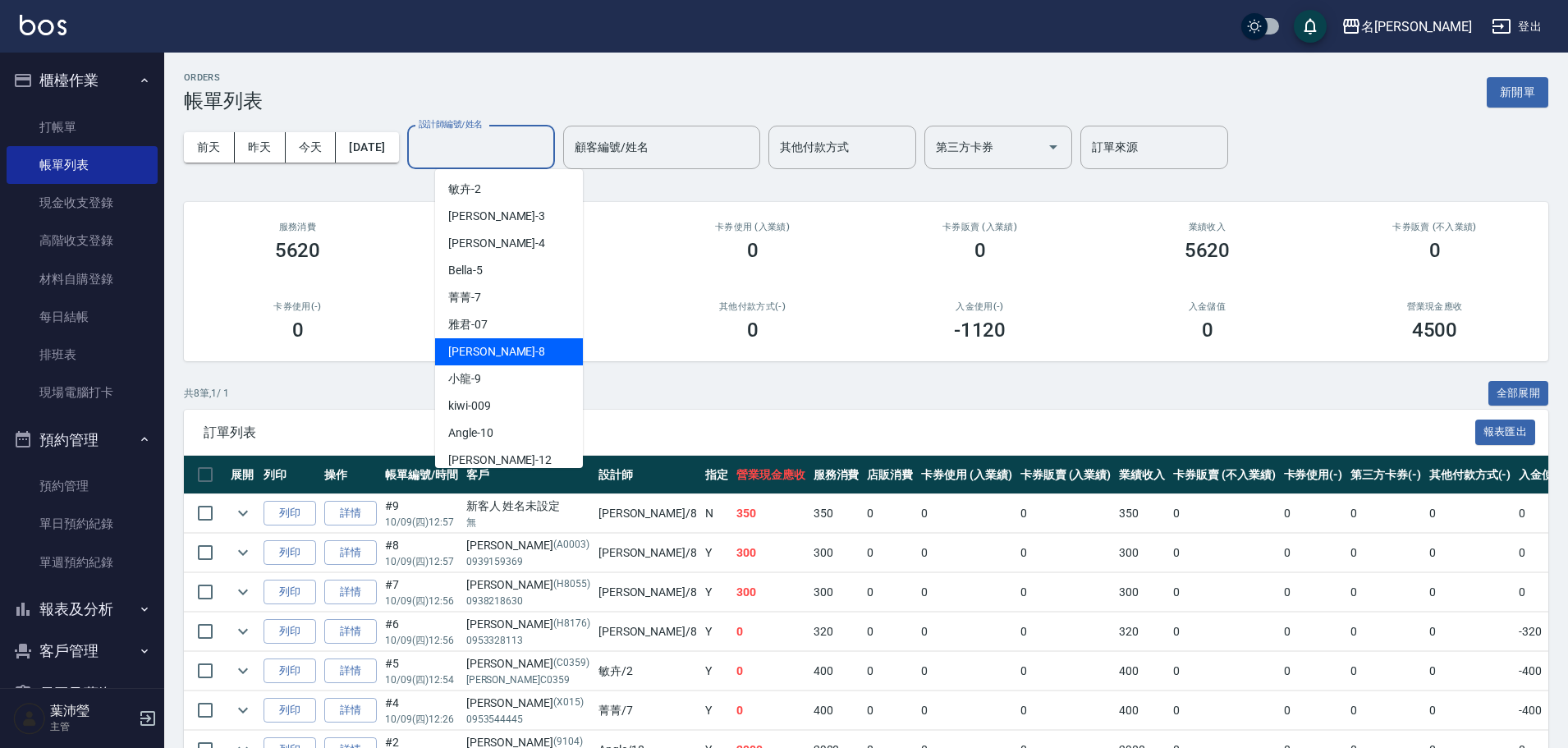
click at [466, 351] on span "Emma -8" at bounding box center [496, 351] width 97 height 17
type input "Emma-8"
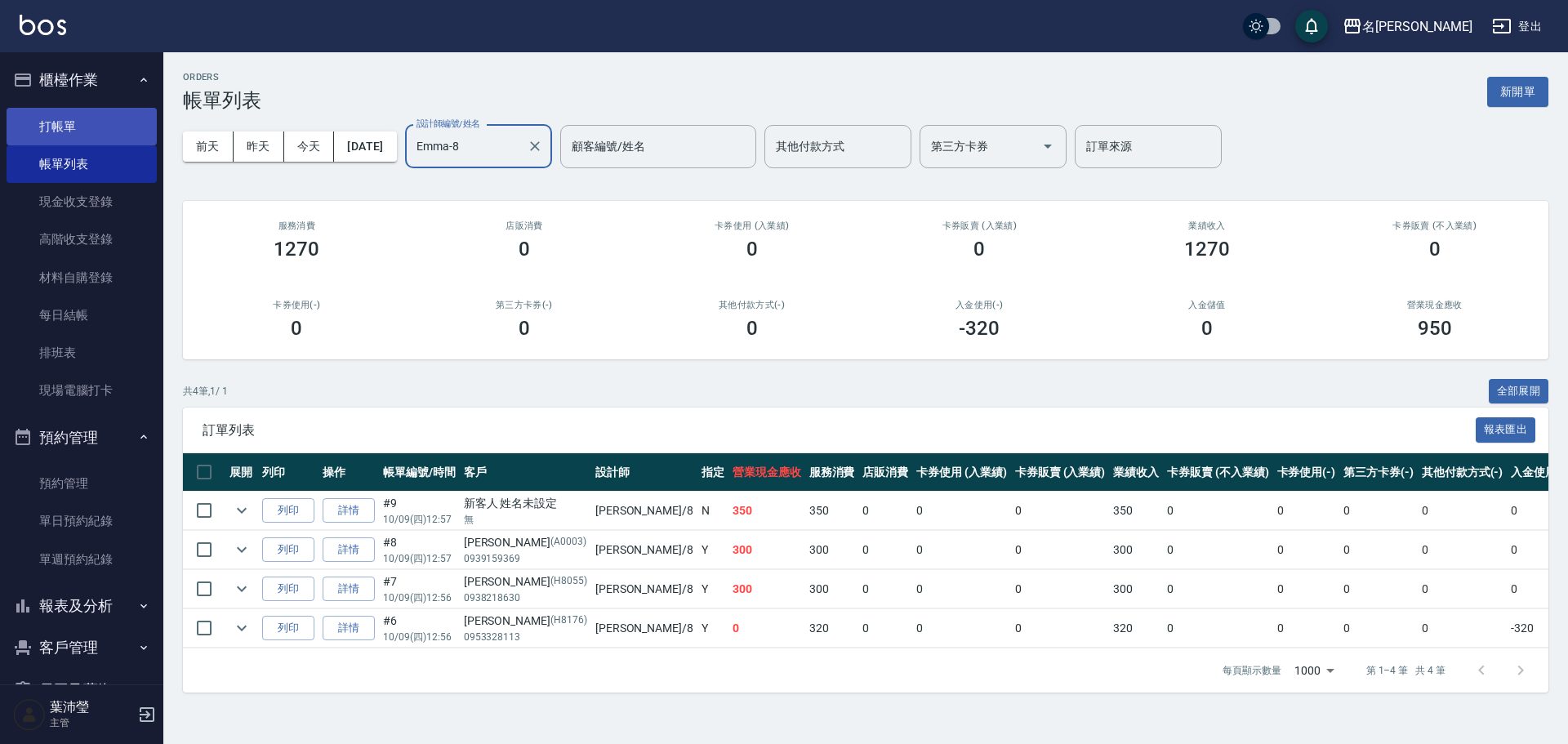
click at [117, 115] on link "打帳單" at bounding box center [81, 127] width 150 height 38
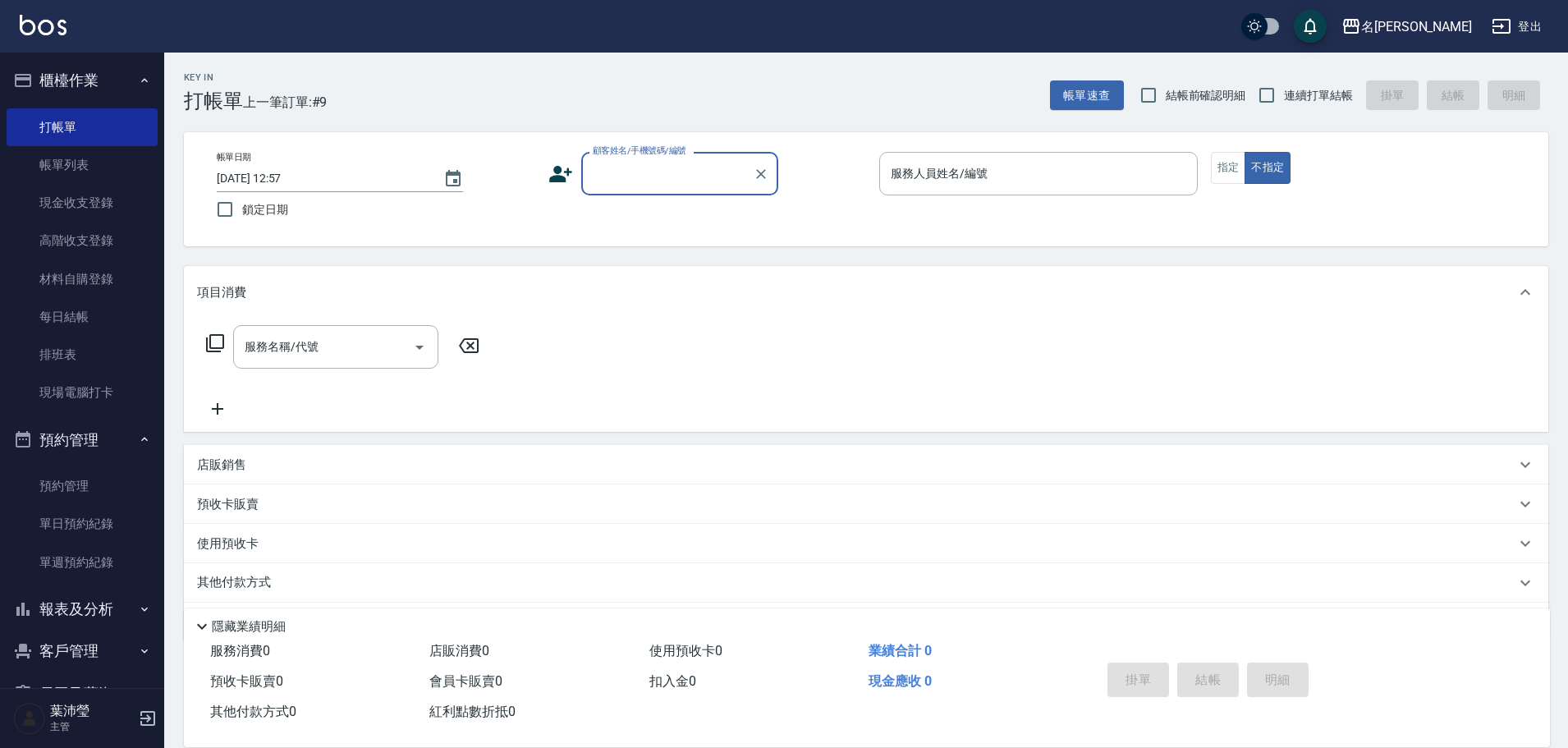
click at [650, 167] on input "顧客姓名/手機號碼/編號" at bounding box center [667, 173] width 157 height 29
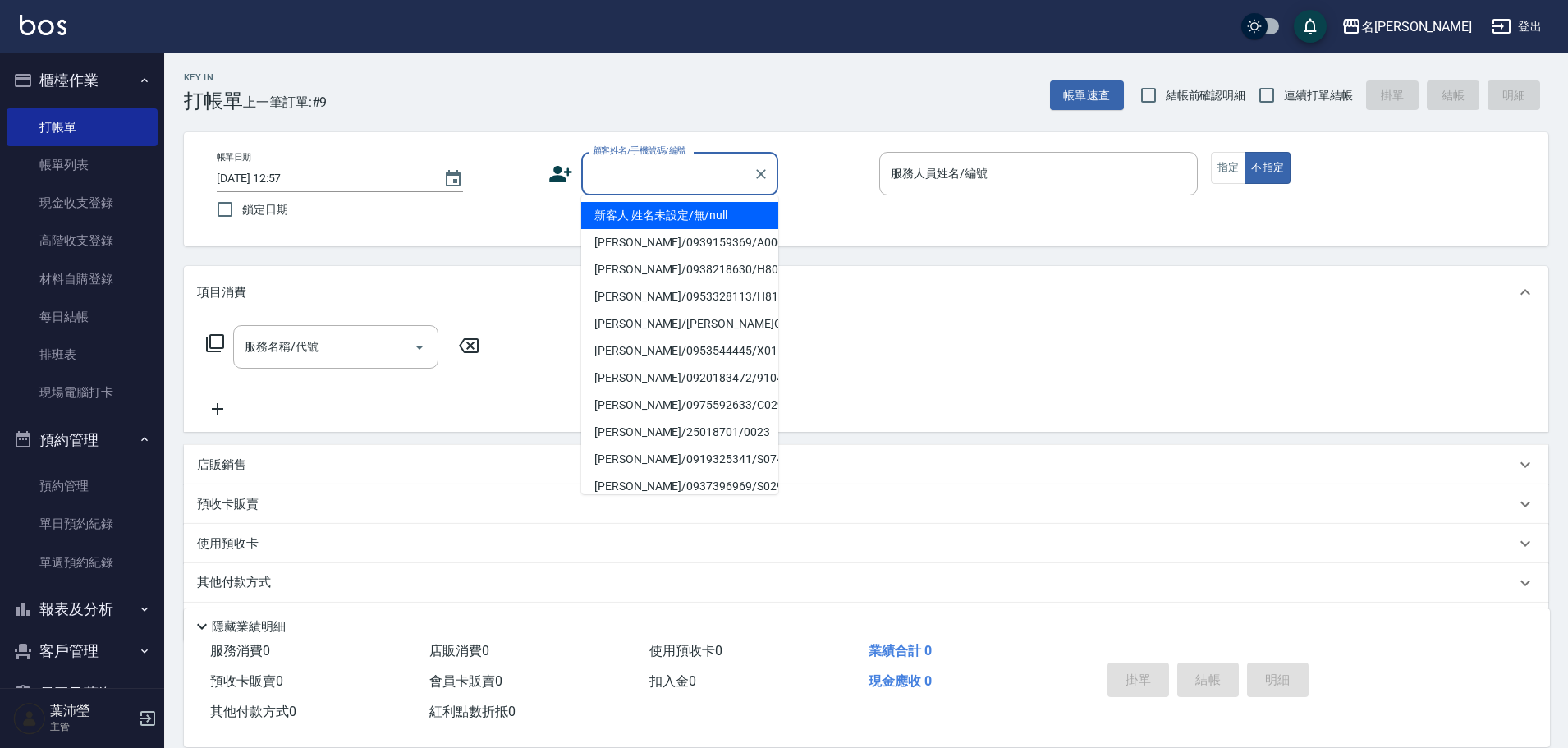
click at [690, 210] on li "新客人 姓名未設定/無/null" at bounding box center [680, 216] width 197 height 27
type input "新客人 姓名未設定/無/null"
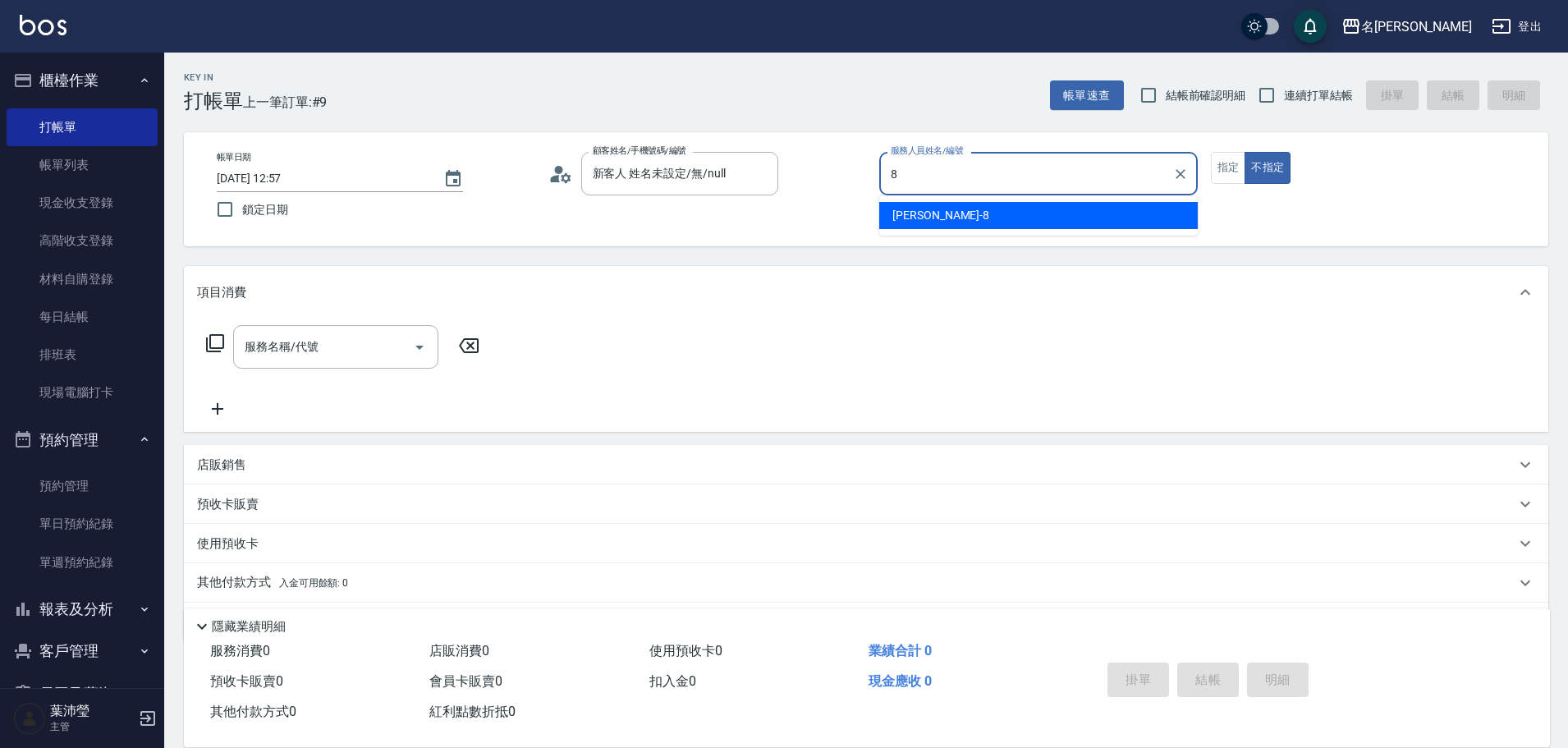
type input "Emma-8"
type button "false"
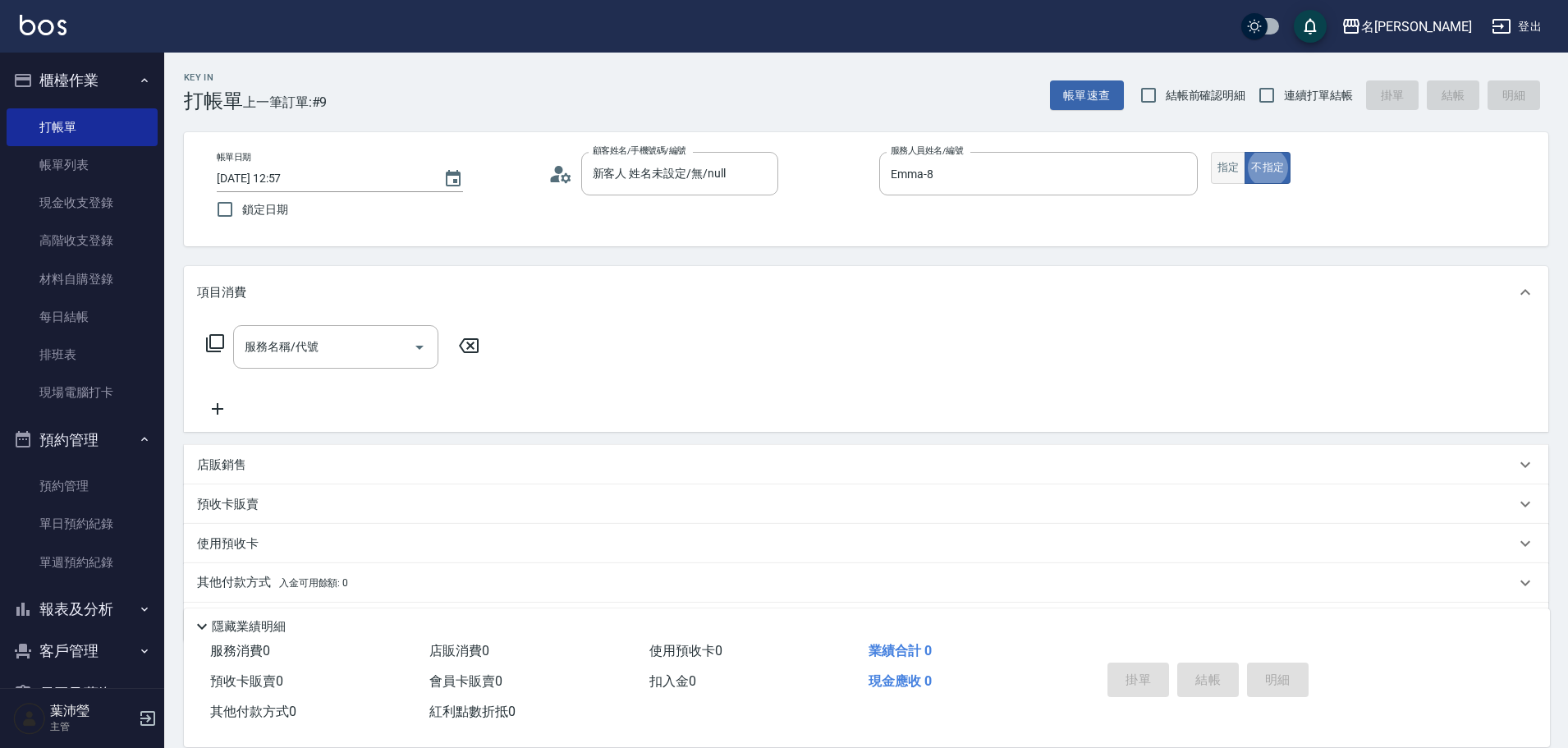
click at [1223, 157] on button "指定" at bounding box center [1228, 167] width 35 height 32
click at [329, 343] on input "服務名稱/代號" at bounding box center [324, 347] width 166 height 29
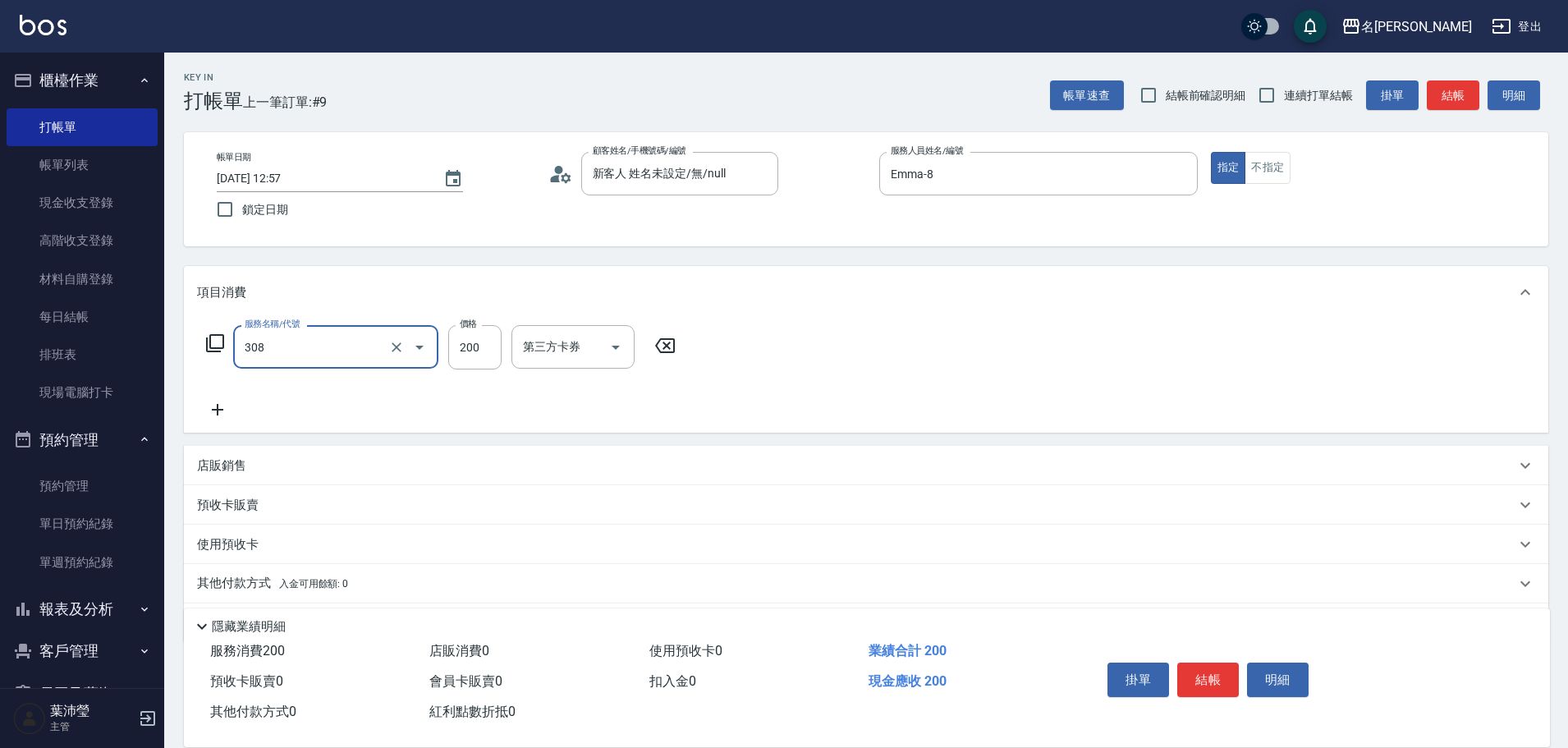
type input "學生剪髮(UP)(308)"
type input "250"
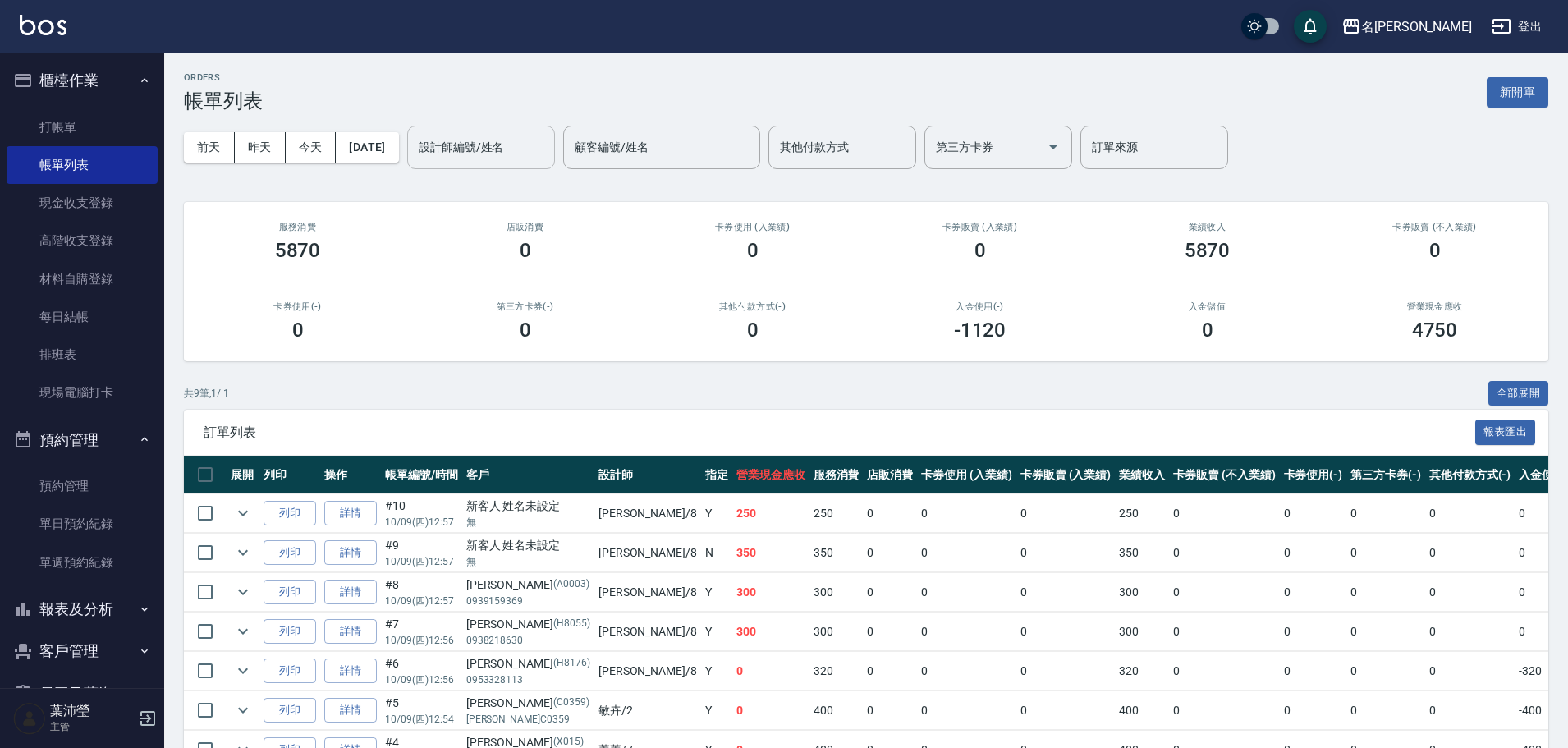
click at [548, 155] on input "設計師編號/姓名" at bounding box center [481, 147] width 133 height 29
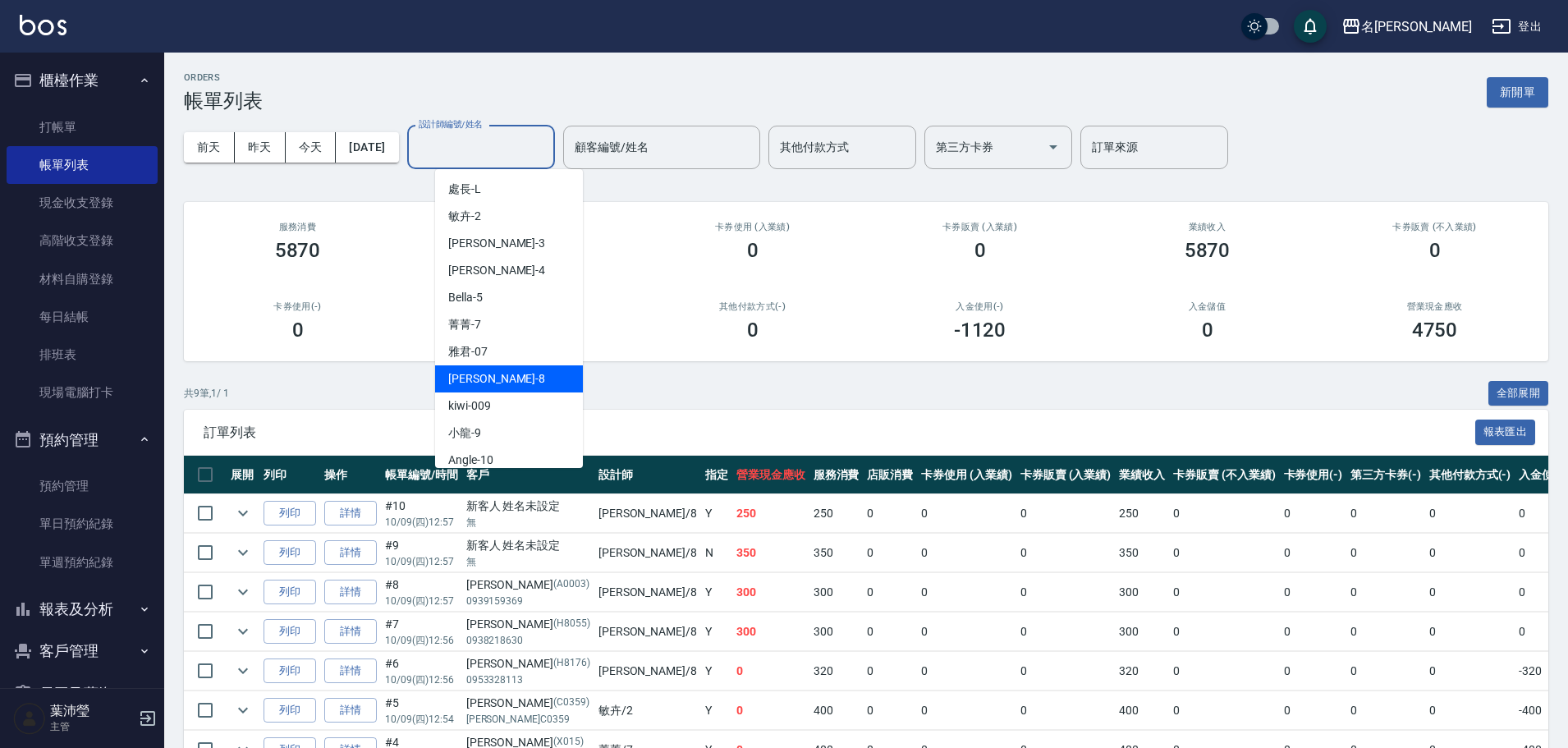
click at [494, 367] on div "Emma -8" at bounding box center [510, 379] width 148 height 27
type input "Emma-8"
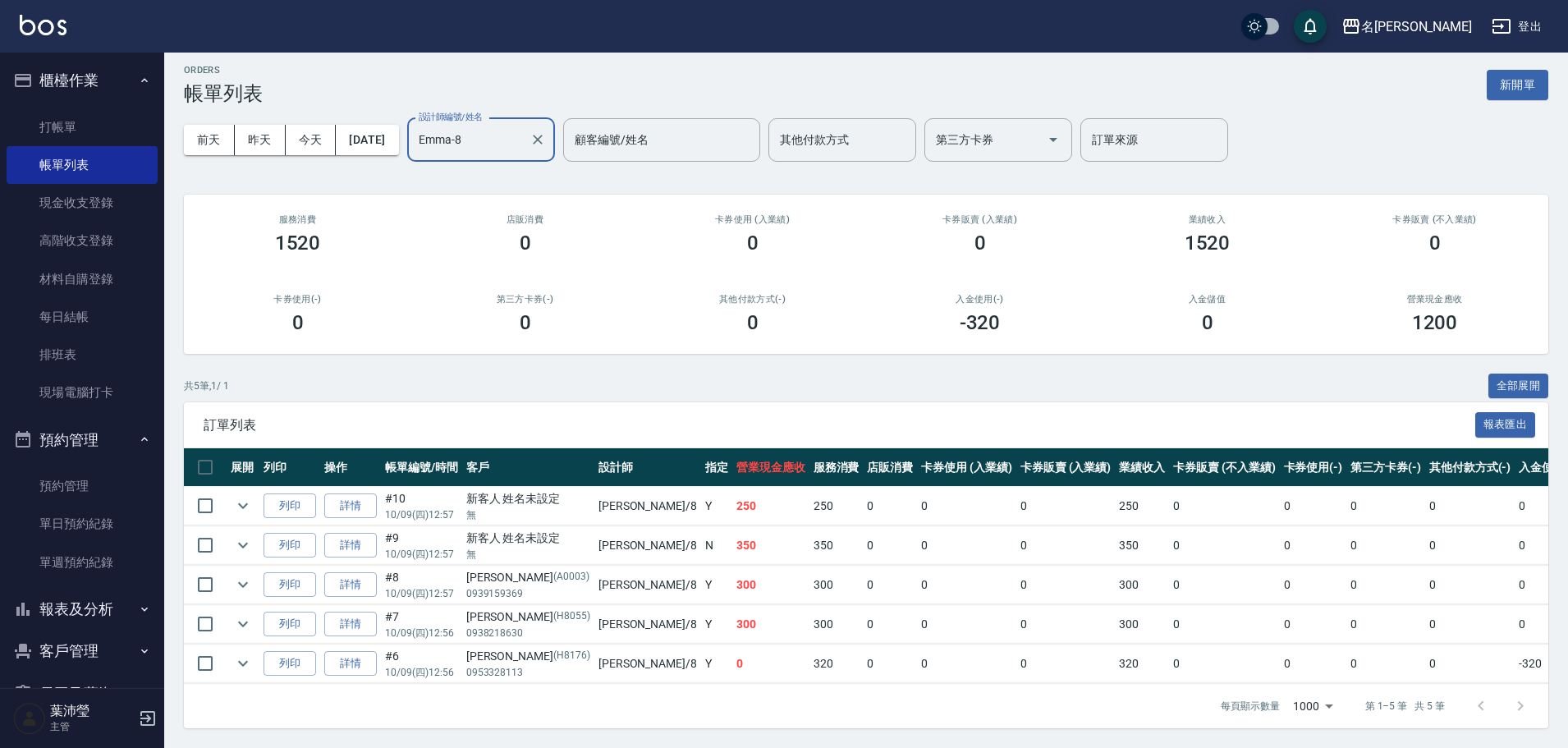
scroll to position [20, 0]
click at [23, 114] on link "打帳單" at bounding box center [81, 127] width 151 height 38
